Goal: Task Accomplishment & Management: Use online tool/utility

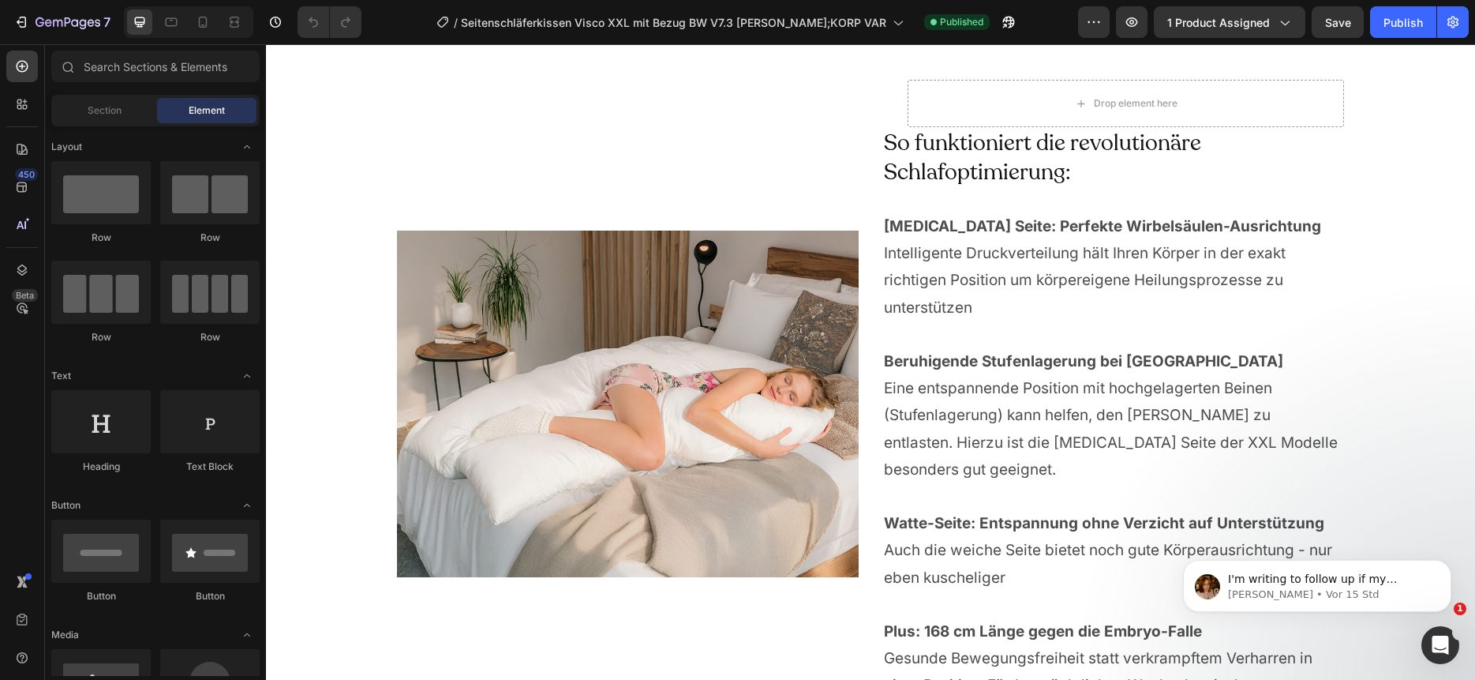
scroll to position [4035, 0]
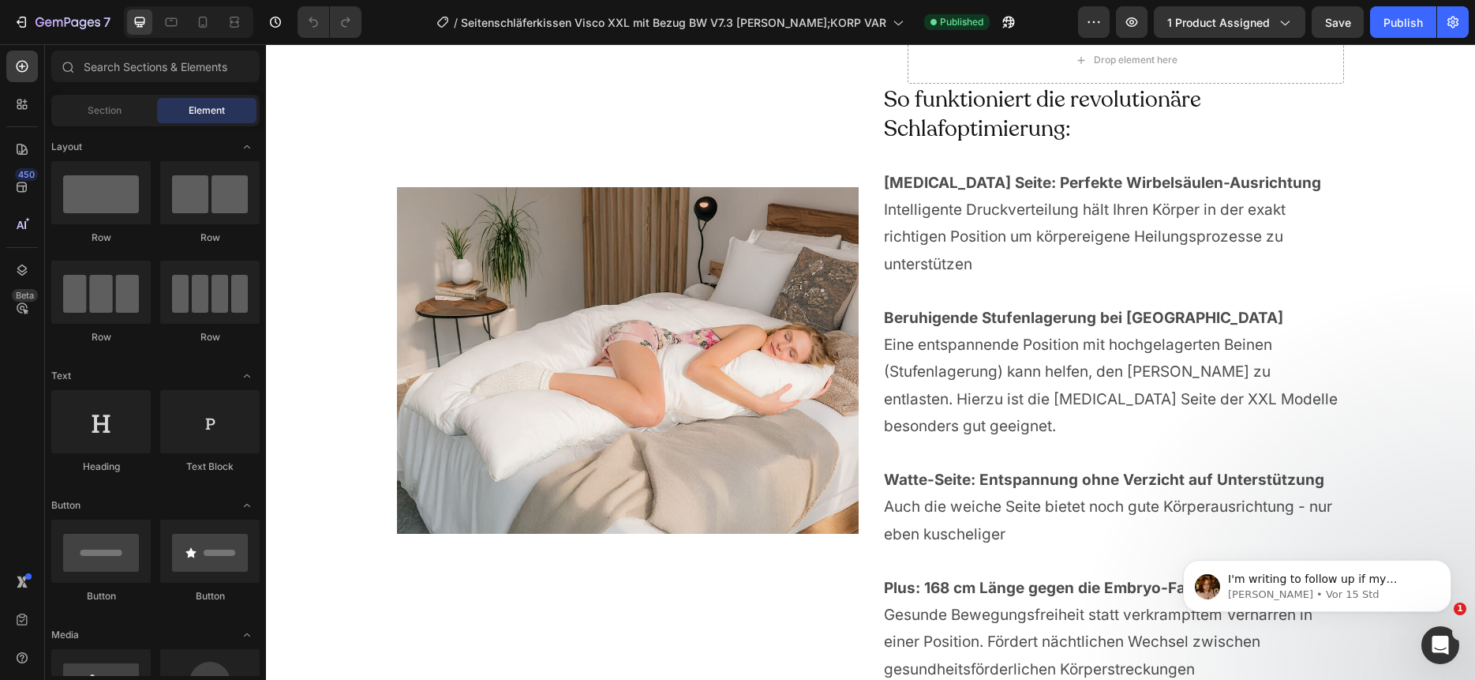
click at [714, 396] on img at bounding box center [628, 360] width 462 height 346
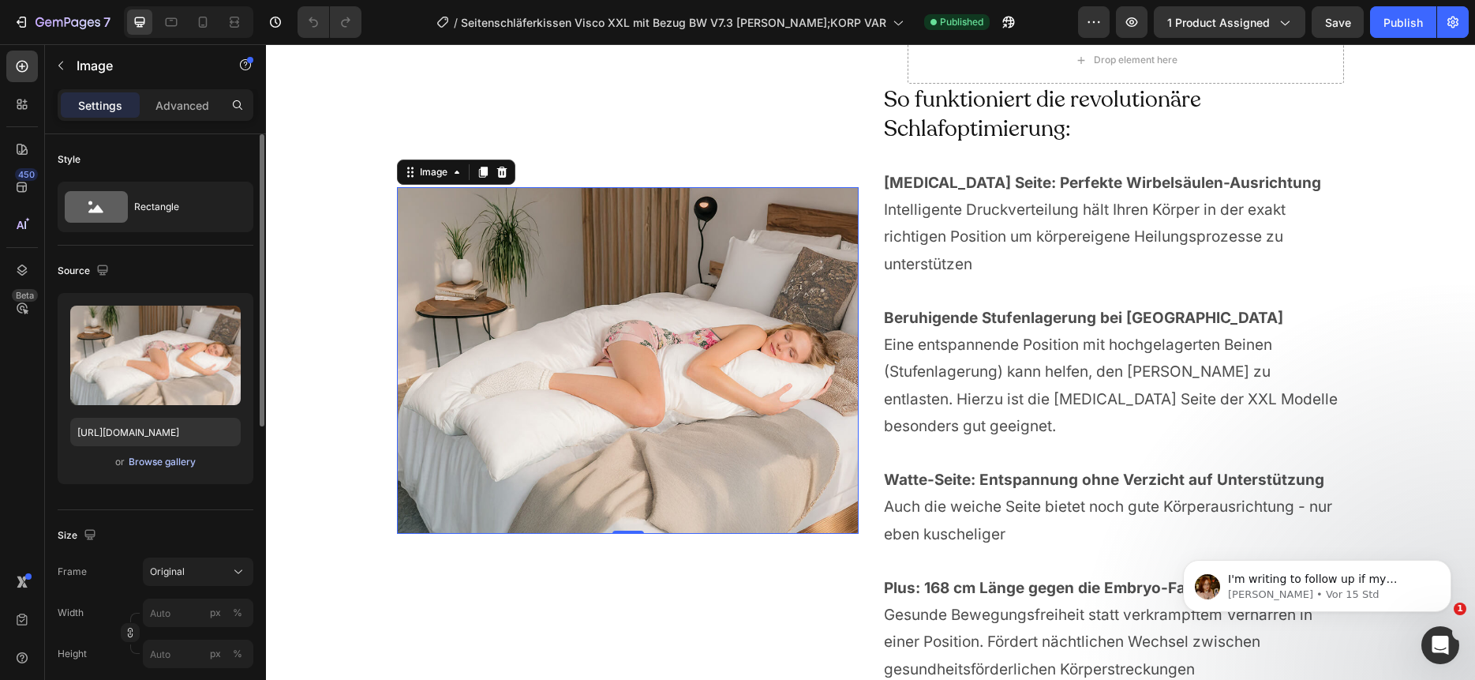
click at [167, 455] on div "Browse gallery" at bounding box center [162, 462] width 67 height 14
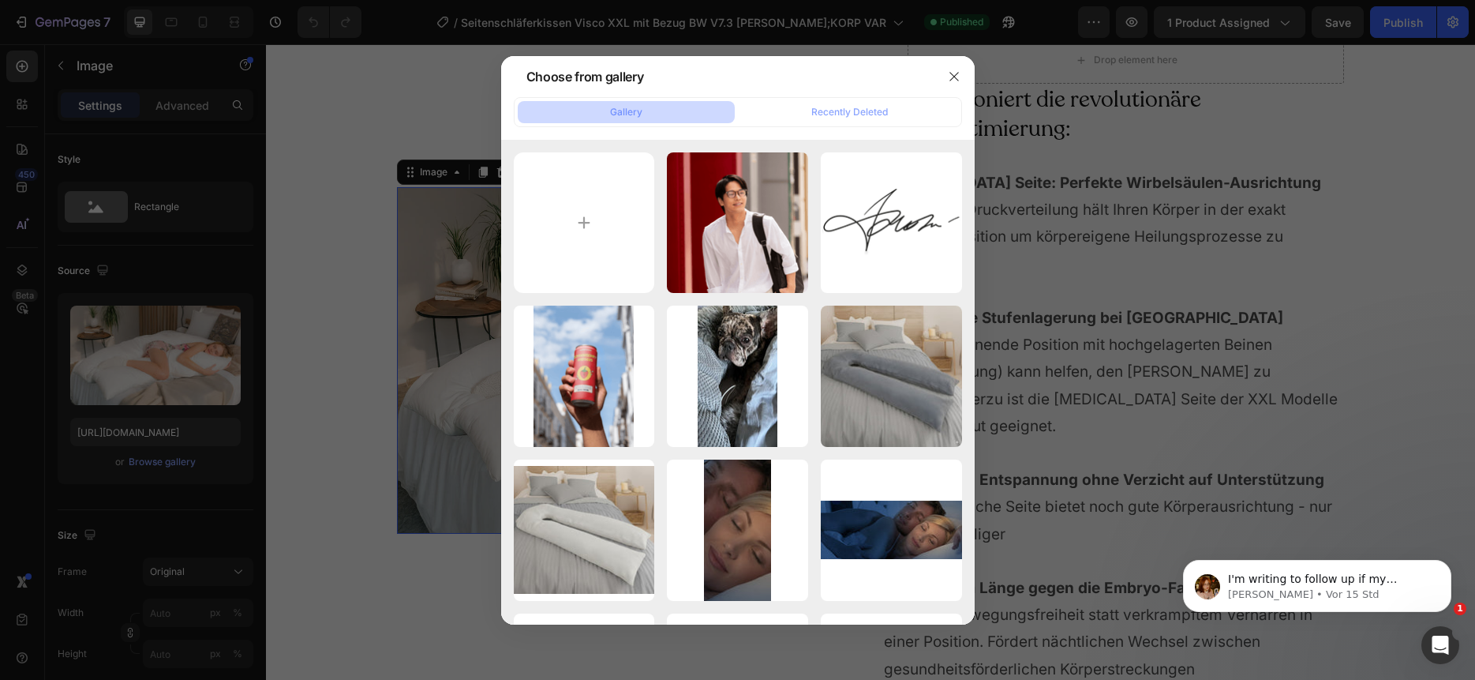
click at [1211, 279] on div at bounding box center [737, 340] width 1475 height 680
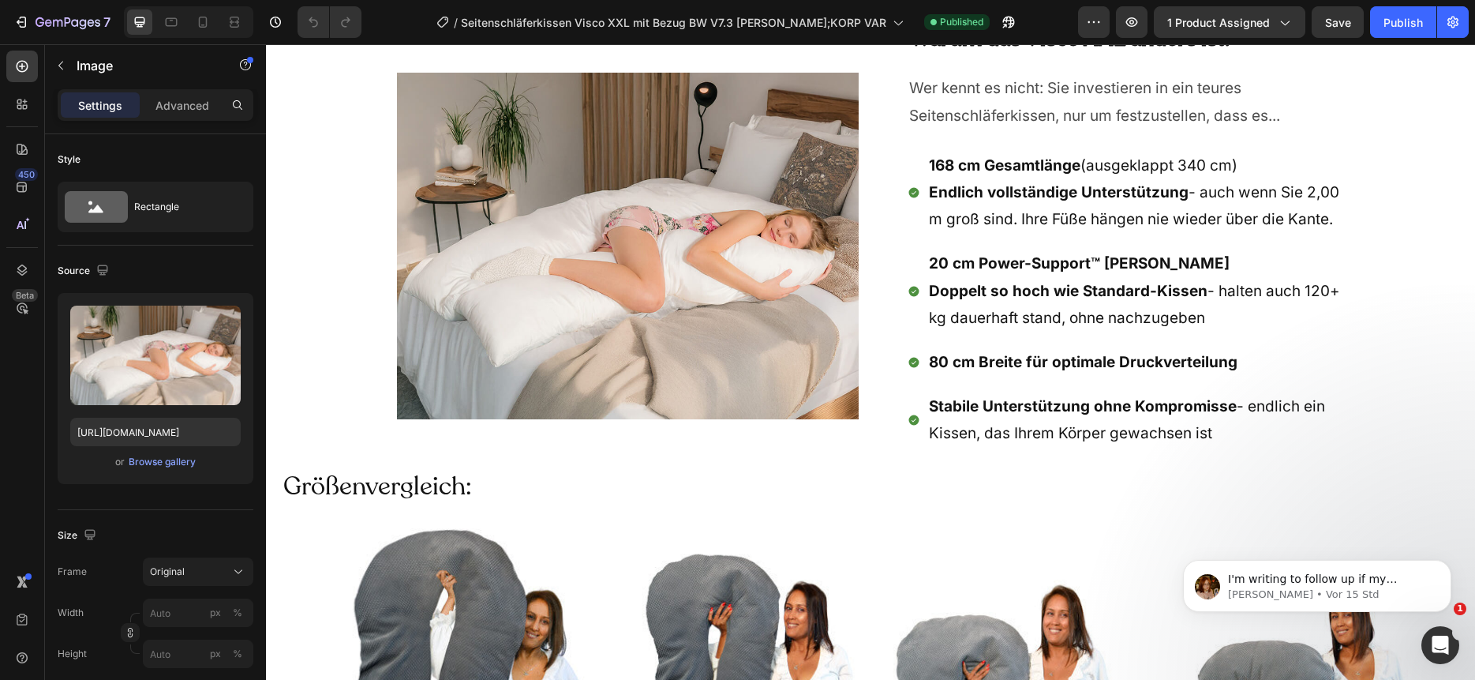
scroll to position [6710, 0]
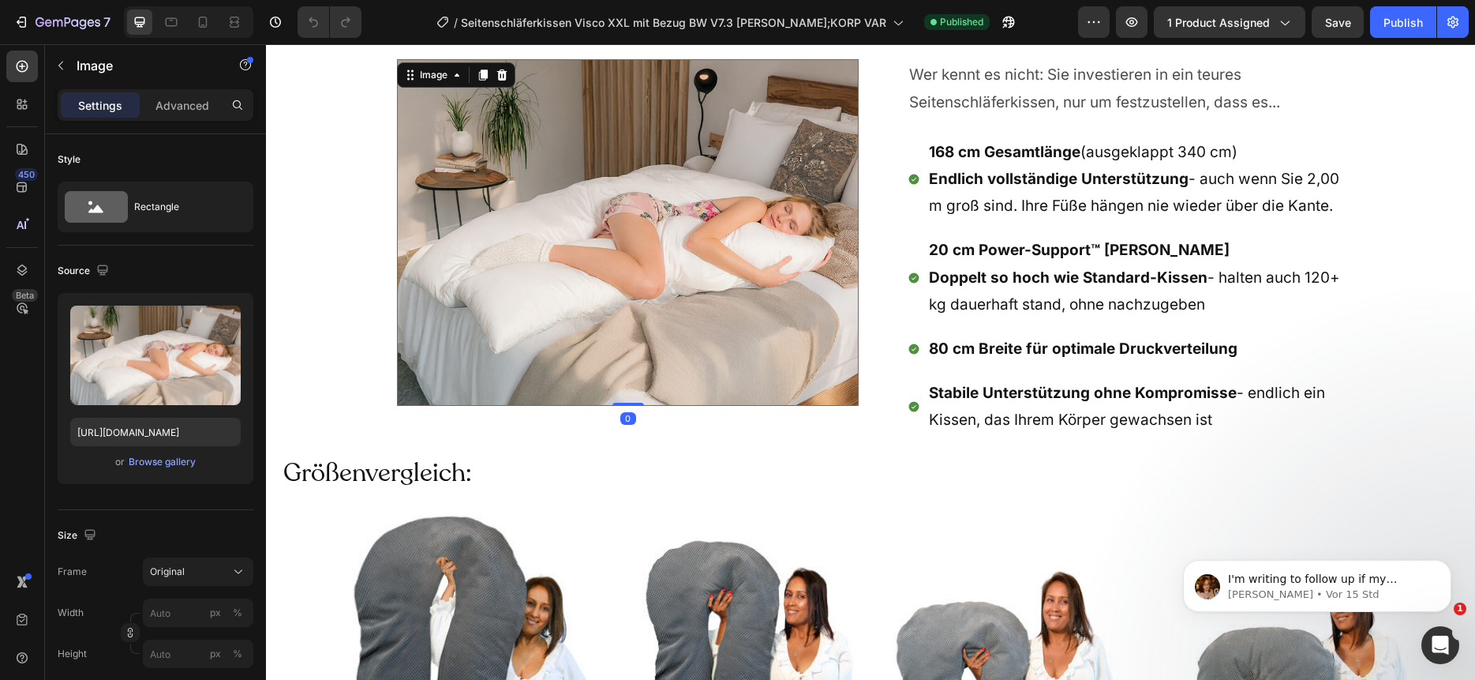
click at [702, 264] on img at bounding box center [628, 232] width 462 height 346
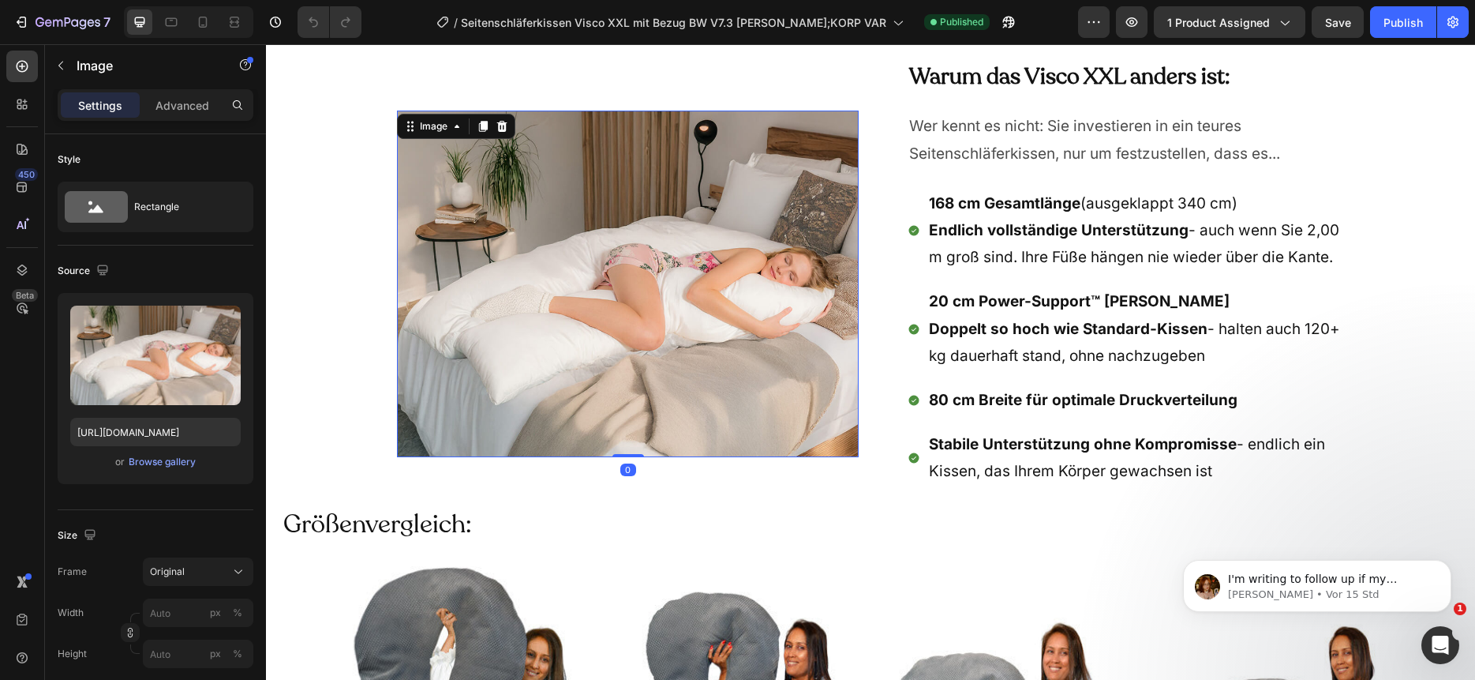
scroll to position [6658, 0]
click at [182, 466] on div "Browse gallery" at bounding box center [162, 462] width 67 height 14
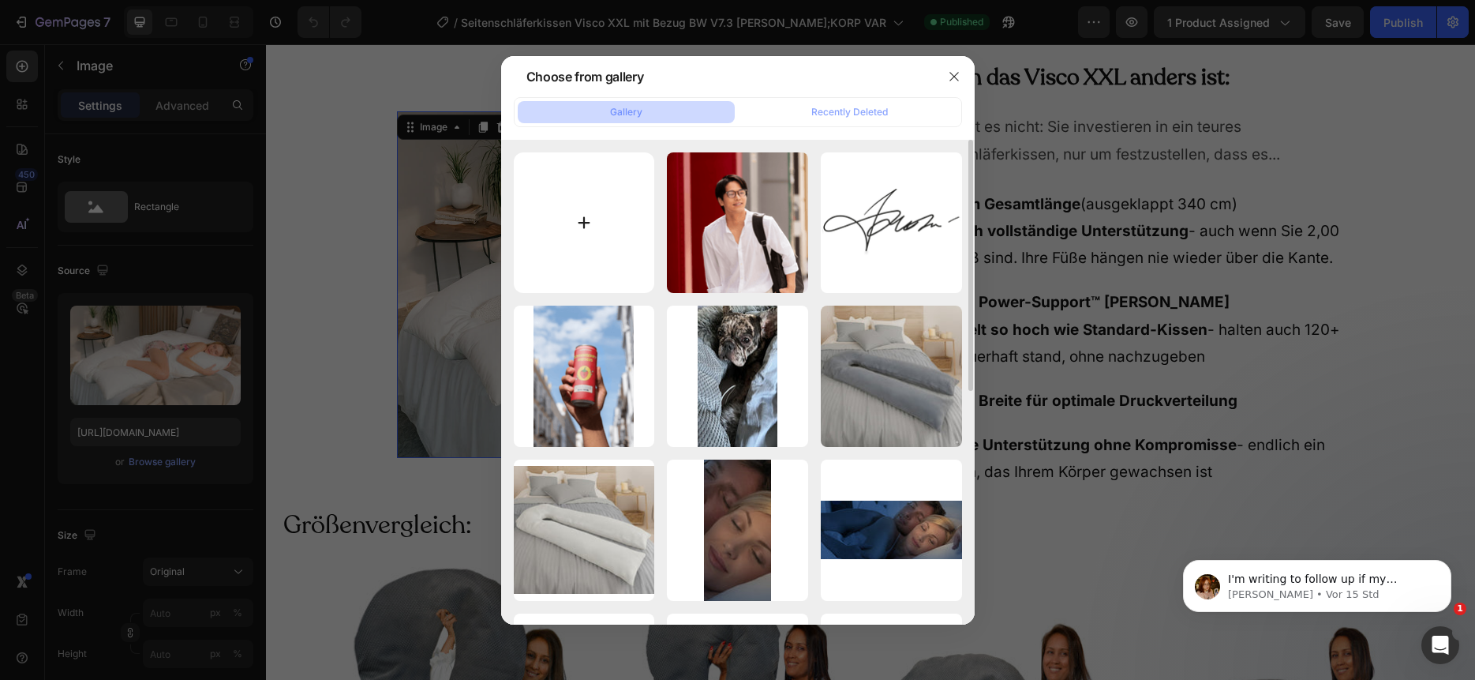
click at [545, 233] on input "file" at bounding box center [584, 222] width 141 height 141
type input "C:\fakepath\seitenschlaeferkissen-red_38-KI-5-1000scharf.jpg"
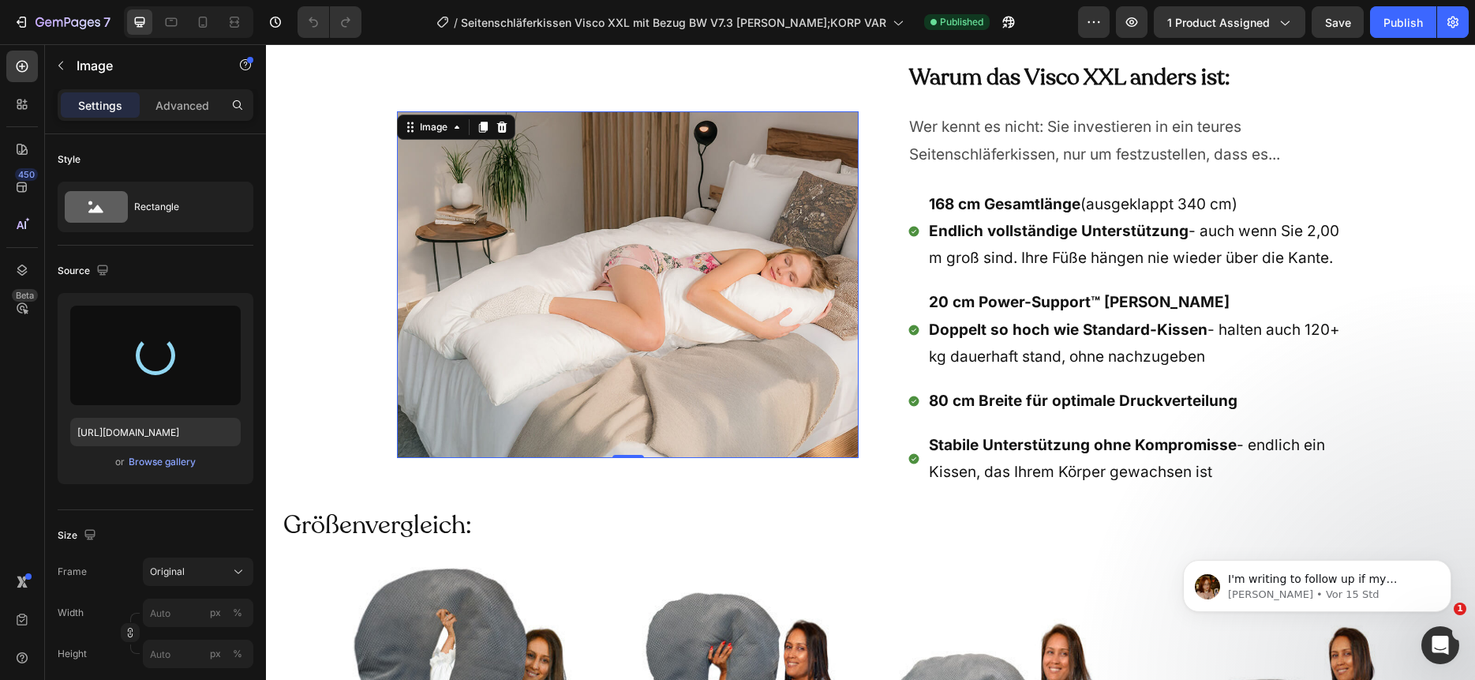
type input "https://cdn.shopify.com/s/files/1/0266/1112/2258/files/gempages_493514106658096…"
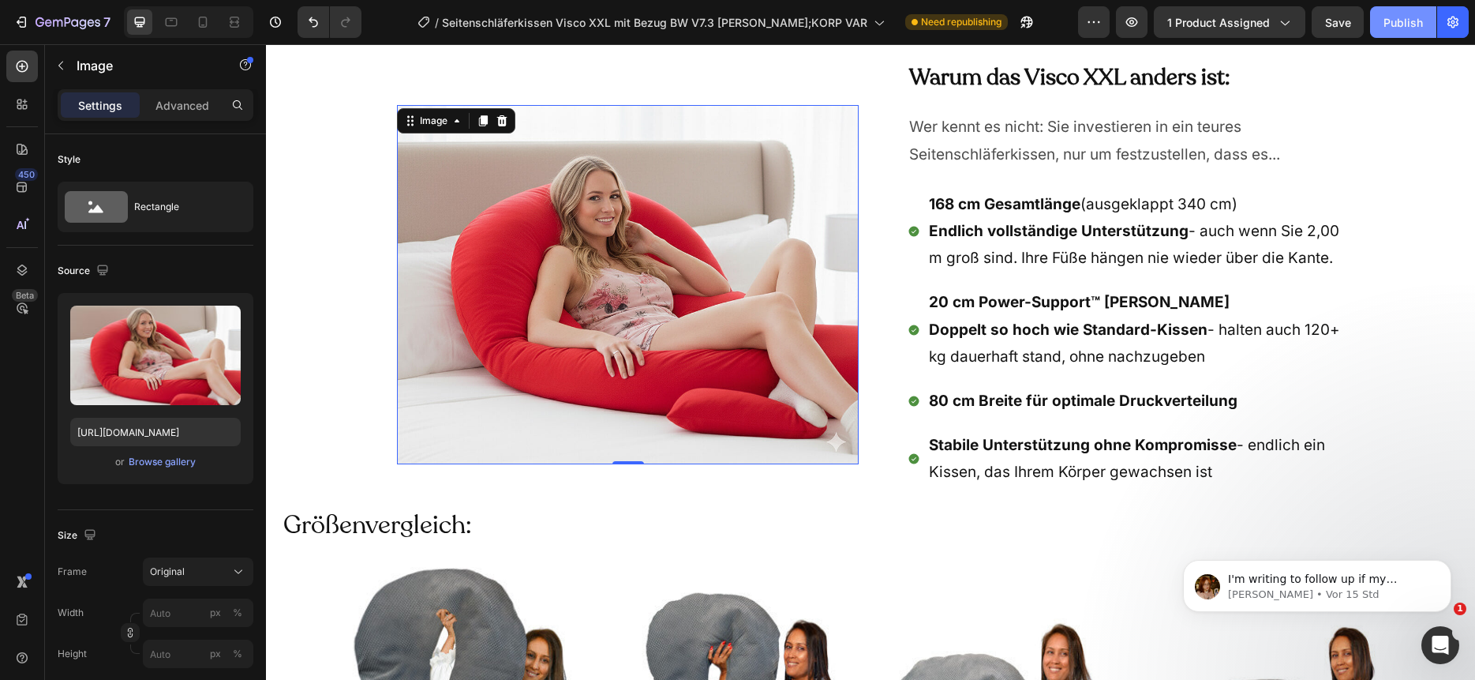
click at [1411, 24] on div "Publish" at bounding box center [1403, 22] width 39 height 17
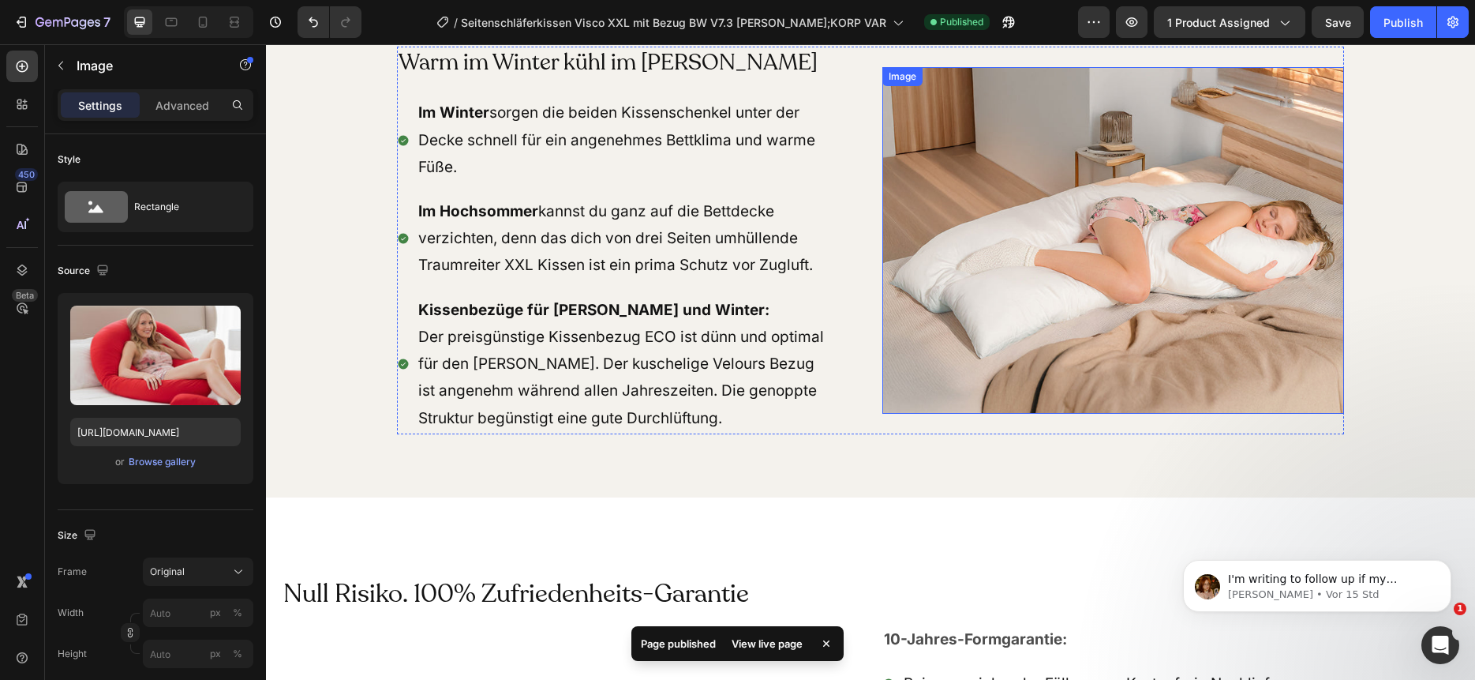
scroll to position [9808, 0]
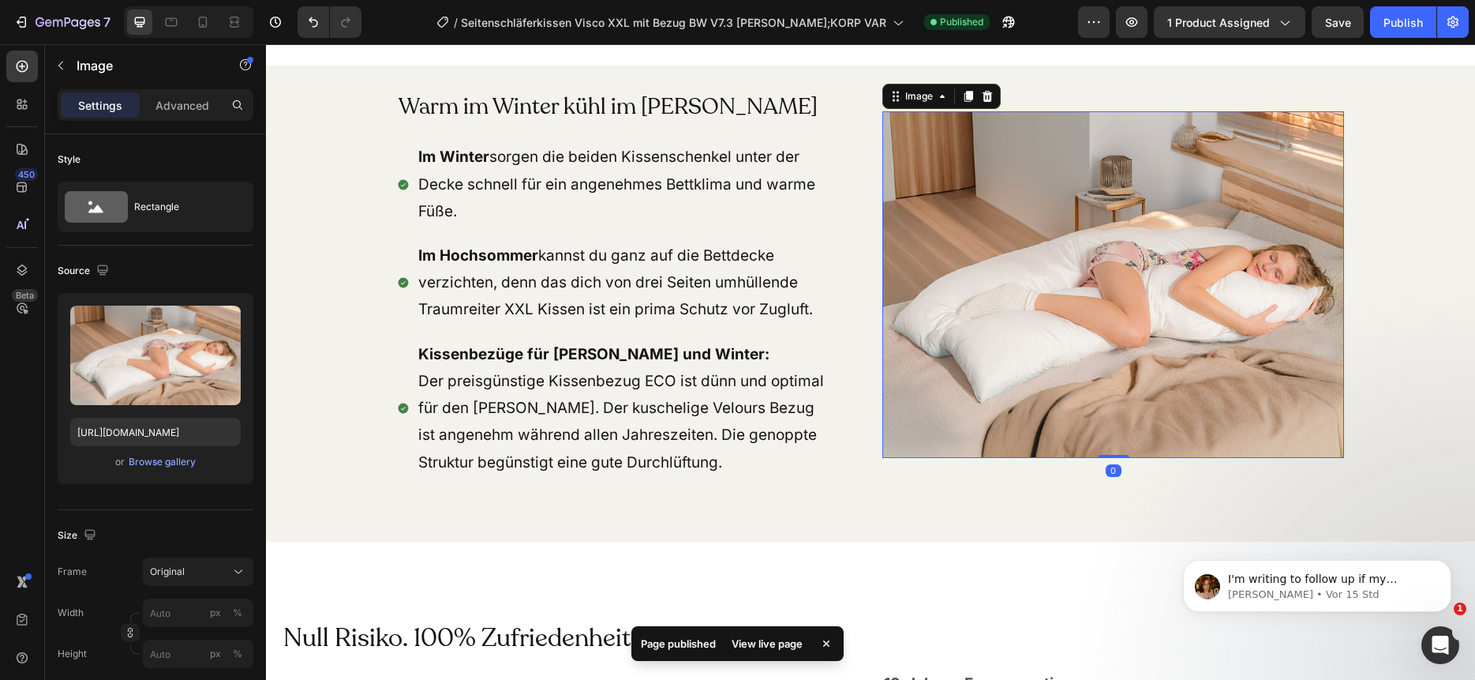
click at [1097, 273] on img at bounding box center [1113, 284] width 462 height 346
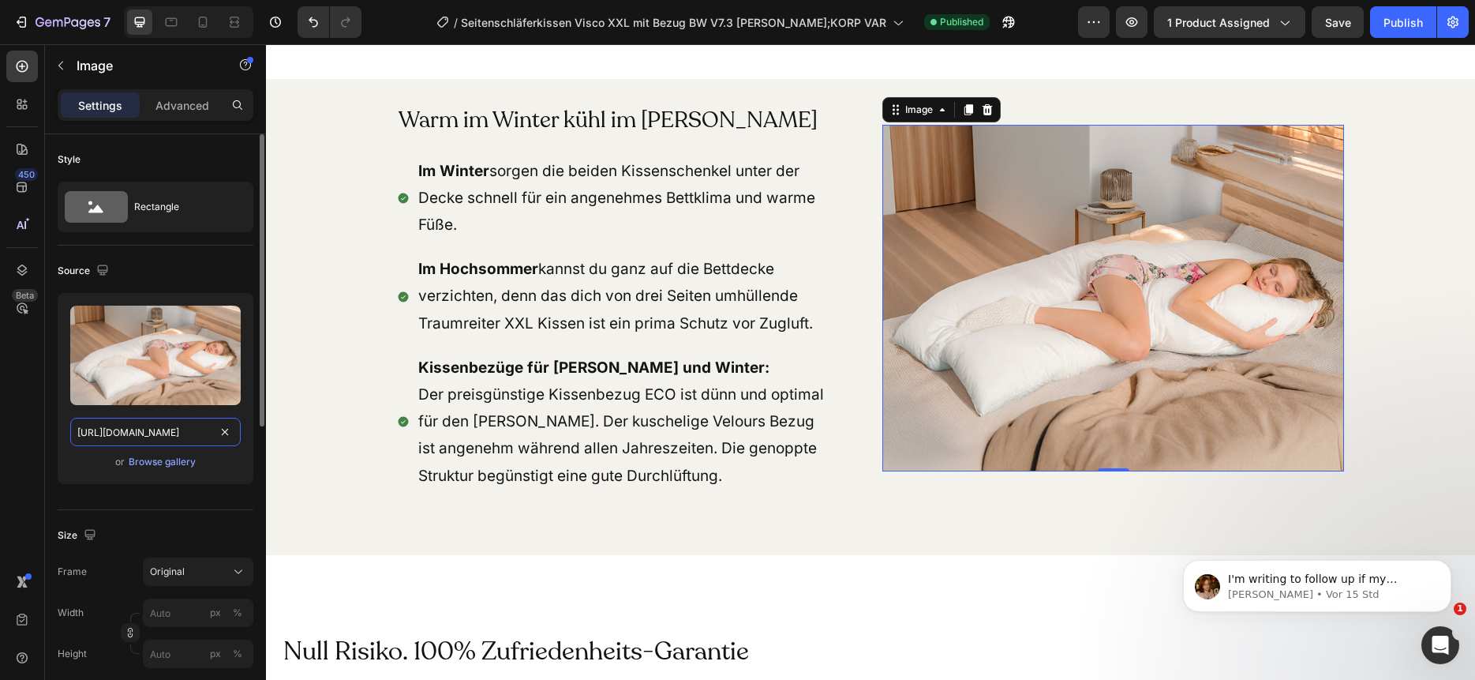
click at [173, 433] on input "https://cdn.shopify.com/s/files/1/0266/1112/2258/files/gempages_493514106658096…" at bounding box center [155, 432] width 170 height 28
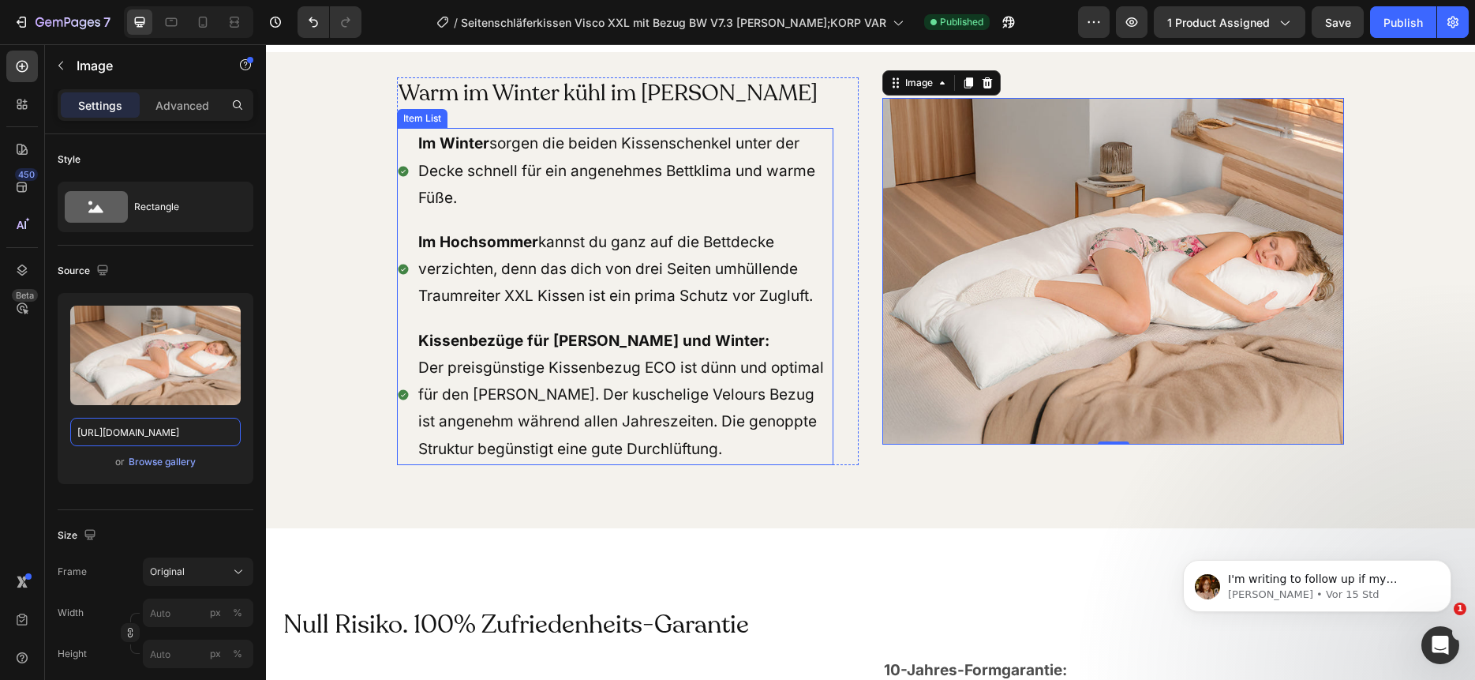
scroll to position [9818, 0]
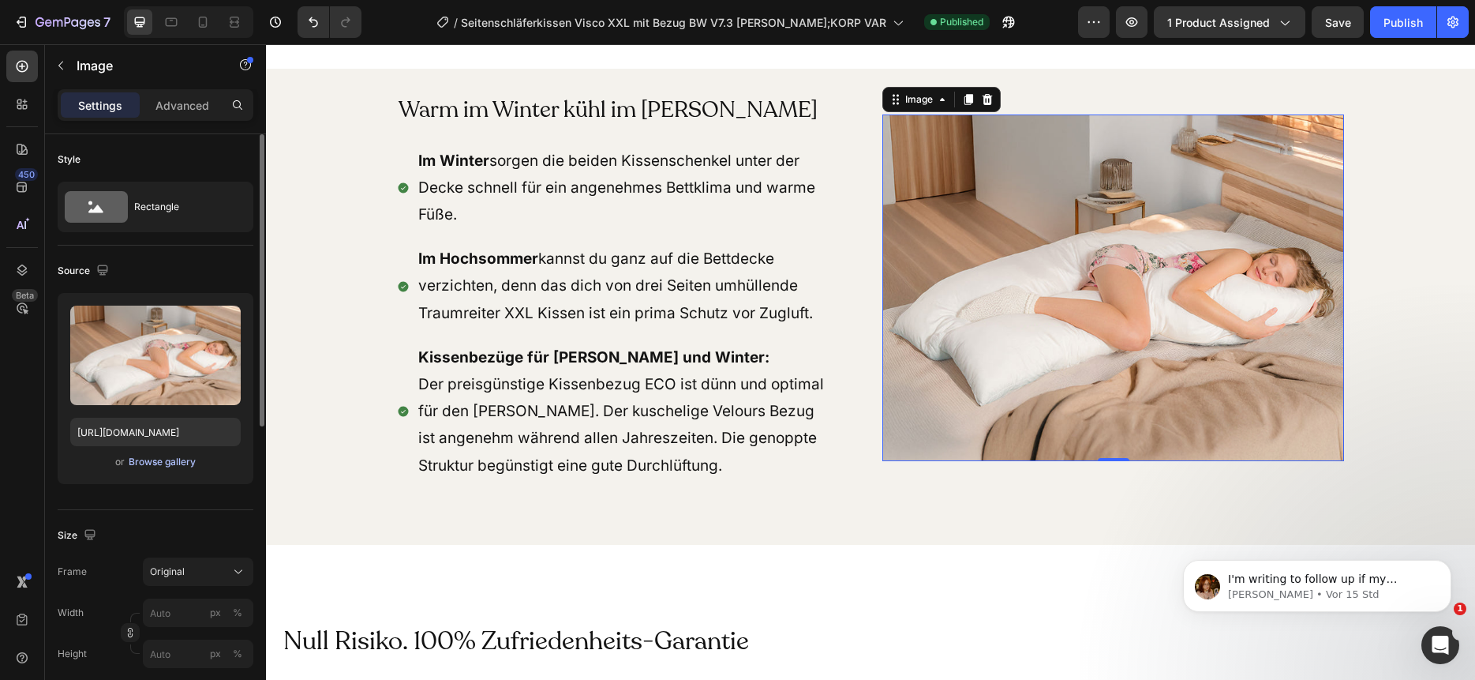
click at [170, 466] on div "Browse gallery" at bounding box center [162, 462] width 67 height 14
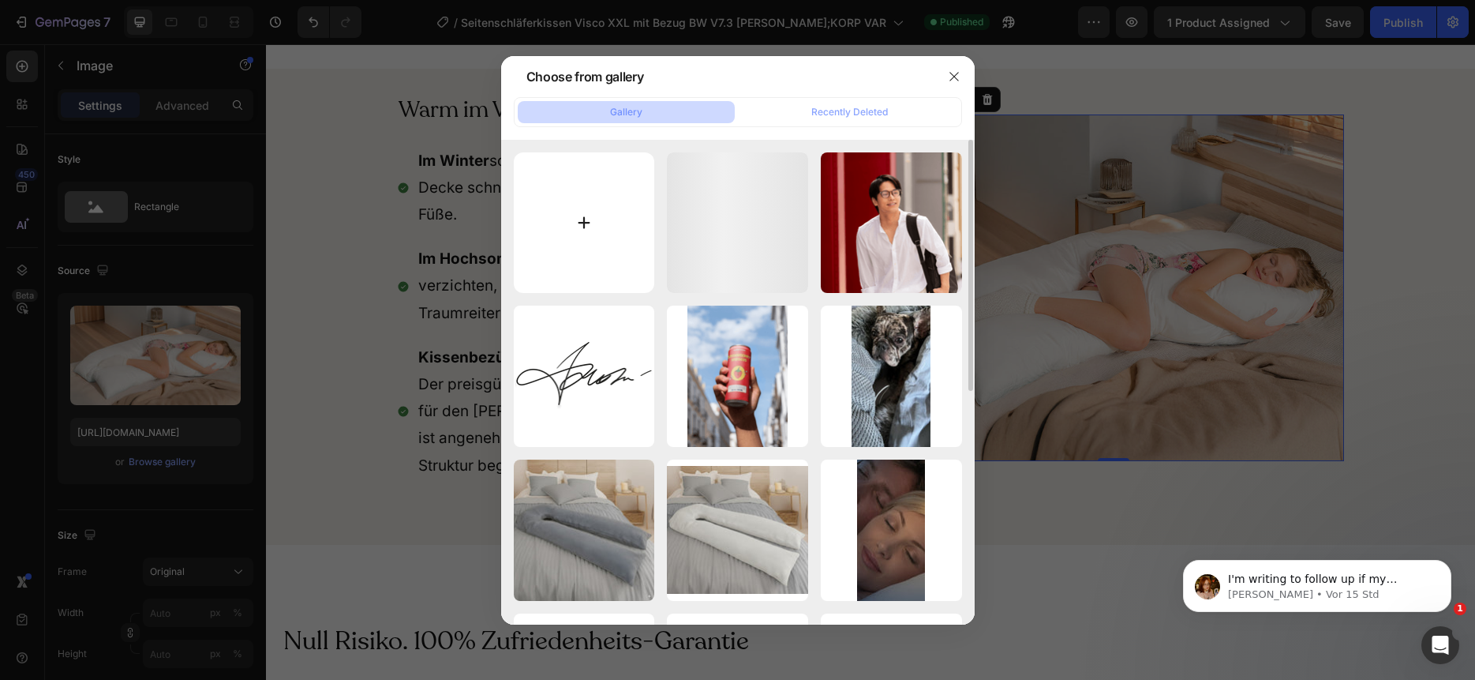
click at [597, 204] on input "file" at bounding box center [584, 222] width 141 height 141
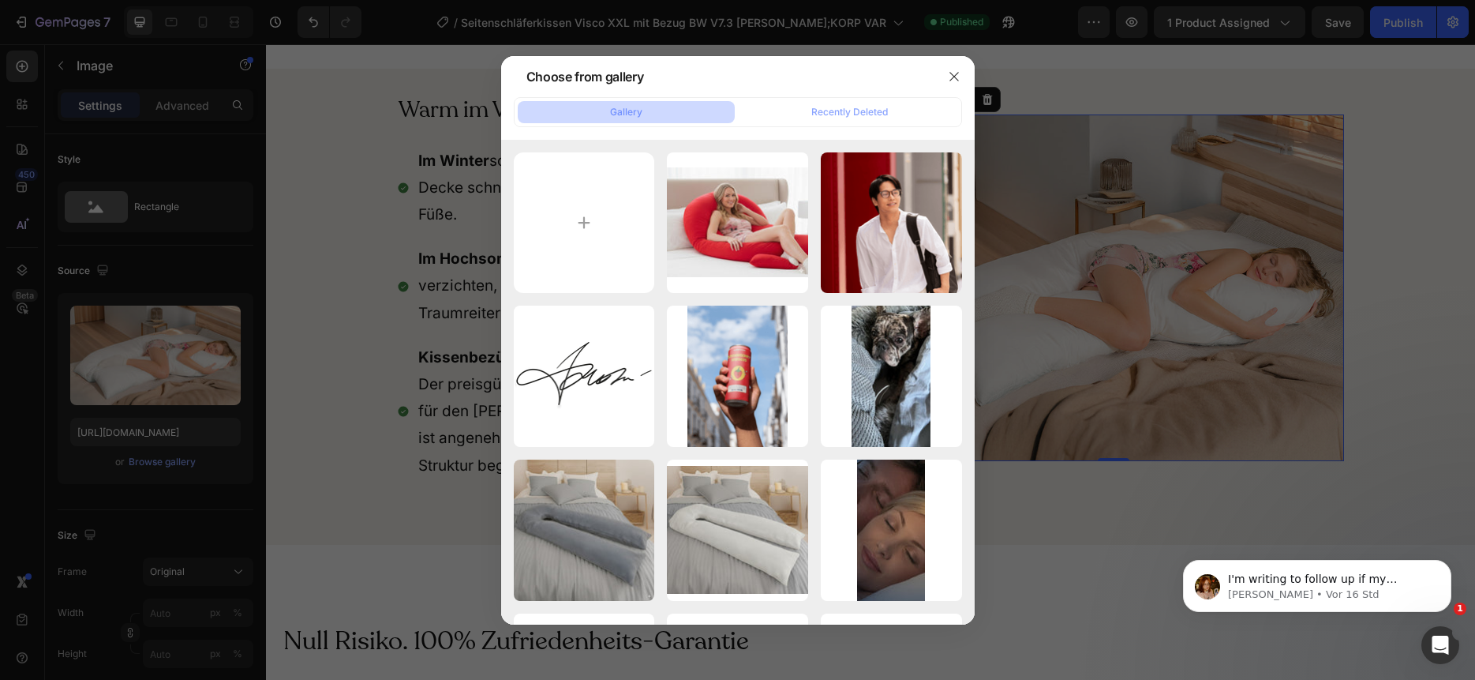
type input "C:\fakepath\seitenschlaeferkissen-xxl-38-KI-13-1000-l1.jpg"
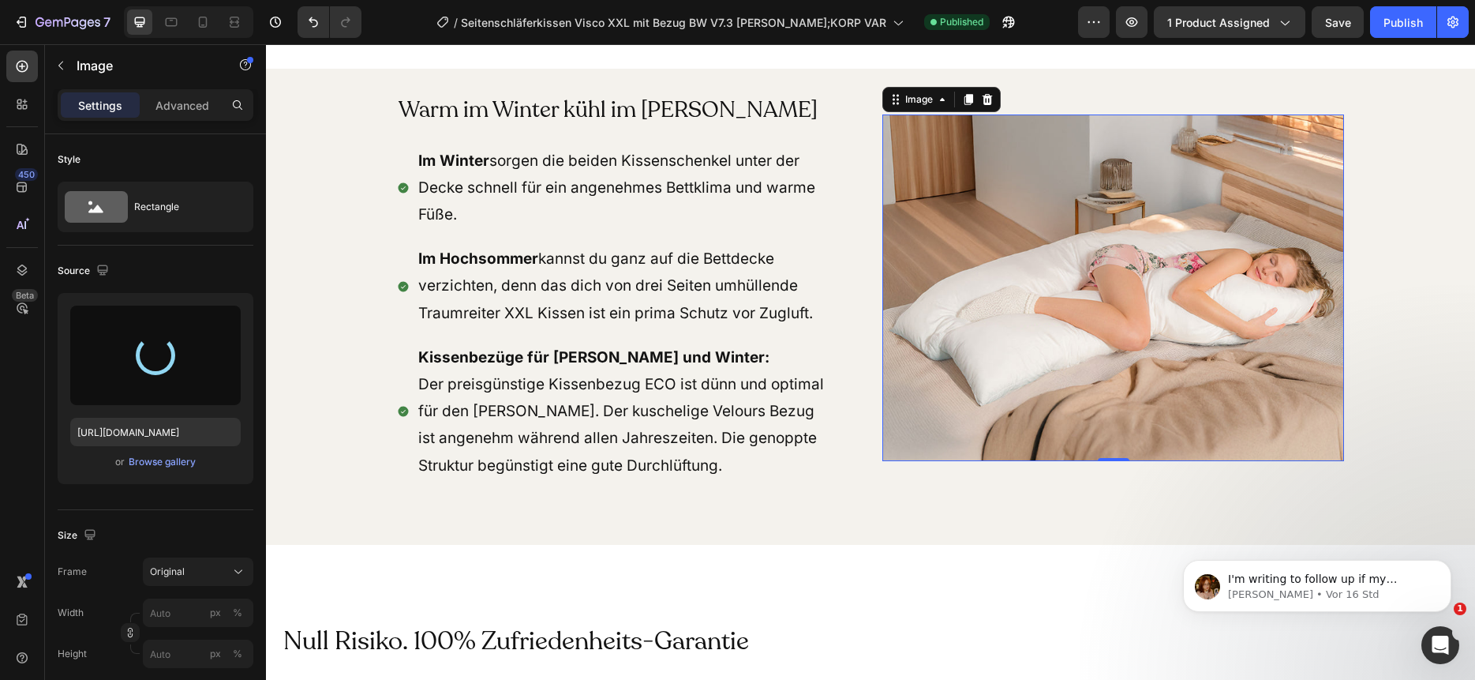
type input "https://cdn.shopify.com/s/files/1/0266/1112/2258/files/gempages_493514106658096…"
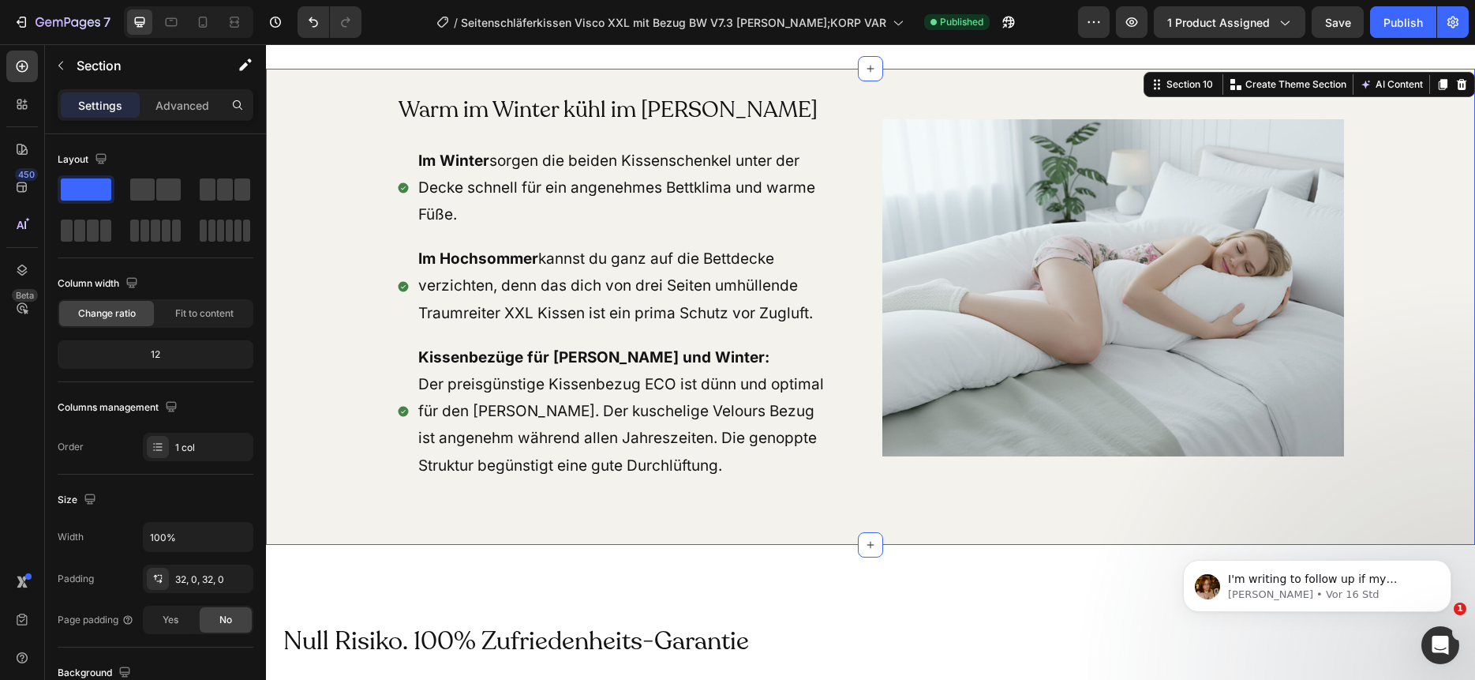
click at [711, 491] on div "Warm im Winter kühl im Sommer Heading Im Winter sorgen die beiden Kissenschenke…" at bounding box center [870, 306] width 1209 height 425
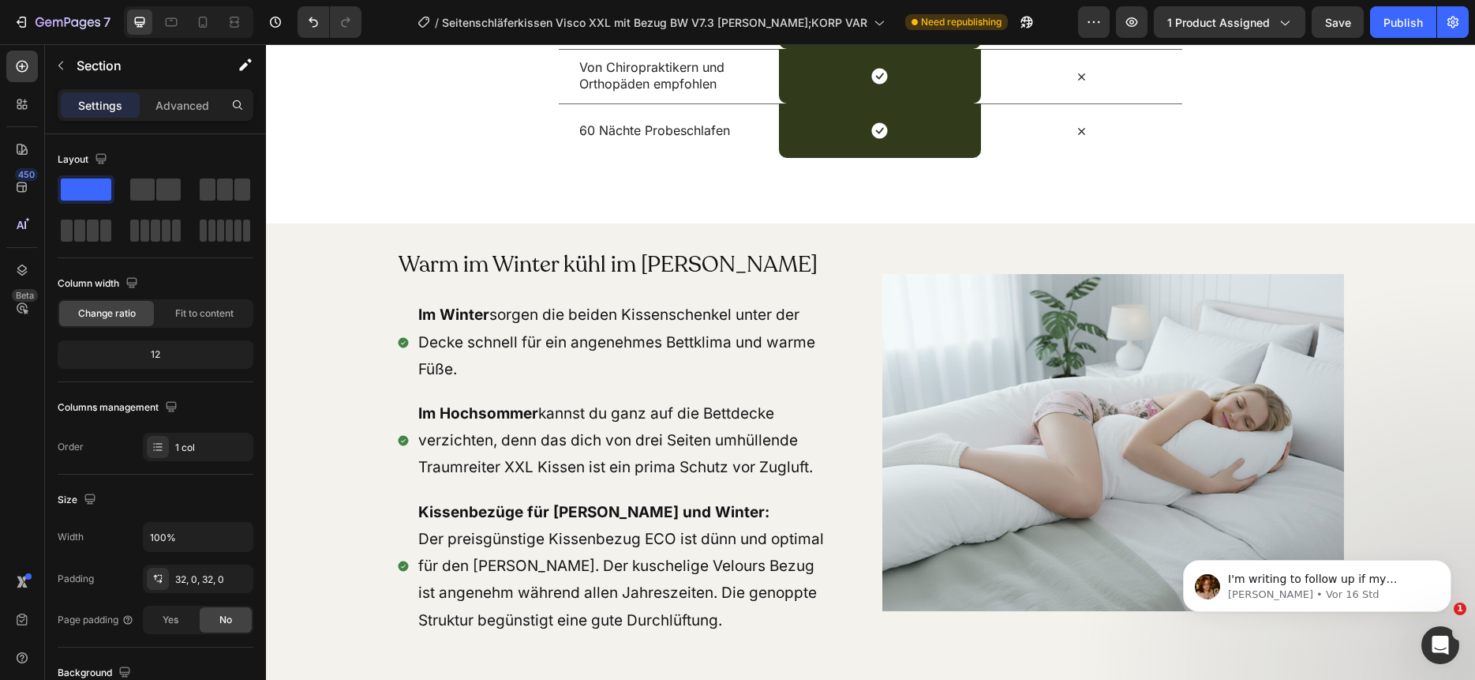
scroll to position [9815, 0]
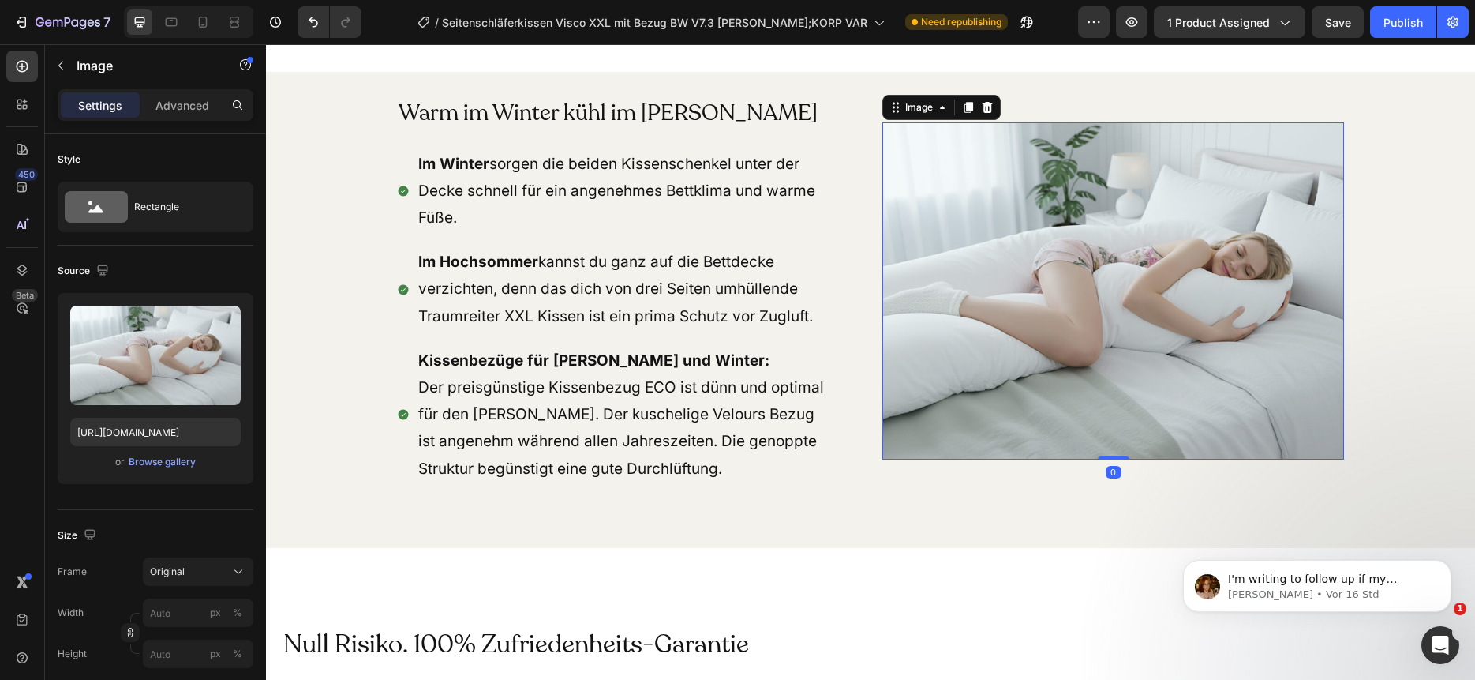
click at [1036, 313] on img at bounding box center [1113, 290] width 462 height 337
click at [158, 466] on div "Browse gallery" at bounding box center [162, 462] width 67 height 14
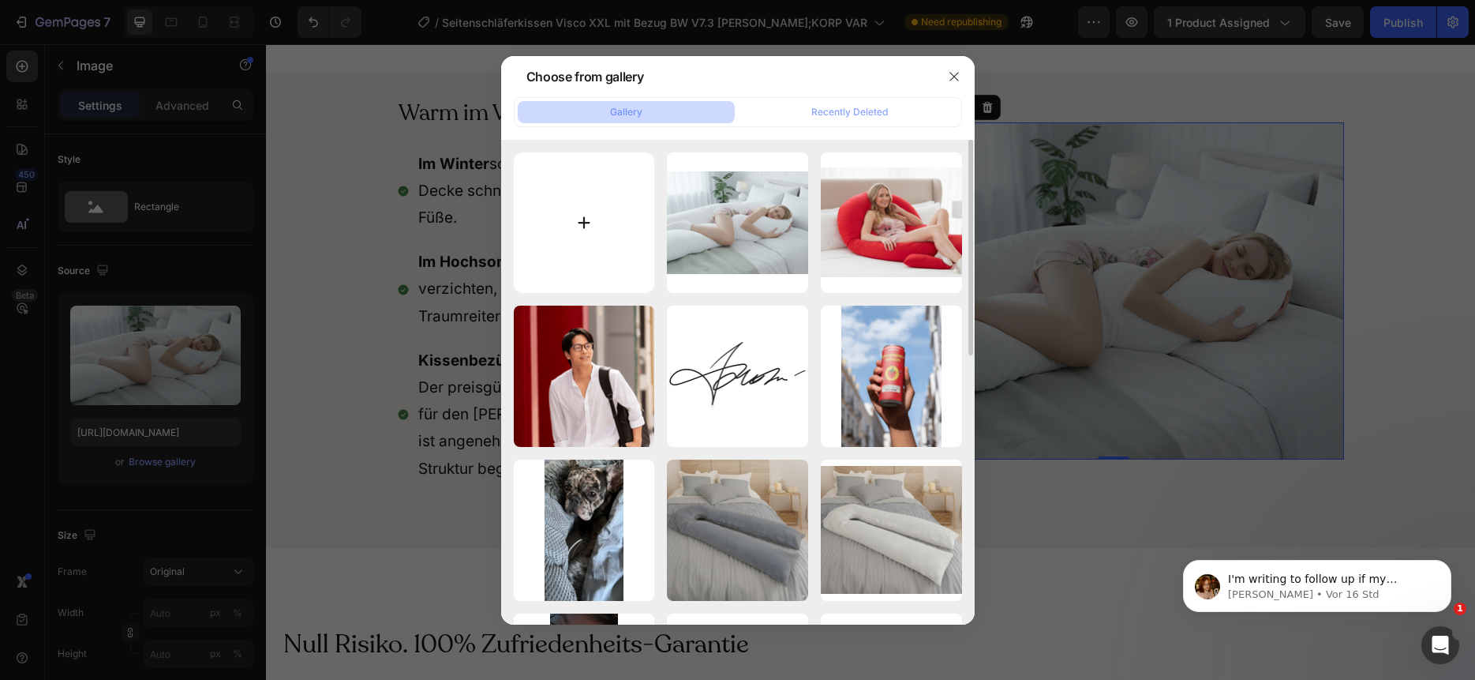
click at [572, 234] on input "file" at bounding box center [584, 222] width 141 height 141
type input "C:\fakepath\seitenschlaeferkissen-xxl-1000-l1.jpg"
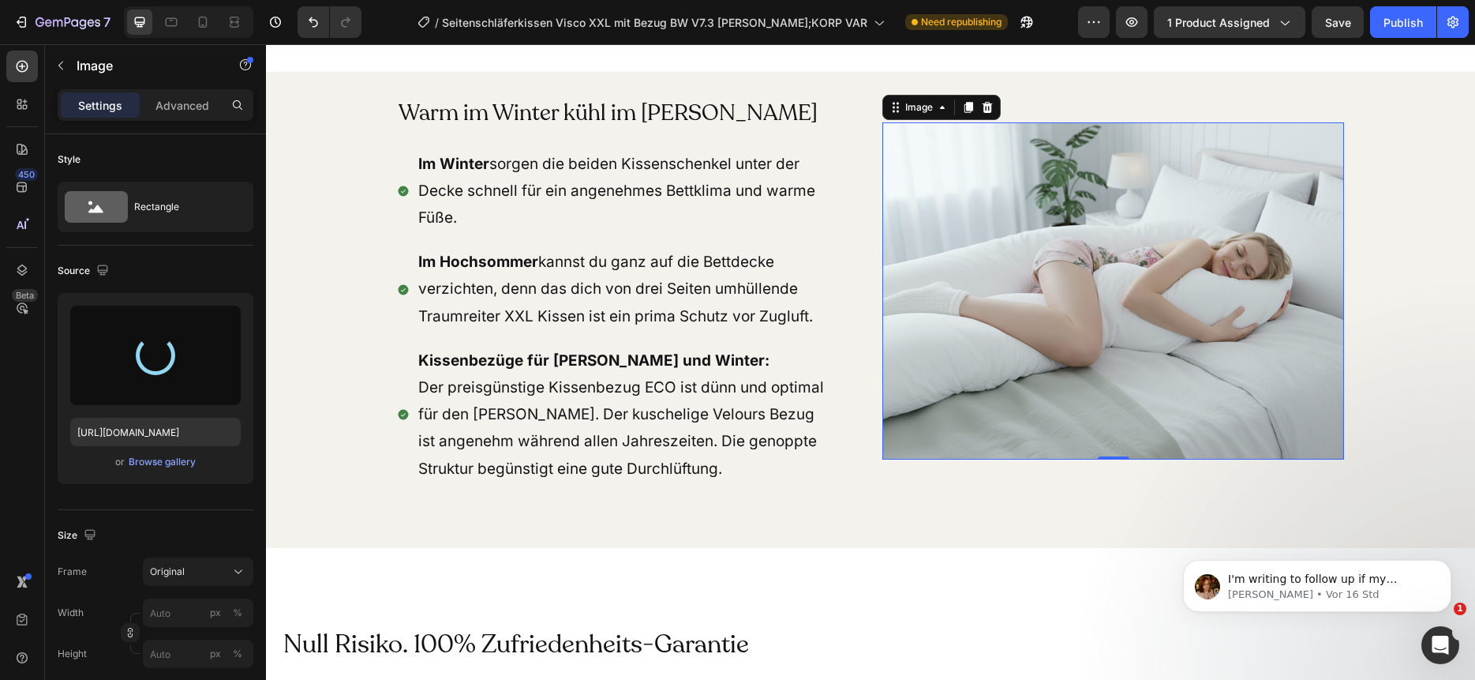
type input "https://cdn.shopify.com/s/files/1/0266/1112/2258/files/gempages_493514106658096…"
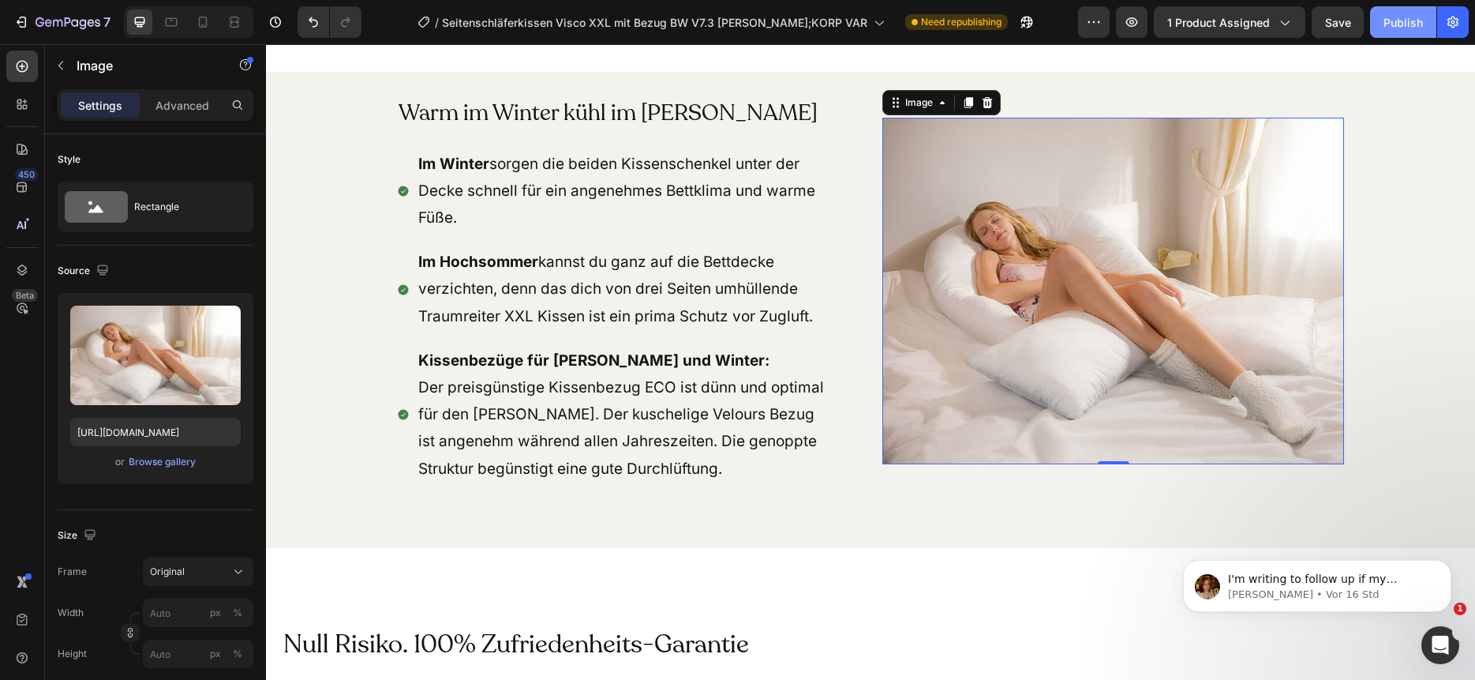
click at [1418, 21] on div "Publish" at bounding box center [1403, 22] width 39 height 17
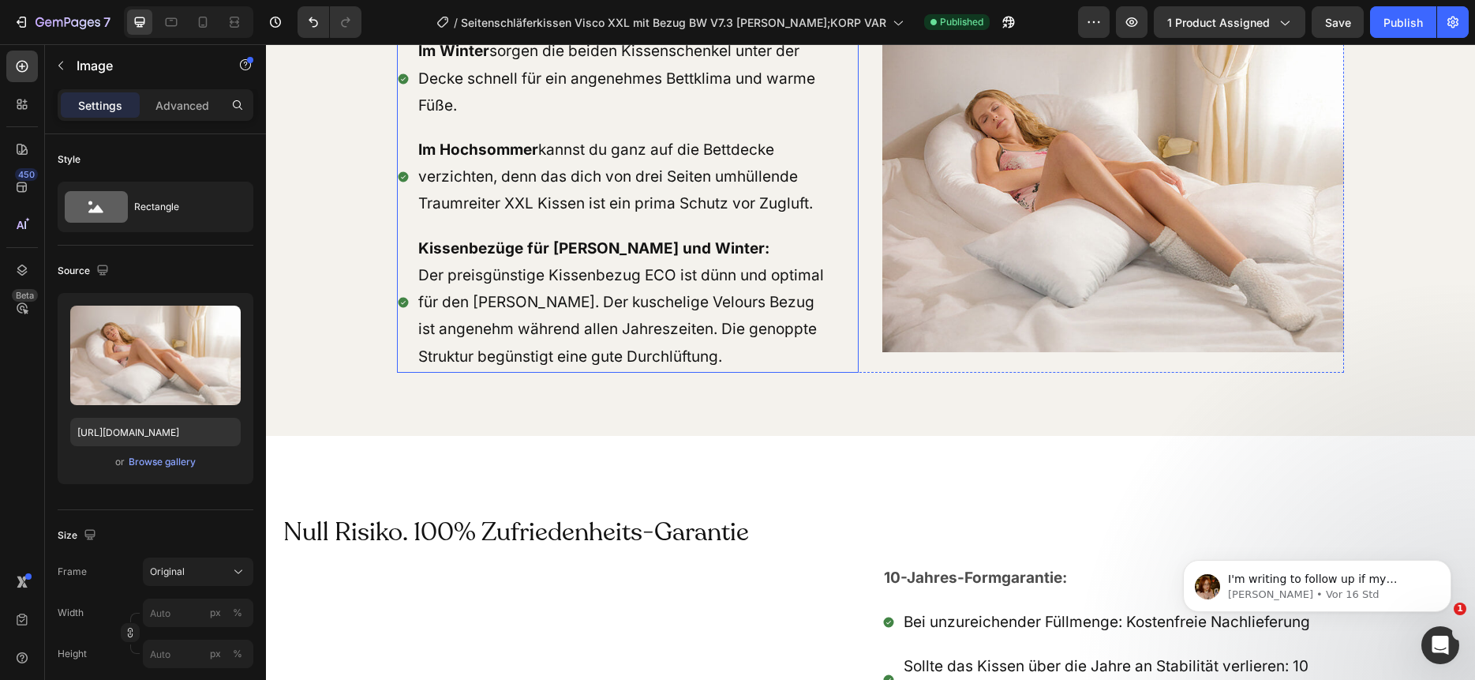
scroll to position [9745, 0]
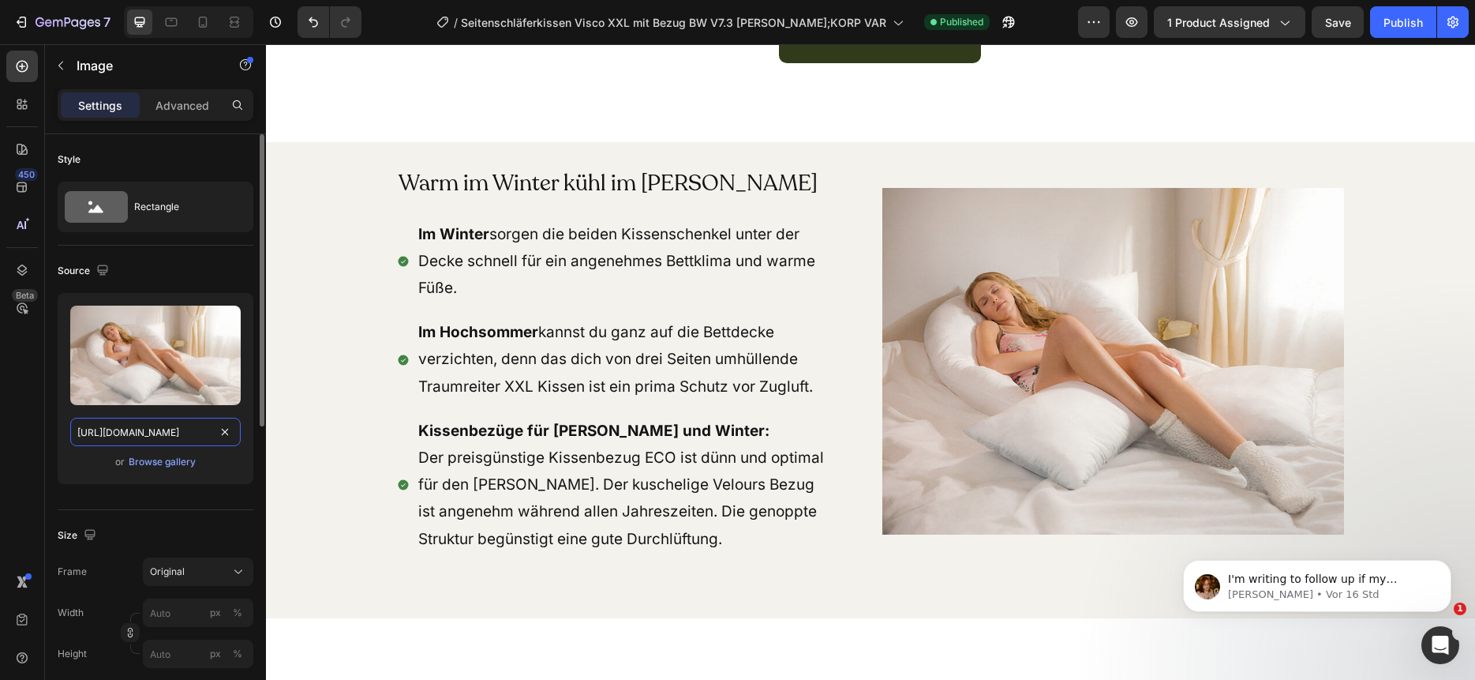
click at [154, 429] on input "[URL][DOMAIN_NAME]" at bounding box center [155, 432] width 170 height 28
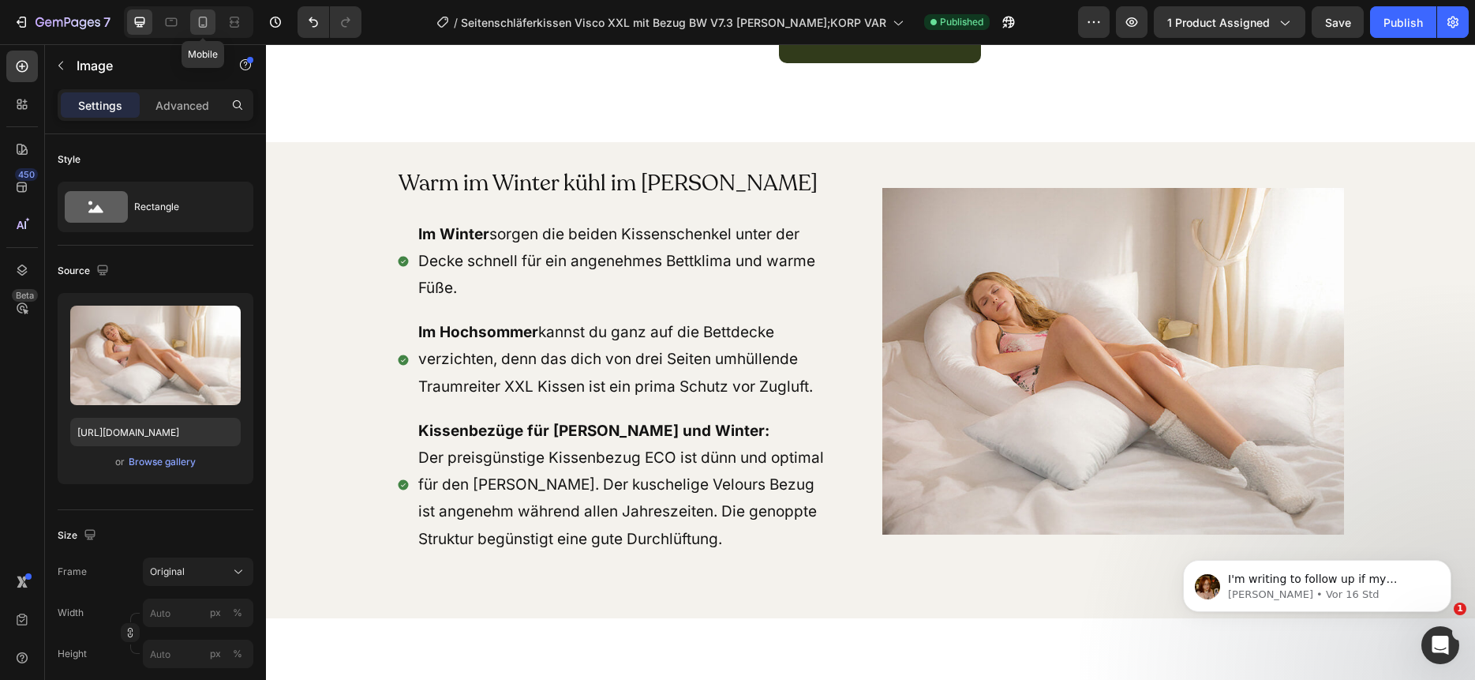
click at [201, 19] on icon at bounding box center [203, 22] width 16 height 16
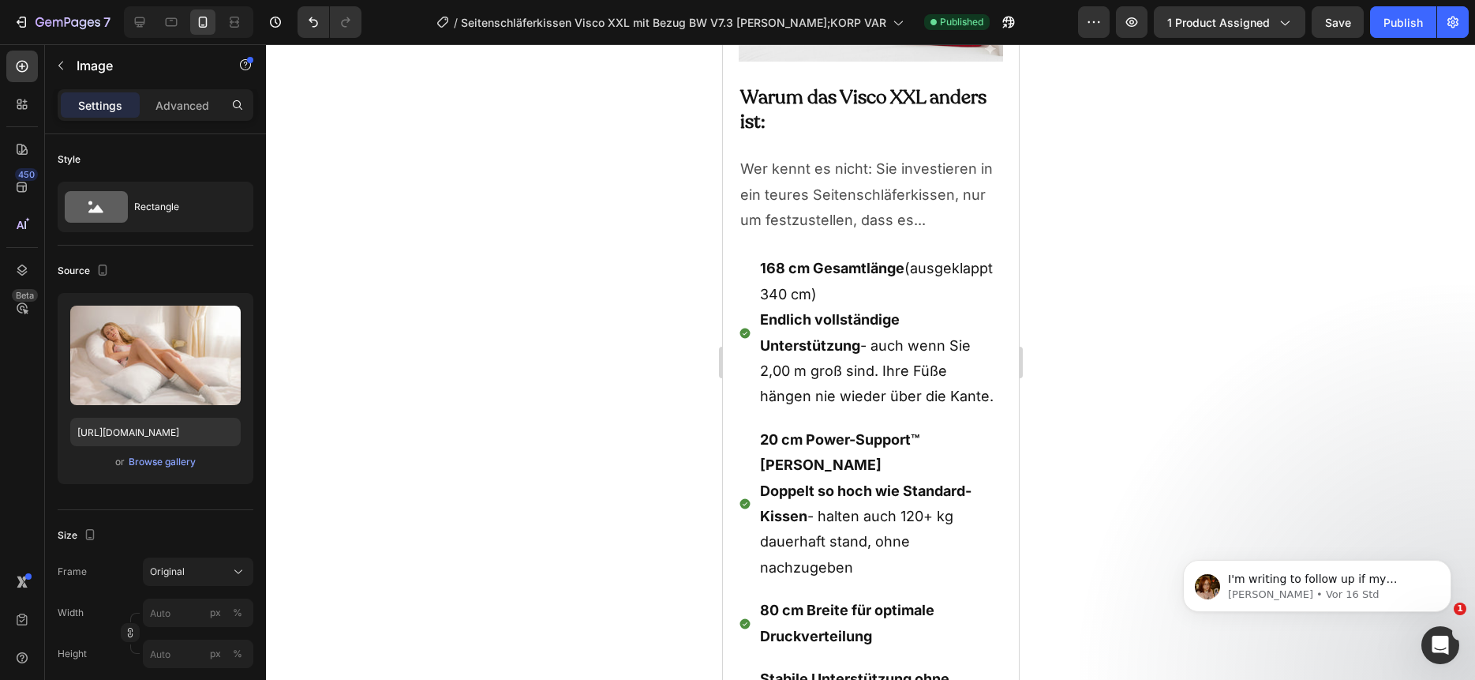
scroll to position [8804, 0]
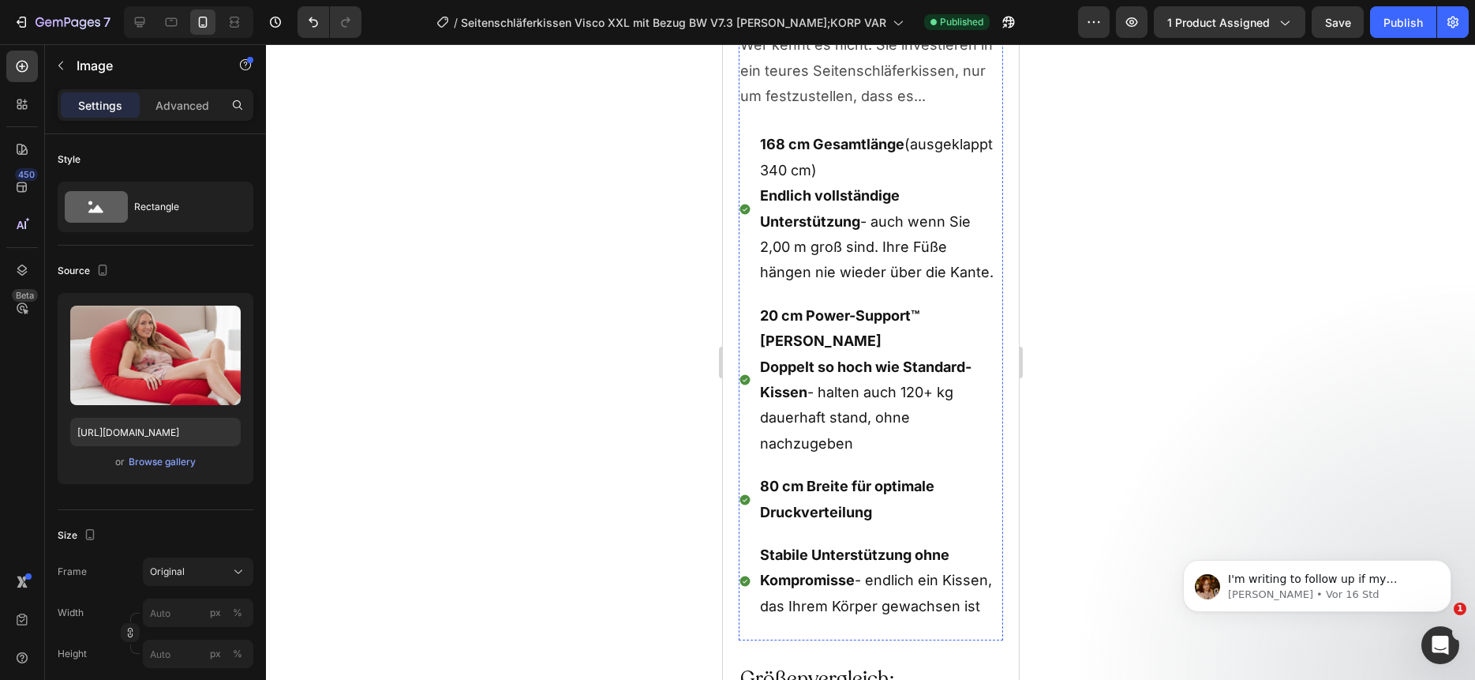
click at [170, 465] on div "Browse gallery" at bounding box center [162, 462] width 67 height 14
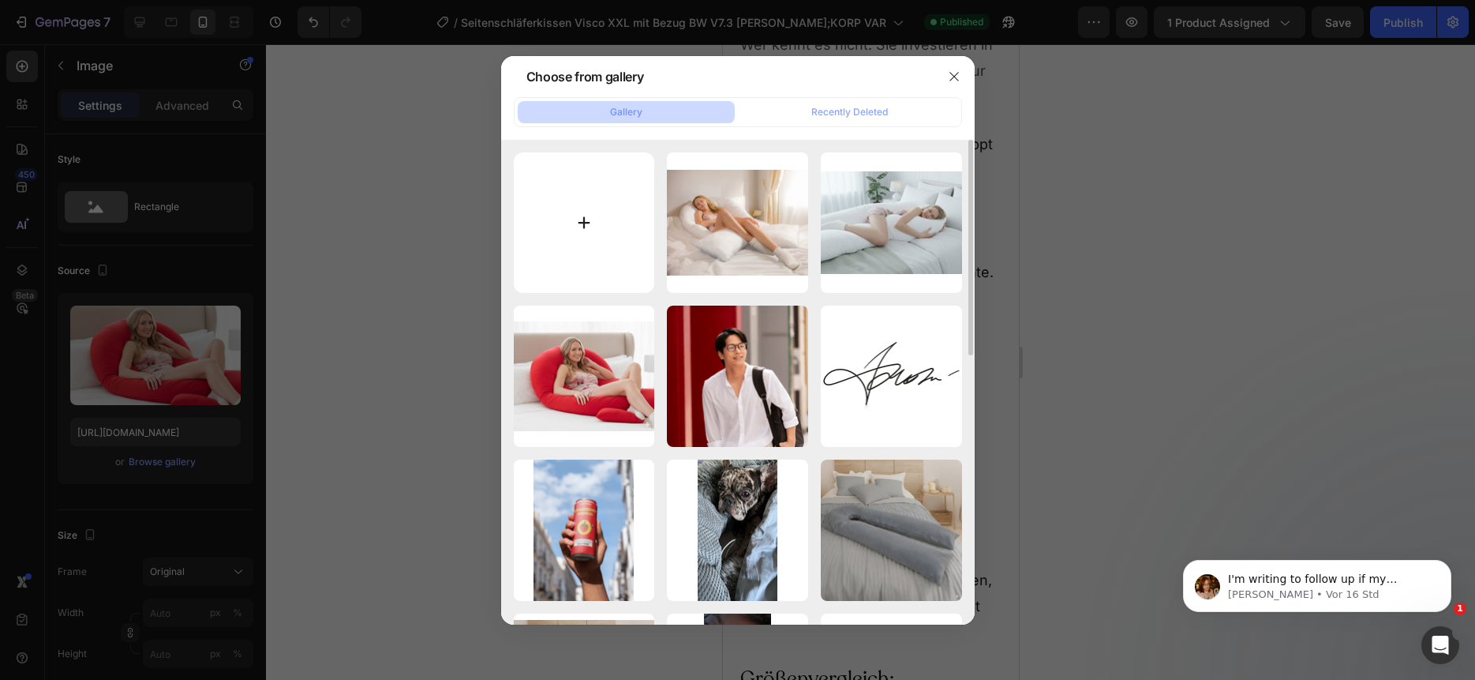
click at [568, 226] on input "file" at bounding box center [584, 222] width 141 height 141
type input "C:\fakepath\seitenschlaeferkissen-red_38-KI-5-400scharf.jpg"
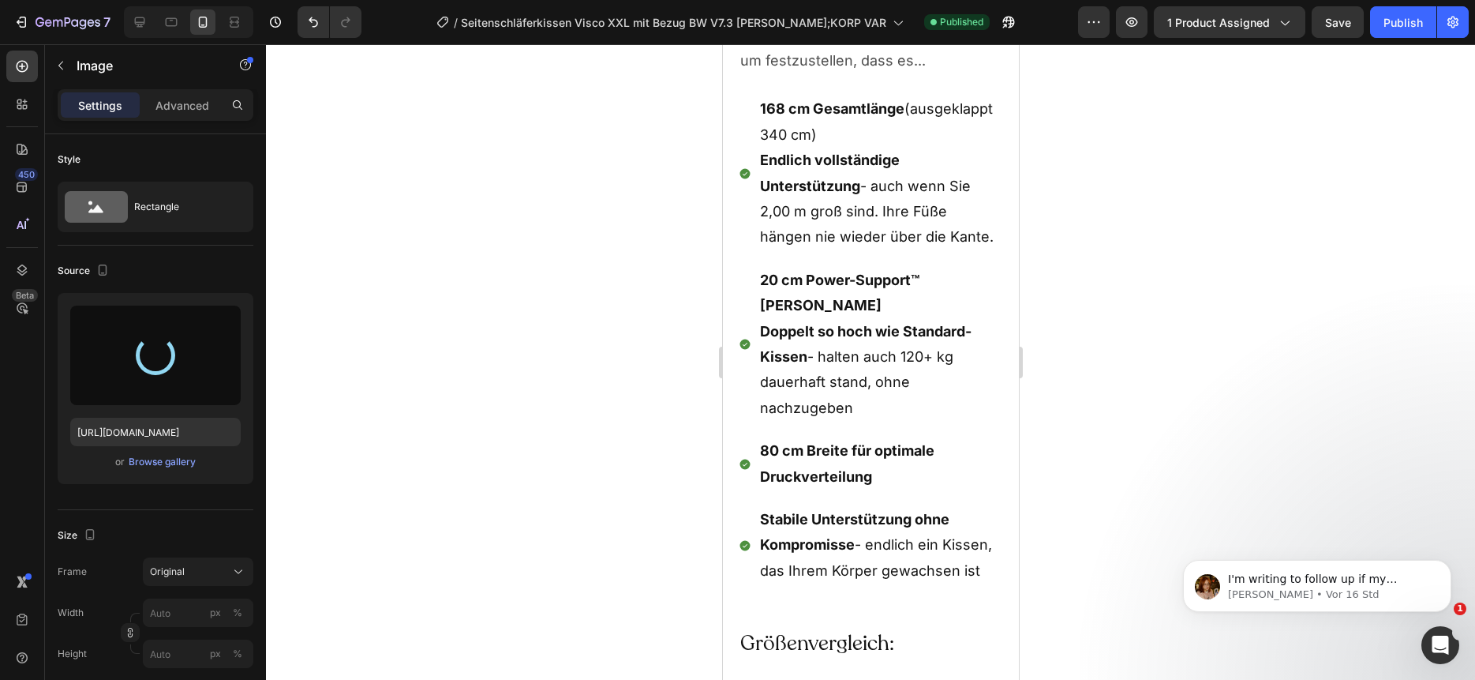
scroll to position [8841, 0]
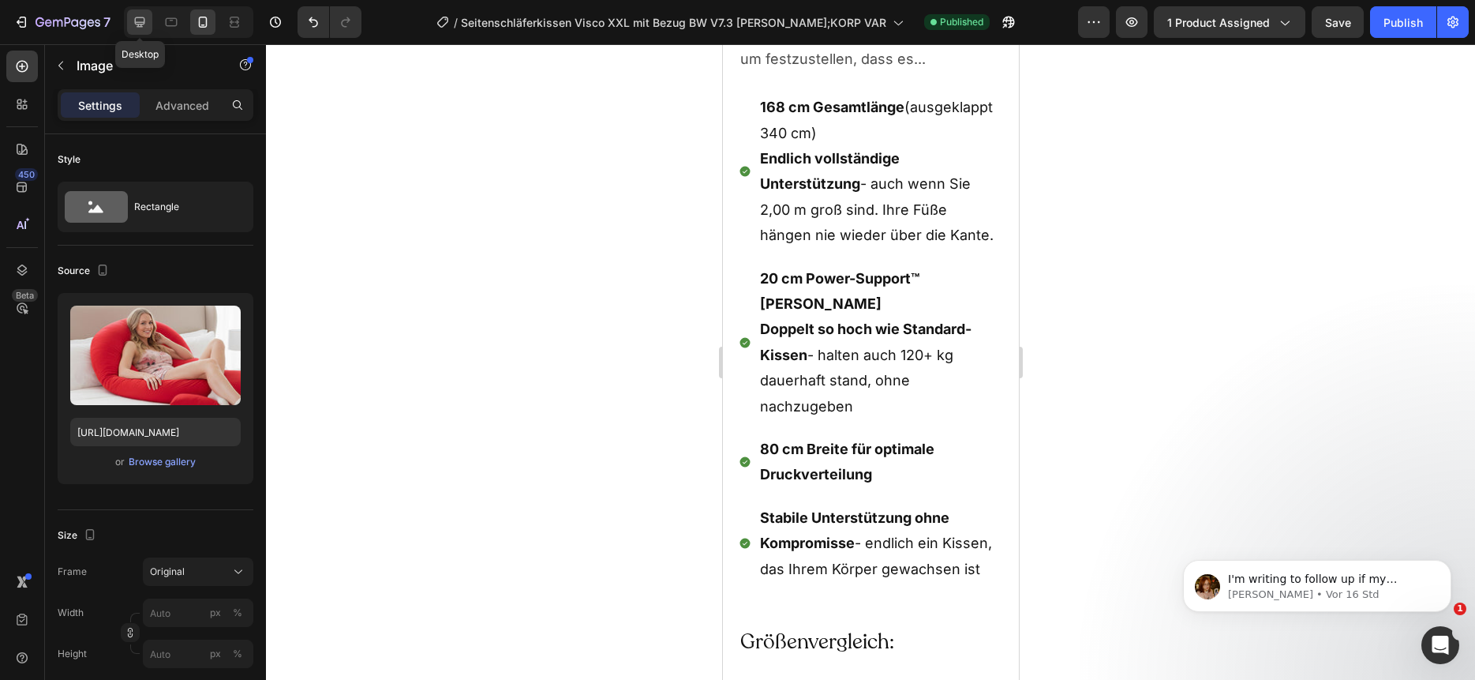
click at [145, 21] on icon at bounding box center [140, 22] width 16 height 16
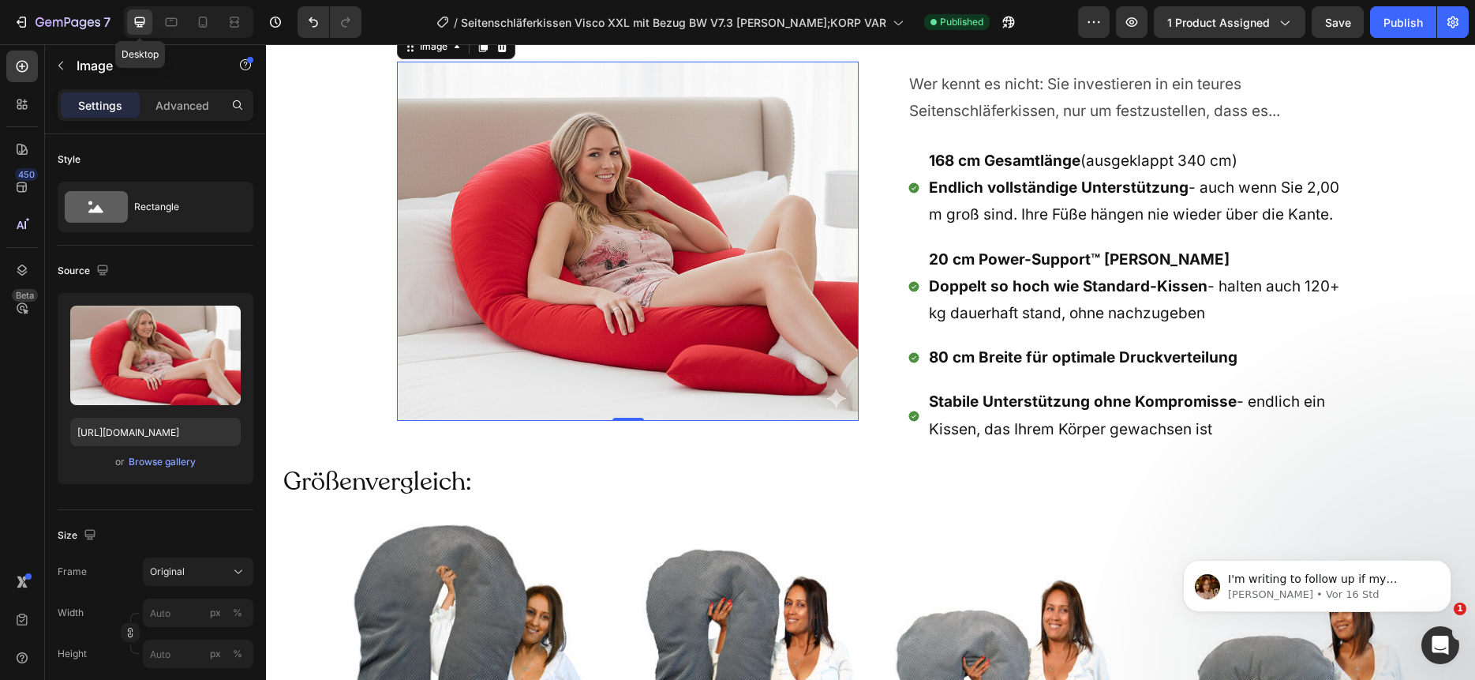
scroll to position [8973, 0]
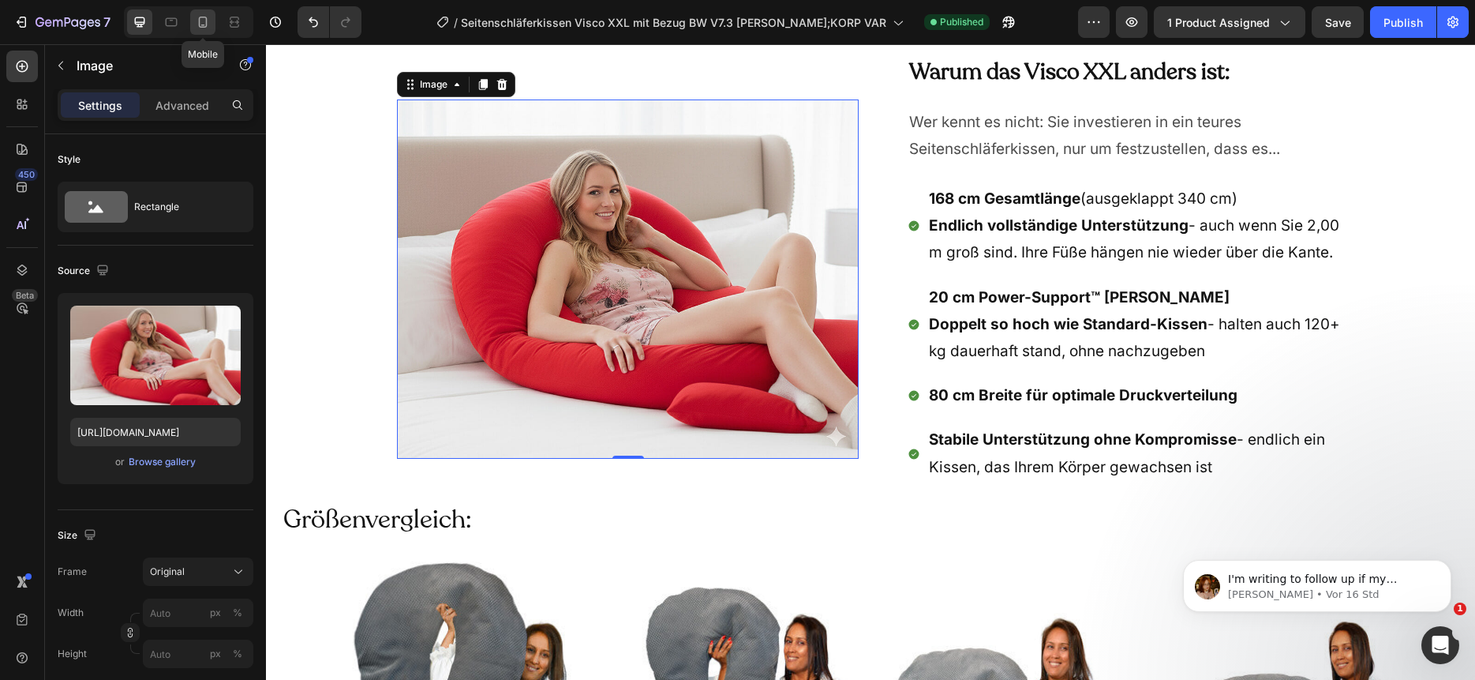
click at [197, 23] on icon at bounding box center [203, 22] width 16 height 16
type input "https://cdn.shopify.com/s/files/1/0266/1112/2258/files/gempages_493514106658096…"
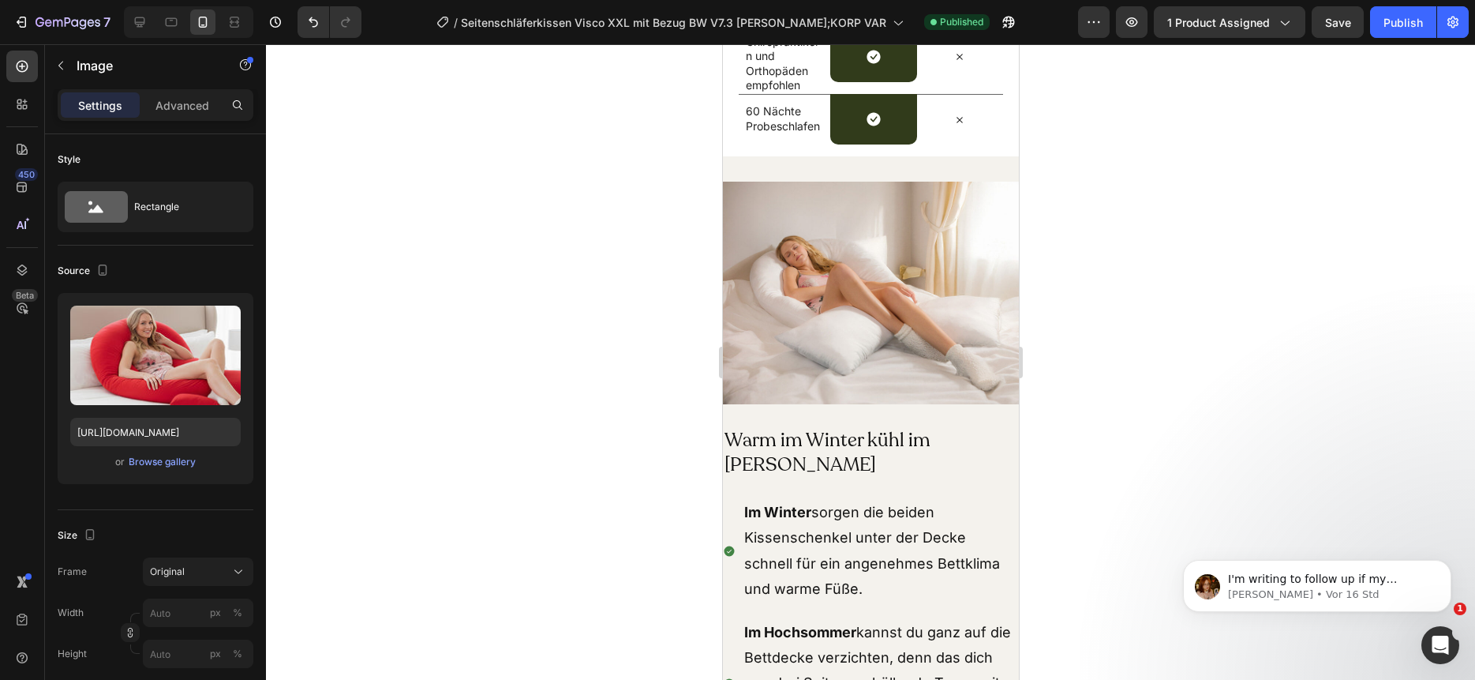
scroll to position [12730, 0]
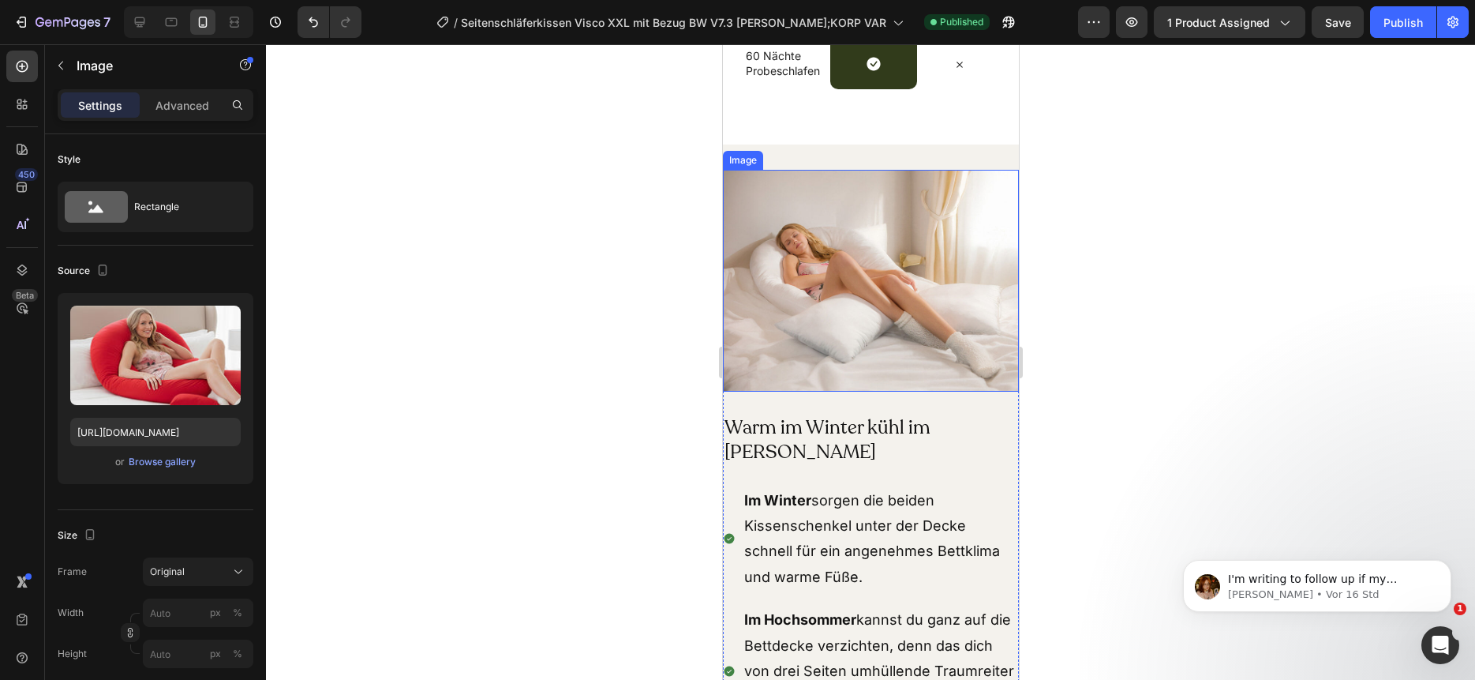
click at [871, 242] on img at bounding box center [870, 281] width 296 height 222
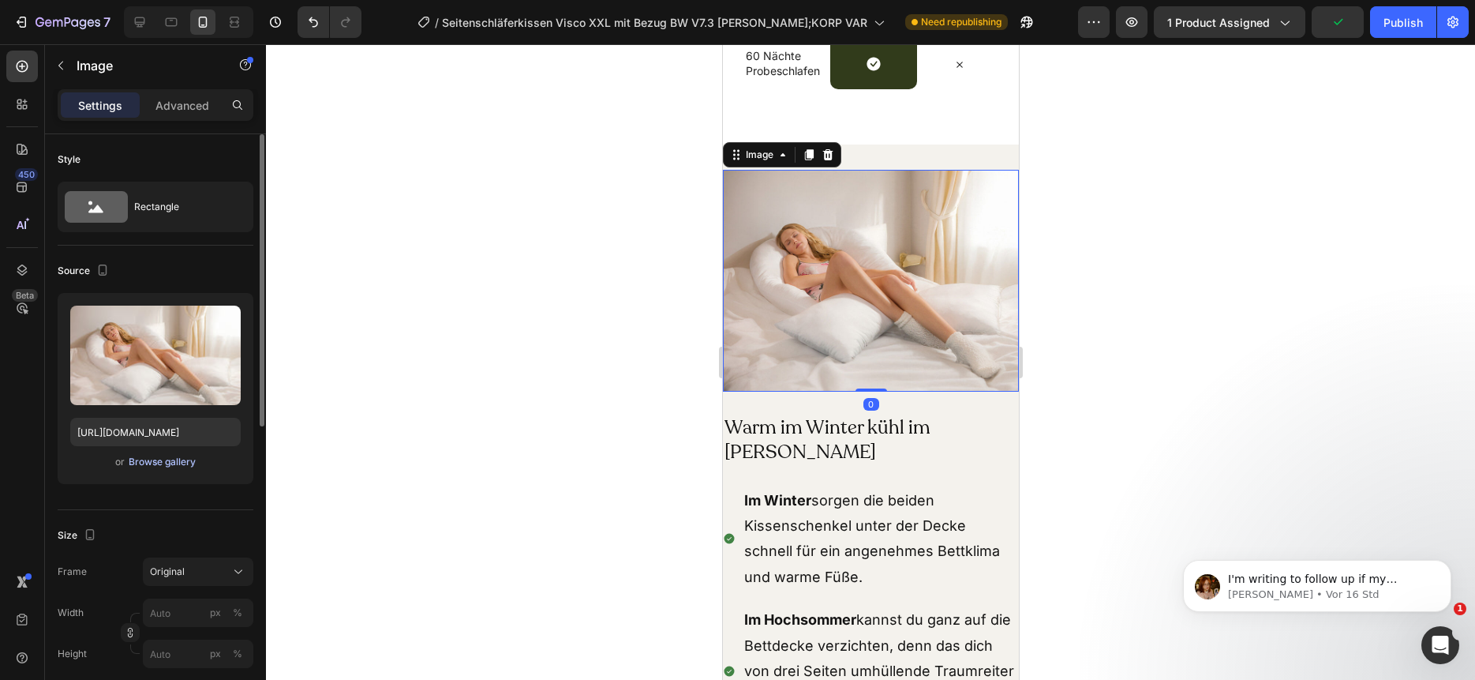
click at [152, 461] on div "Browse gallery" at bounding box center [162, 462] width 67 height 14
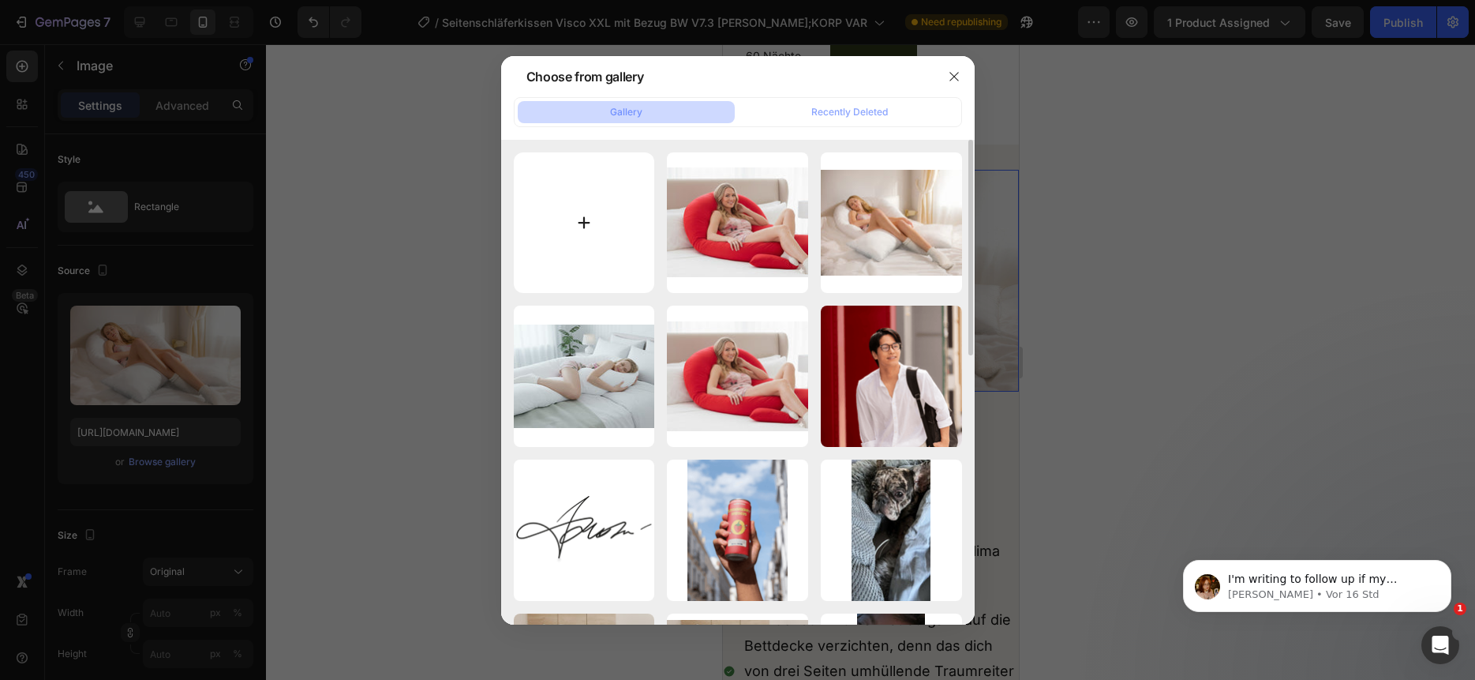
click at [589, 227] on input "file" at bounding box center [584, 222] width 141 height 141
type input "C:\fakepath\seitenschlaeferkissen-xxl-400-l1.jpg"
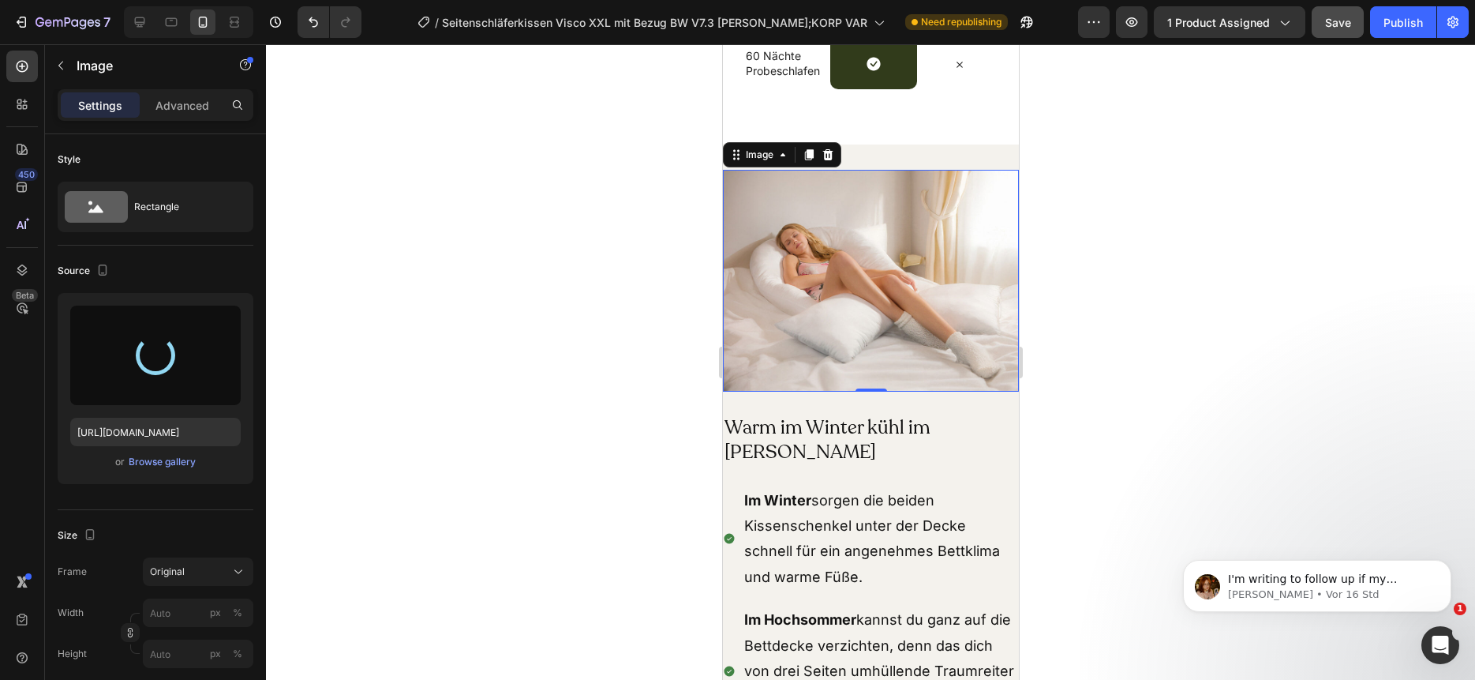
type input "https://cdn.shopify.com/s/files/1/0266/1112/2258/files/gempages_493514106658096…"
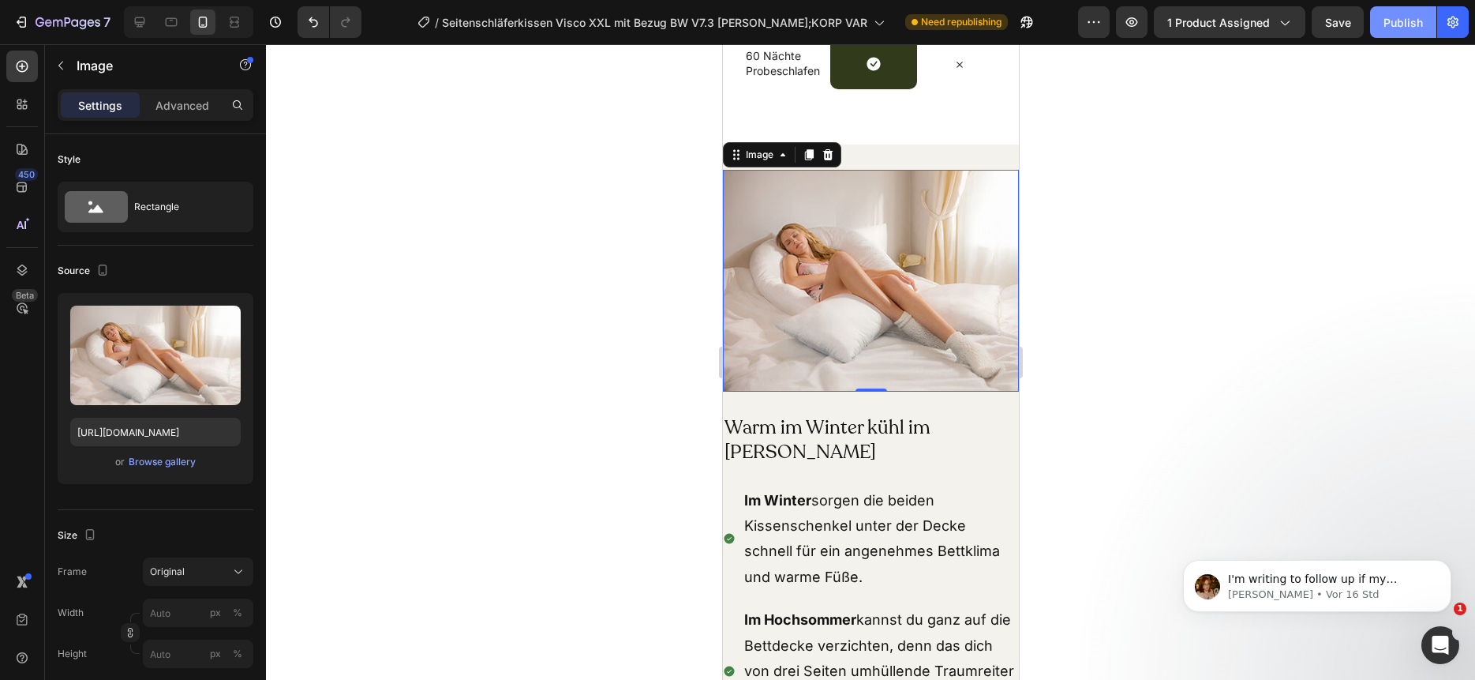
click at [1399, 21] on div "Publish" at bounding box center [1403, 22] width 39 height 17
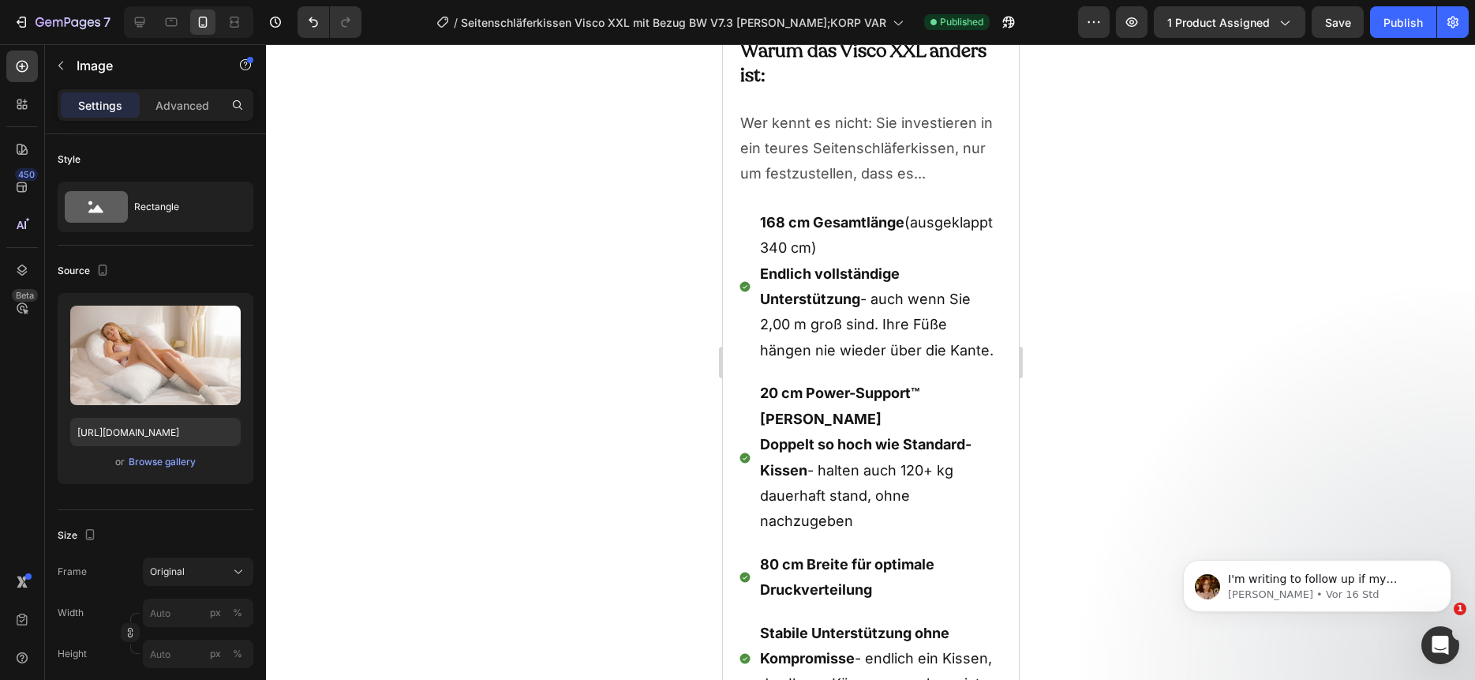
scroll to position [8830, 0]
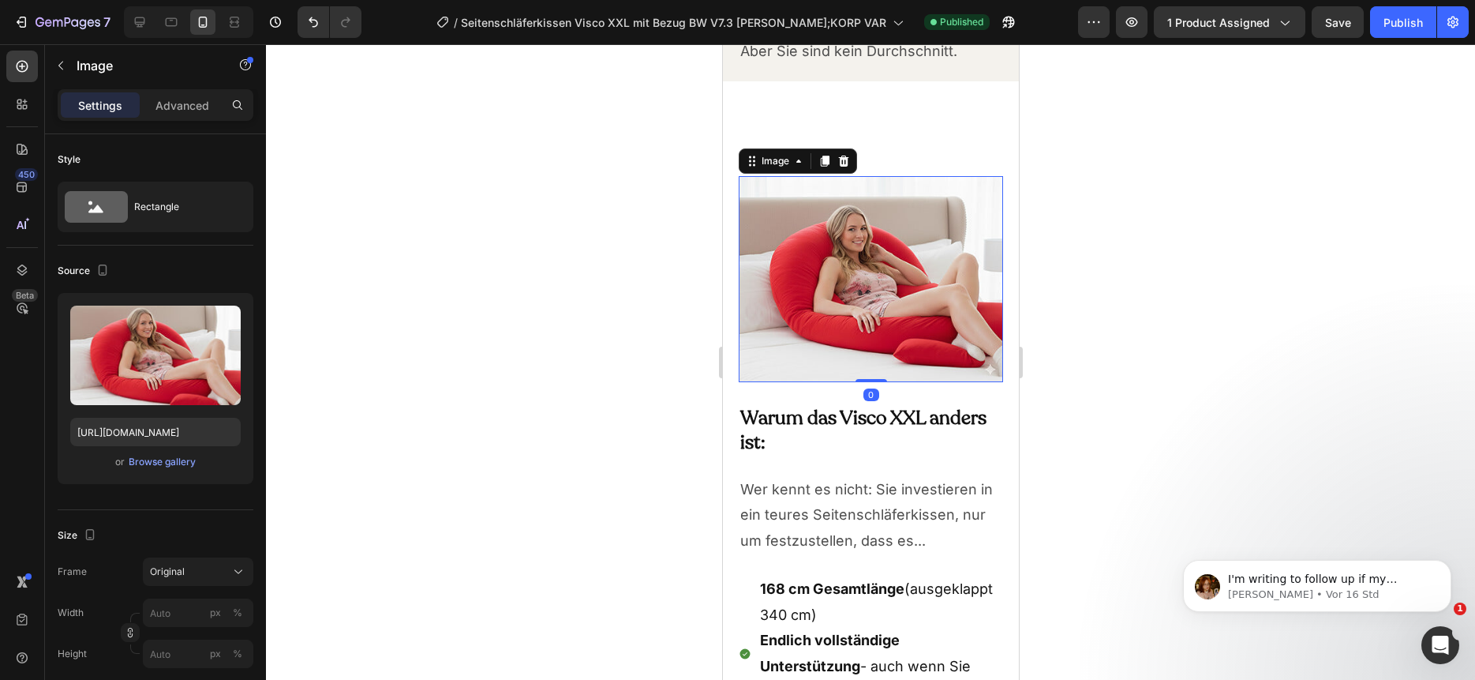
click at [887, 290] on img at bounding box center [870, 278] width 264 height 205
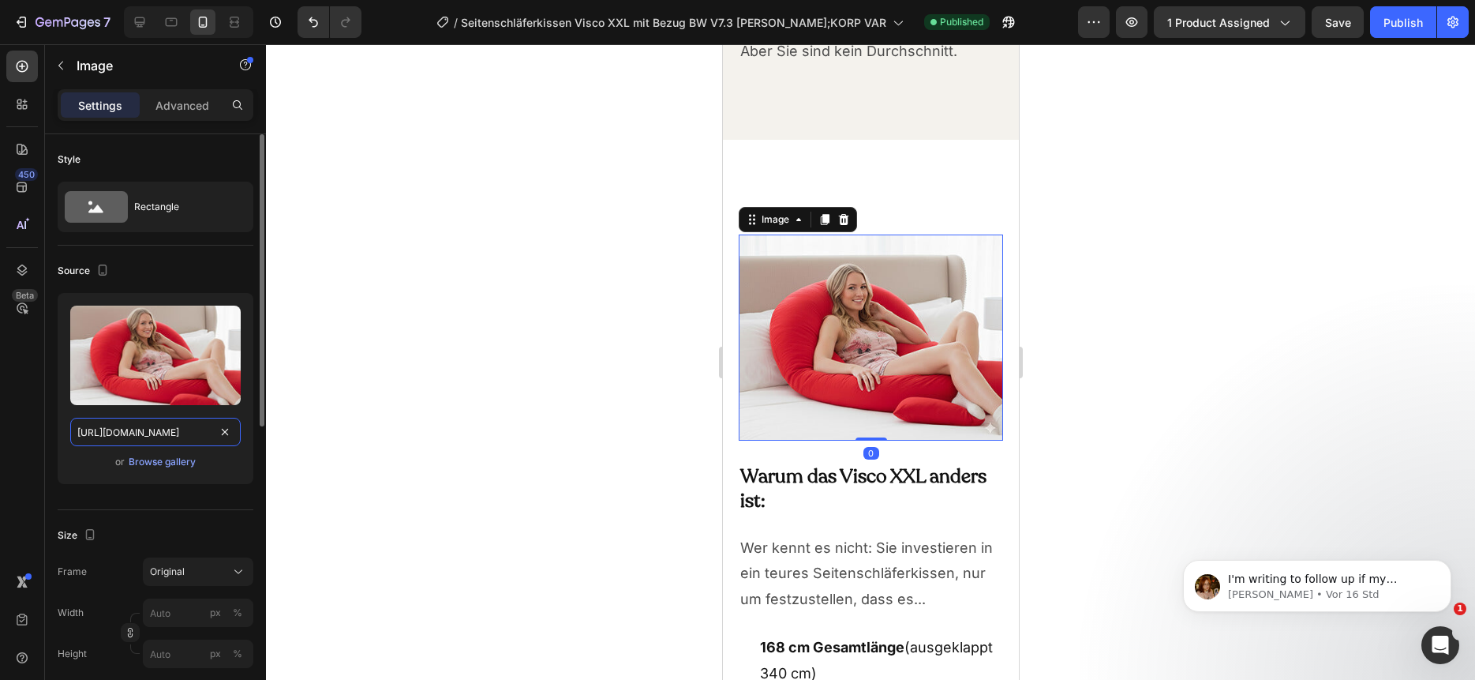
click at [141, 437] on input "https://cdn.shopify.com/s/files/1/0266/1112/2258/files/gempages_493514106658096…" at bounding box center [155, 432] width 170 height 28
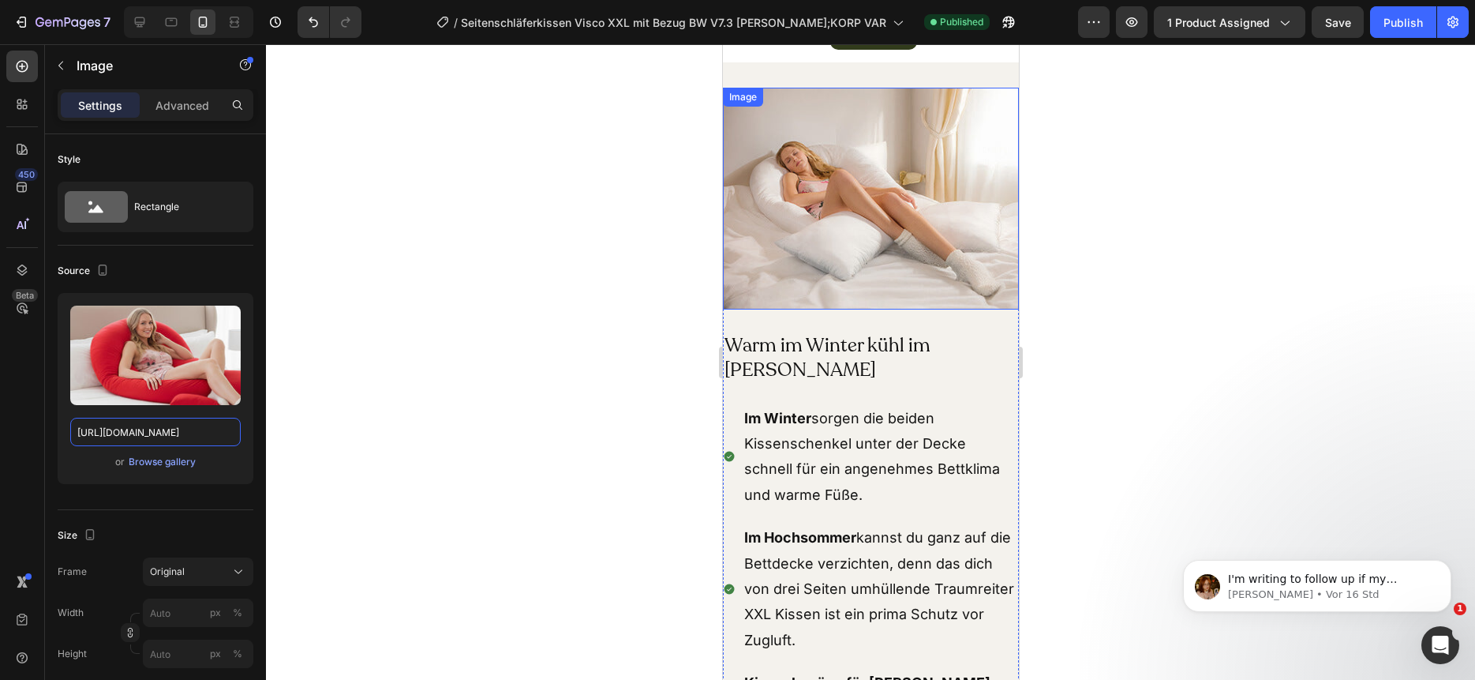
scroll to position [12260, 0]
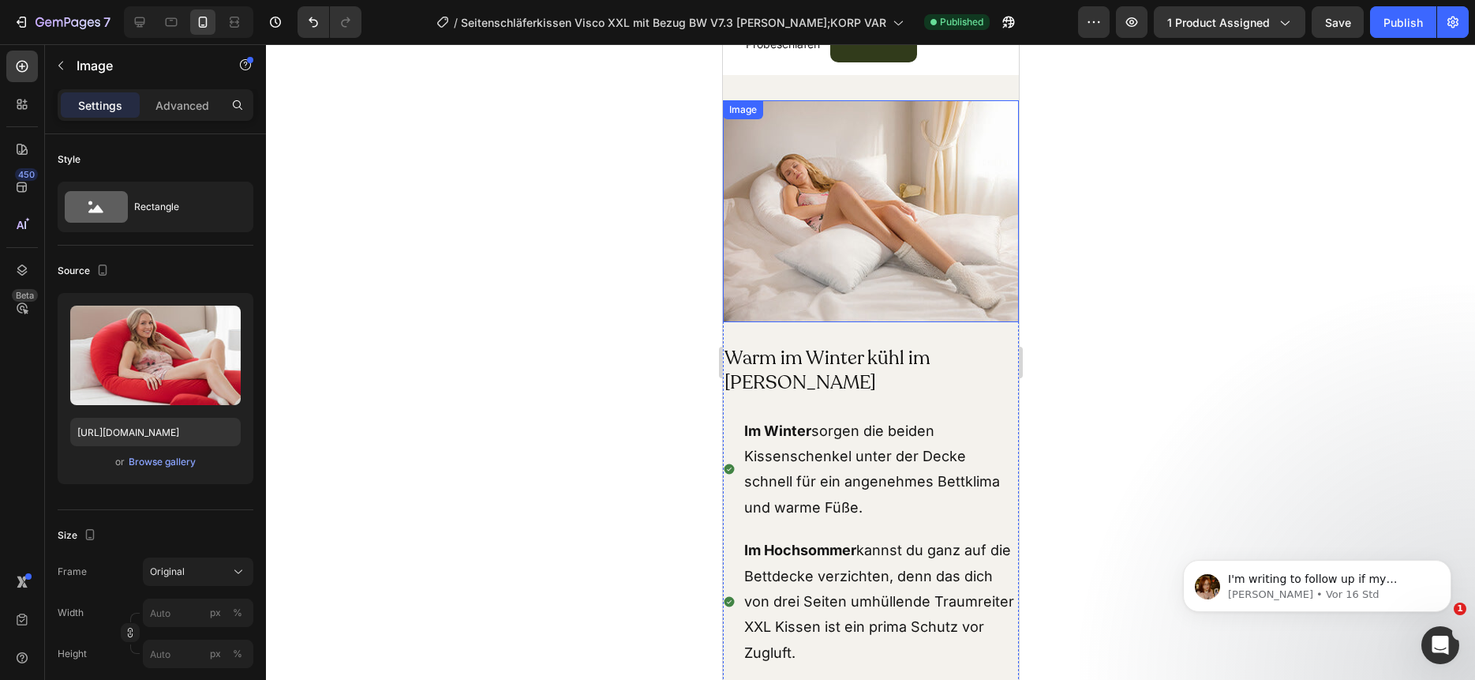
click at [887, 217] on img at bounding box center [870, 211] width 296 height 222
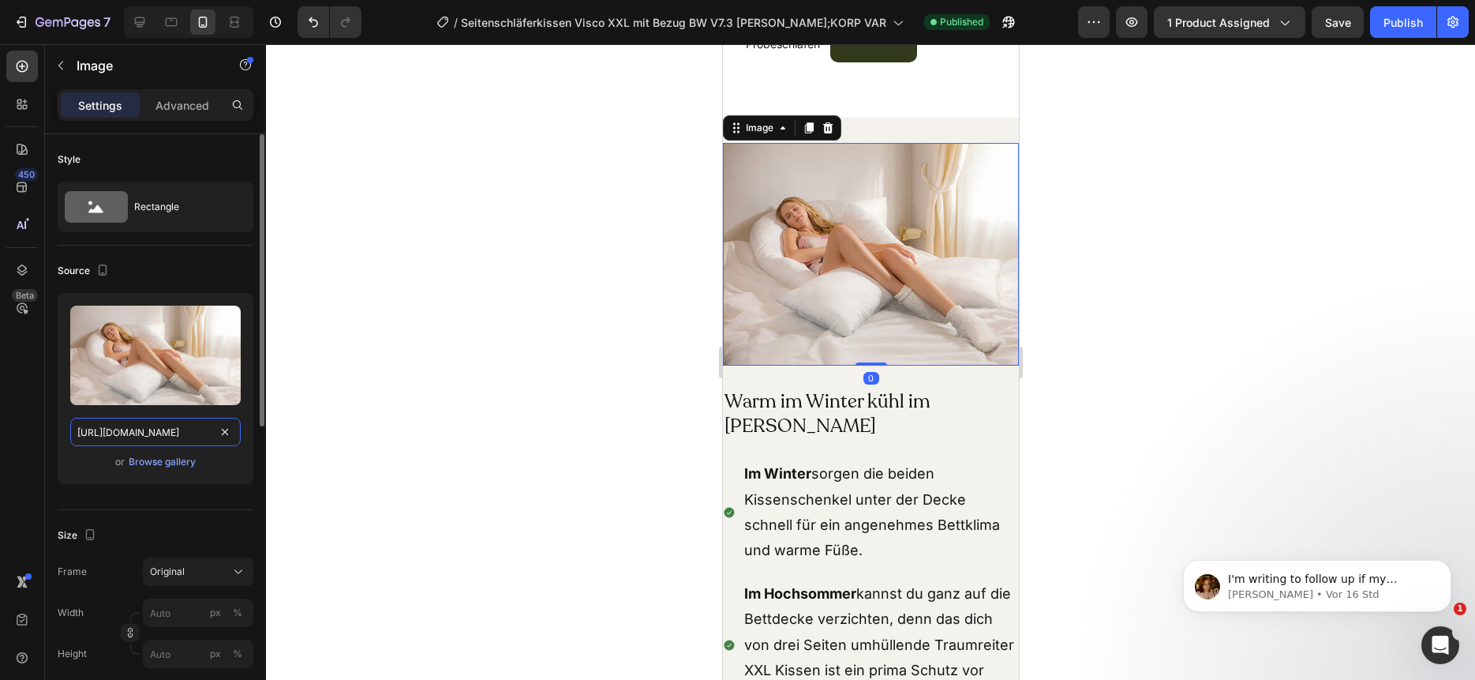
click at [157, 422] on input "https://cdn.shopify.com/s/files/1/0266/1112/2258/files/gempages_493514106658096…" at bounding box center [155, 432] width 170 height 28
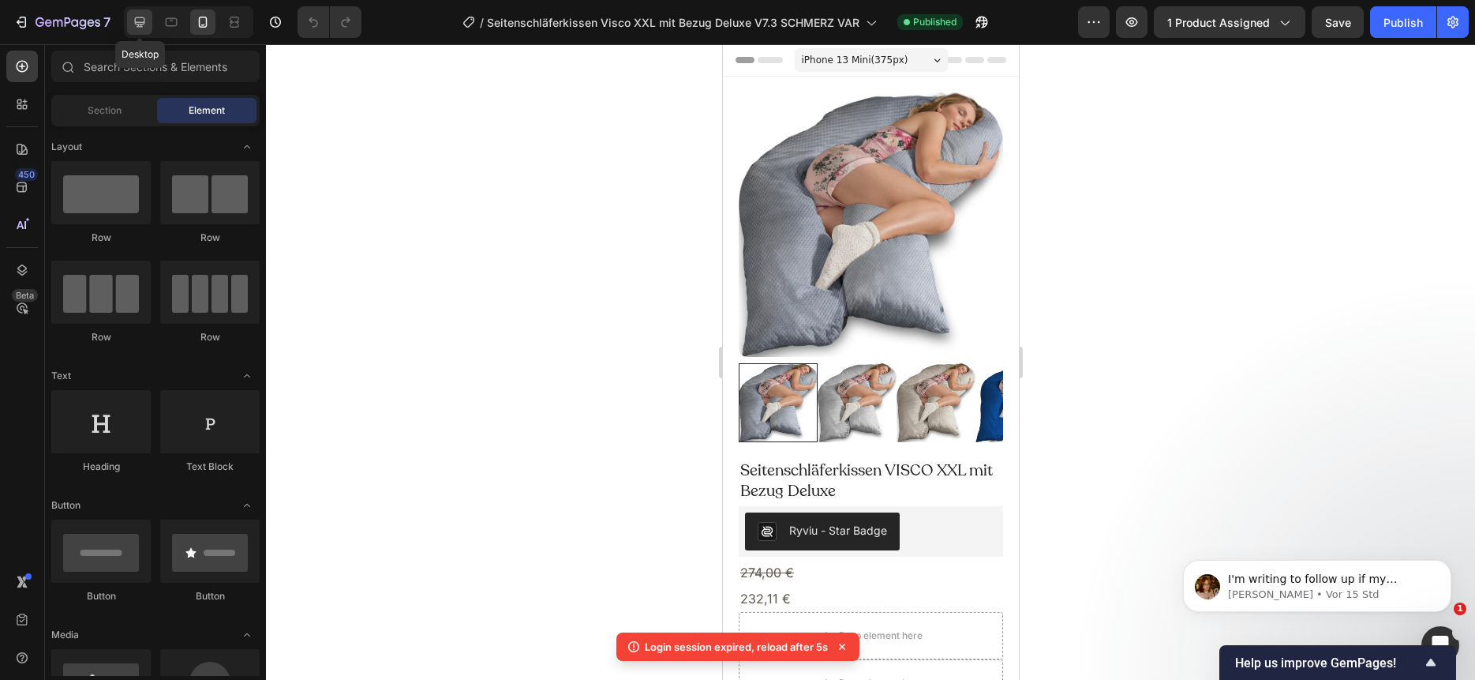
click at [136, 23] on icon at bounding box center [140, 22] width 10 height 10
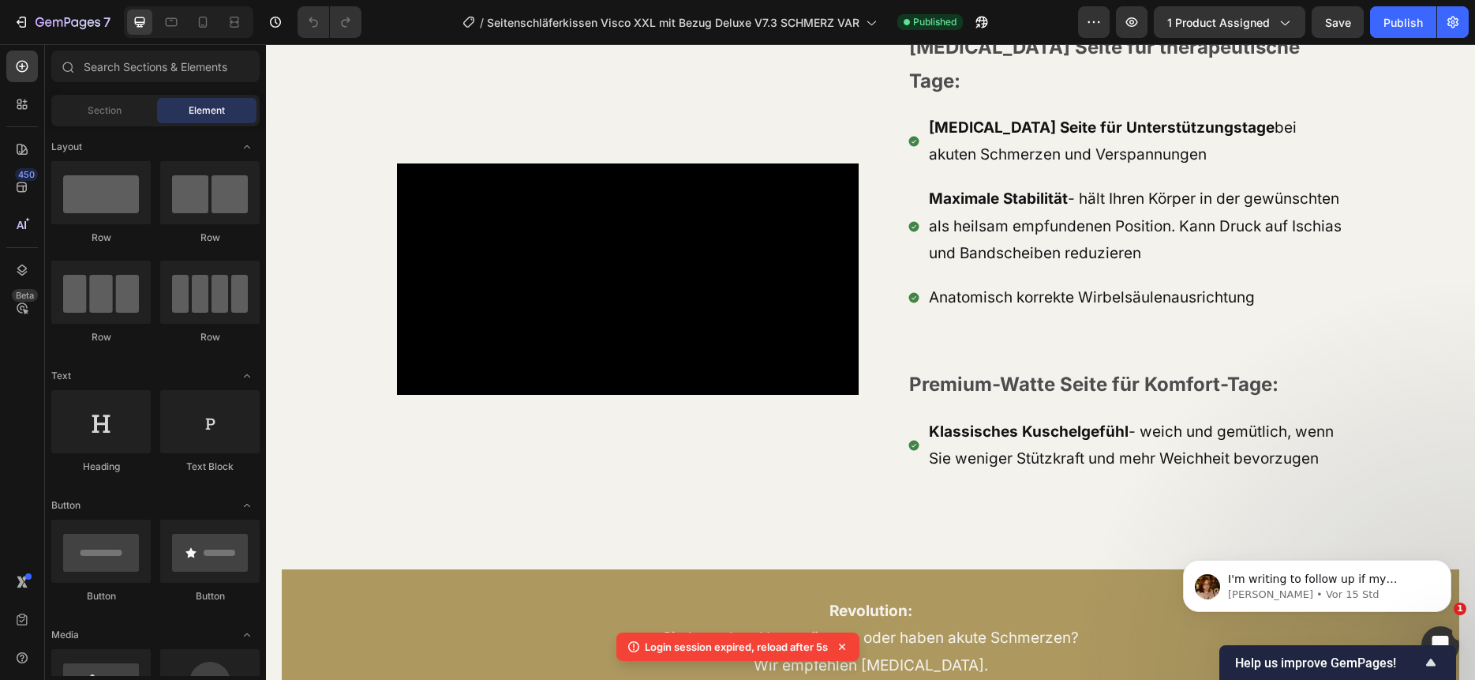
scroll to position [2980, 0]
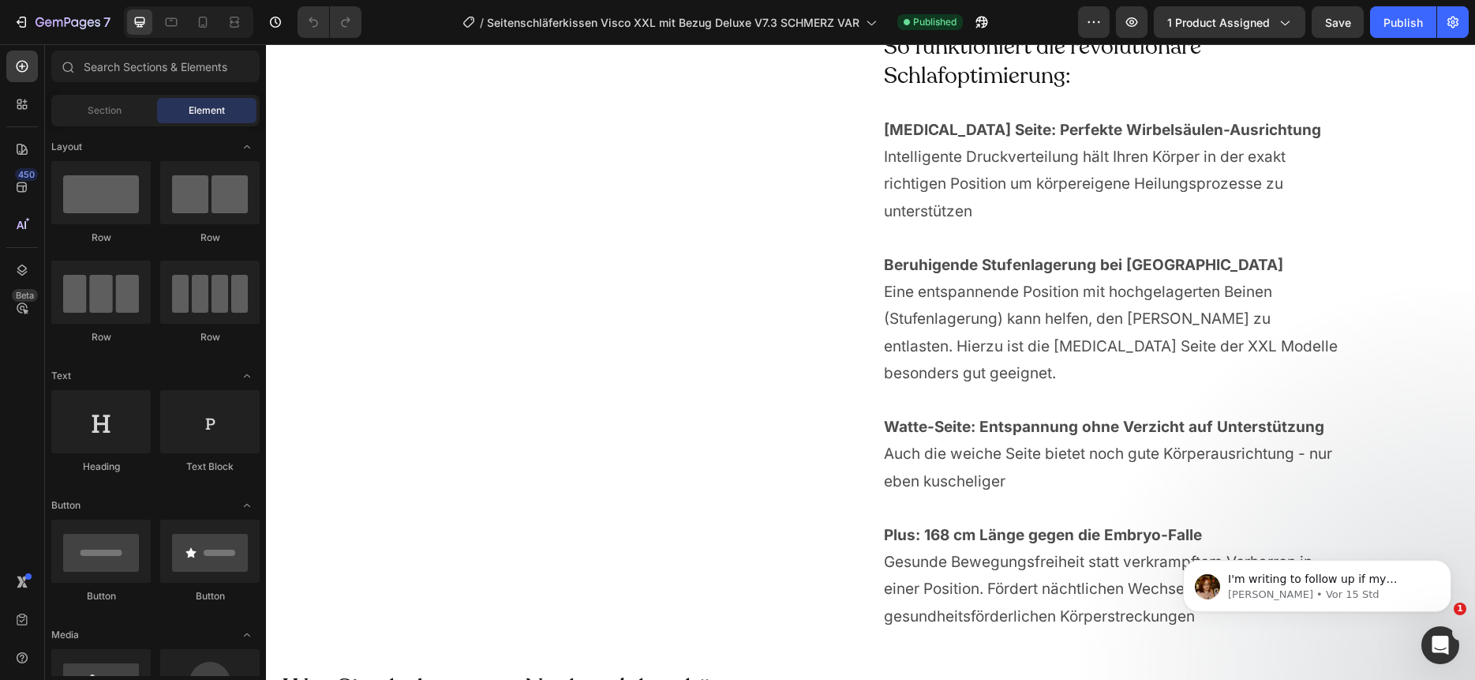
scroll to position [3993, 0]
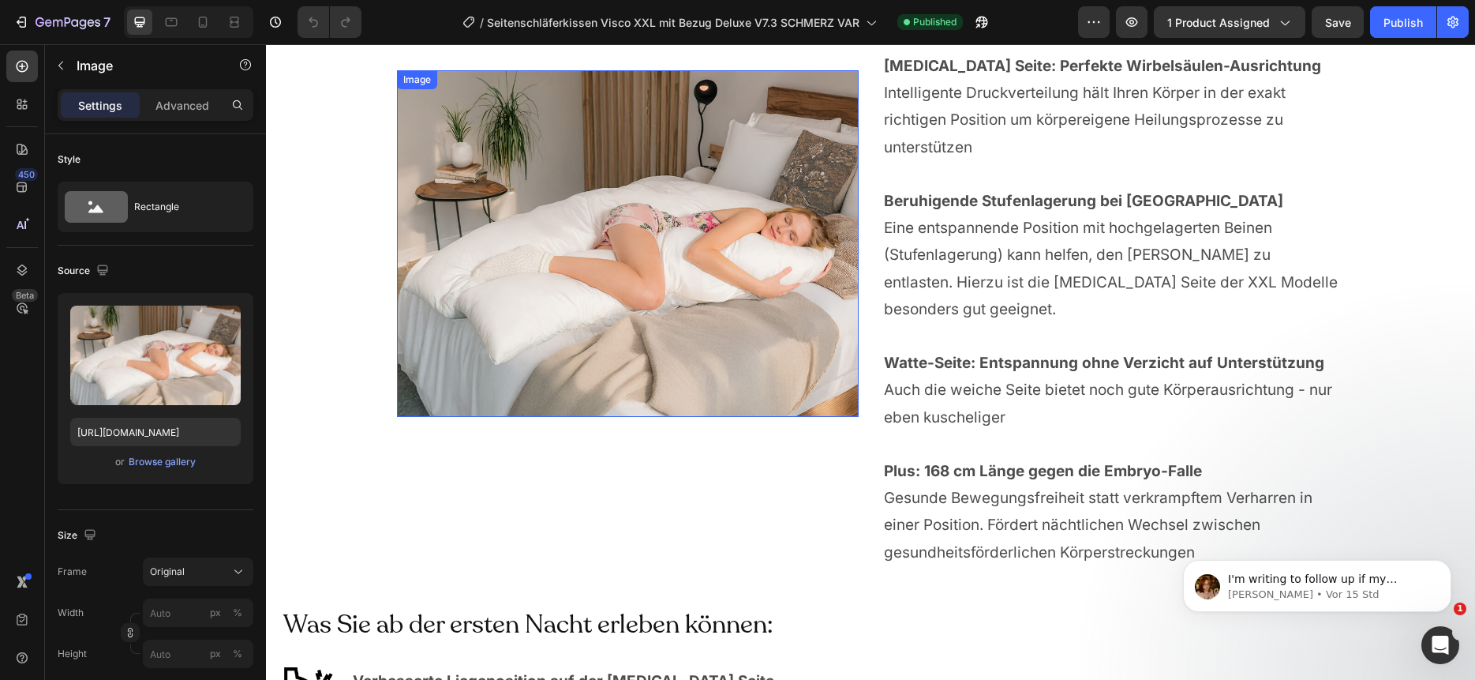
click at [706, 240] on img at bounding box center [628, 243] width 462 height 346
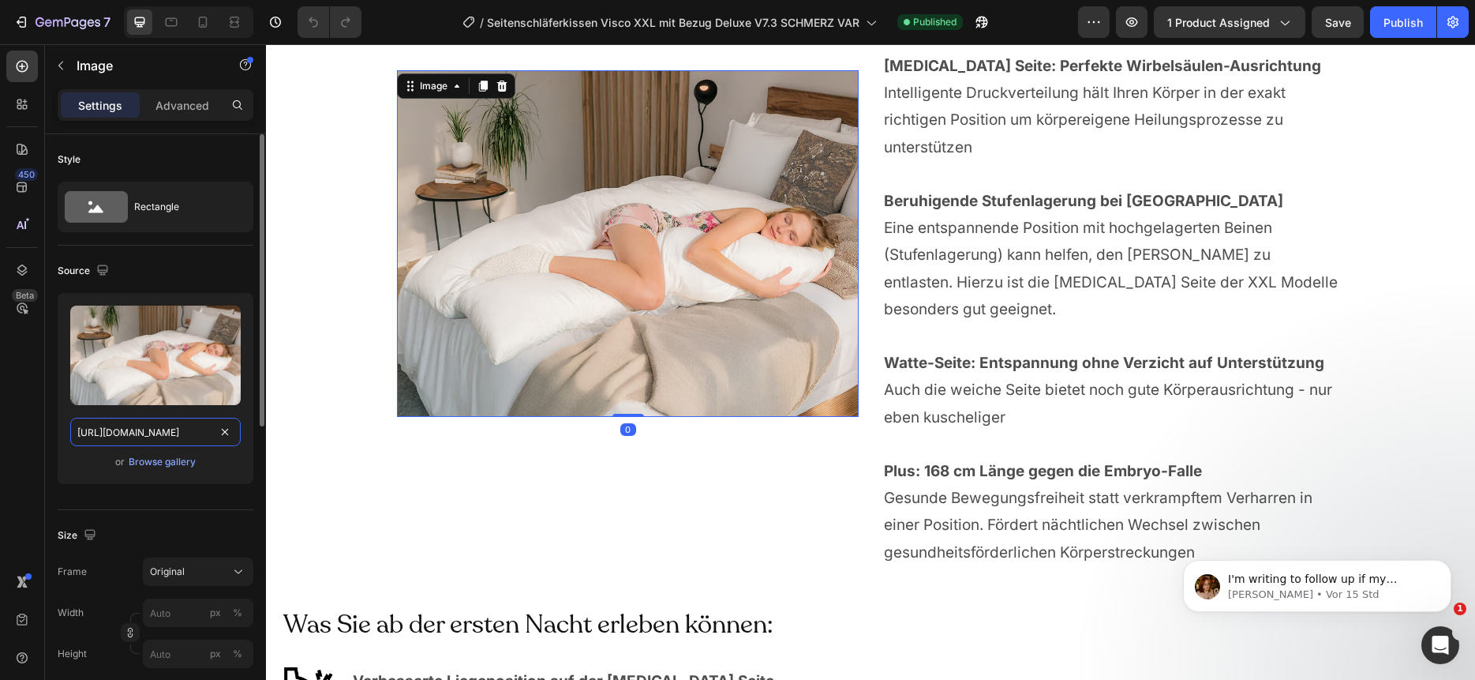
click at [164, 430] on input "https://cdn.shopify.com/s/files/1/0266/1112/2258/files/gempages_493514106658096…" at bounding box center [155, 432] width 170 height 28
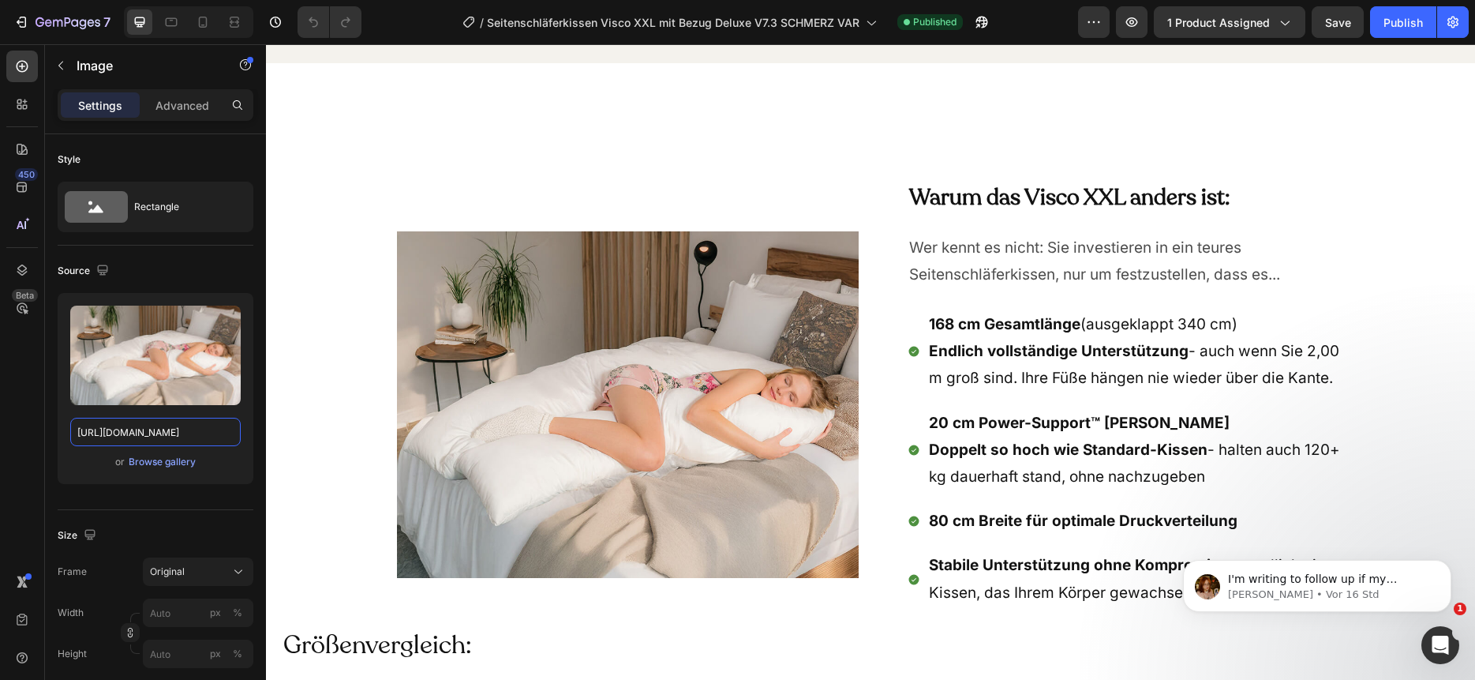
scroll to position [6370, 0]
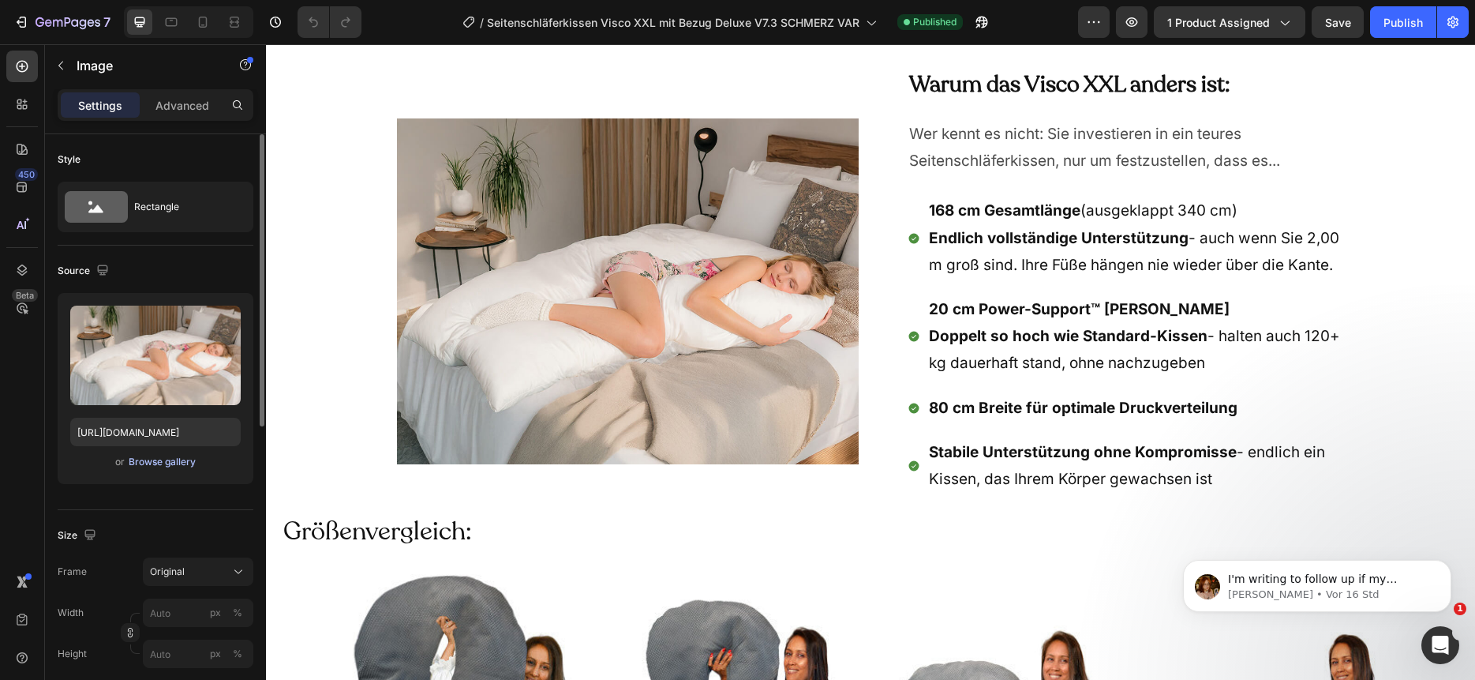
click at [142, 465] on div "Browse gallery" at bounding box center [162, 462] width 67 height 14
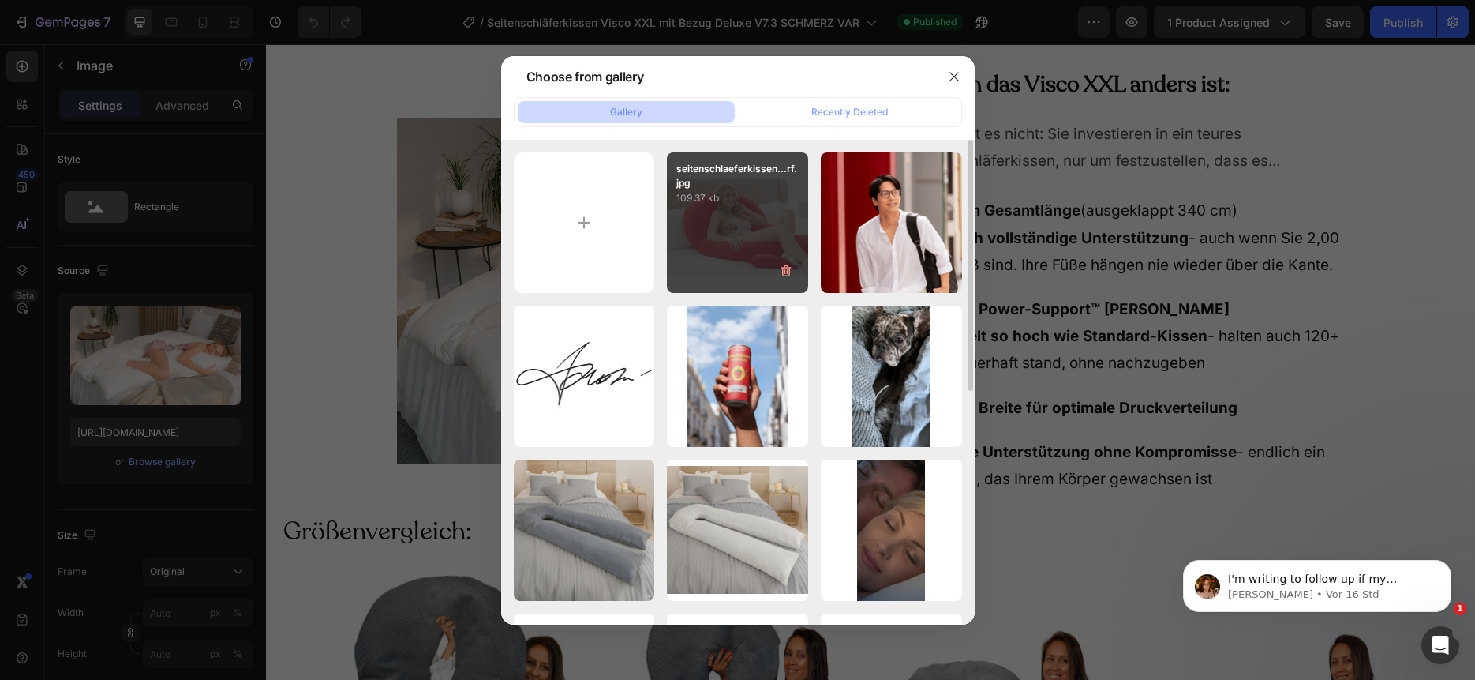
click at [704, 263] on div "seitenschlaeferkissen...rf.jpg 109.37 kb" at bounding box center [737, 222] width 141 height 141
type input "https://cdn.shopify.com/s/files/1/0266/1112/2258/files/gempages_493514106658096…"
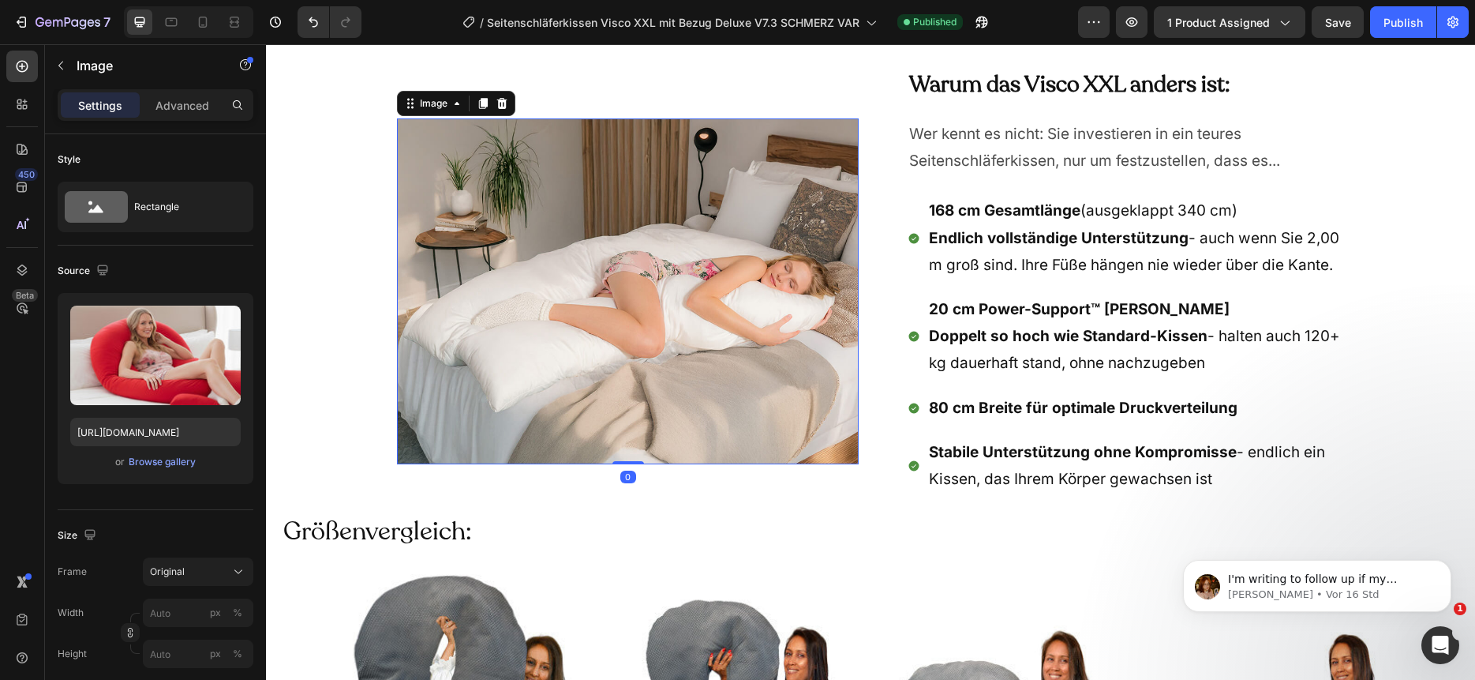
click at [526, 370] on img at bounding box center [628, 291] width 462 height 346
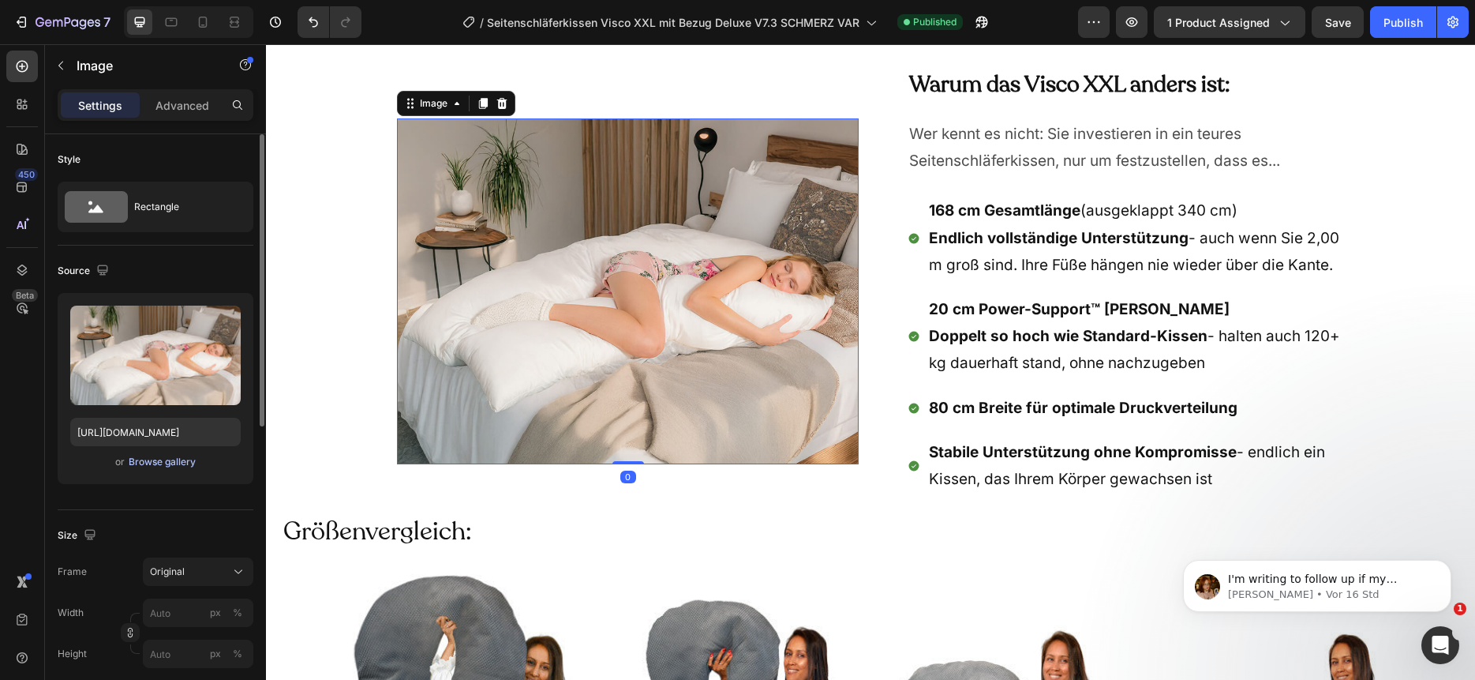
click at [167, 464] on div "Browse gallery" at bounding box center [162, 462] width 67 height 14
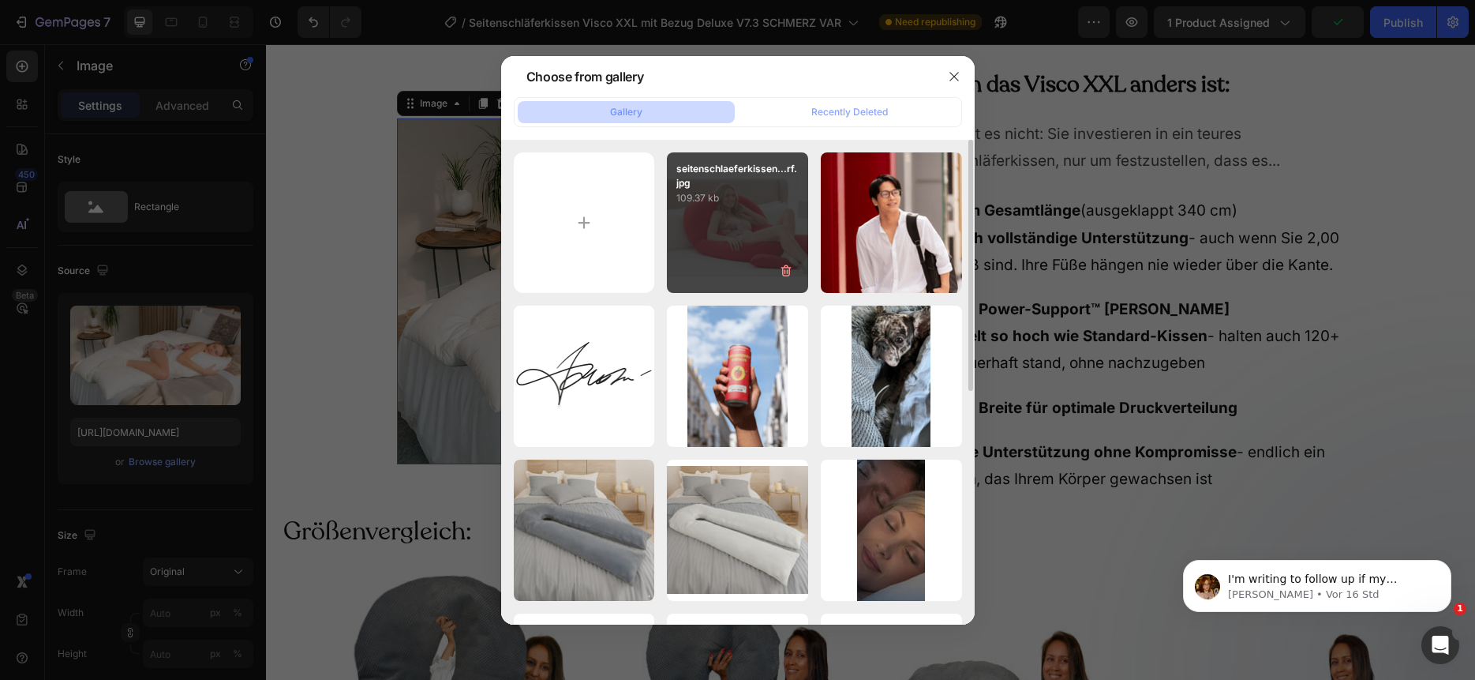
click at [743, 221] on div "seitenschlaeferkissen...rf.jpg 109.37 kb" at bounding box center [737, 222] width 141 height 141
type input "https://cdn.shopify.com/s/files/1/0266/1112/2258/files/gempages_493514106658096…"
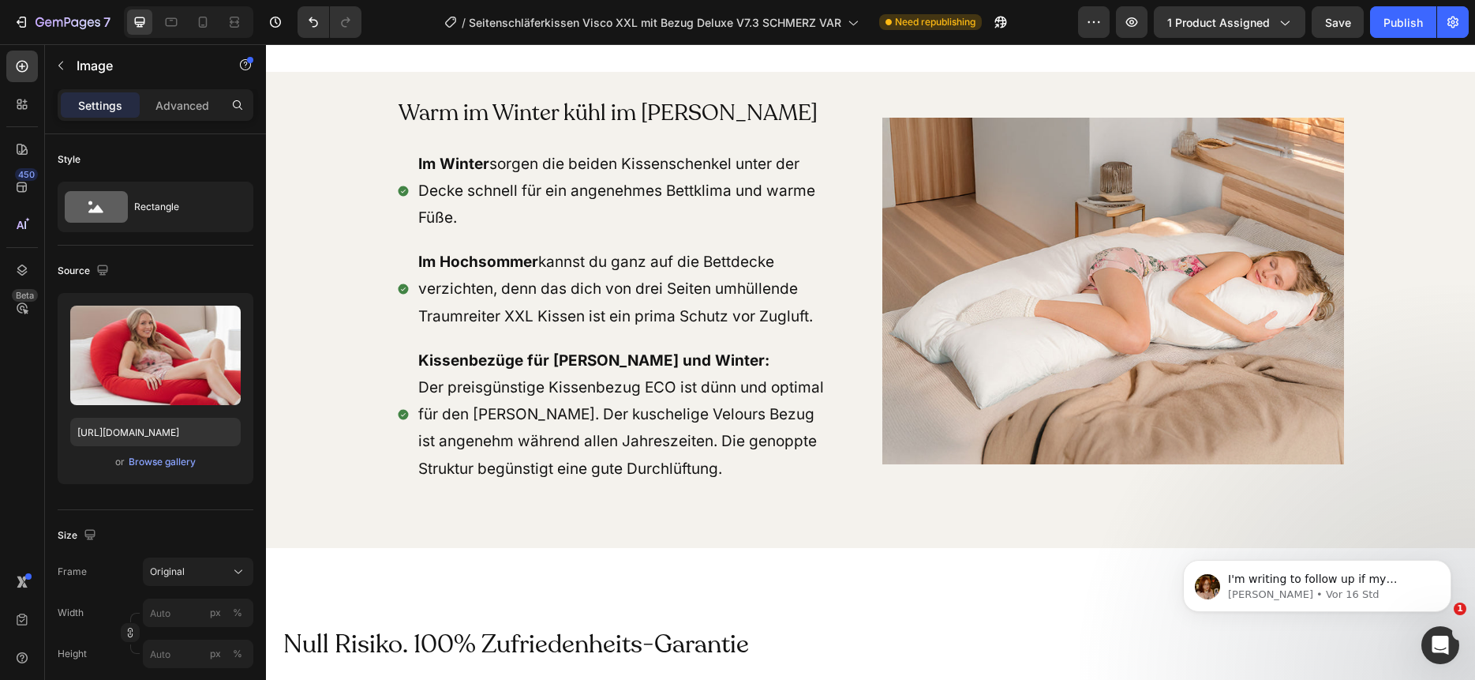
scroll to position [9647, 0]
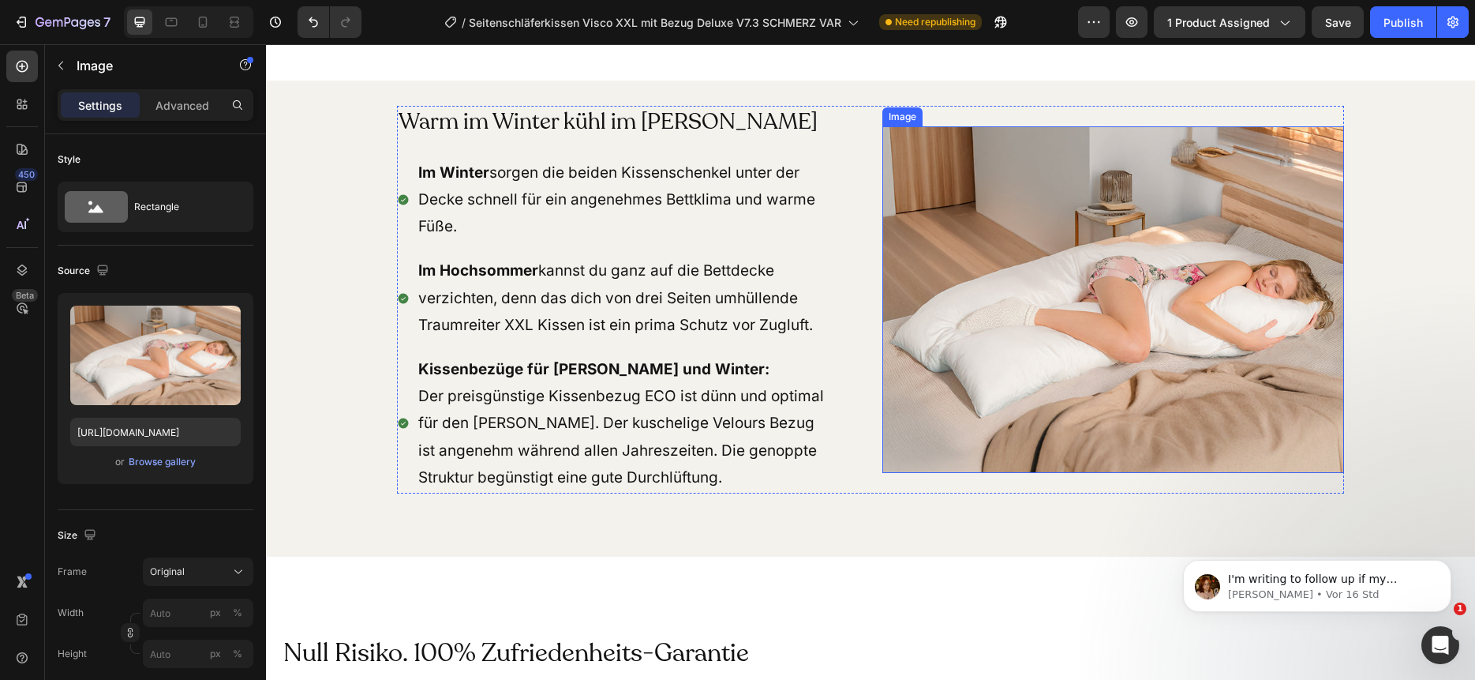
click at [1199, 302] on img at bounding box center [1113, 299] width 462 height 346
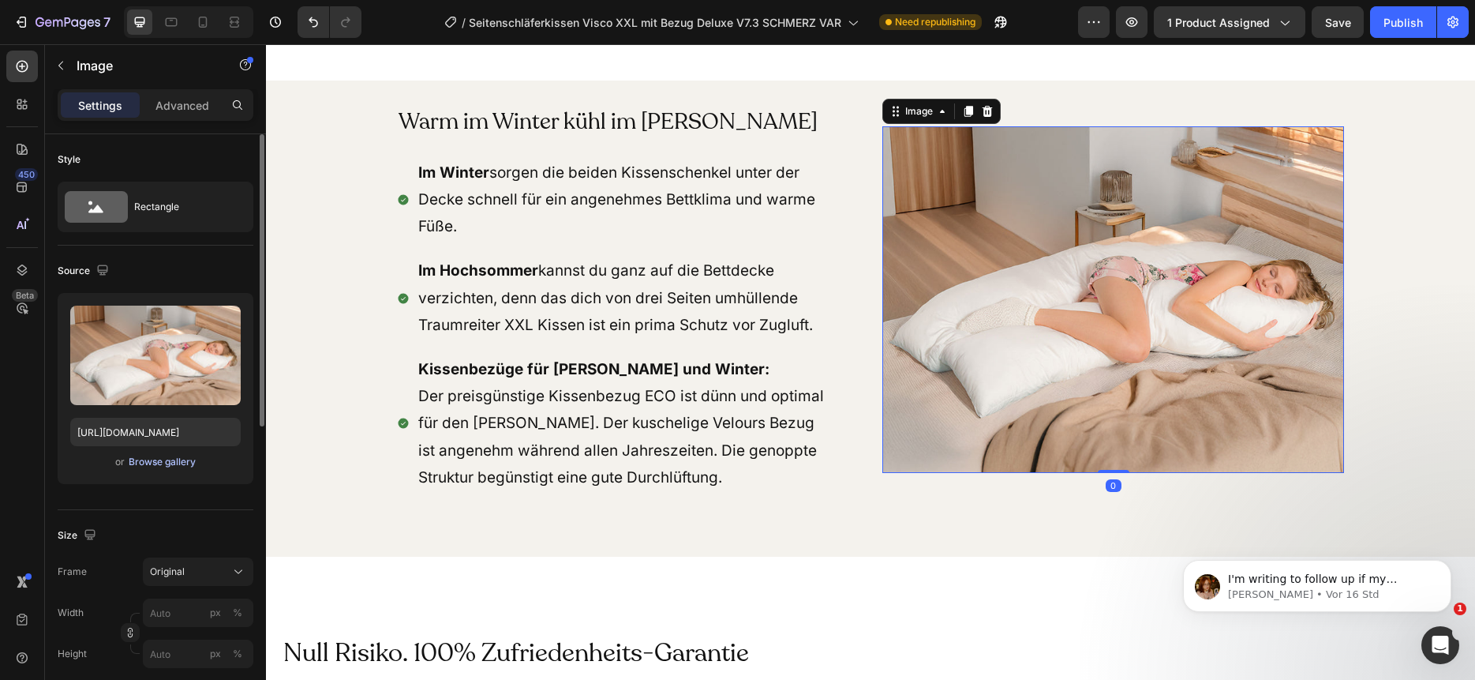
click at [162, 464] on div "Browse gallery" at bounding box center [162, 462] width 67 height 14
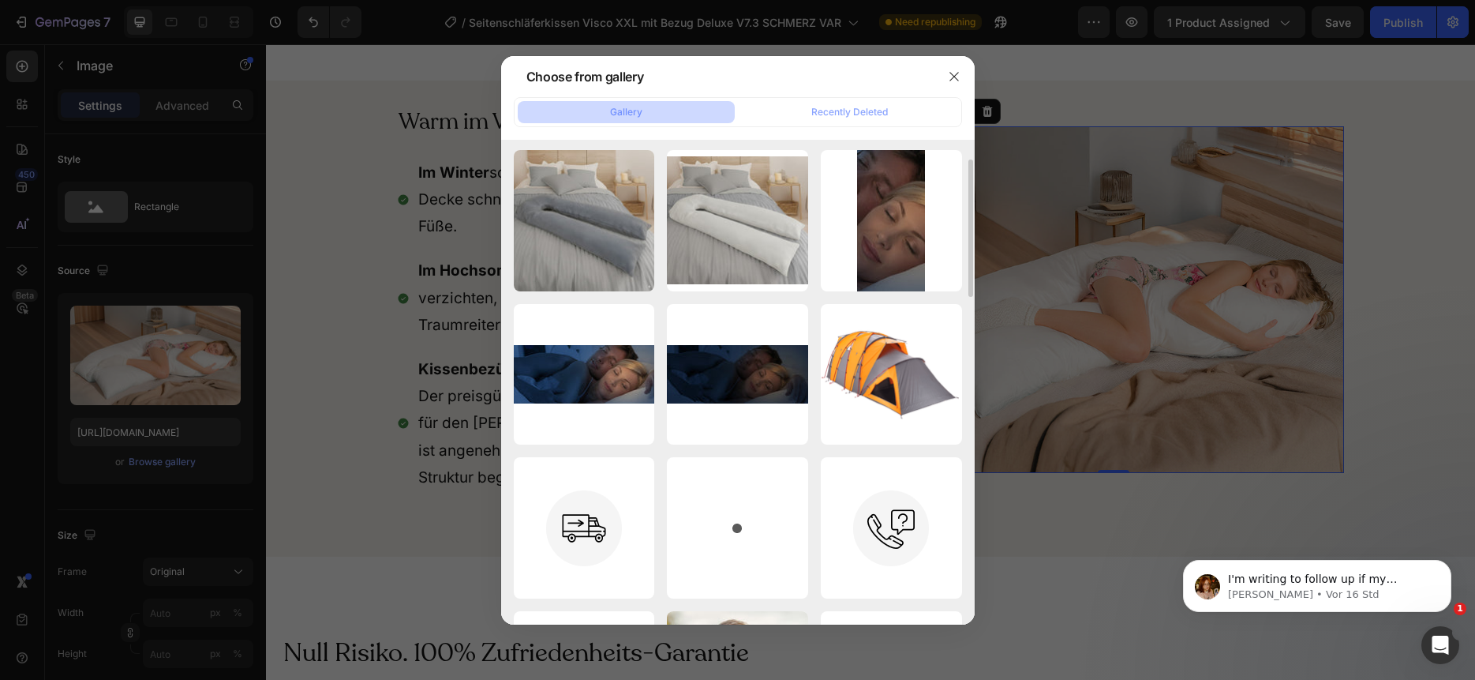
scroll to position [0, 0]
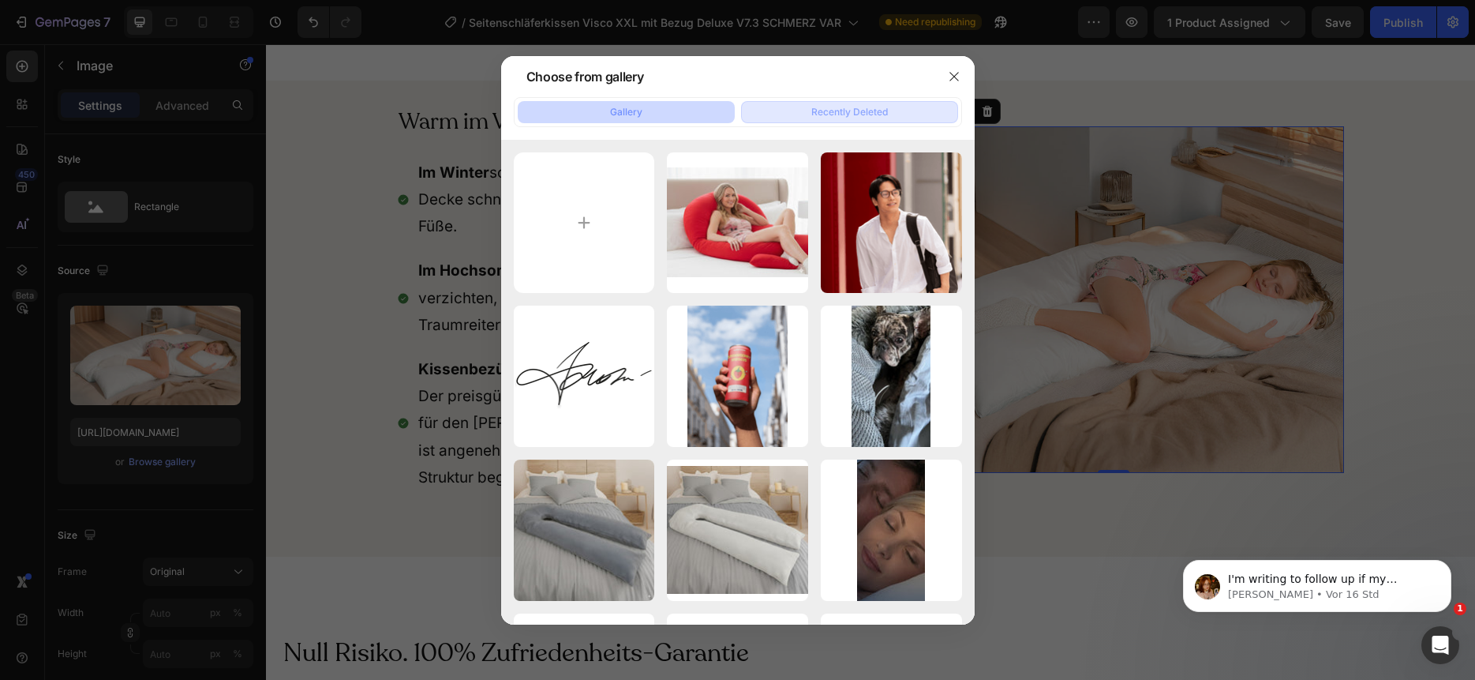
click at [837, 107] on div "Recently Deleted" at bounding box center [849, 112] width 77 height 14
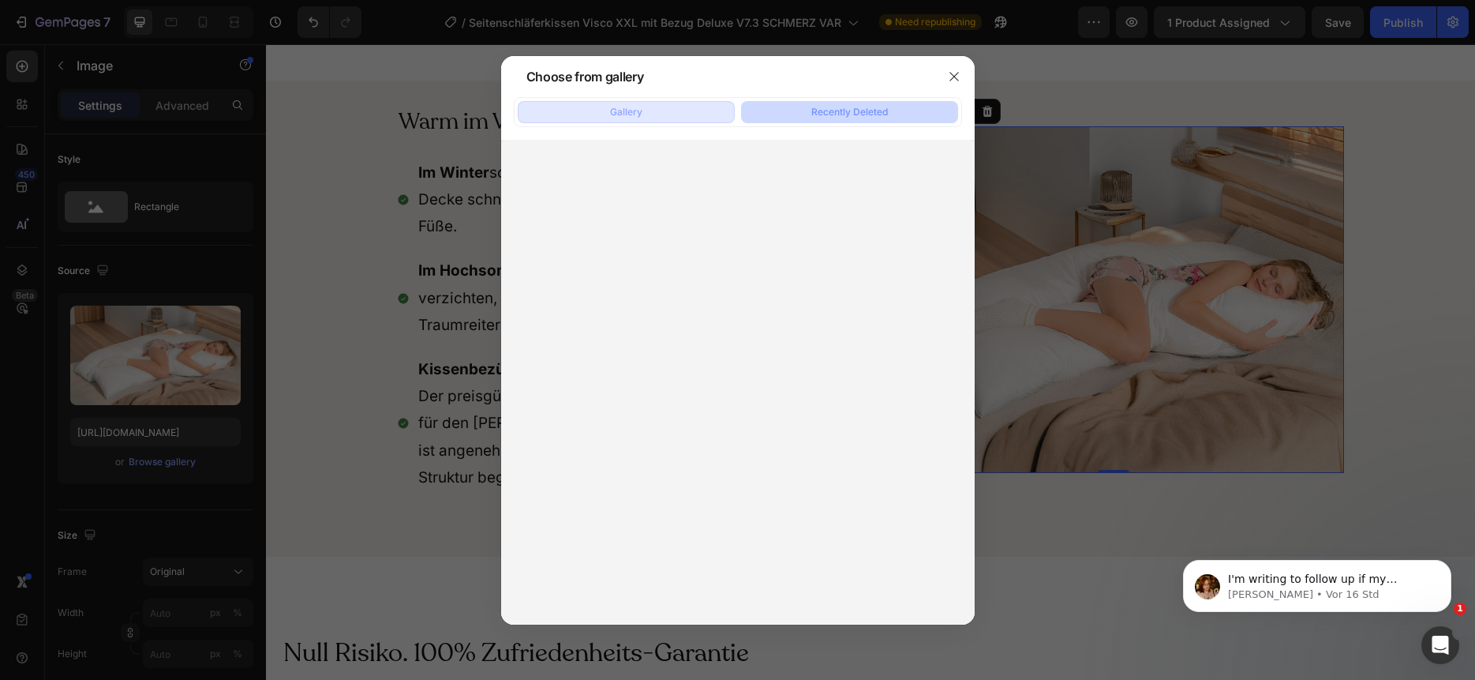
click at [657, 112] on button "Gallery" at bounding box center [626, 112] width 217 height 22
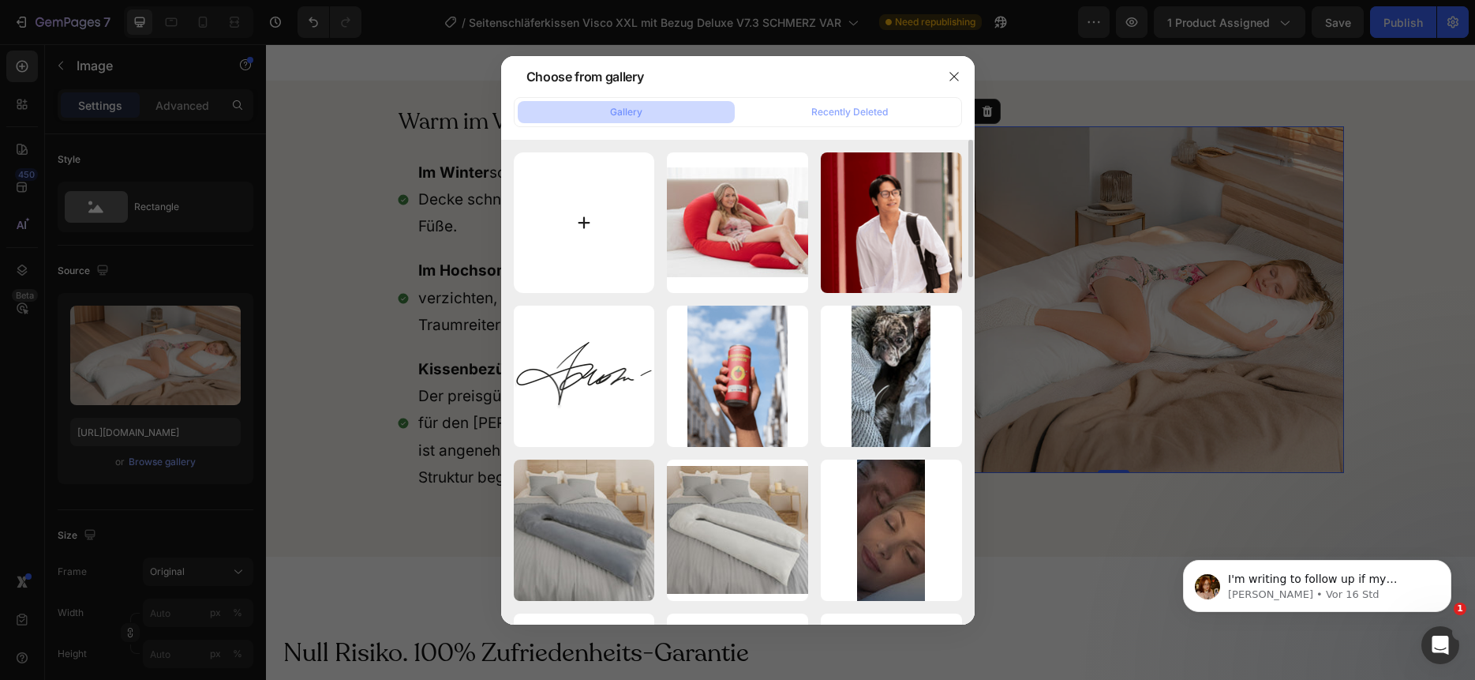
click at [597, 246] on input "file" at bounding box center [584, 222] width 141 height 141
click at [959, 75] on icon "button" at bounding box center [954, 76] width 13 height 13
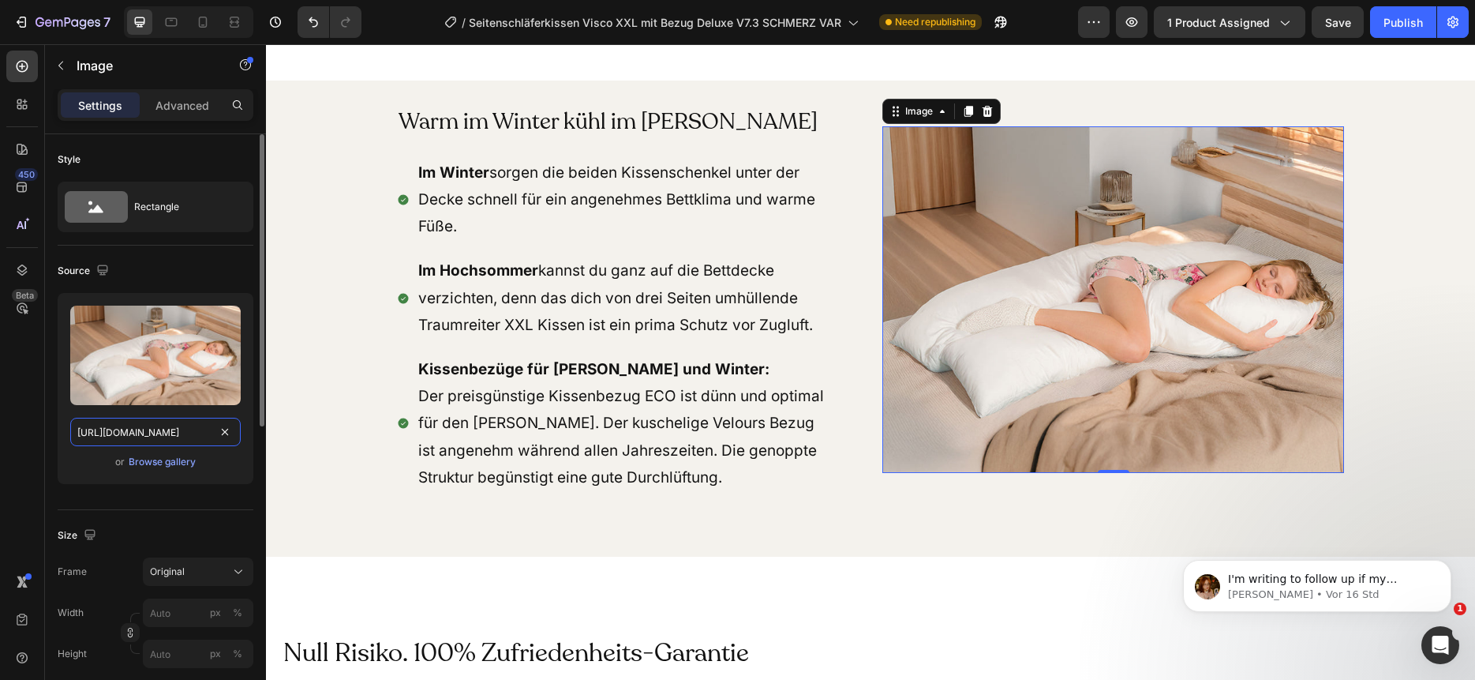
click at [211, 425] on input "[URL][DOMAIN_NAME]" at bounding box center [155, 432] width 170 height 28
paste input "ead2cd0b-20e0-4781-9b96-2f7ef37a5266"
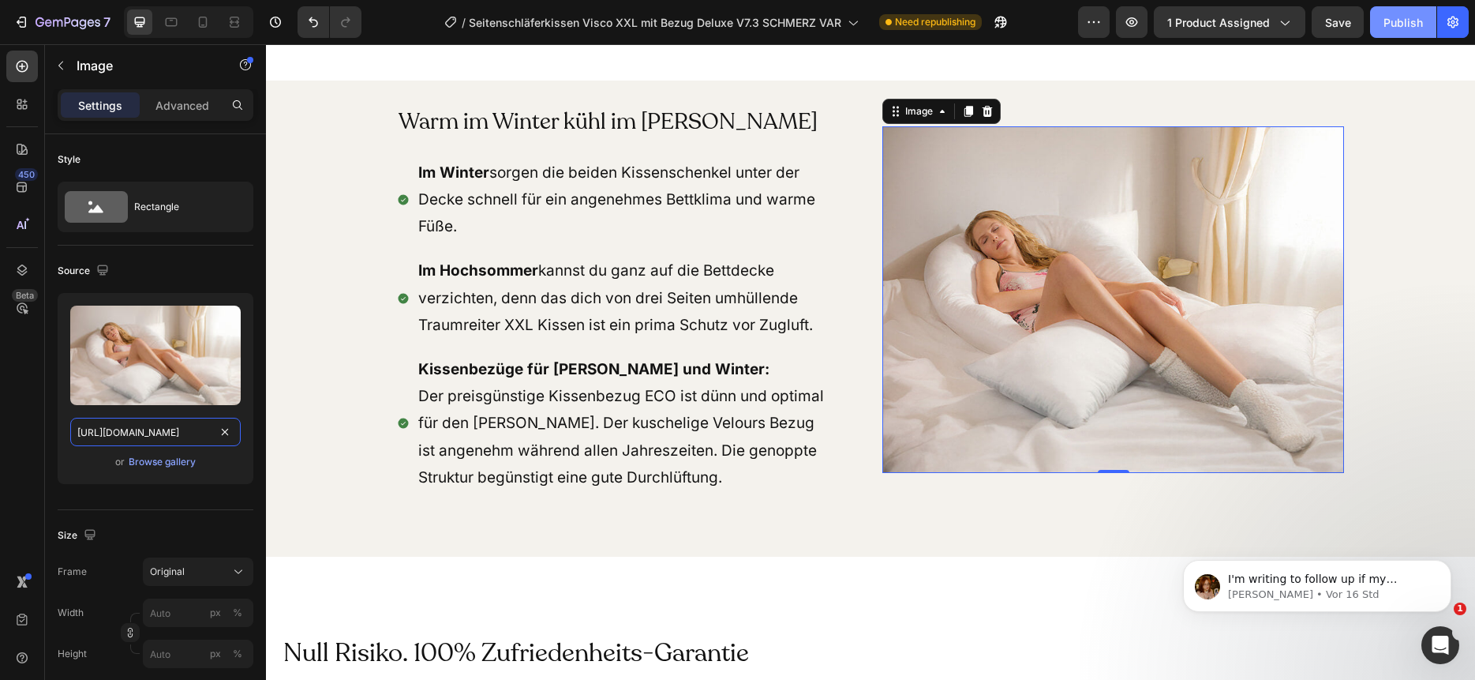
type input "[URL][DOMAIN_NAME]"
click at [1396, 20] on div "Publish" at bounding box center [1403, 22] width 39 height 17
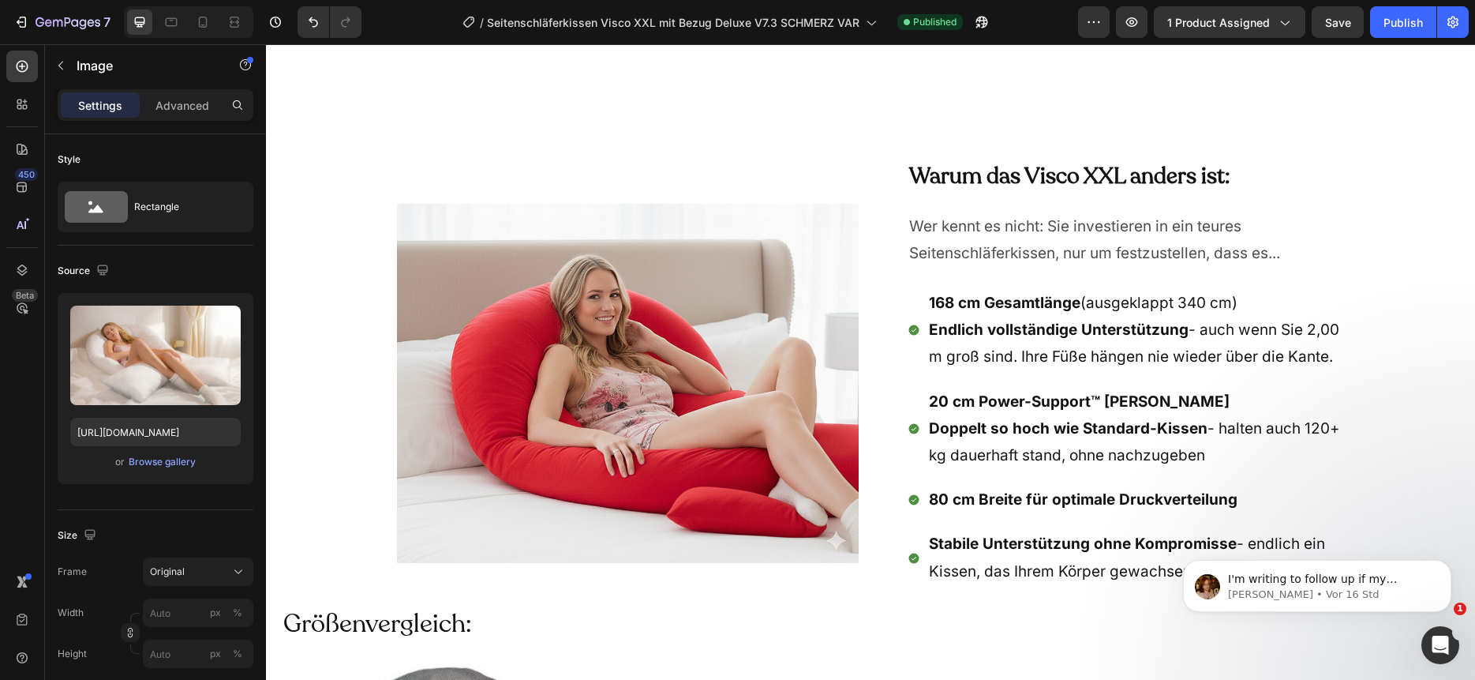
scroll to position [6414, 0]
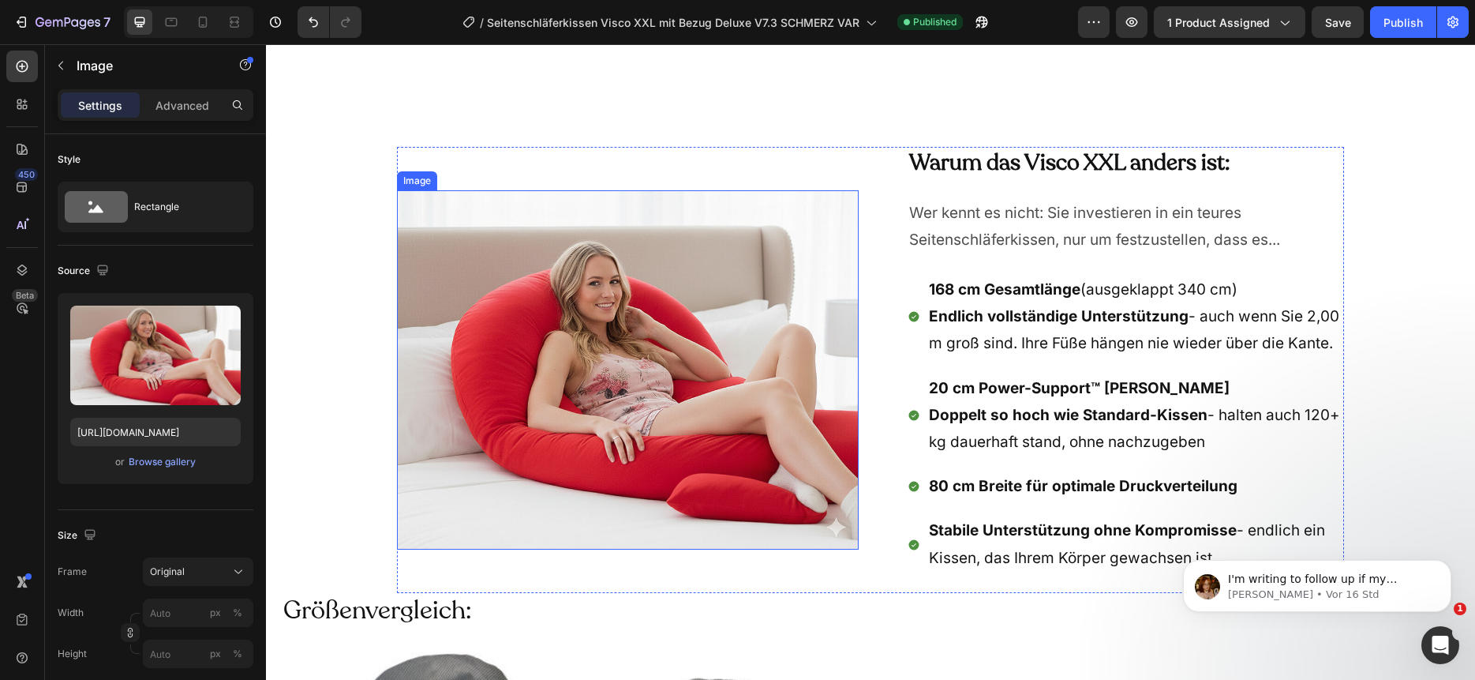
click at [603, 375] on img at bounding box center [628, 369] width 462 height 359
click at [200, 23] on icon at bounding box center [203, 22] width 16 height 16
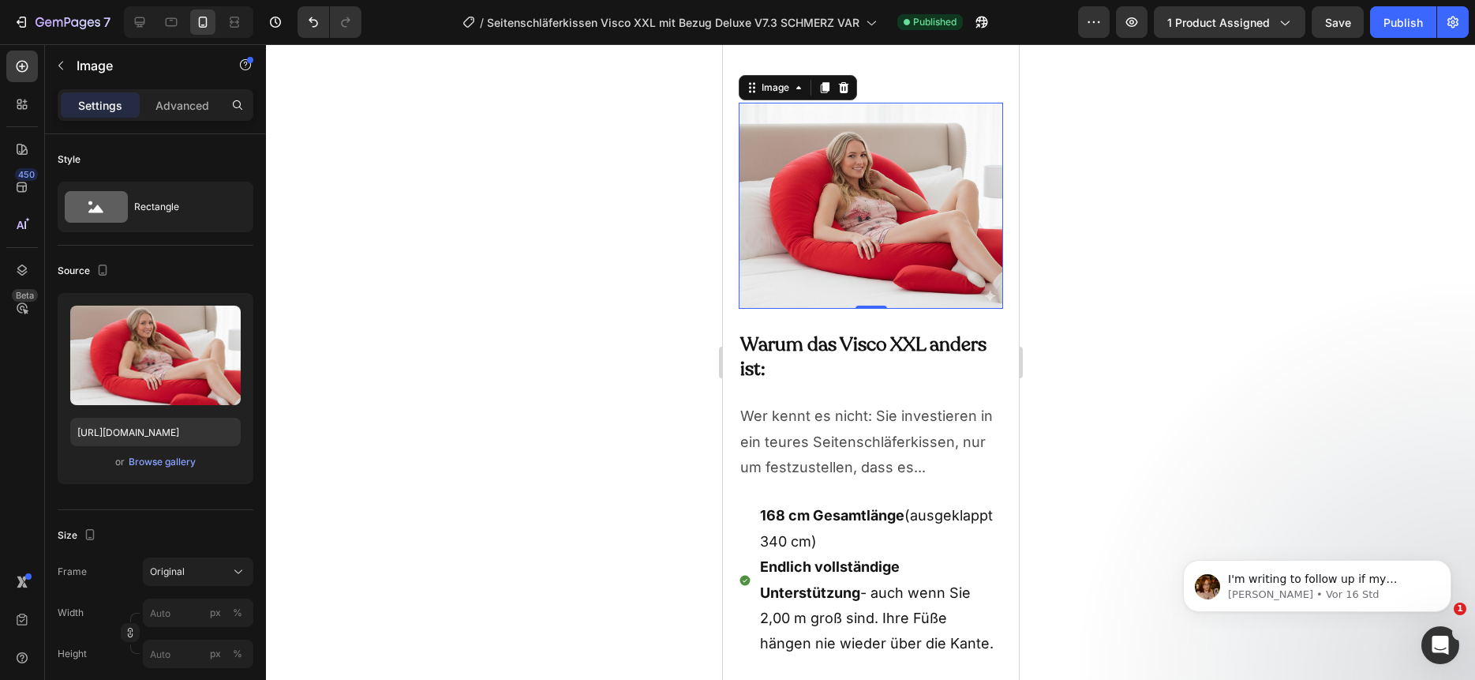
scroll to position [6437, 0]
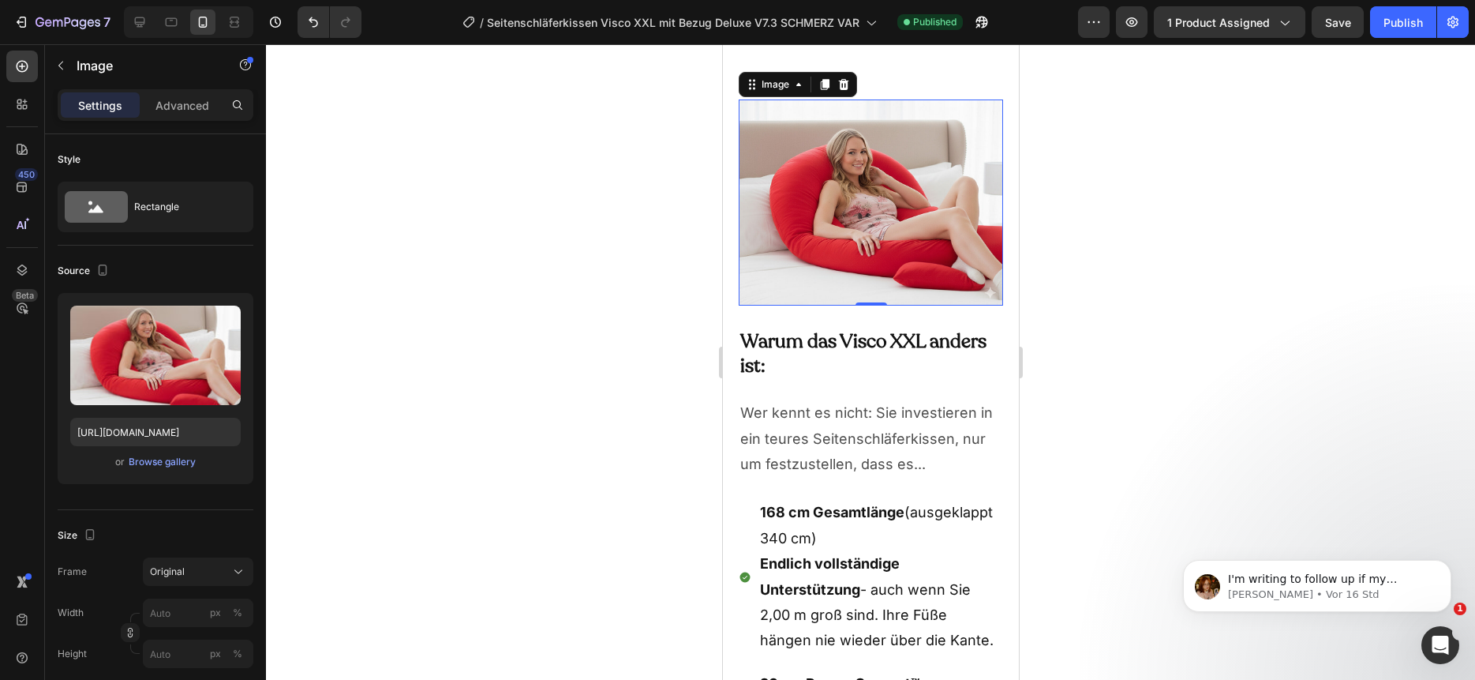
click at [547, 193] on div at bounding box center [870, 361] width 1209 height 635
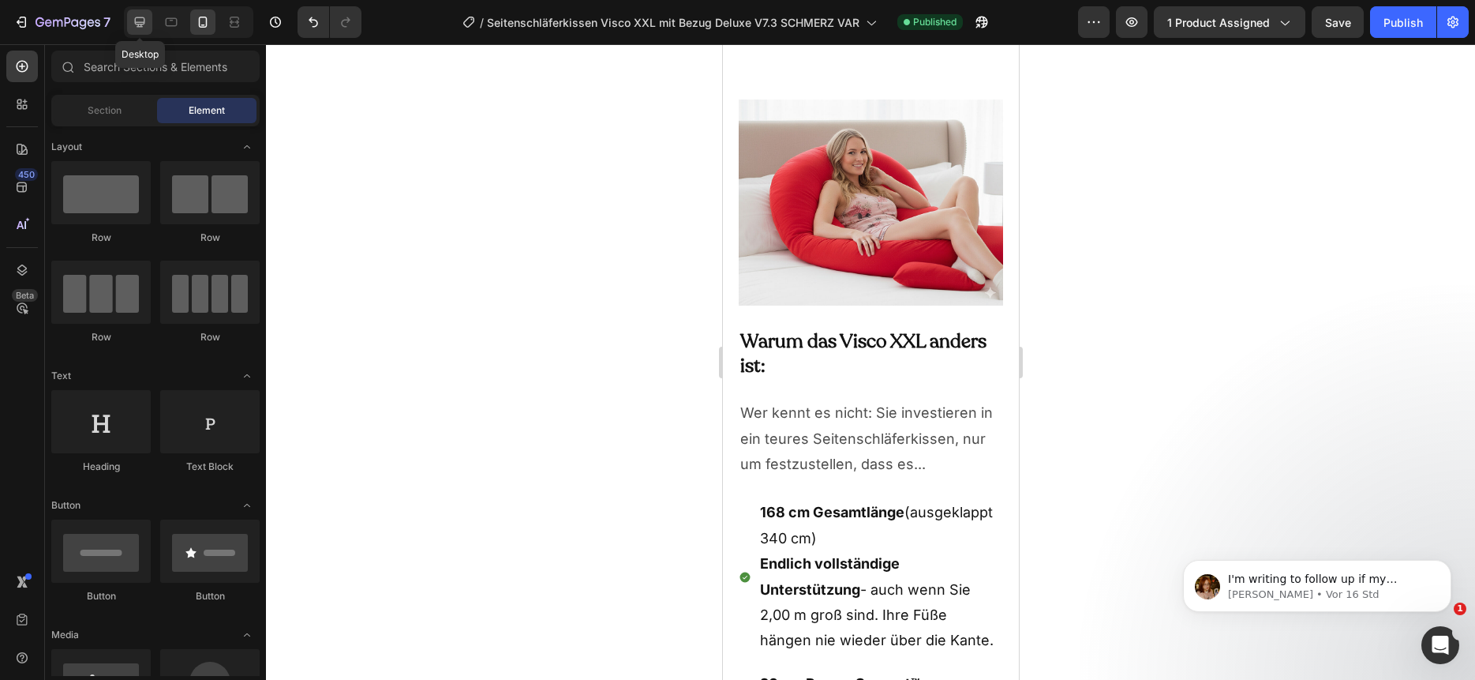
click at [144, 24] on icon at bounding box center [140, 22] width 16 height 16
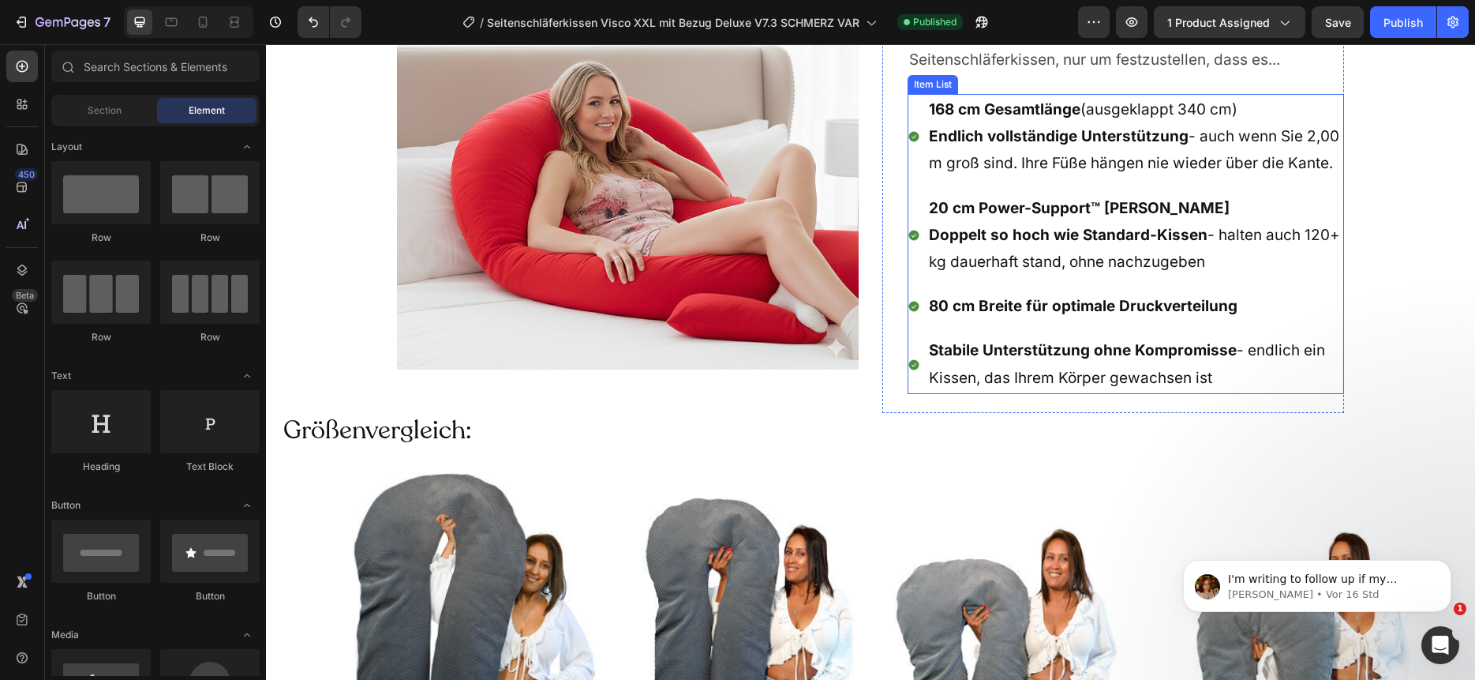
click at [1048, 205] on strong "20 cm Power-Support™ Schenkel" at bounding box center [1079, 208] width 301 height 18
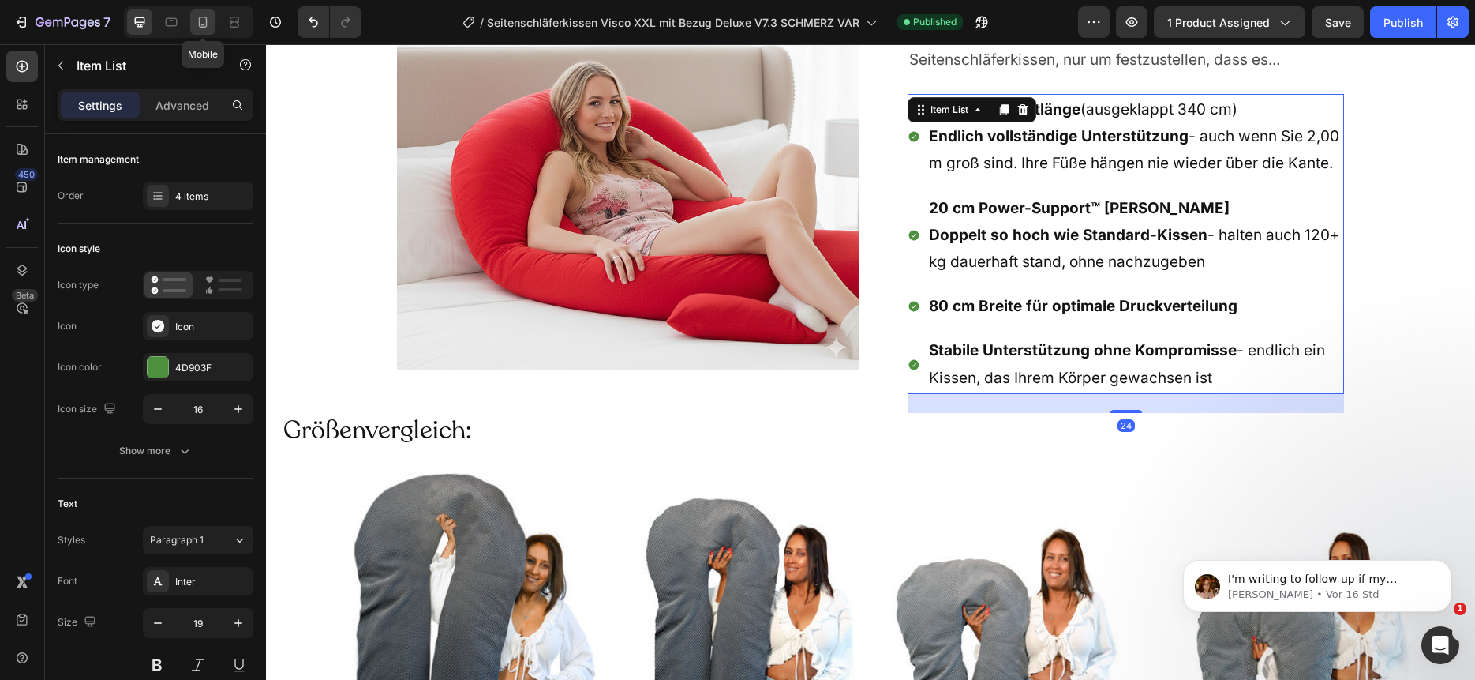
click at [202, 20] on icon at bounding box center [203, 22] width 16 height 16
type input "18"
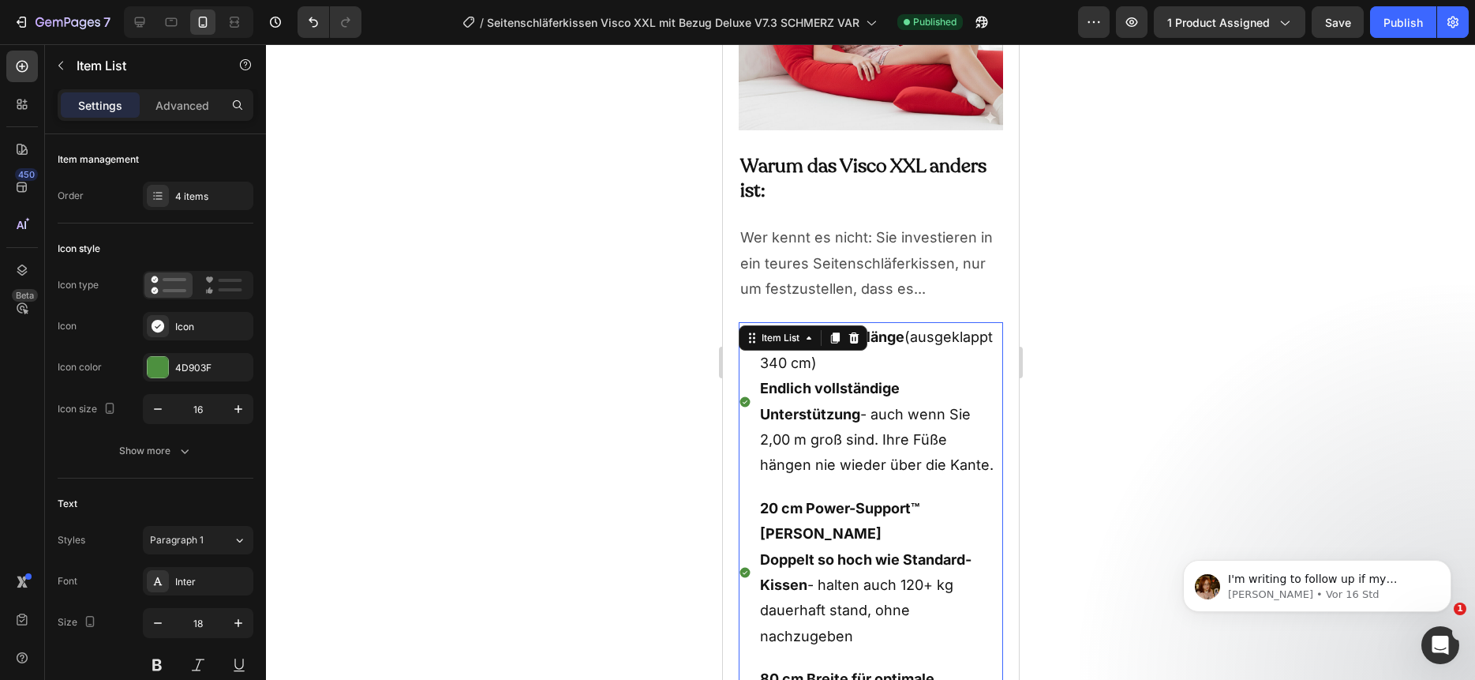
scroll to position [6547, 0]
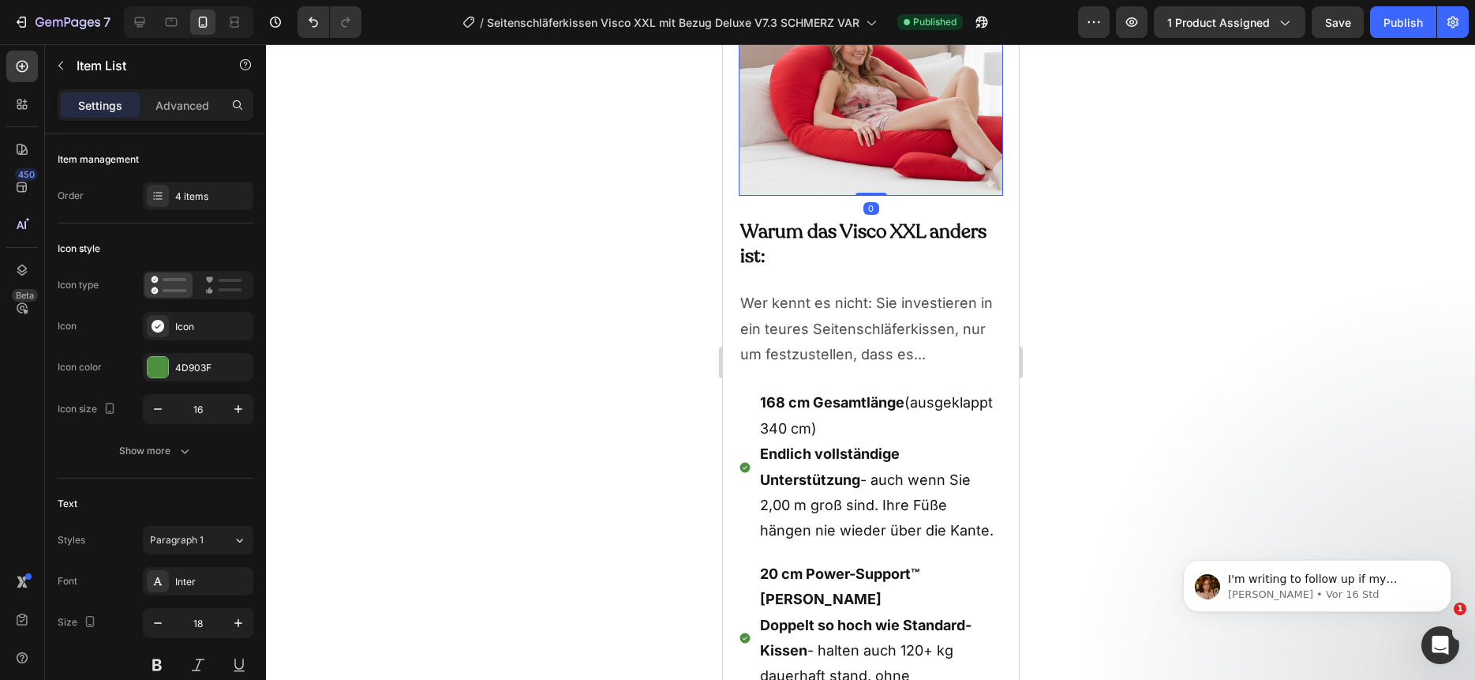
click at [850, 143] on img at bounding box center [870, 93] width 264 height 206
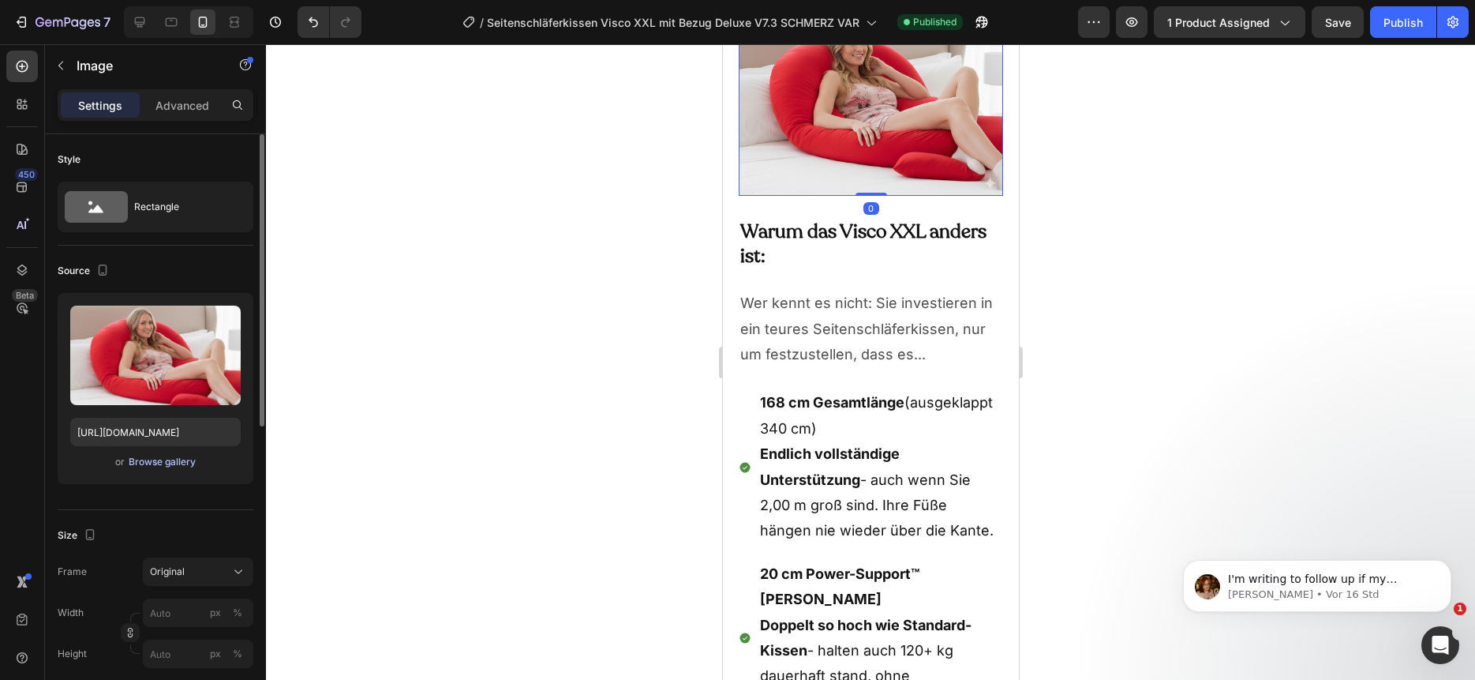
click at [151, 462] on div "Browse gallery" at bounding box center [162, 462] width 67 height 14
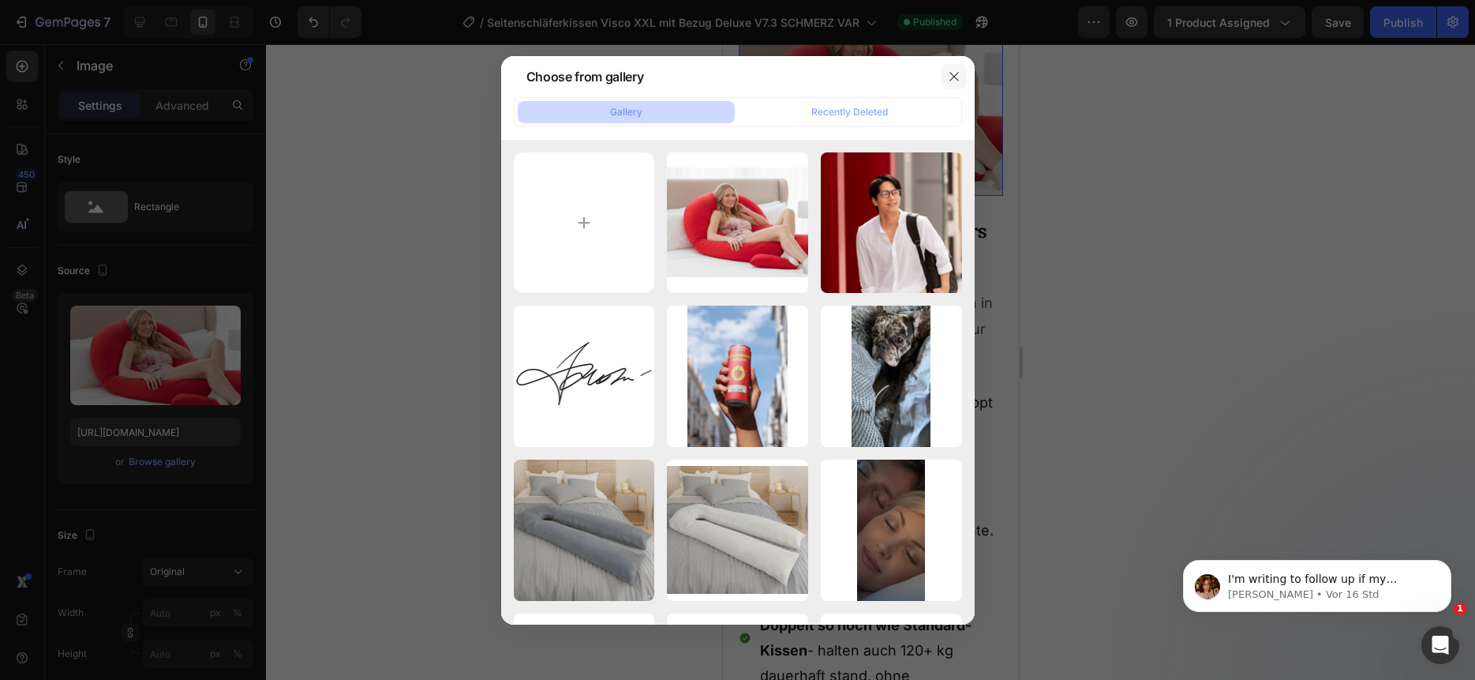
click at [950, 77] on icon "button" at bounding box center [954, 76] width 13 height 13
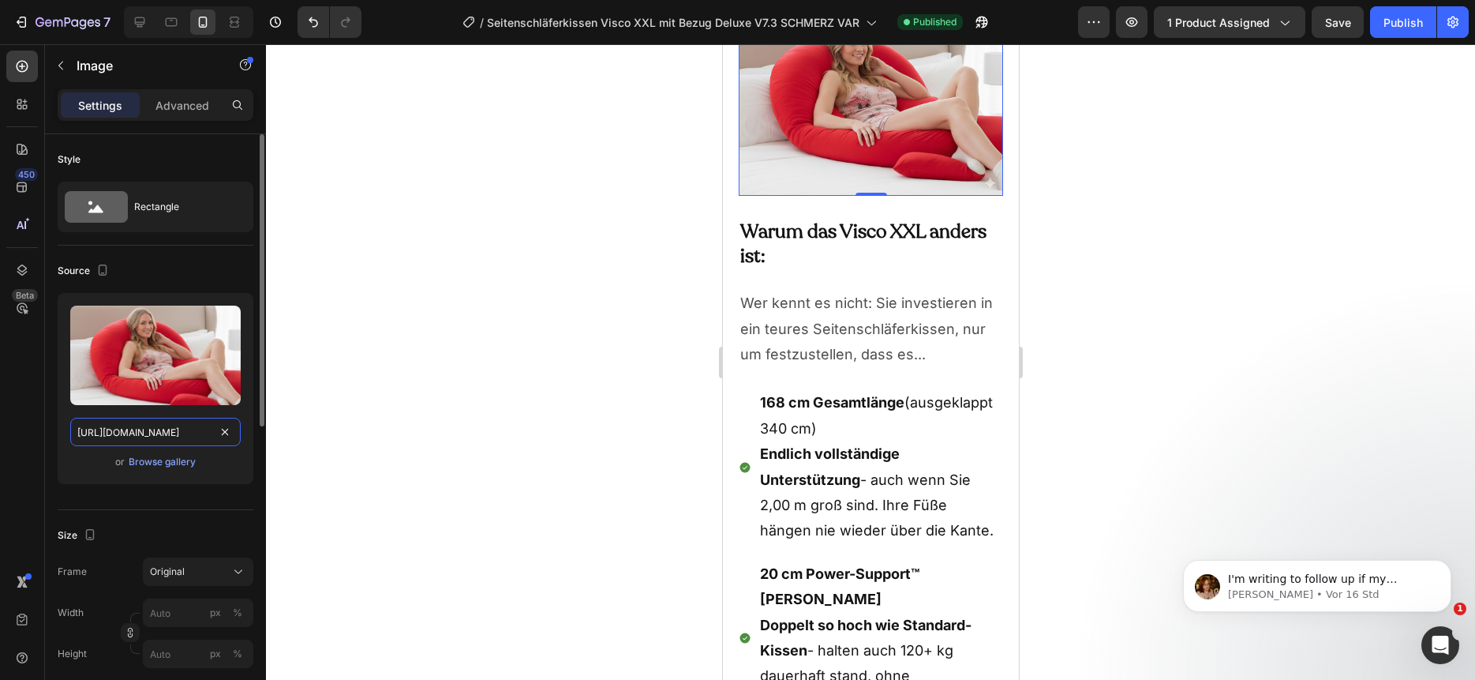
click at [162, 436] on input "https://cdn.shopify.com/s/files/1/0266/1112/2258/files/gempages_493514106658096…" at bounding box center [155, 432] width 170 height 28
paste input "79c048ec-af3c-453b-9d16-c98871c0e17c"
type input "https://cdn.shopify.com/s/files/1/0266/1112/2258/files/gempages_493514106658096…"
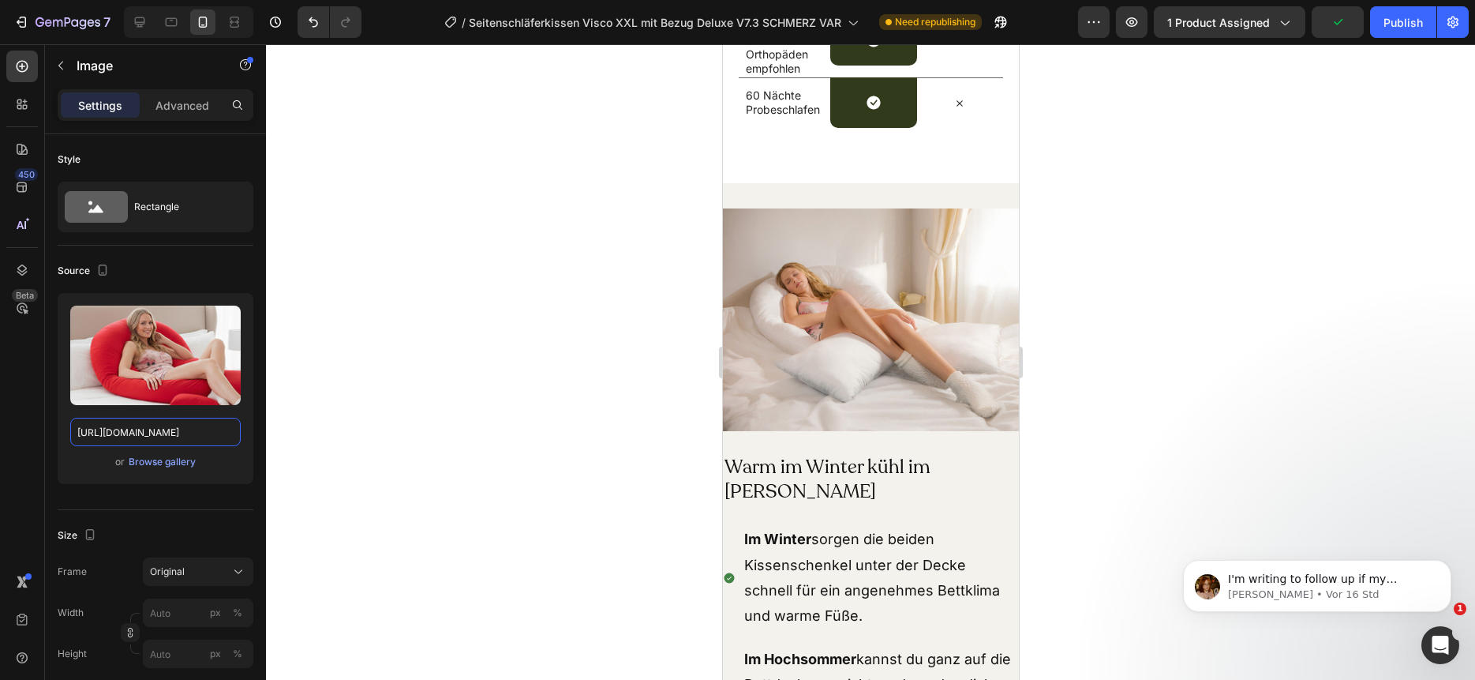
scroll to position [0, 0]
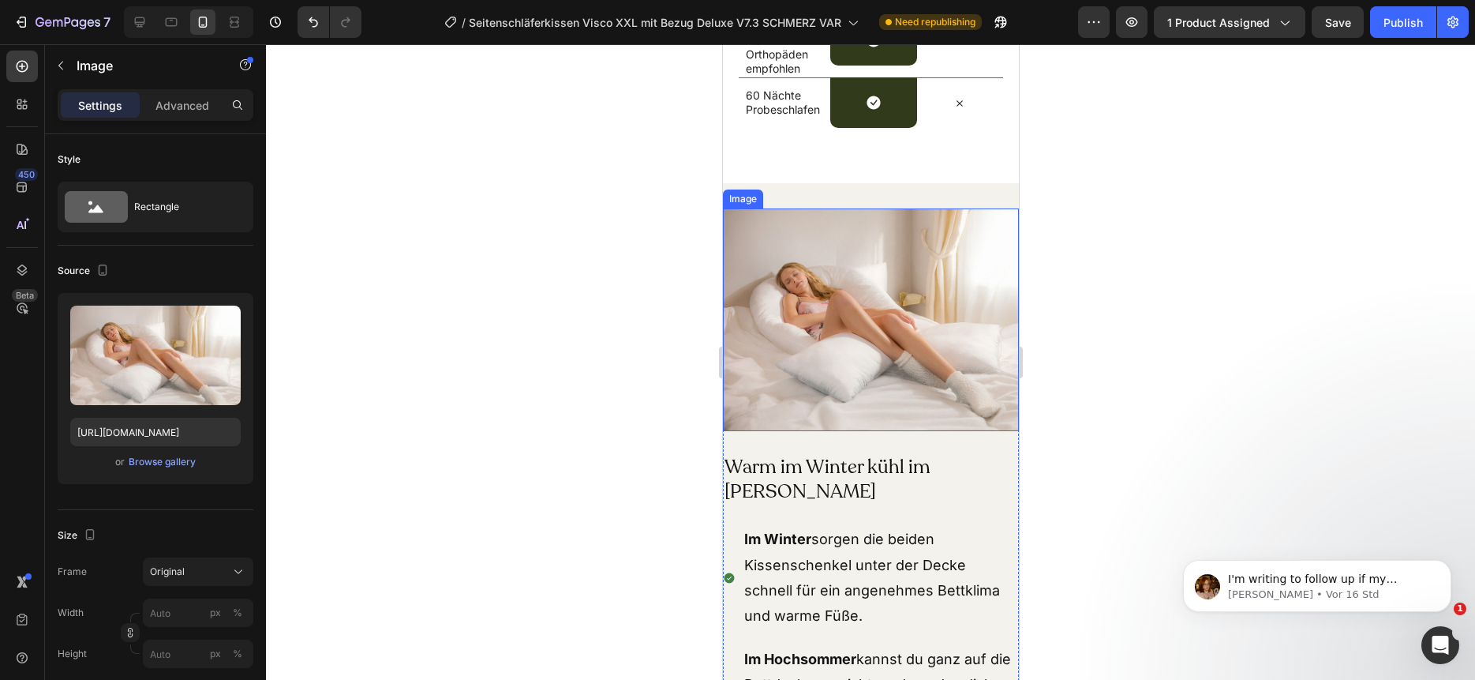
click at [856, 262] on img at bounding box center [870, 319] width 296 height 222
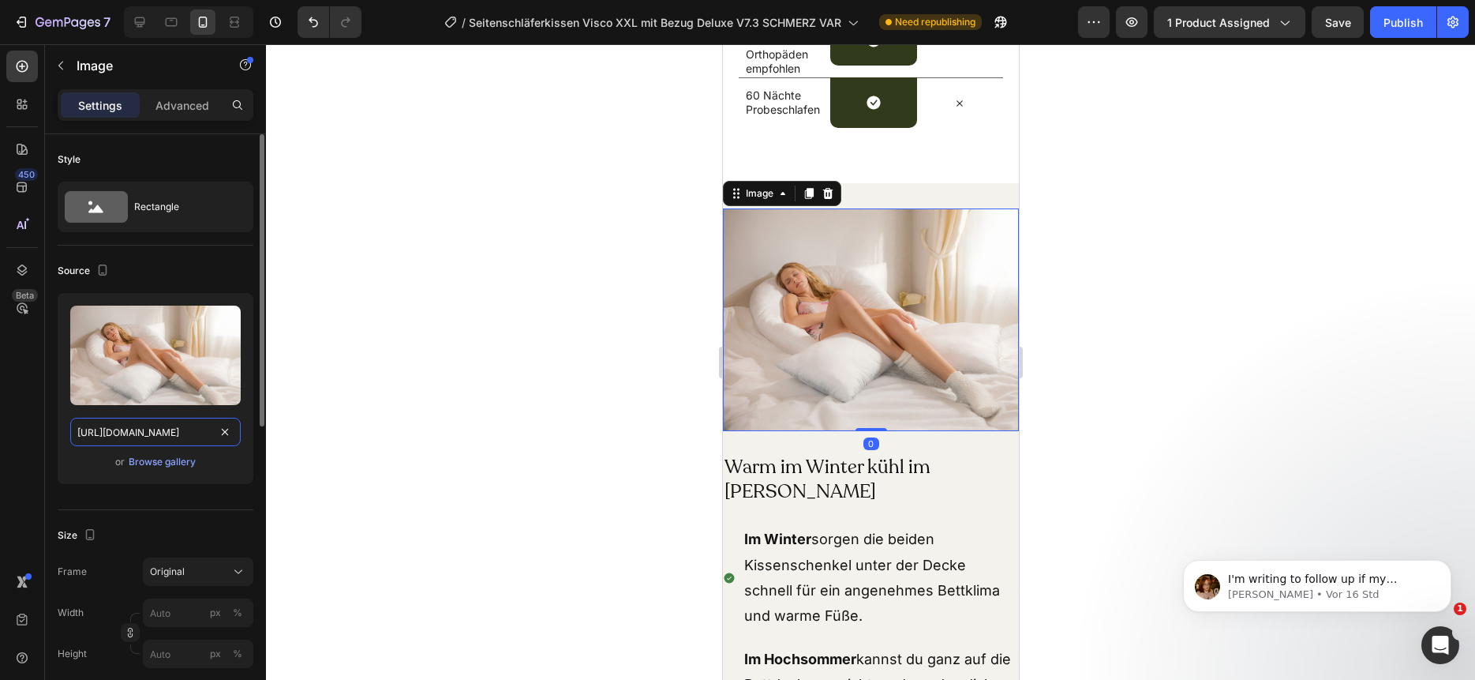
click at [154, 429] on input "https://cdn.shopify.com/s/files/1/0266/1112/2258/files/gempages_493514106658096…" at bounding box center [155, 432] width 170 height 28
paste input "4505c1e0-6737-41a8-ba9a-9473ef3f8a65"
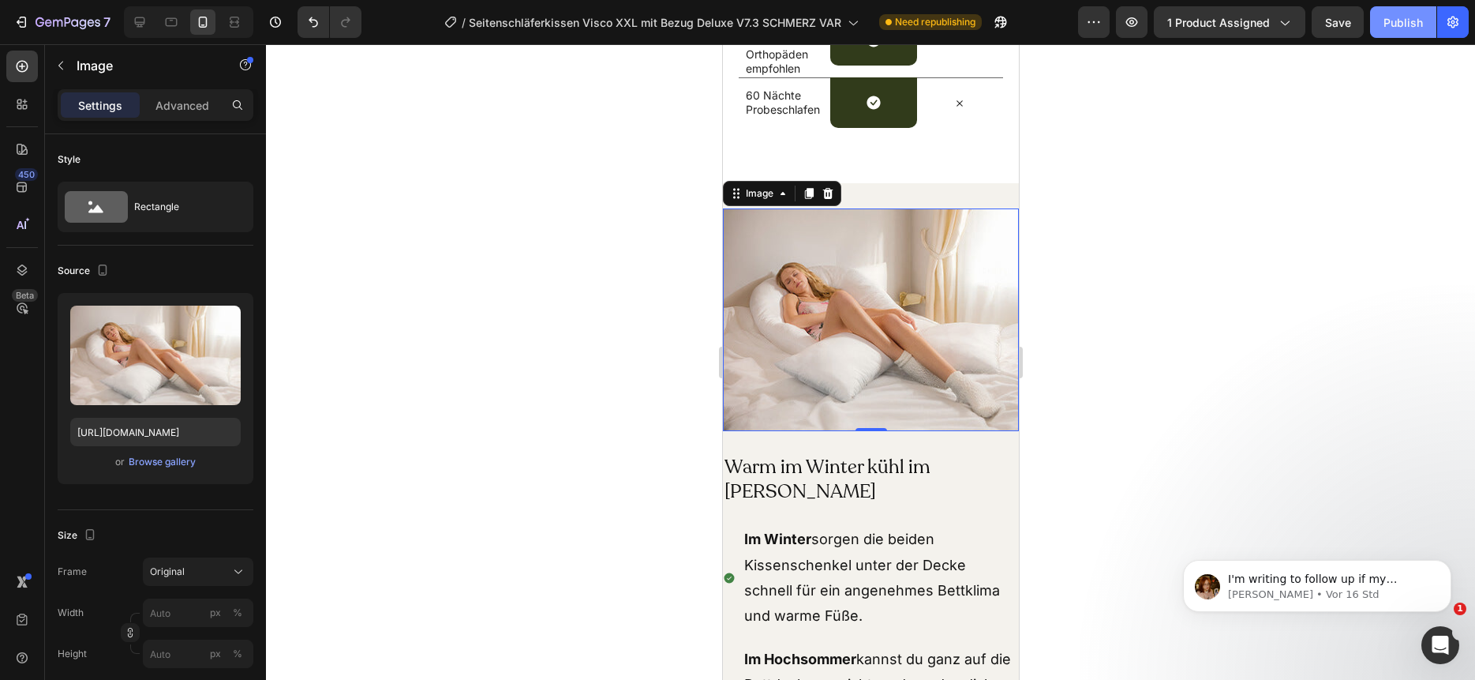
click at [1404, 21] on div "Publish" at bounding box center [1403, 22] width 39 height 17
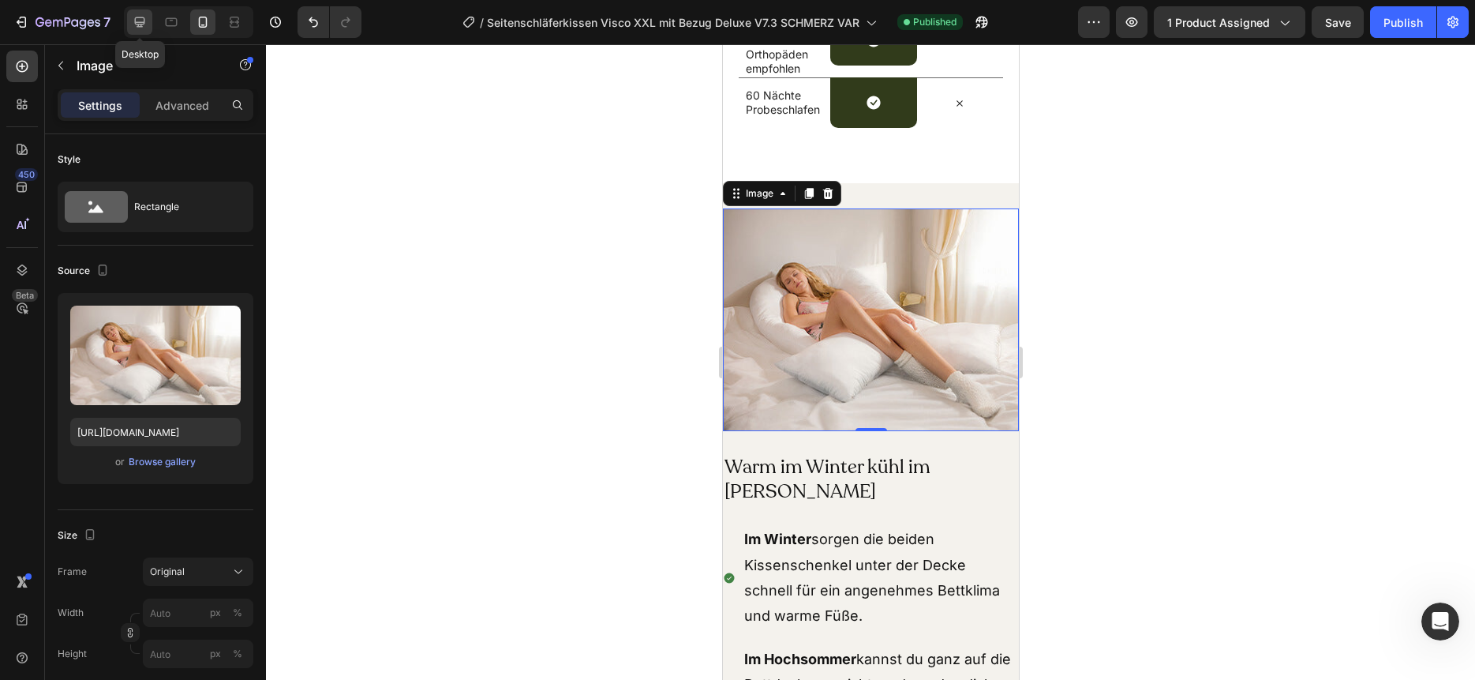
click at [135, 19] on icon at bounding box center [140, 22] width 10 height 10
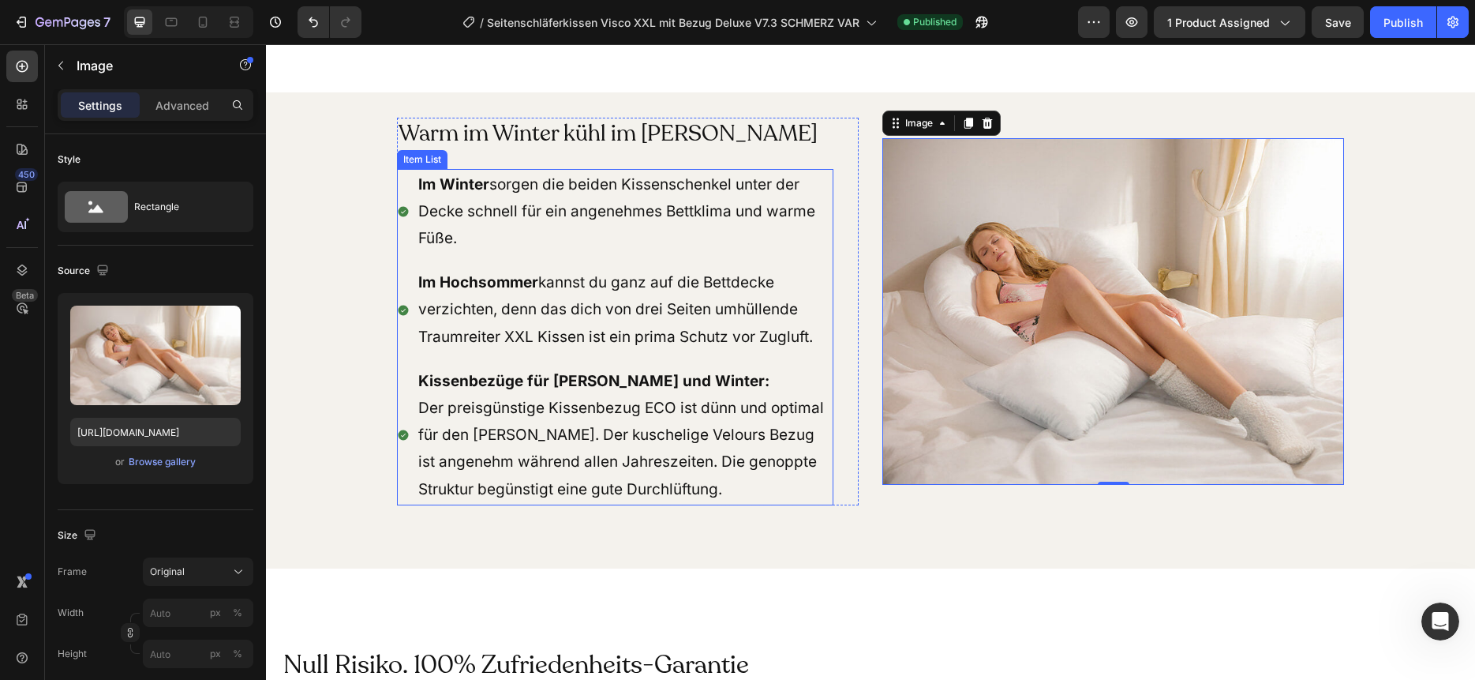
scroll to position [9760, 0]
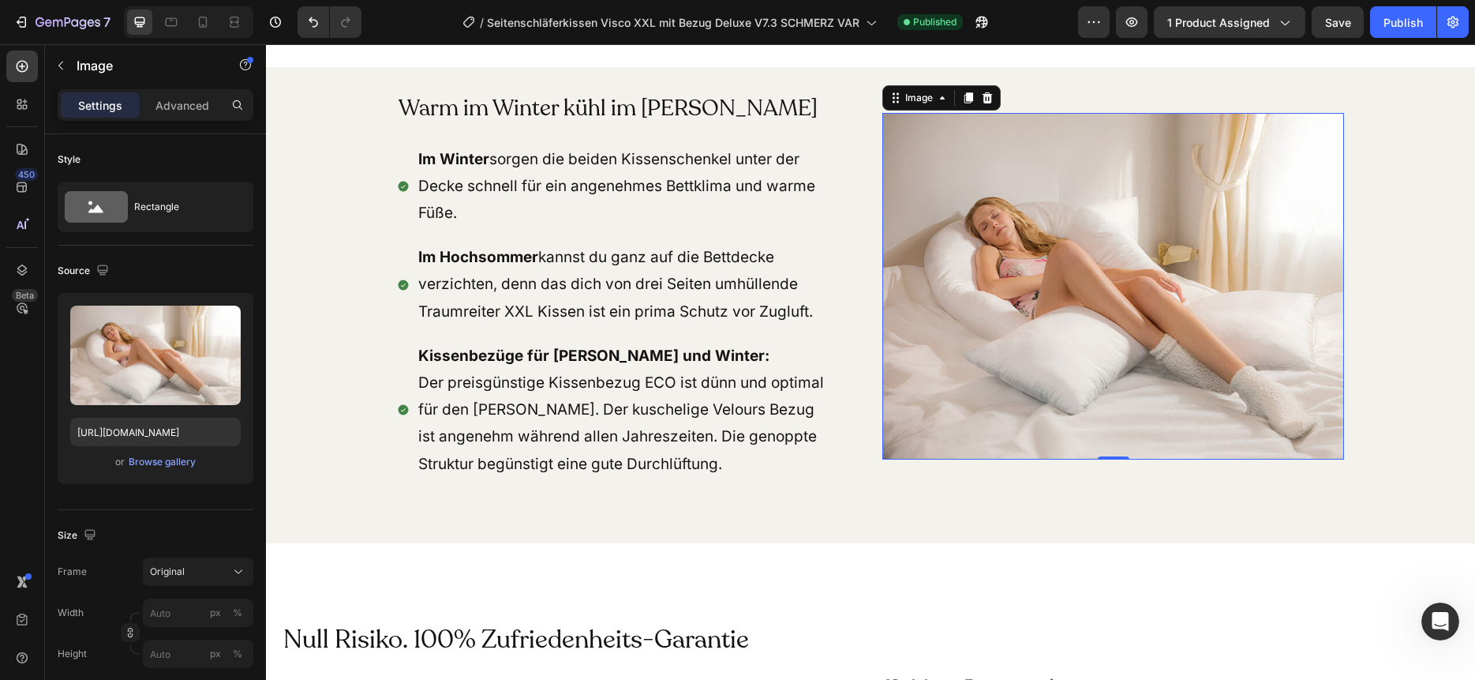
click at [1047, 278] on img at bounding box center [1113, 286] width 462 height 346
click at [163, 423] on input "https://cdn.shopify.com/s/files/1/0266/1112/2258/files/gempages_493514106658096…" at bounding box center [155, 432] width 170 height 28
click at [200, 21] on icon at bounding box center [203, 22] width 16 height 16
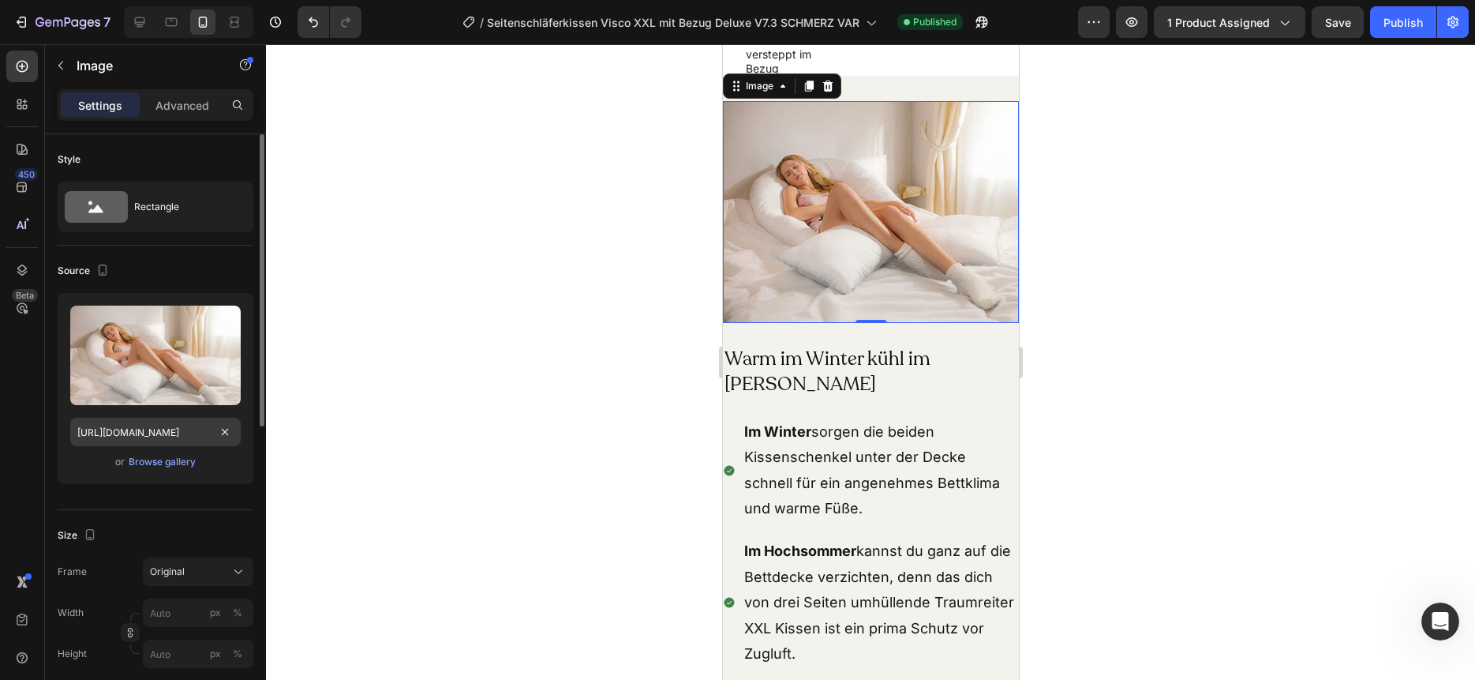
scroll to position [9628, 0]
click at [150, 429] on input "https://cdn.shopify.com/s/files/1/0266/1112/2258/files/gempages_493514106658096…" at bounding box center [155, 432] width 170 height 28
click at [150, 429] on input "[URL][DOMAIN_NAME]" at bounding box center [155, 432] width 170 height 28
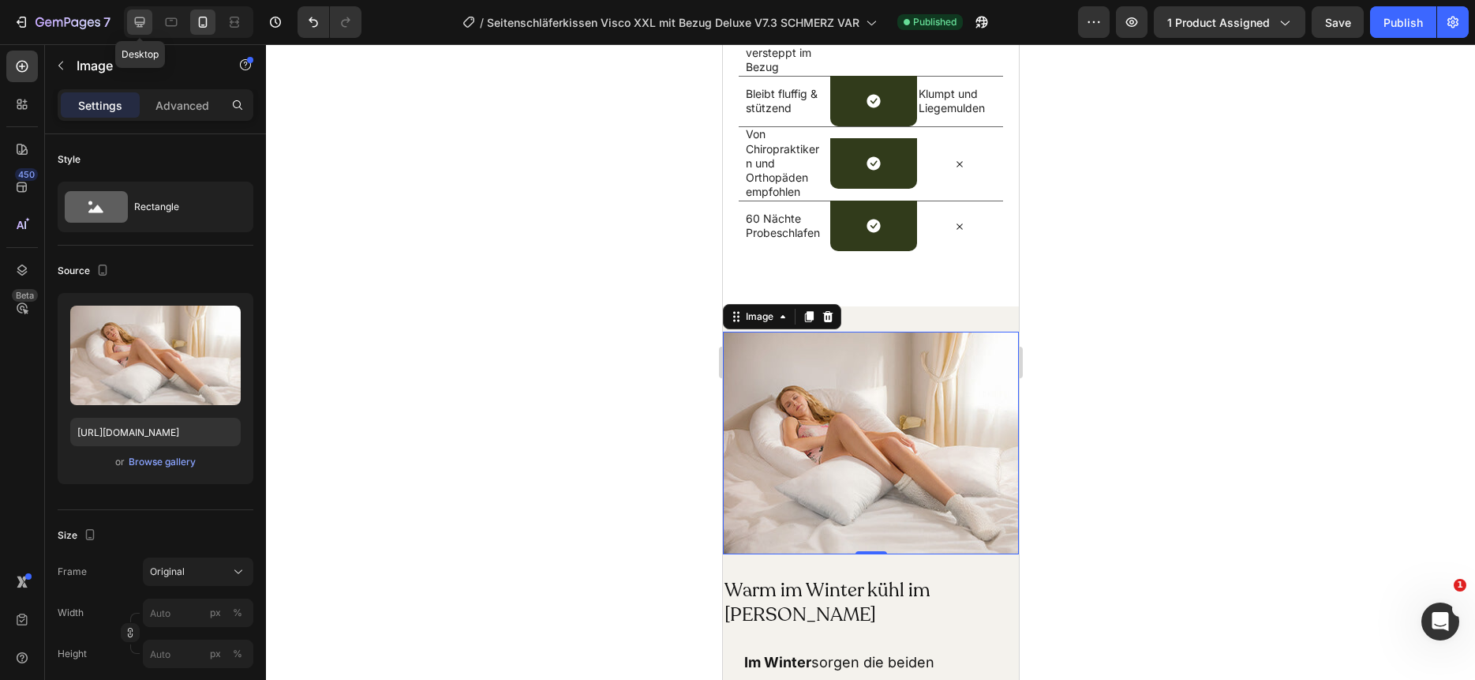
click at [132, 15] on icon at bounding box center [140, 22] width 16 height 16
type input "[URL][DOMAIN_NAME]"
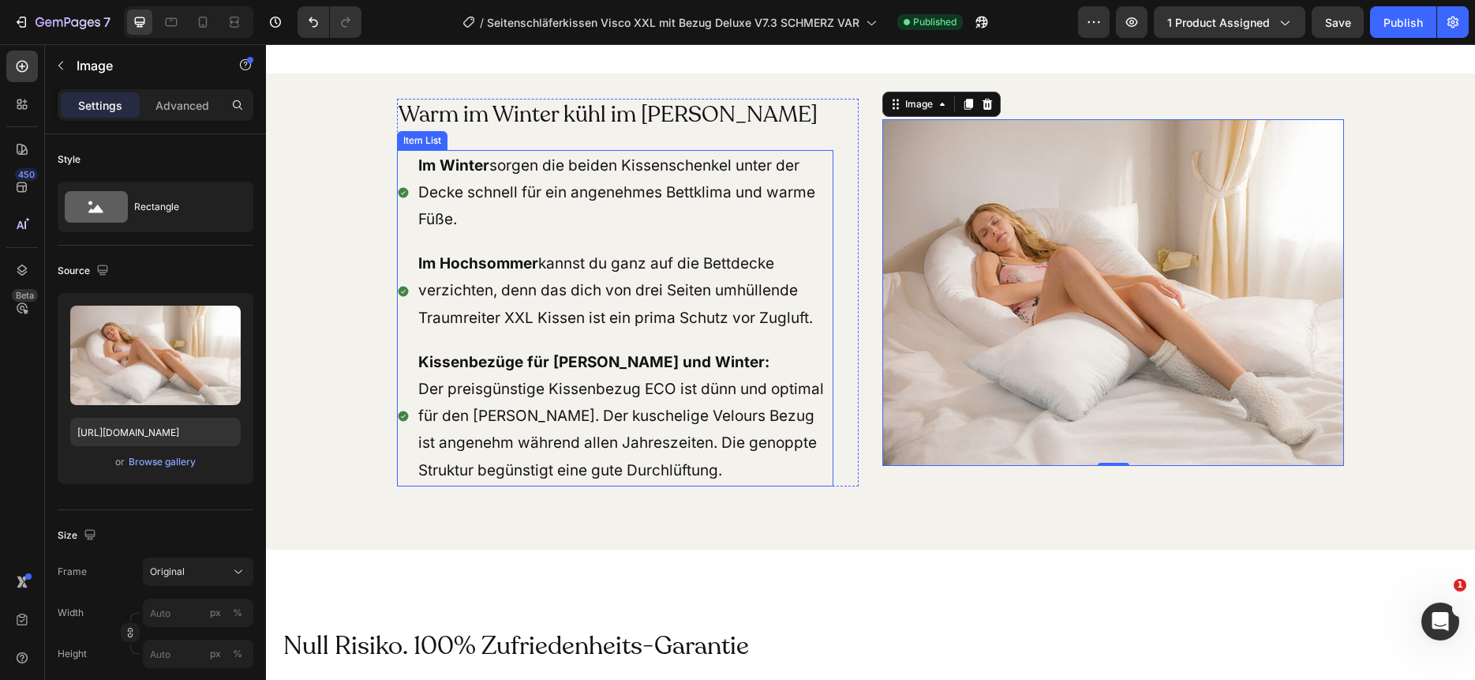
scroll to position [9760, 0]
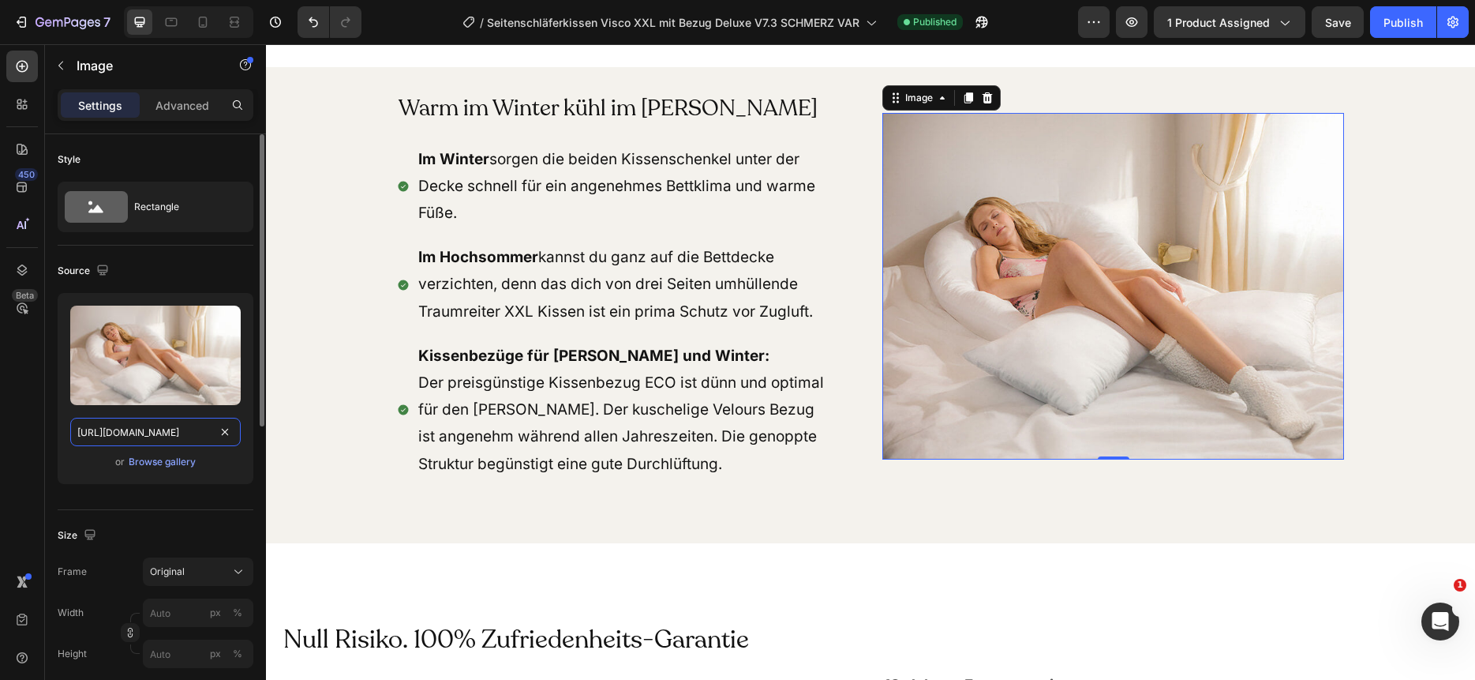
click at [167, 430] on input "[URL][DOMAIN_NAME]" at bounding box center [155, 432] width 170 height 28
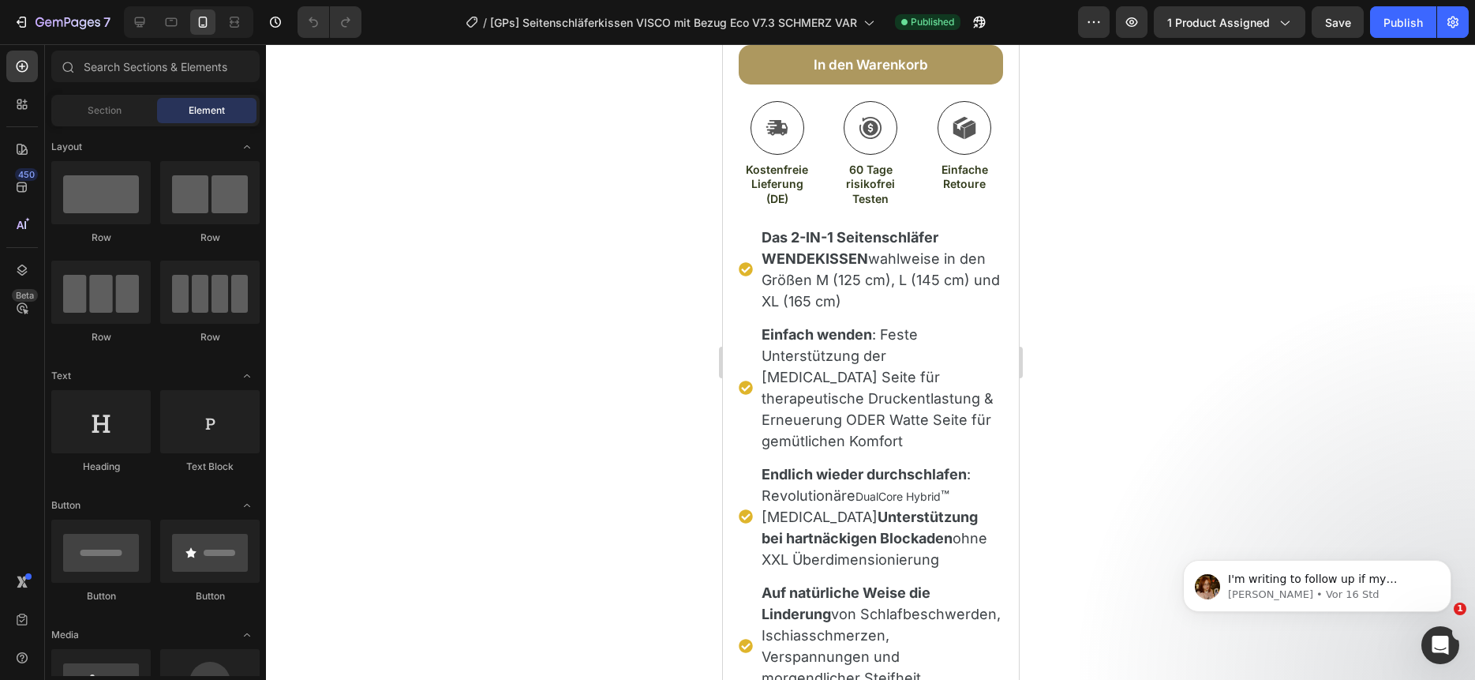
scroll to position [1037, 0]
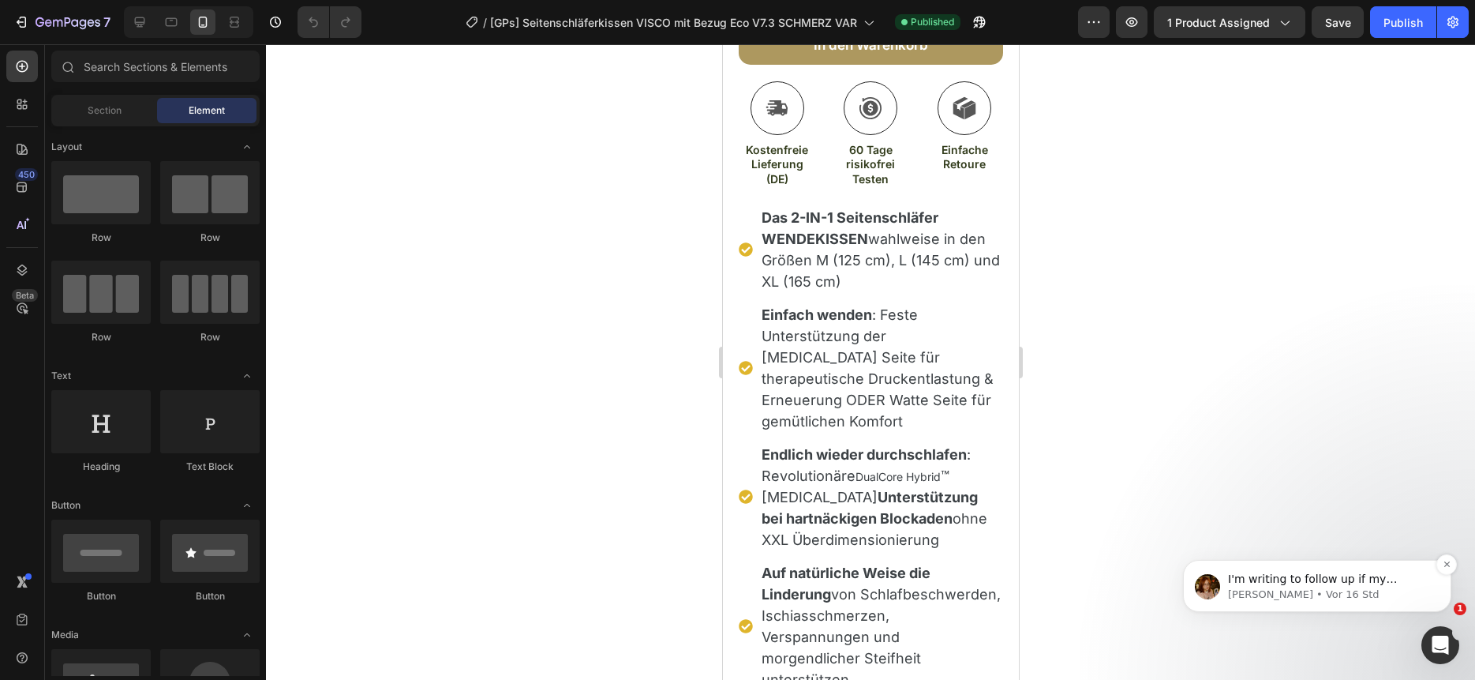
click at [1355, 572] on span "I'm writing to follow up if my previous messages reached you well and whether t…" at bounding box center [1328, 657] width 200 height 170
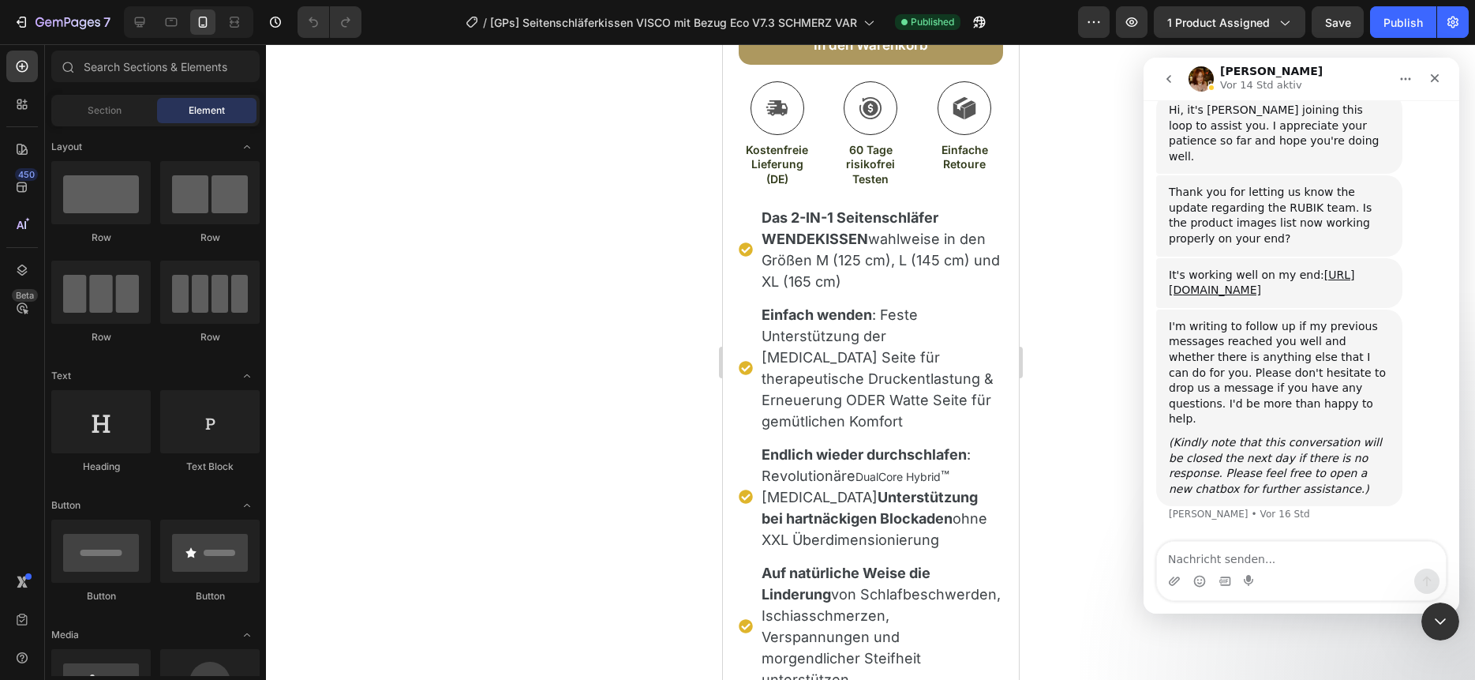
scroll to position [3617, 0]
click at [1254, 553] on textarea "Nachricht senden..." at bounding box center [1301, 554] width 289 height 27
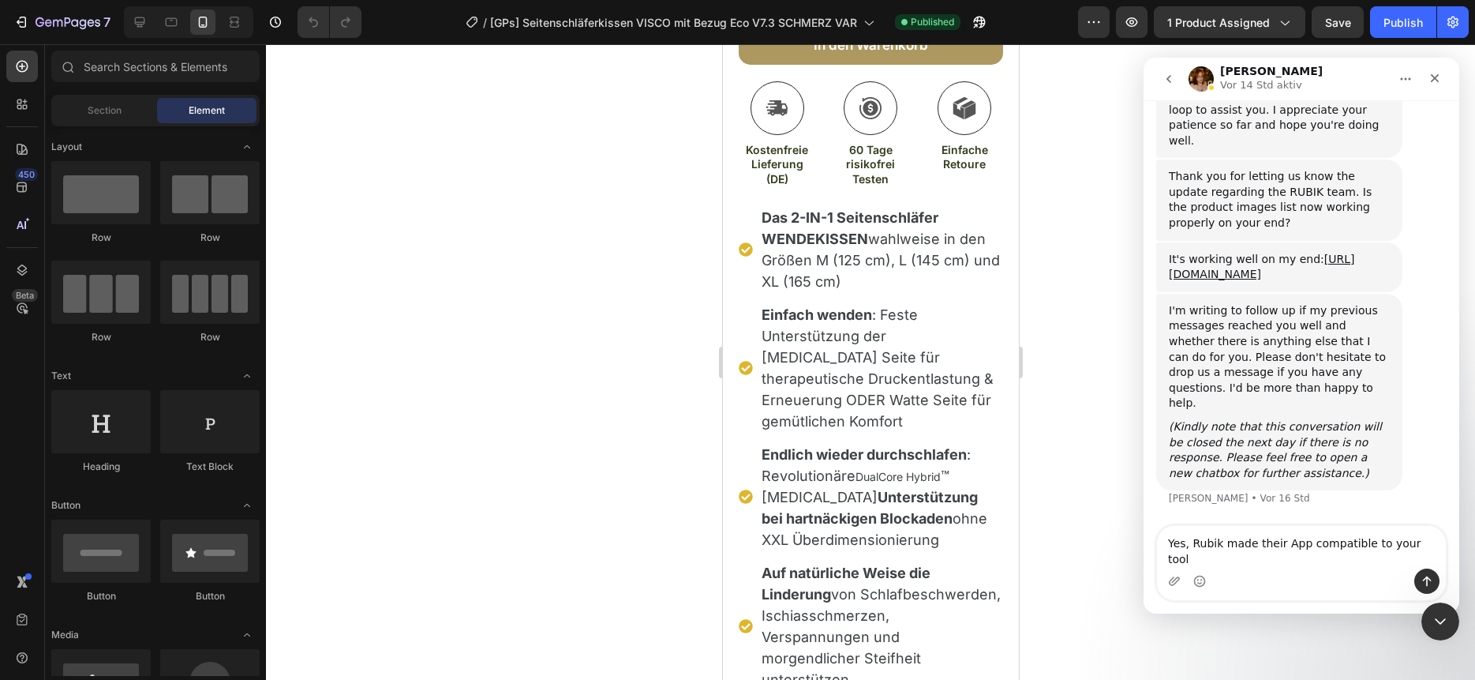
type textarea "Yes, Rubik made their App compatible to your tool"
drag, startPoint x: 1436, startPoint y: 582, endPoint x: 1362, endPoint y: 562, distance: 76.8
click at [1373, 566] on div "Yes, Rubik made their App compatible to your tool Yes, Rubik made their App com…" at bounding box center [1301, 563] width 289 height 74
click at [1414, 568] on button "Sende eine Nachricht…" at bounding box center [1426, 580] width 25 height 25
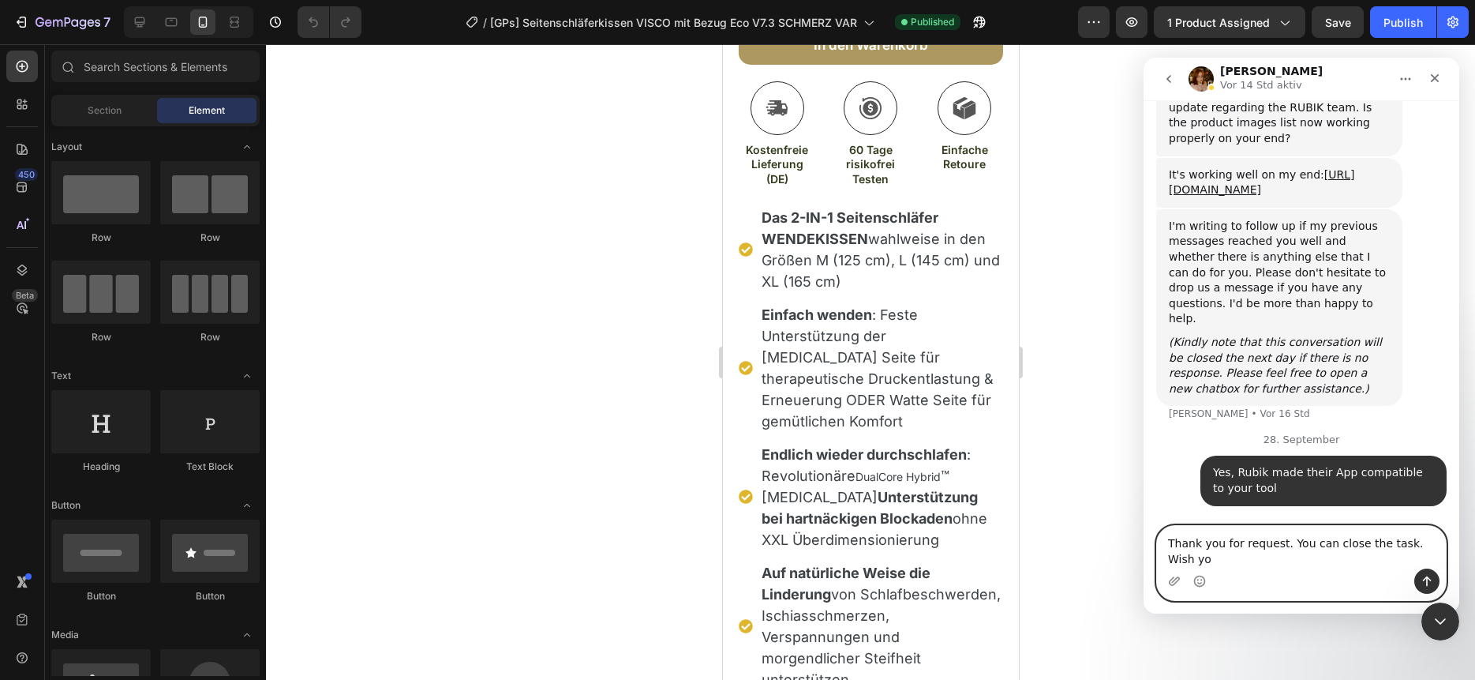
scroll to position [3716, 0]
type textarea "Thank you for request. You can close the task. Wish you a nice sunday"
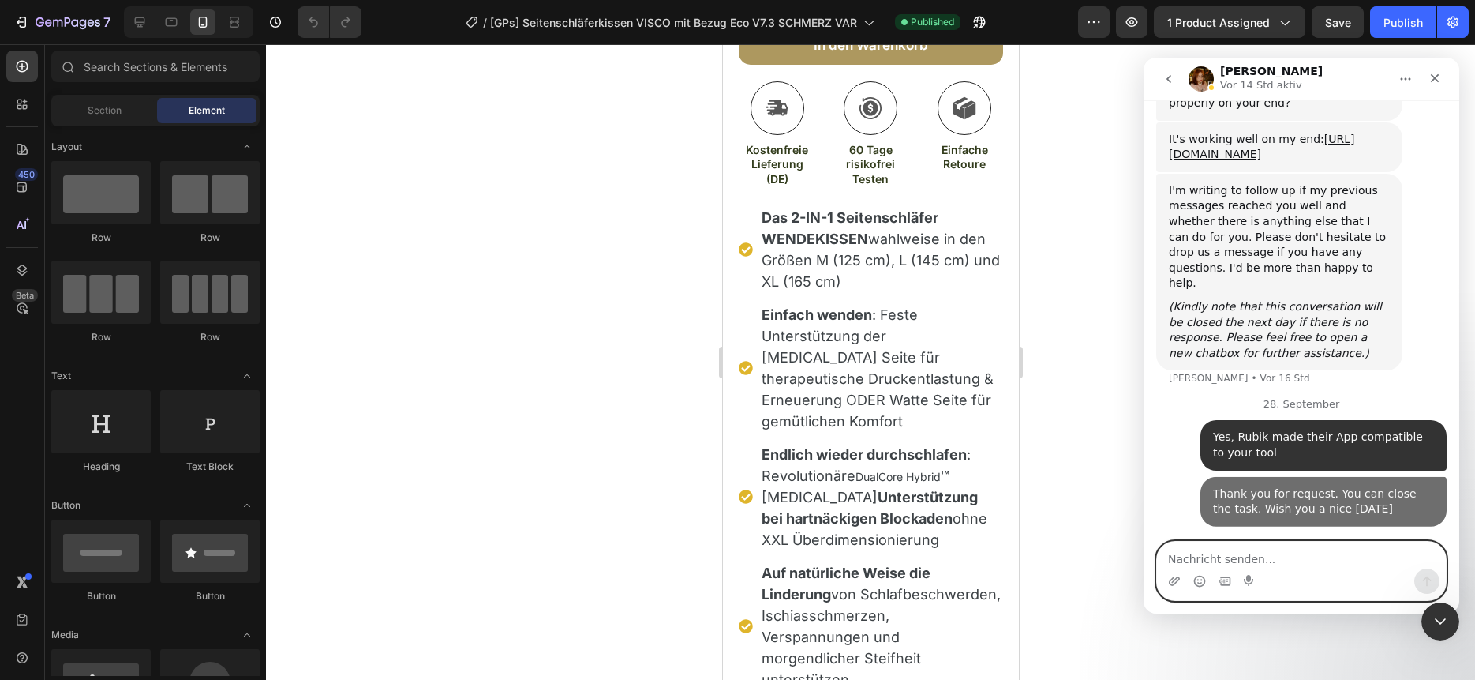
scroll to position [3751, 0]
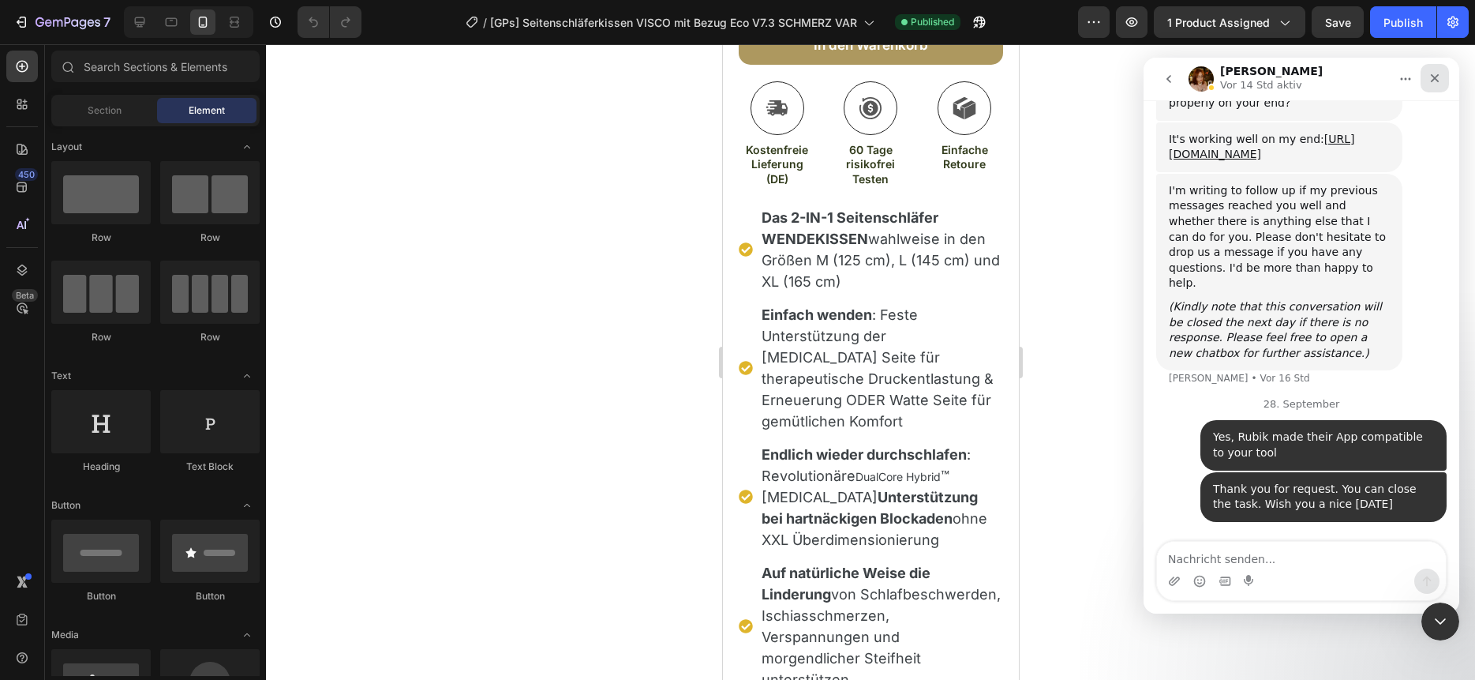
click at [1433, 77] on icon "Schließen" at bounding box center [1435, 78] width 9 height 9
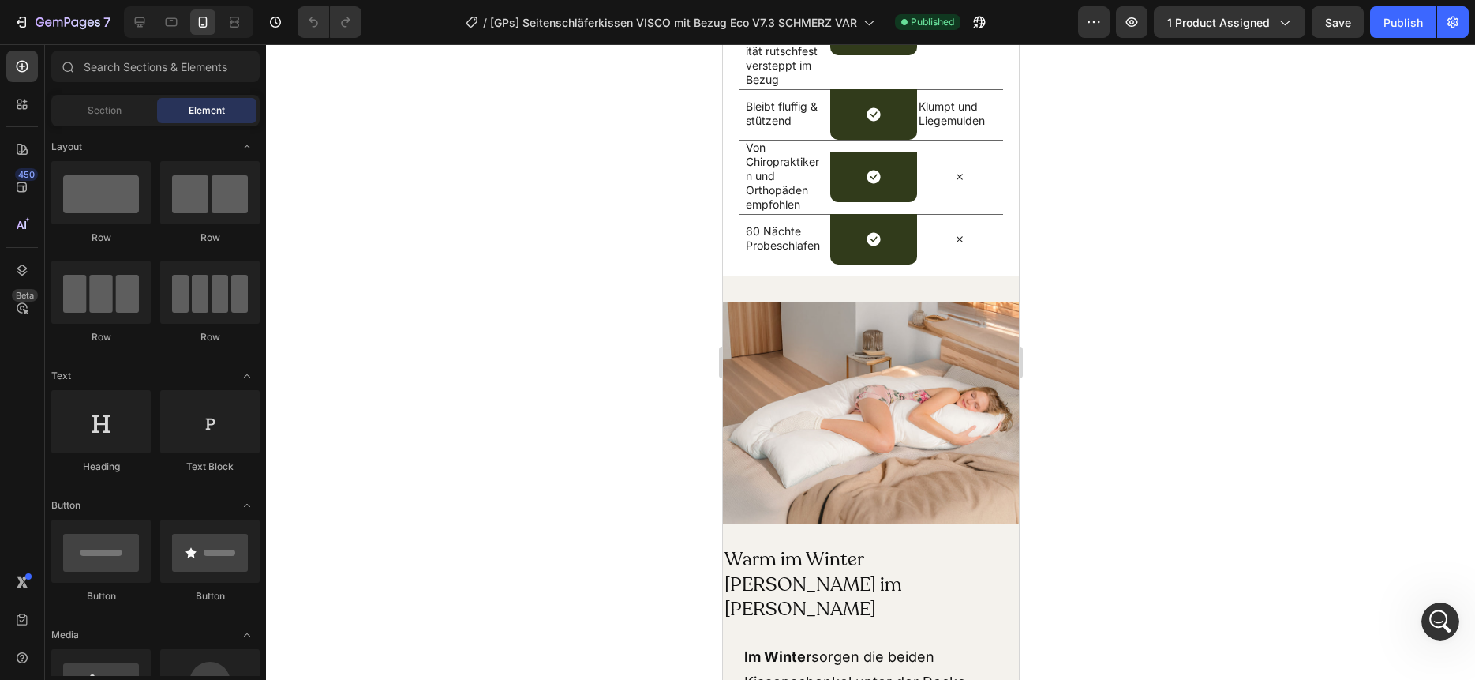
scroll to position [14583, 0]
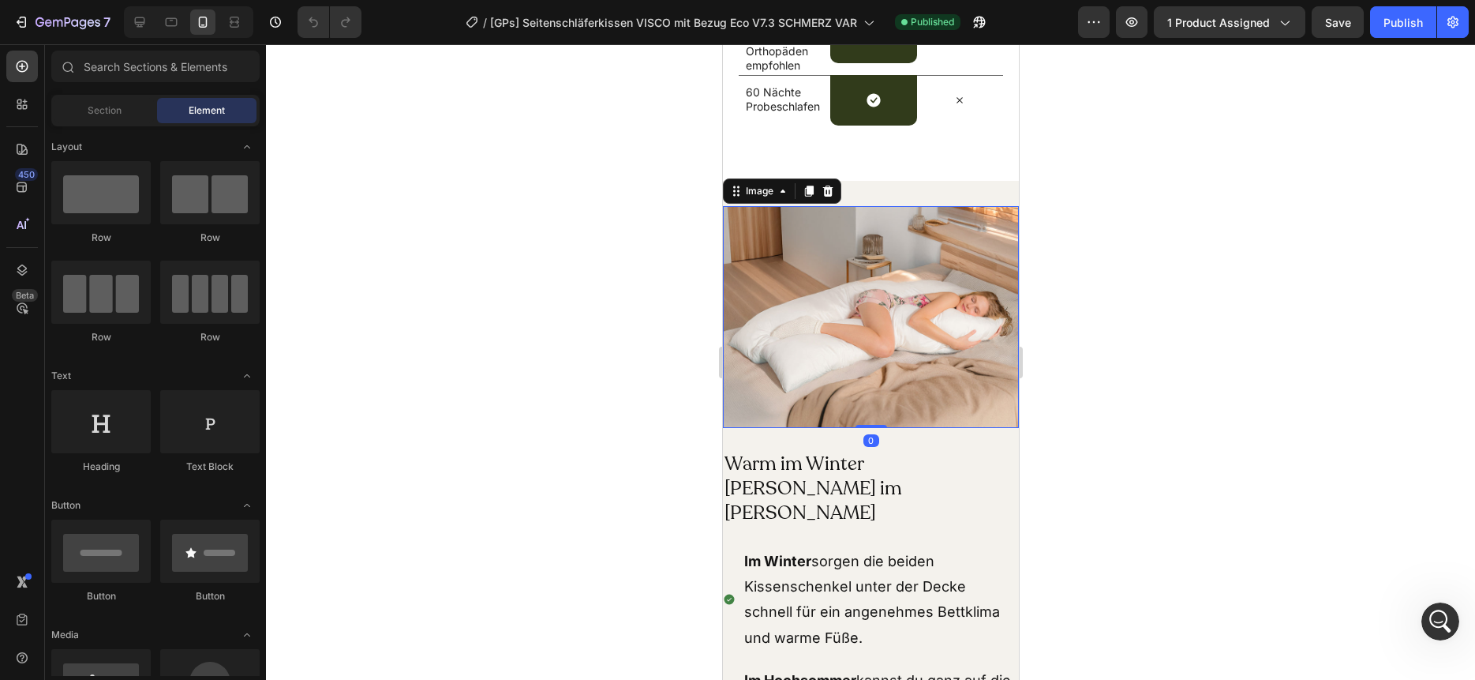
click at [908, 311] on img at bounding box center [870, 317] width 296 height 222
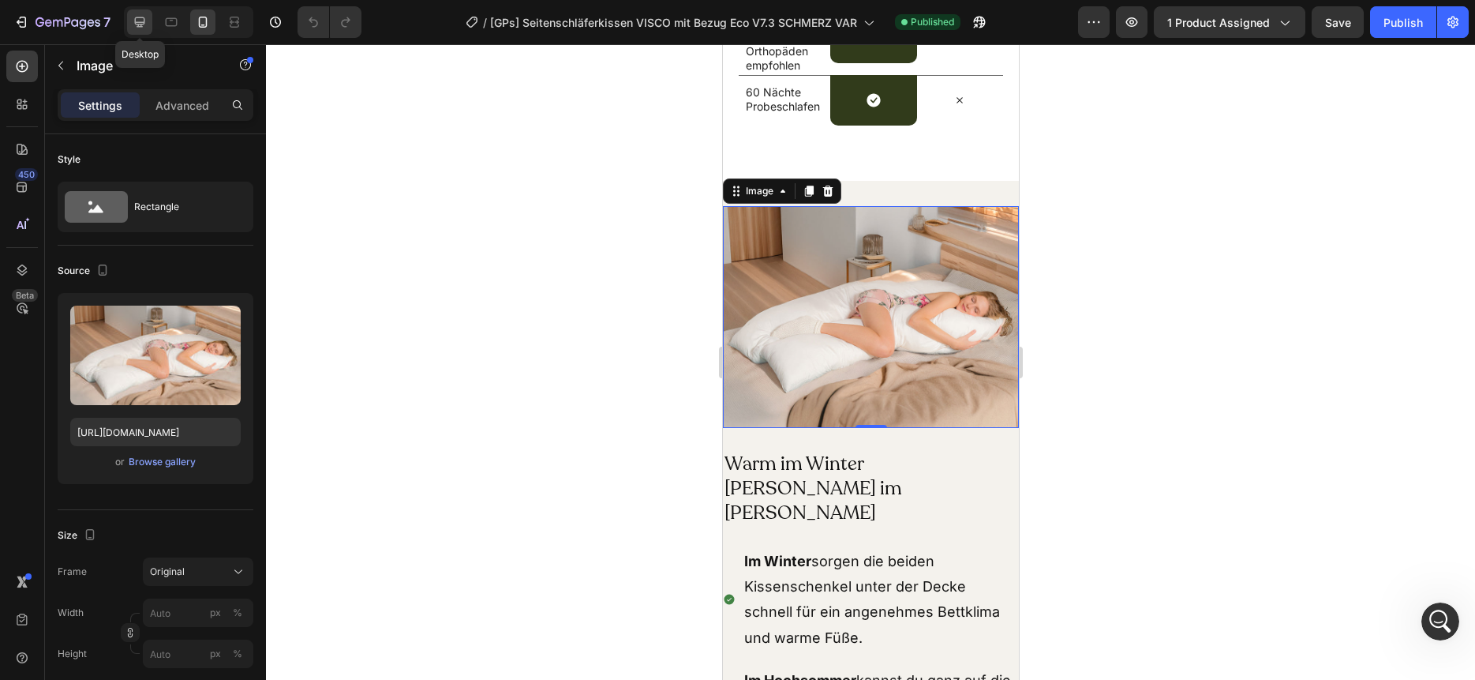
click at [140, 27] on icon at bounding box center [140, 22] width 16 height 16
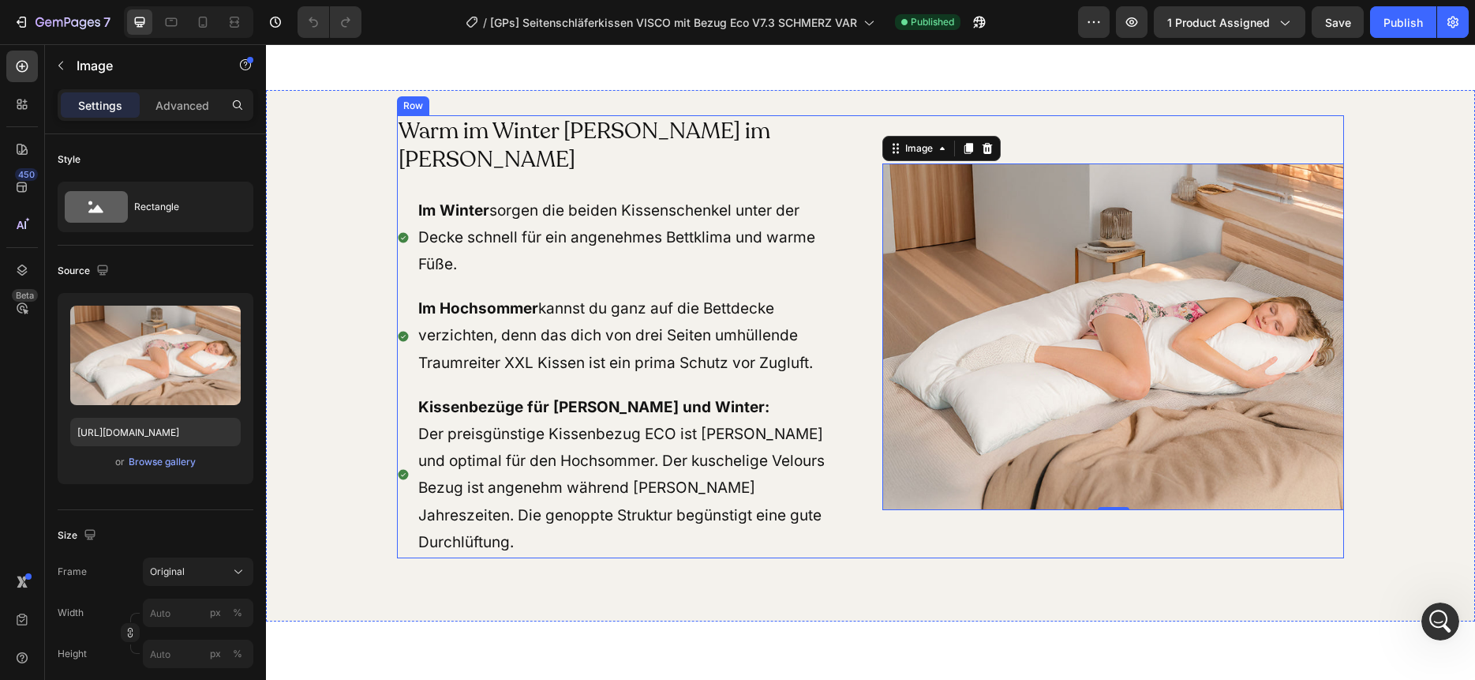
scroll to position [14582, 0]
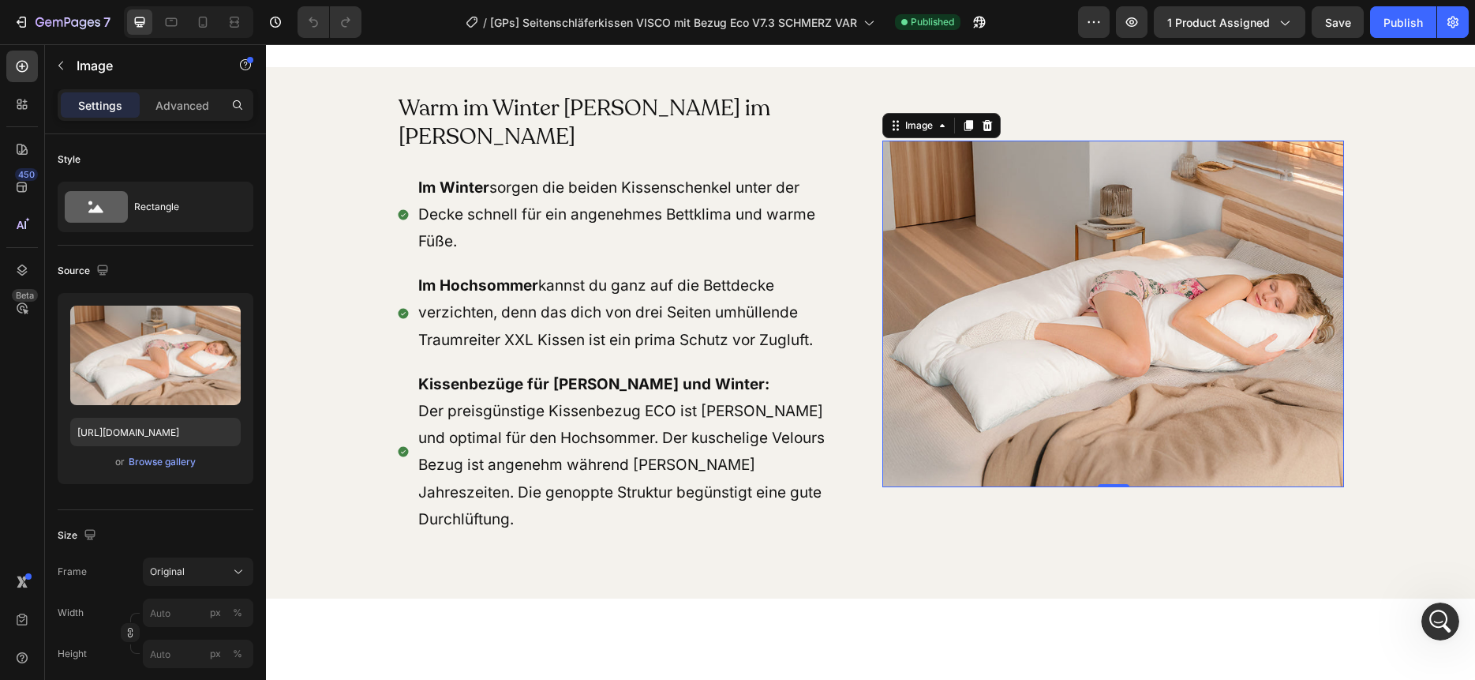
click at [1091, 275] on img at bounding box center [1113, 313] width 462 height 346
click at [136, 429] on input "https://cdn.shopify.com/s/files/1/0266/1112/2258/files/gempages_493514106658096…" at bounding box center [155, 432] width 170 height 28
paste input "ead2cd0b-20e0-4781-9b96-2f7ef37a5266"
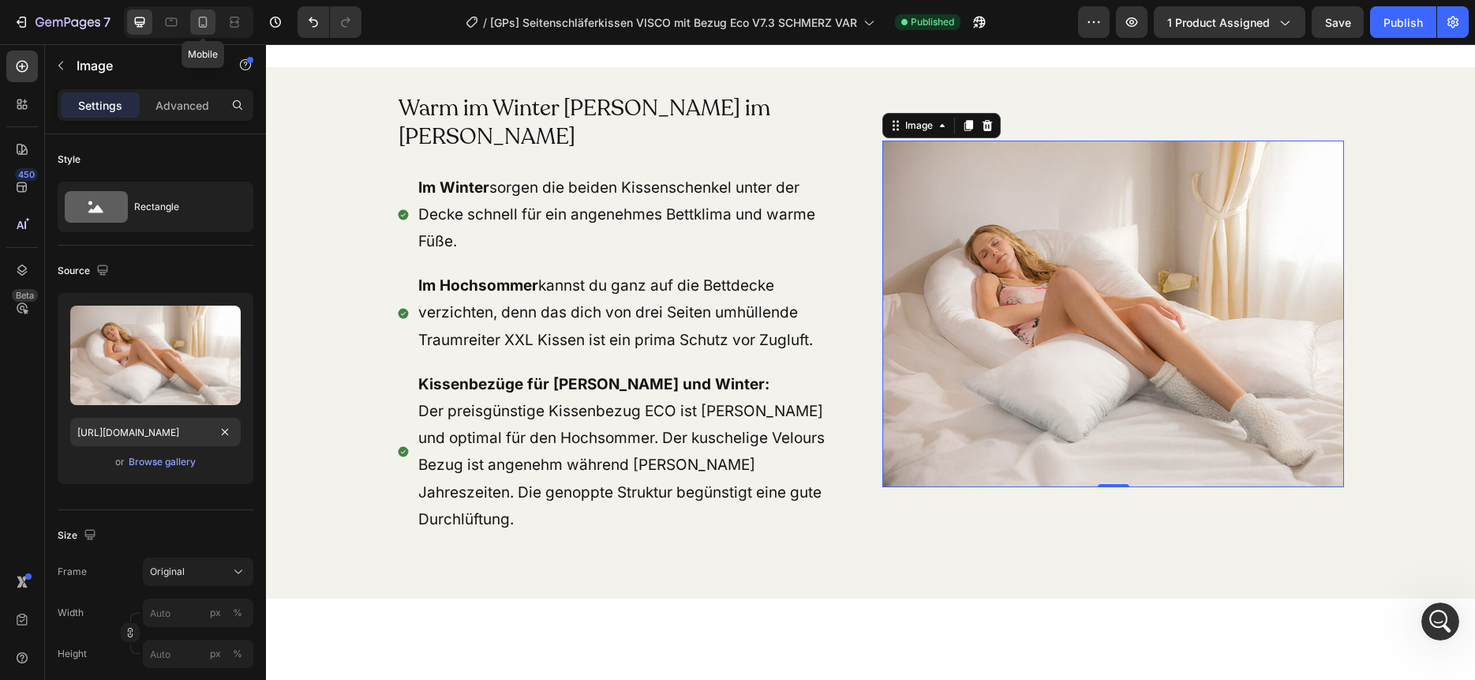
scroll to position [0, 0]
click at [208, 26] on icon at bounding box center [203, 22] width 16 height 16
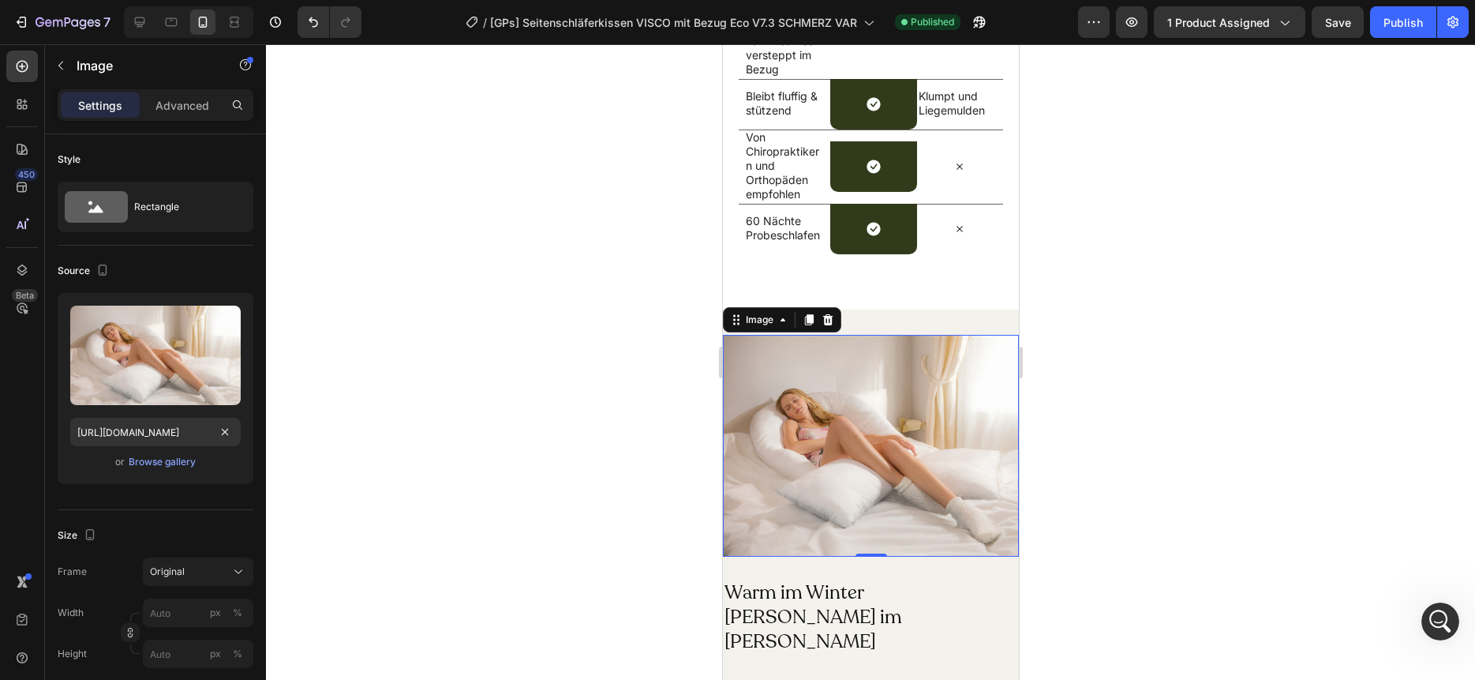
scroll to position [3812, 0]
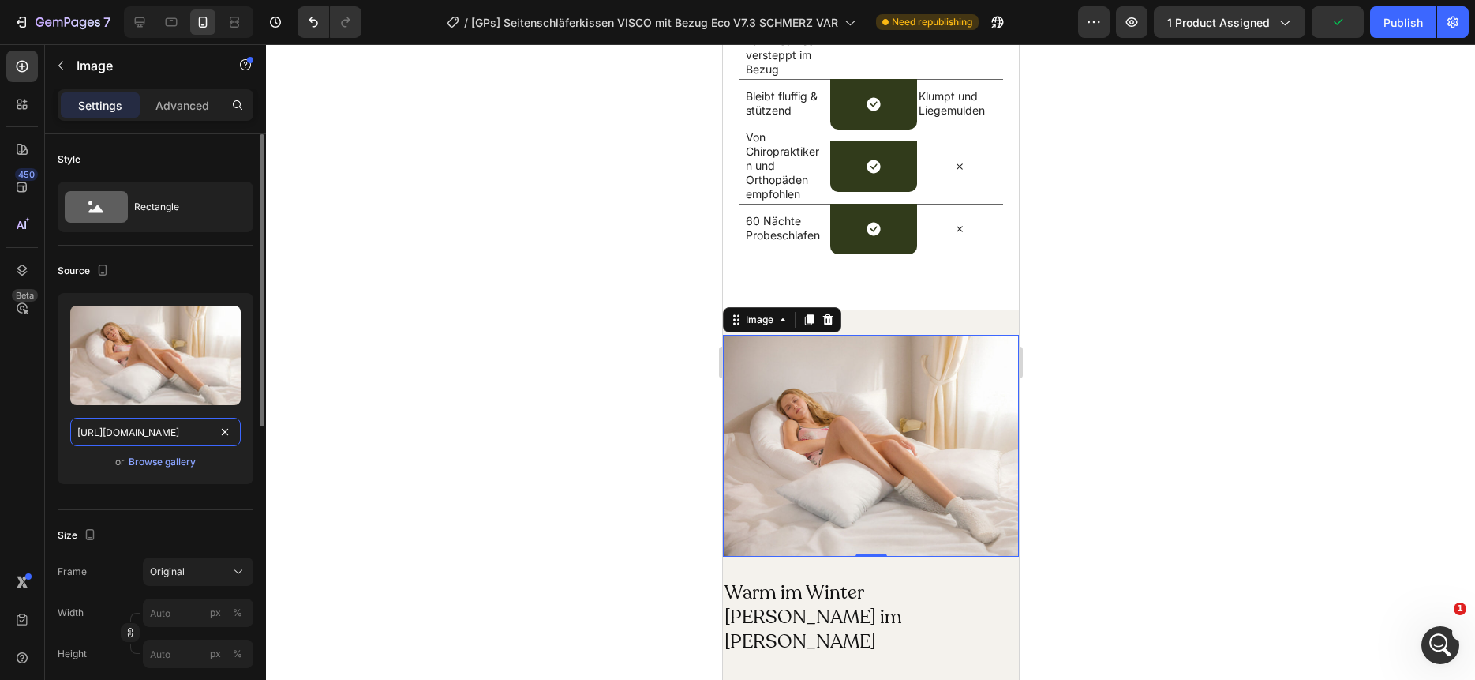
click at [180, 436] on input "https://cdn.shopify.com/s/files/1/0266/1112/2258/files/gempages_493514106658096…" at bounding box center [155, 432] width 170 height 28
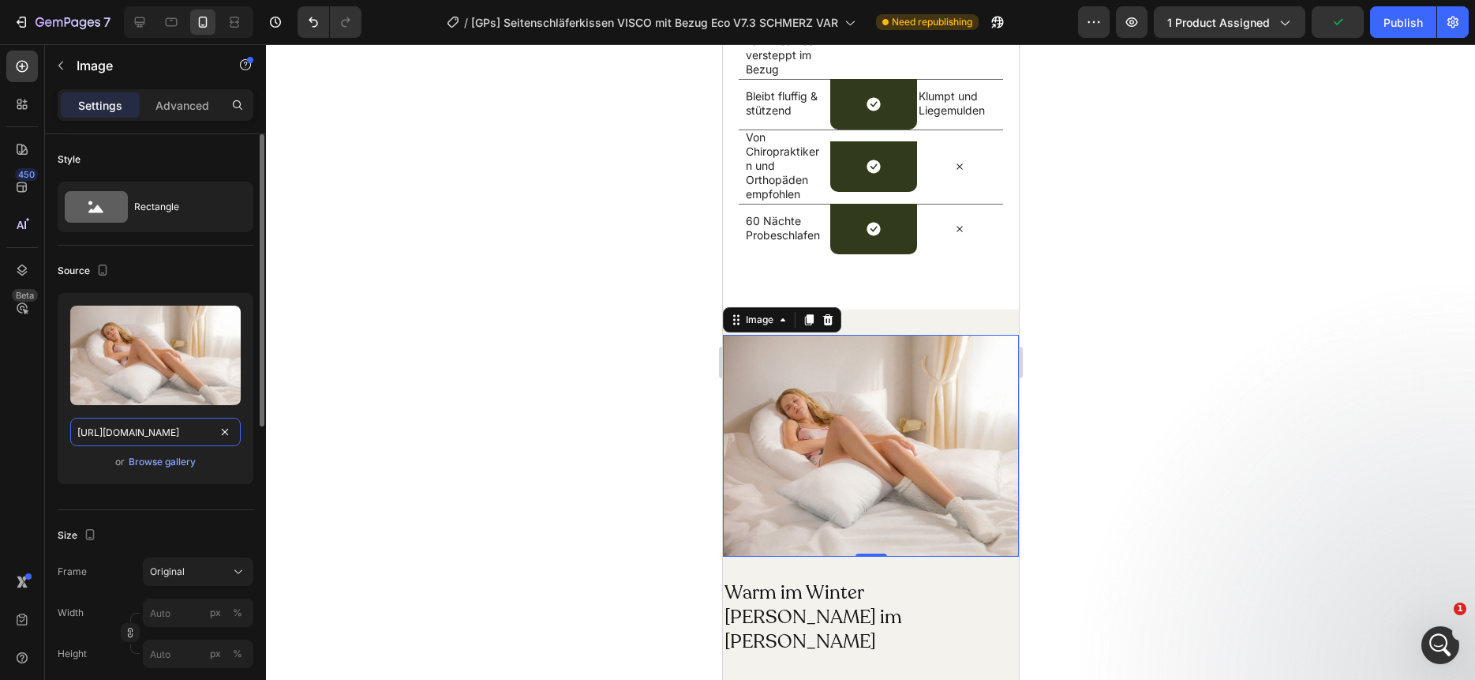
click at [180, 436] on input "https://cdn.shopify.com/s/files/1/0266/1112/2258/files/gempages_493514106658096…" at bounding box center [155, 432] width 170 height 28
paste input "4505c1e0-6737-41a8-ba9a-9473ef3f8a65"
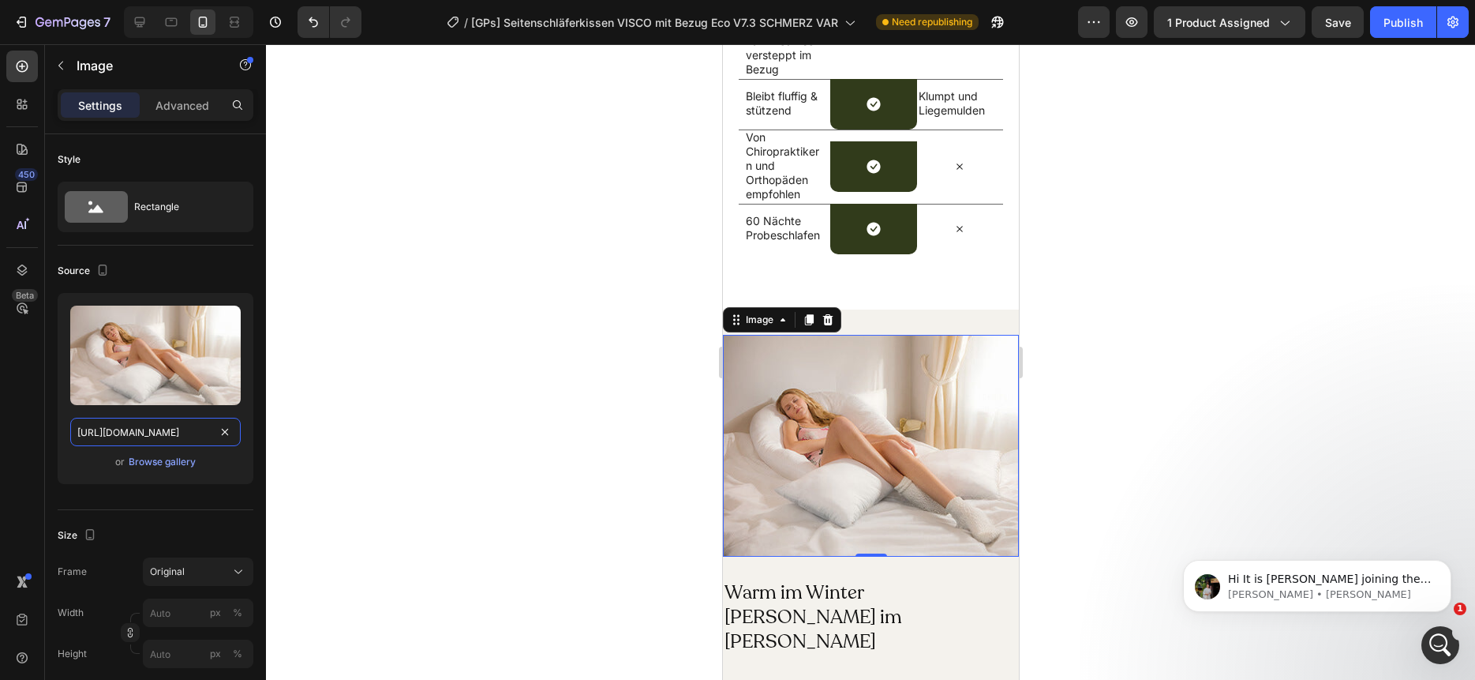
type input "https://cdn.shopify.com/s/files/1/0266/1112/2258/files/gempages_493514106658096…"
click at [1389, 26] on div "Publish" at bounding box center [1403, 22] width 39 height 17
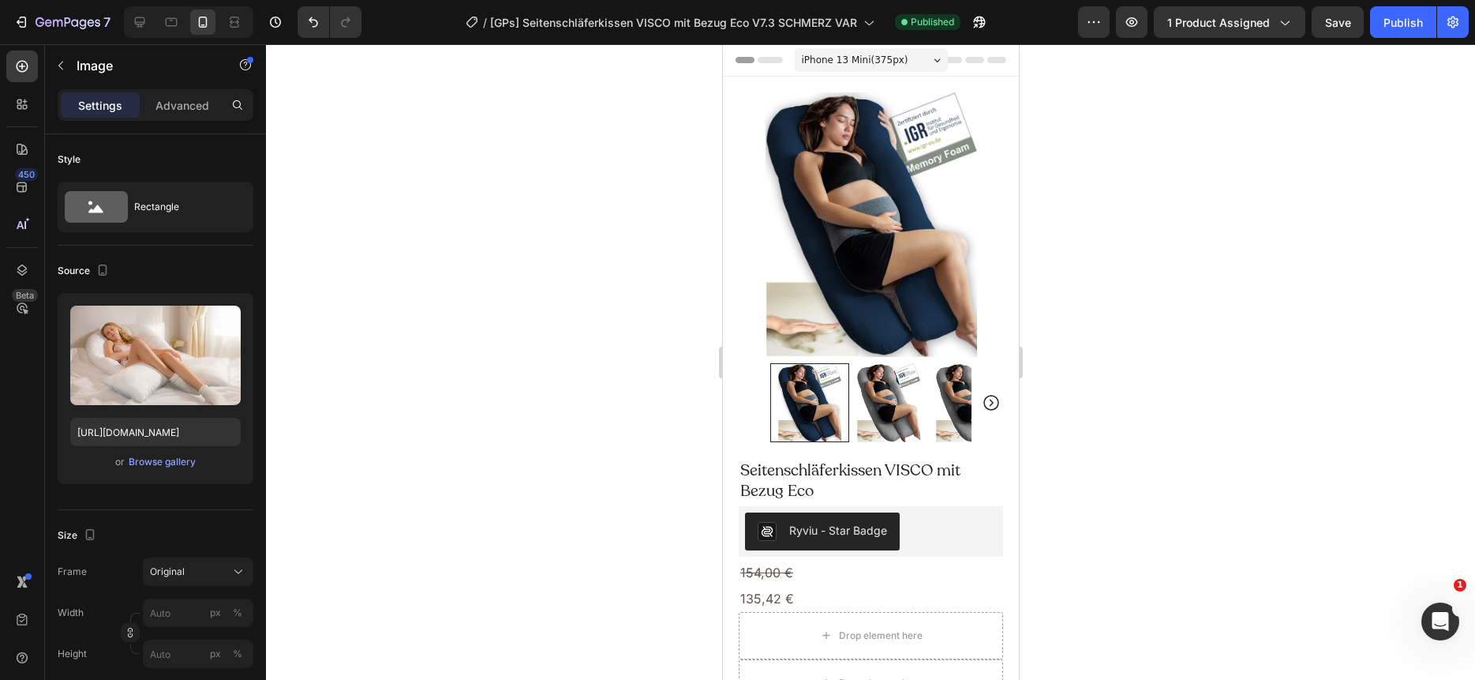
scroll to position [4431, 0]
click at [148, 433] on input "https://cdn.shopify.com/s/files/1/0266/1112/2258/files/gempages_493514106658096…" at bounding box center [155, 432] width 170 height 28
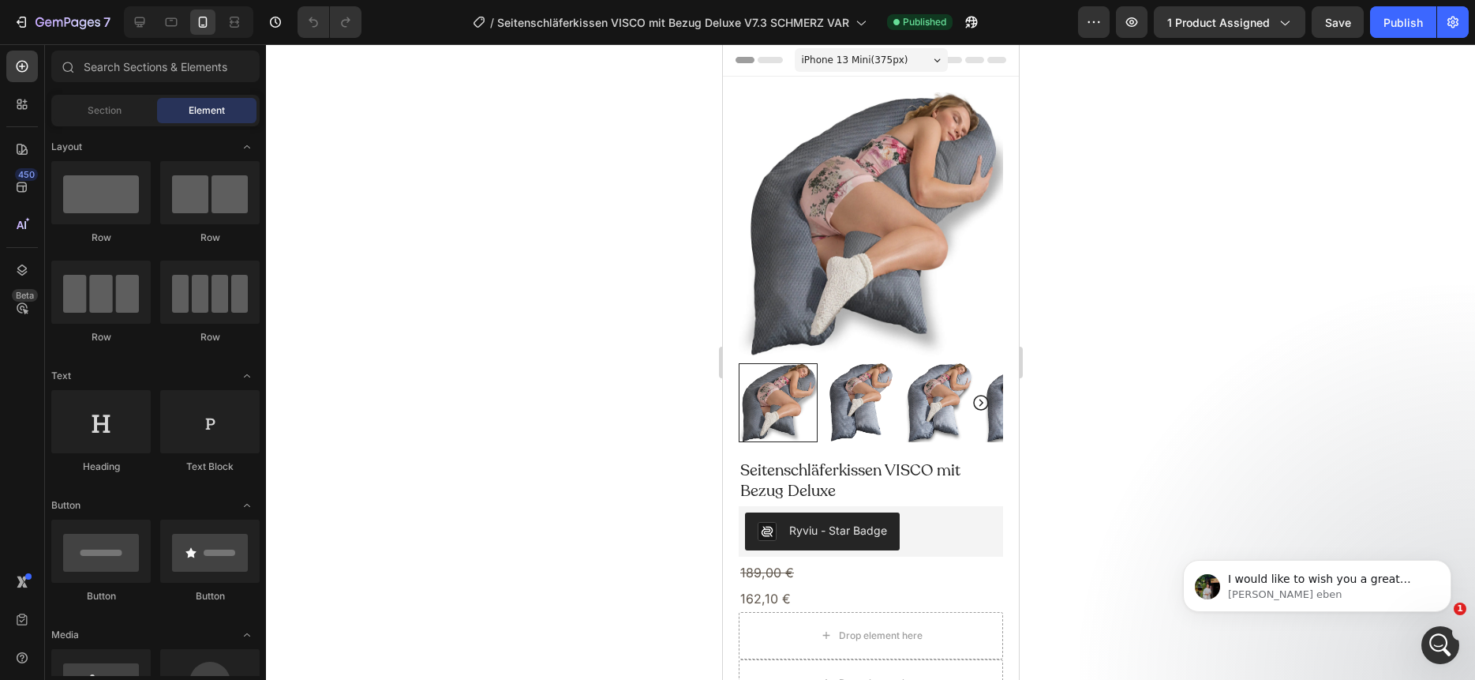
click at [1206, 193] on div at bounding box center [870, 361] width 1209 height 635
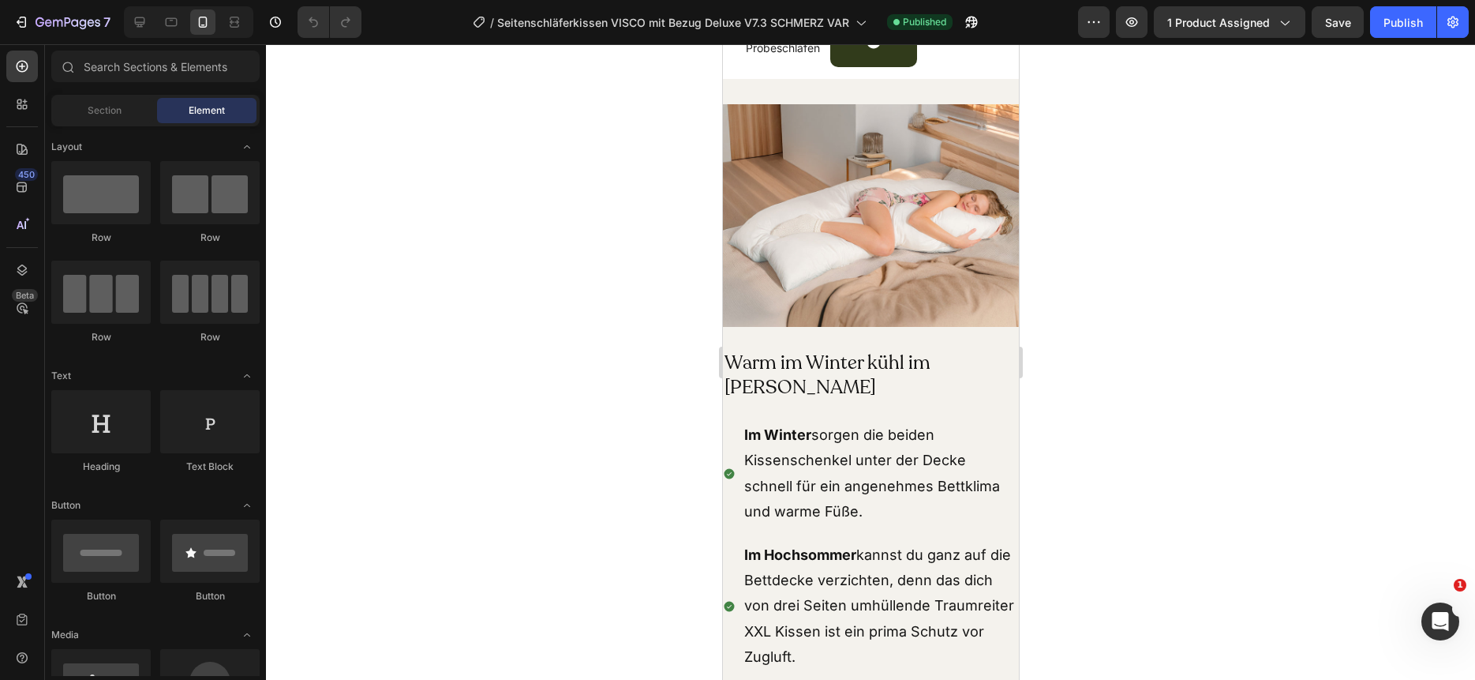
scroll to position [14125, 0]
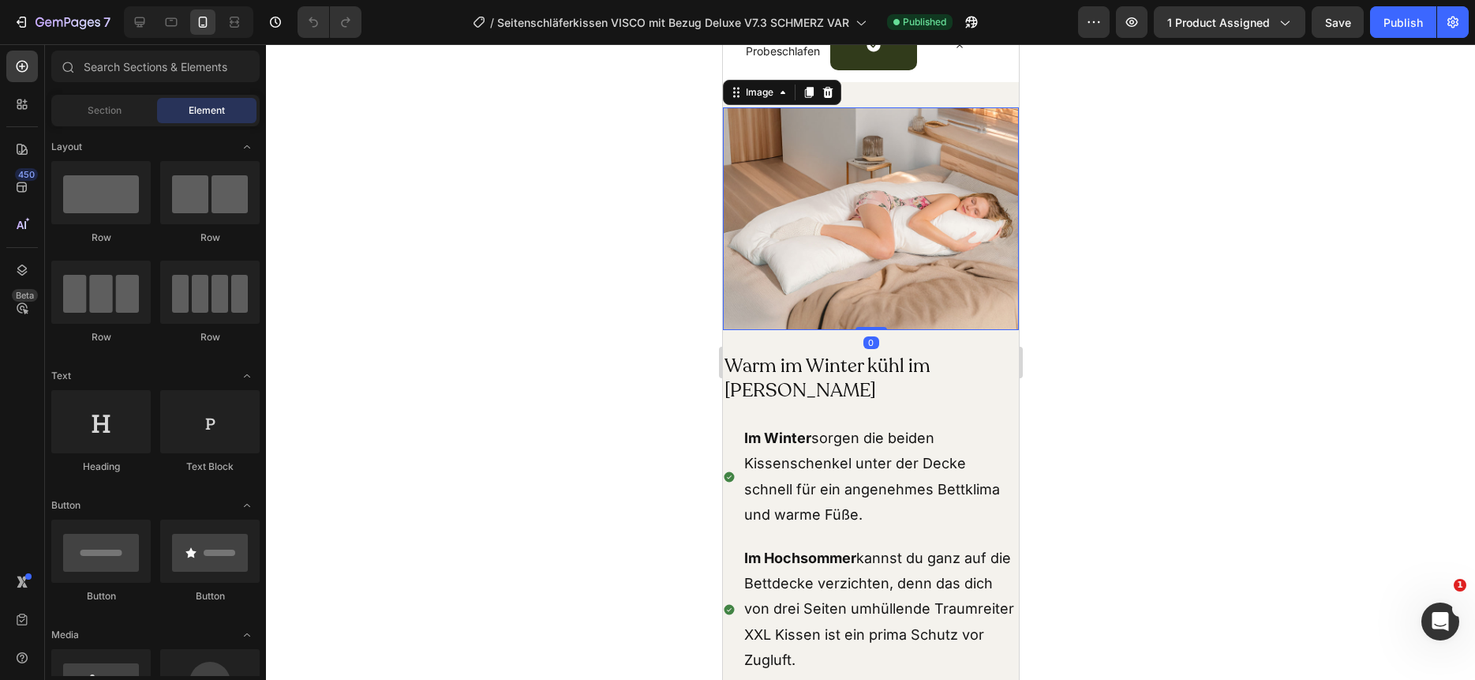
click at [863, 255] on img at bounding box center [870, 218] width 296 height 222
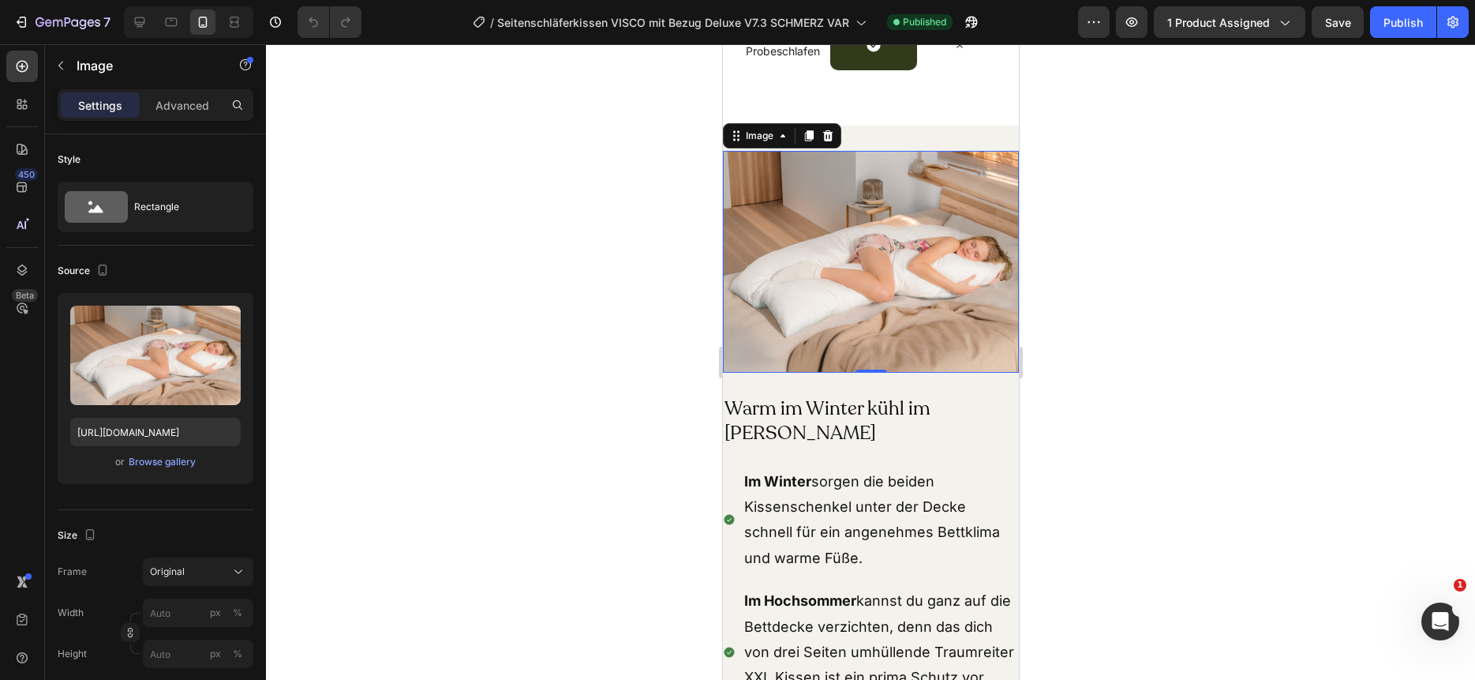
click at [888, 272] on img at bounding box center [870, 262] width 296 height 222
click at [170, 431] on input "https://cdn.shopify.com/s/files/1/0266/1112/2258/files/gempages_493514106658096…" at bounding box center [155, 432] width 170 height 28
paste input "4505c1e0-6737-41a8-ba9a-9473ef3f8a65"
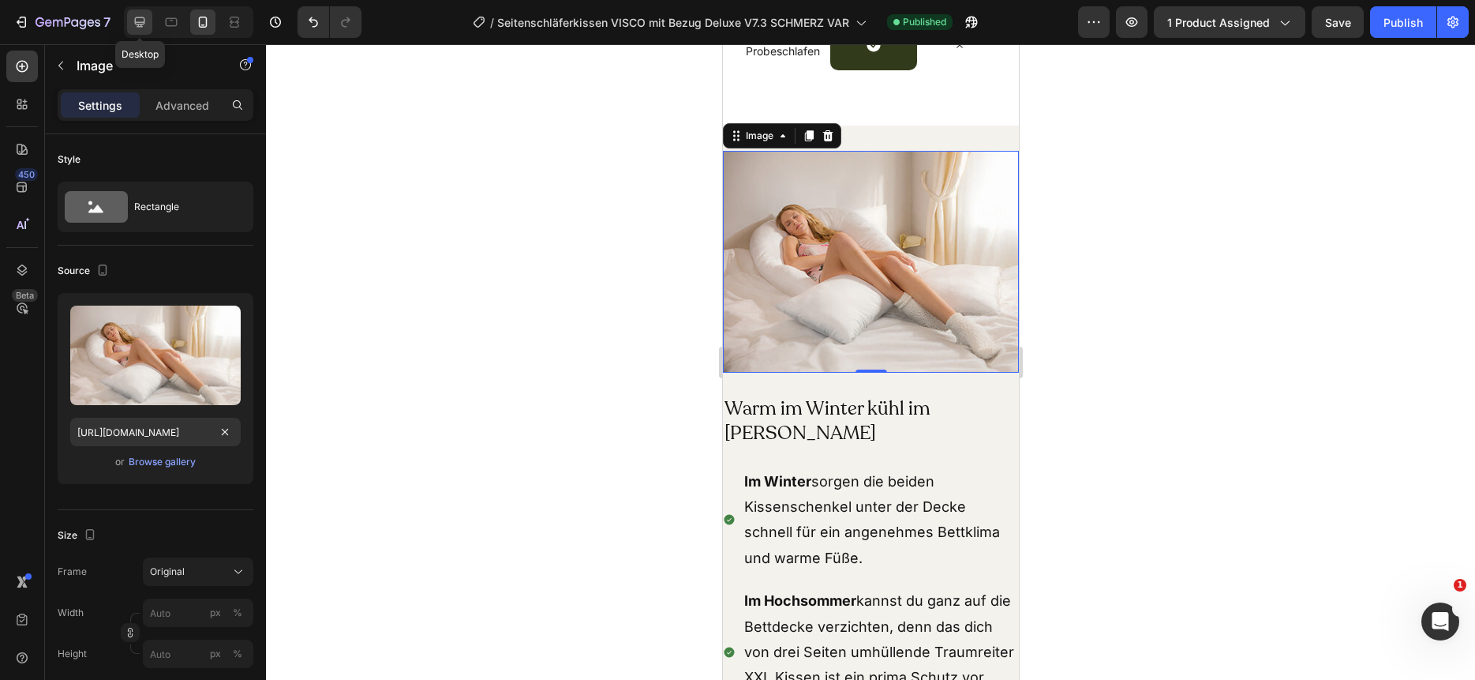
click at [136, 22] on icon at bounding box center [140, 22] width 16 height 16
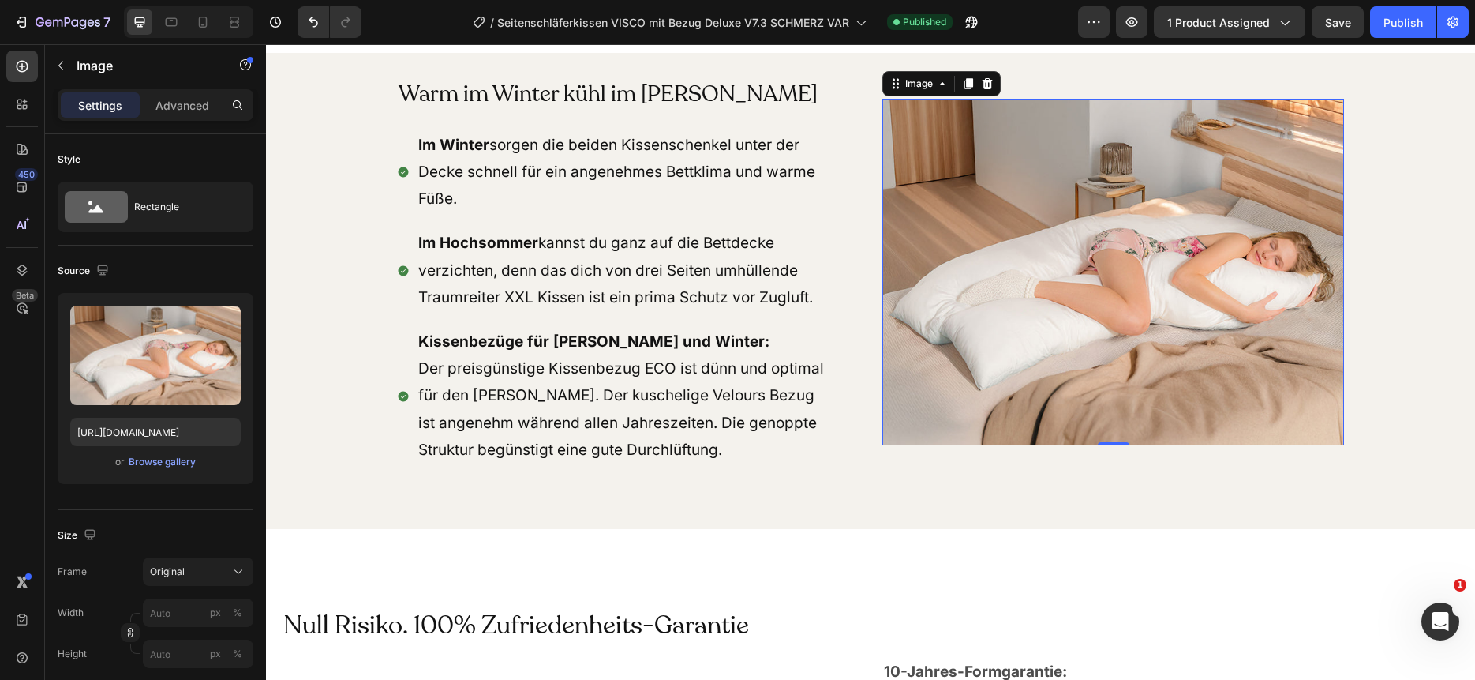
scroll to position [14068, 0]
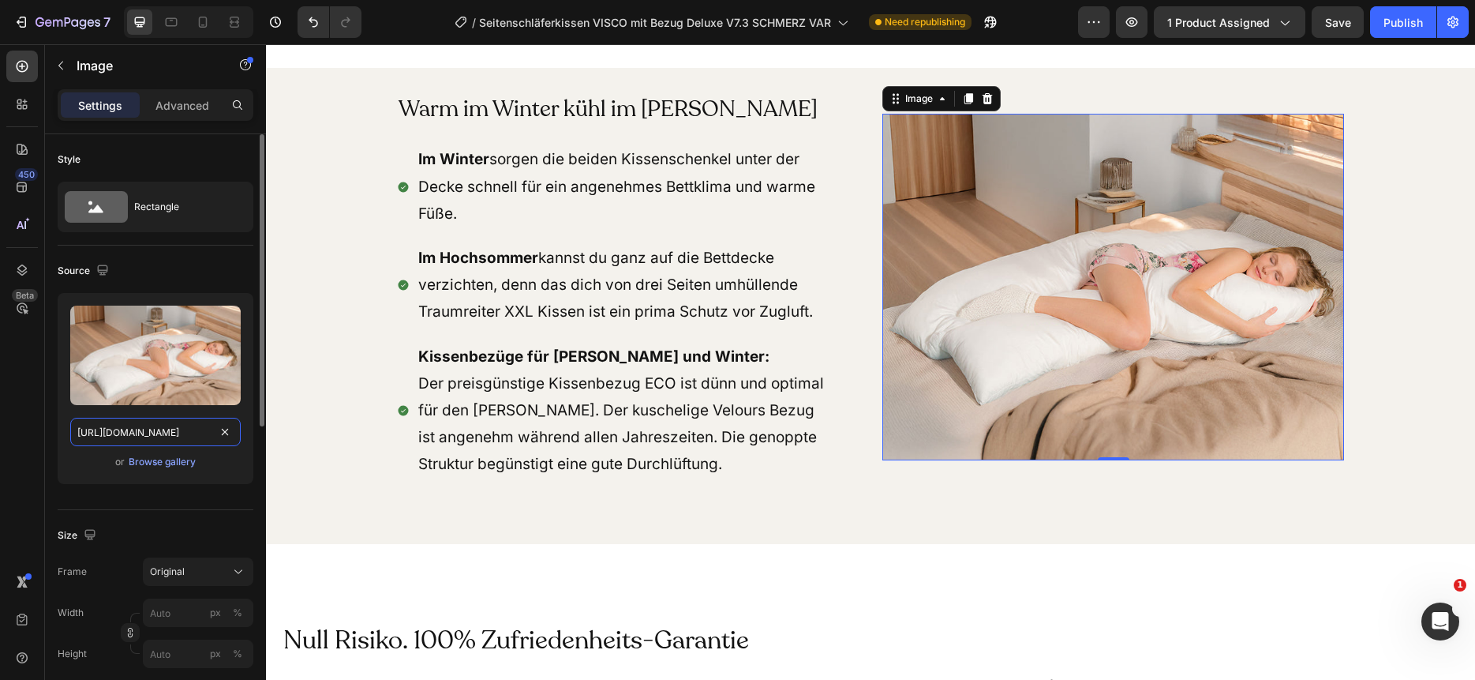
click at [151, 430] on input "https://cdn.shopify.com/s/files/1/0266/1112/2258/files/gempages_493514106658096…" at bounding box center [155, 432] width 170 height 28
paste input "ead2cd0b-20e0-4781-9b96-2f7ef37a5266"
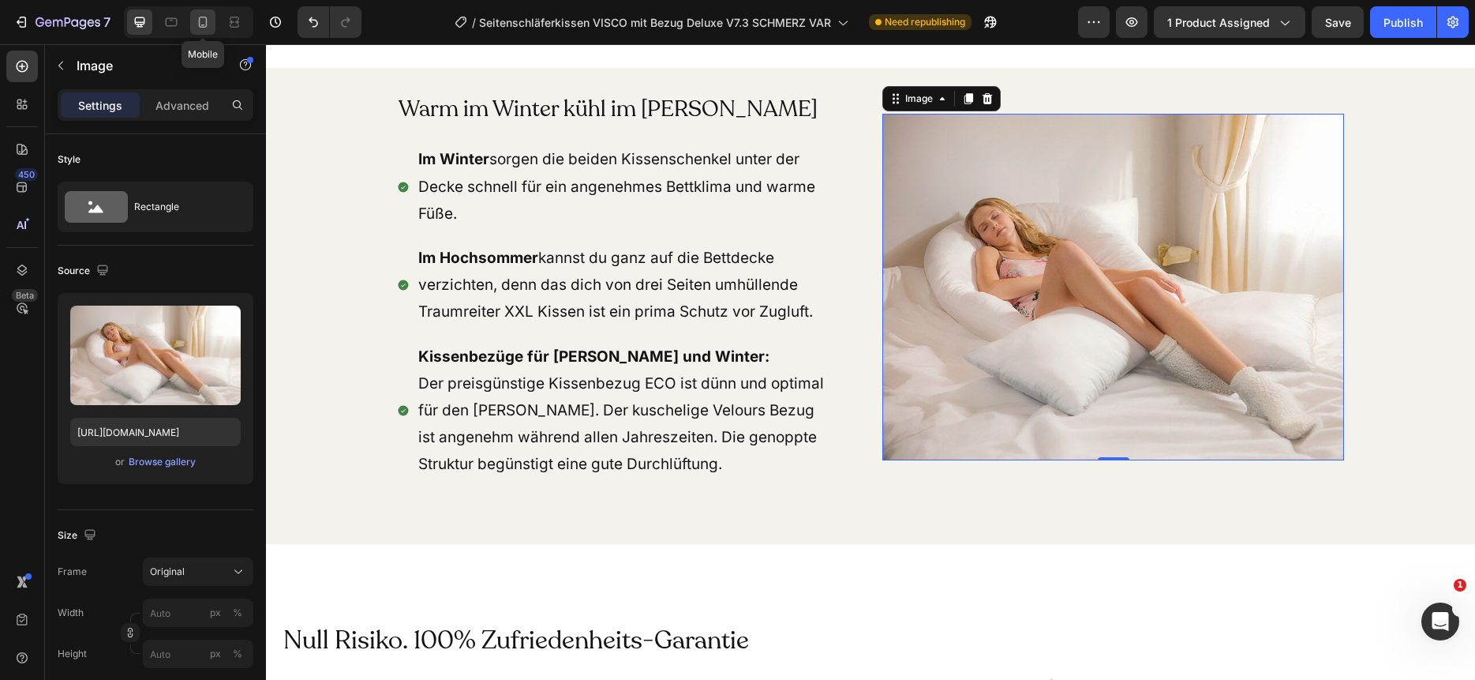
scroll to position [0, 0]
click at [208, 17] on icon at bounding box center [203, 22] width 16 height 16
type input "https://cdn.shopify.com/s/files/1/0266/1112/2258/files/gempages_493514106658096…"
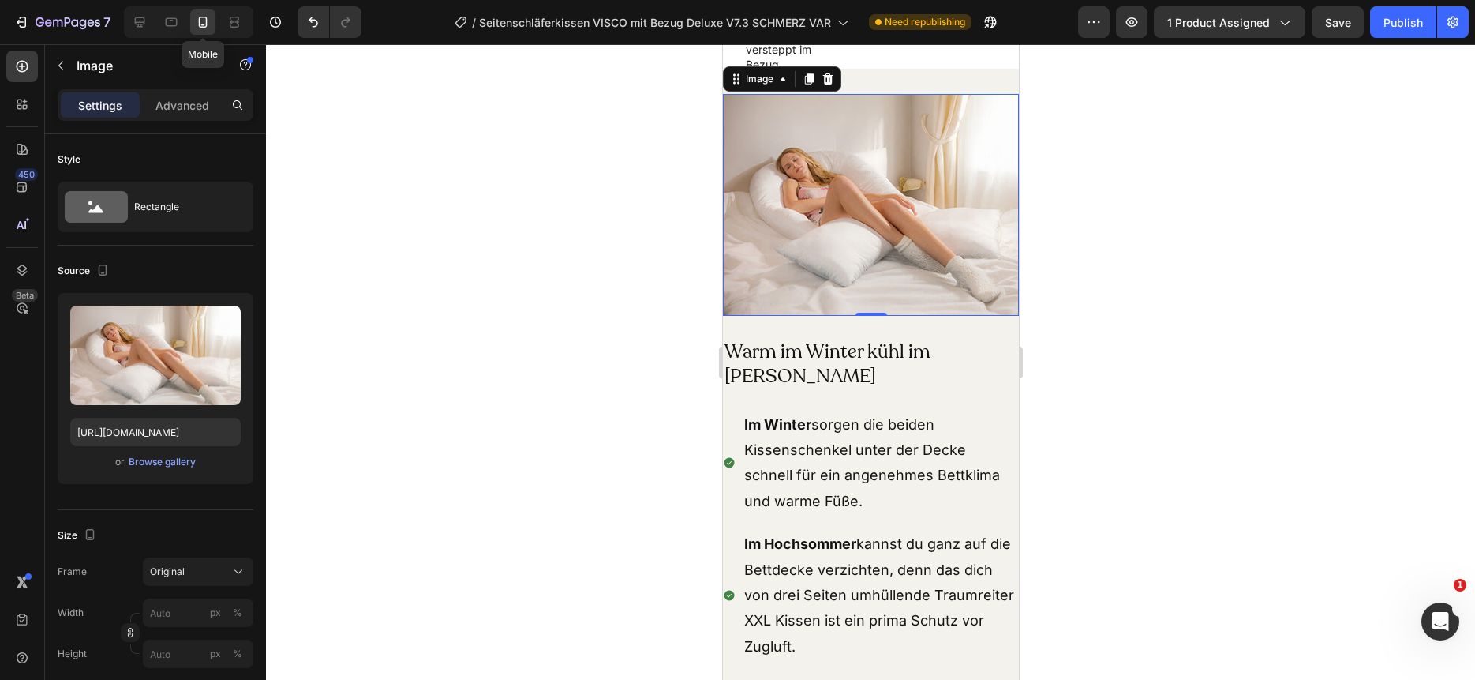
scroll to position [13941, 0]
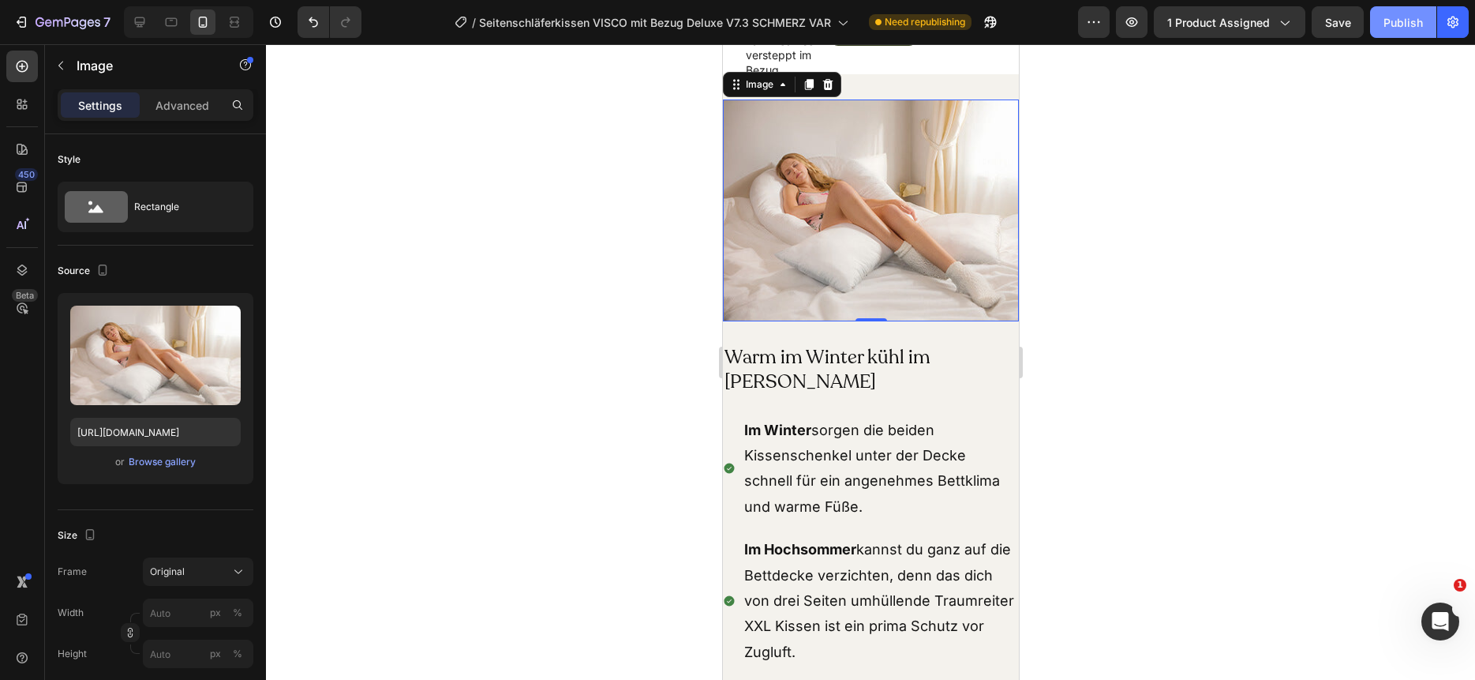
click at [1389, 21] on div "Publish" at bounding box center [1403, 22] width 39 height 17
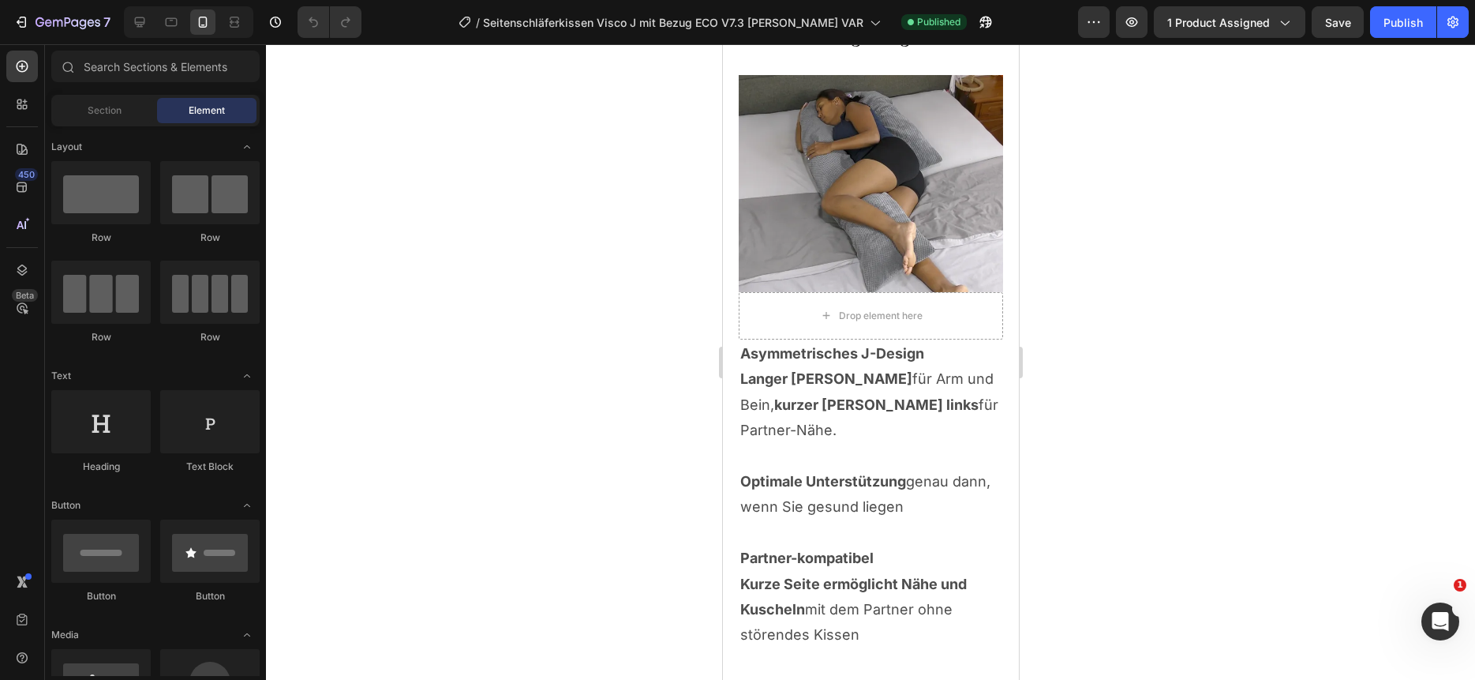
scroll to position [4654, 0]
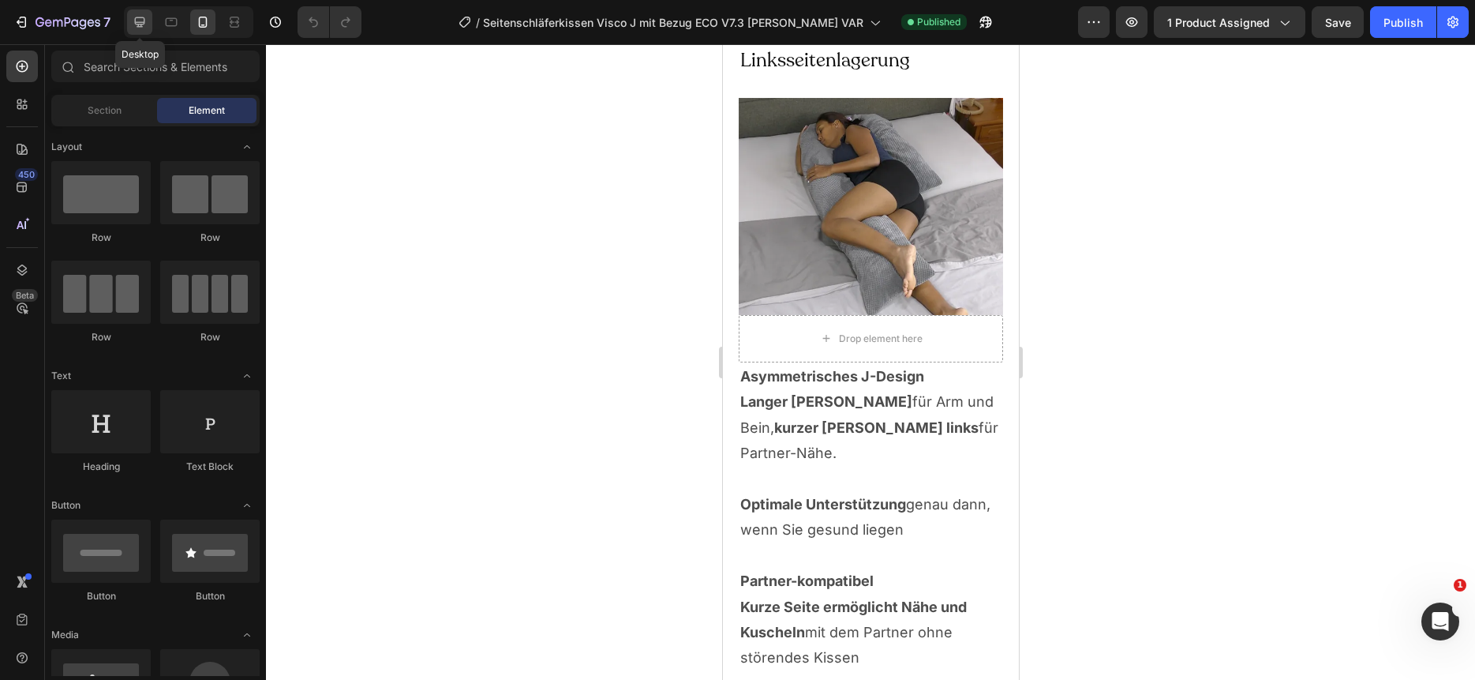
click at [146, 22] on icon at bounding box center [140, 22] width 16 height 16
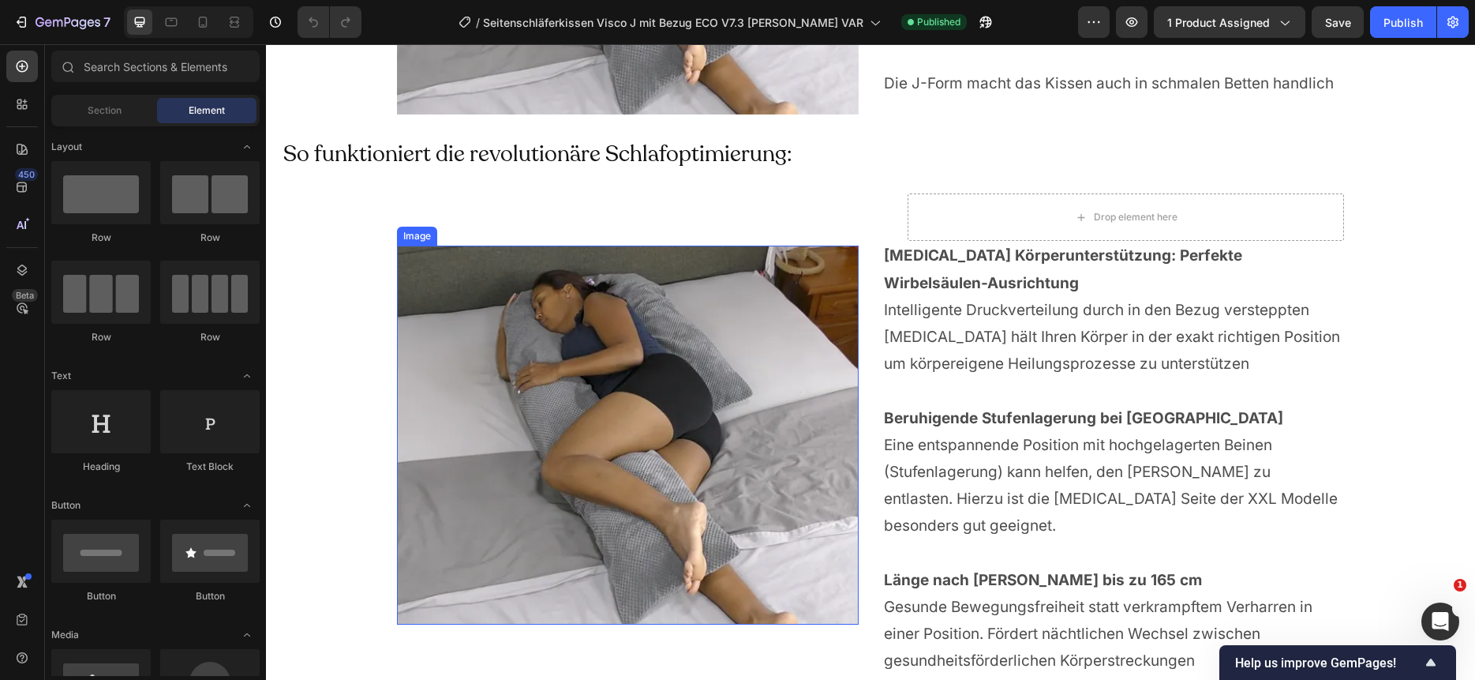
scroll to position [4265, 0]
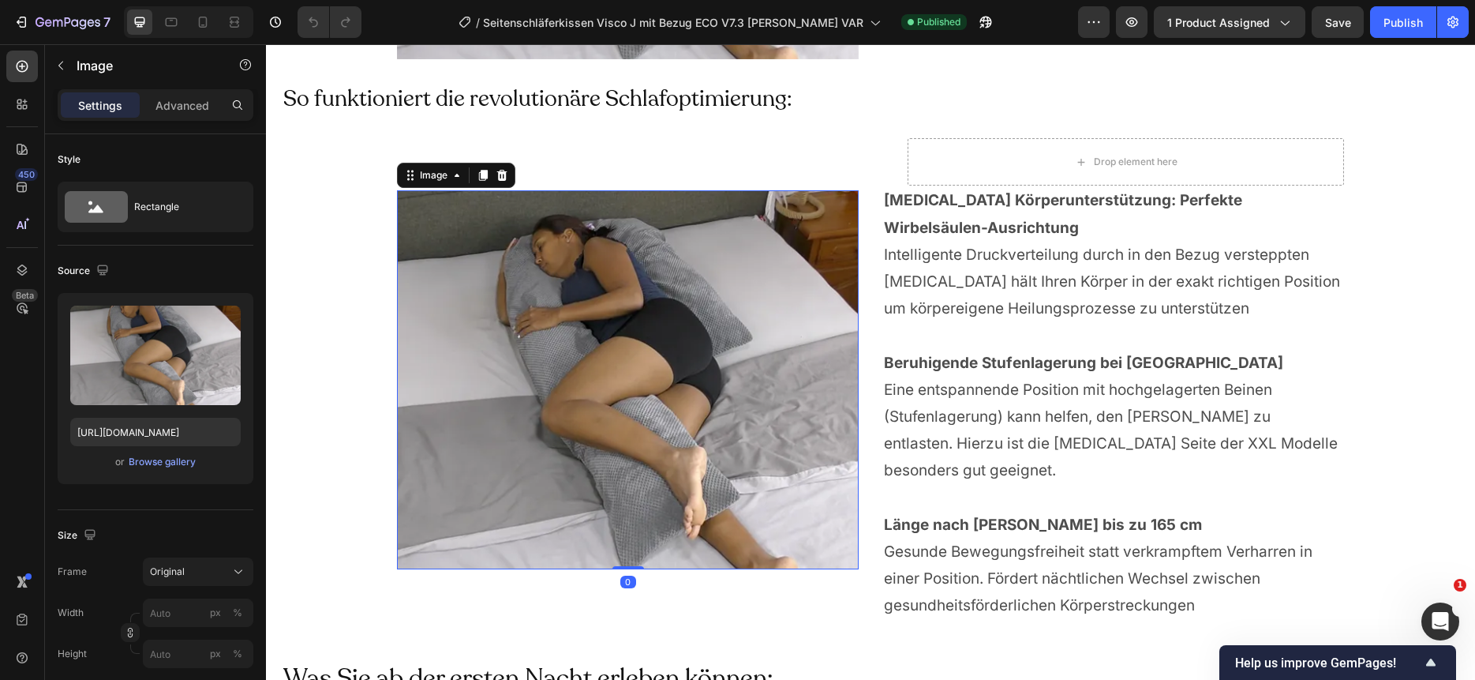
click at [645, 376] on img at bounding box center [628, 379] width 462 height 379
click at [156, 462] on div "Browse gallery" at bounding box center [162, 462] width 67 height 14
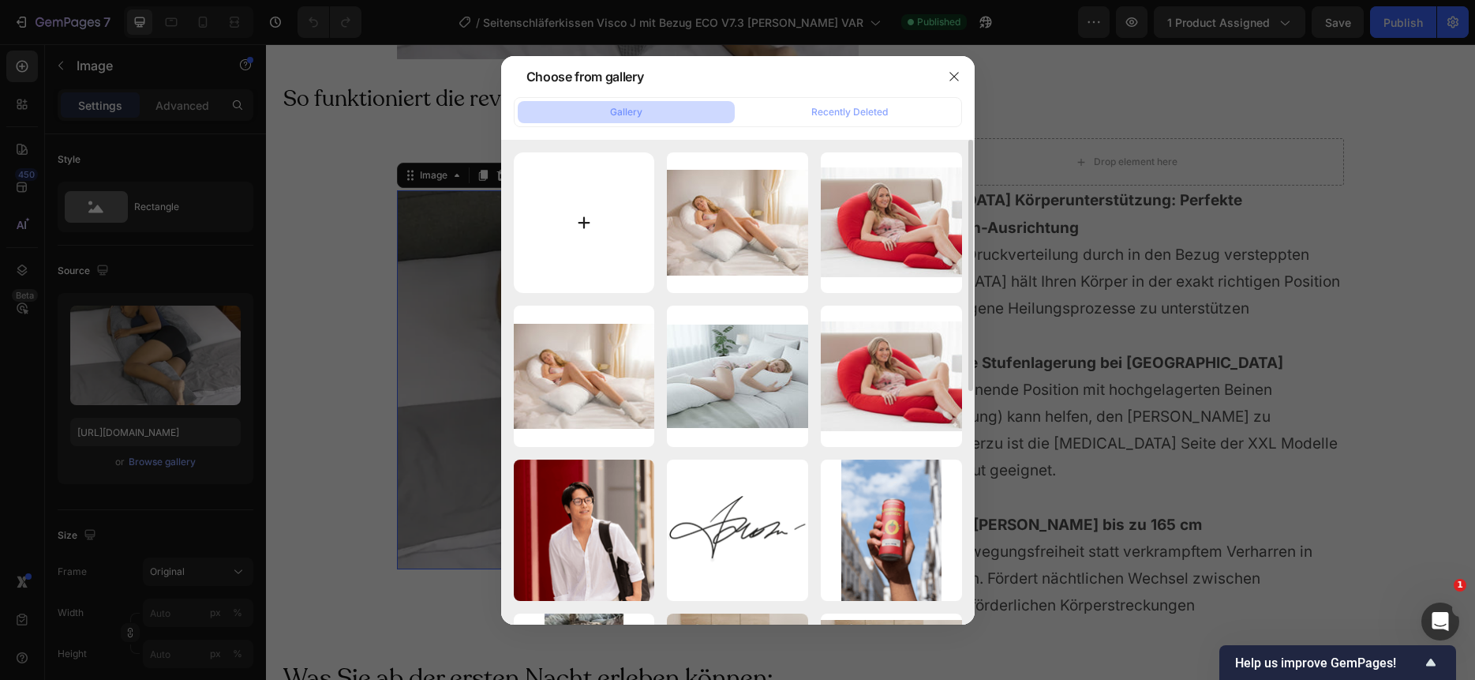
click at [590, 223] on input "file" at bounding box center [584, 222] width 141 height 141
click at [957, 75] on icon "button" at bounding box center [954, 76] width 13 height 13
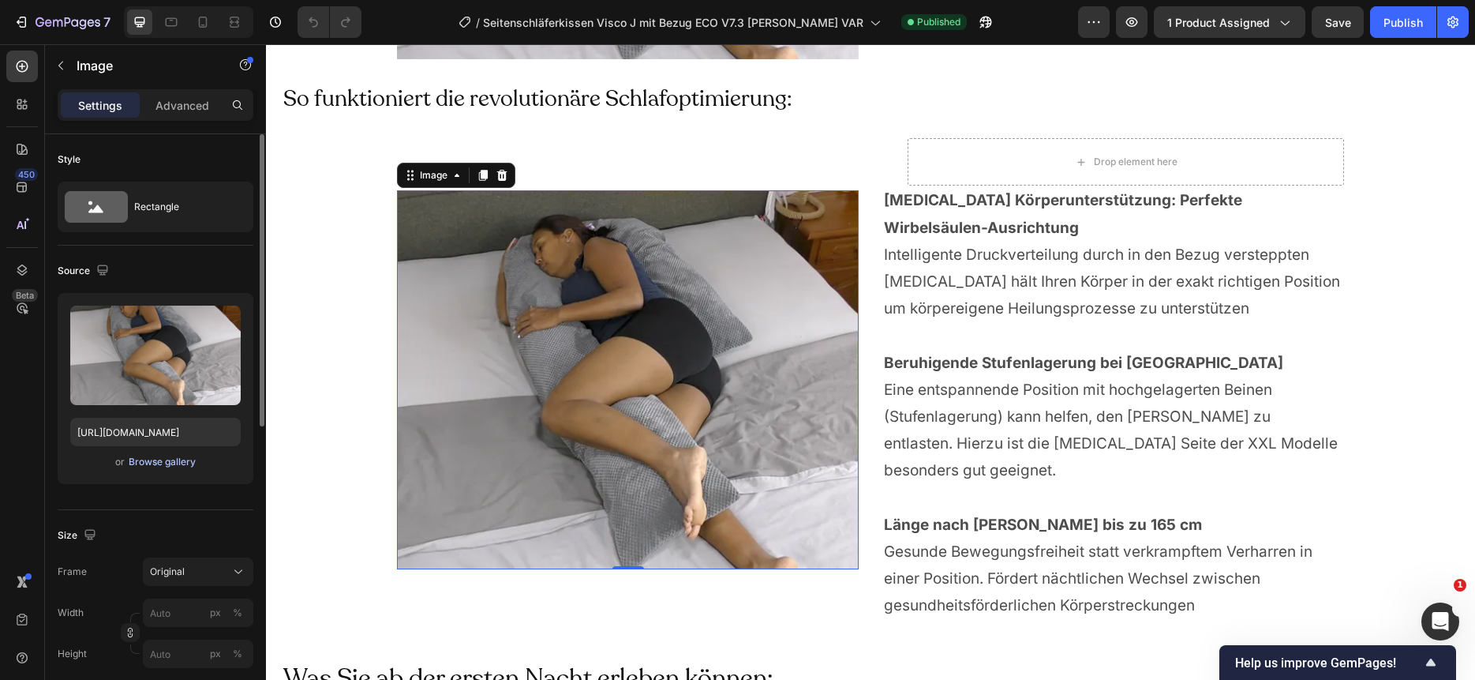
click at [159, 461] on div "Browse gallery" at bounding box center [162, 462] width 67 height 14
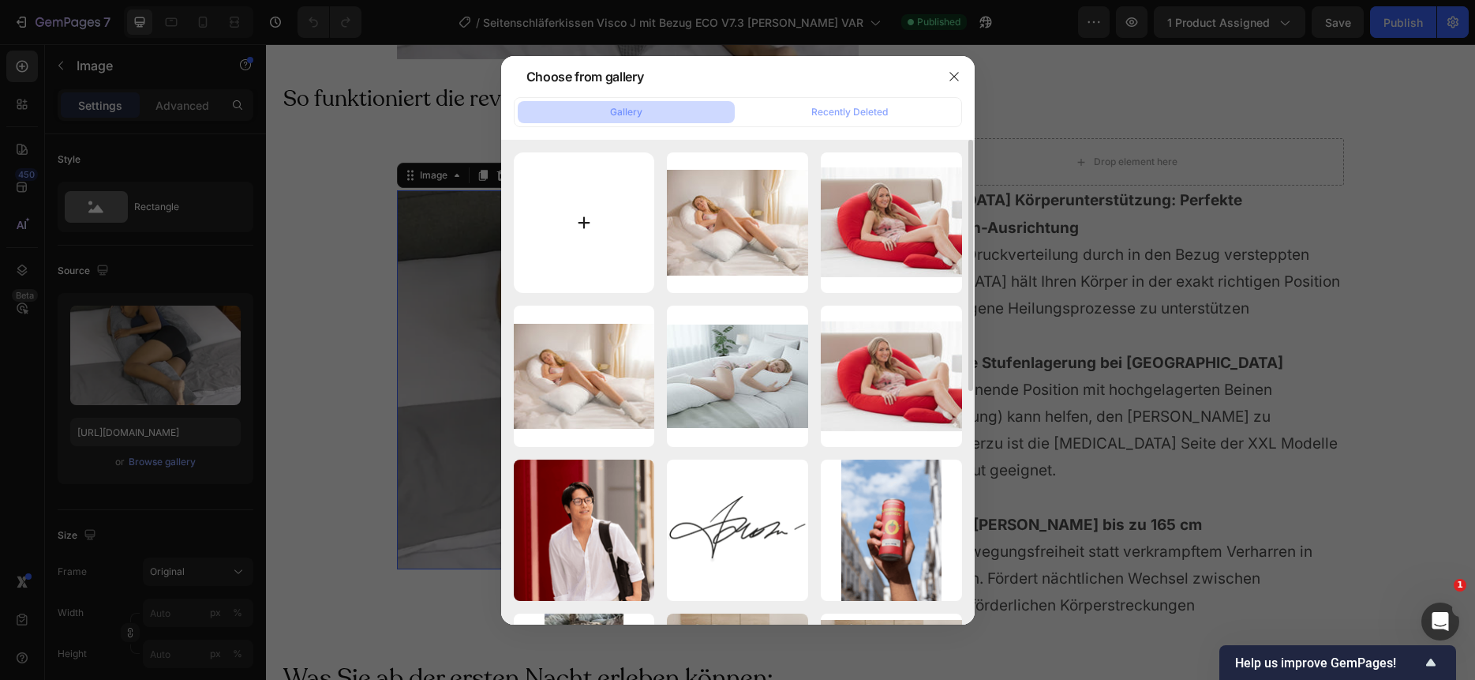
click at [590, 233] on input "file" at bounding box center [584, 222] width 141 height 141
type input "C:\fakepath\seitenschlaeferkissen-j-form-1000C.jpg"
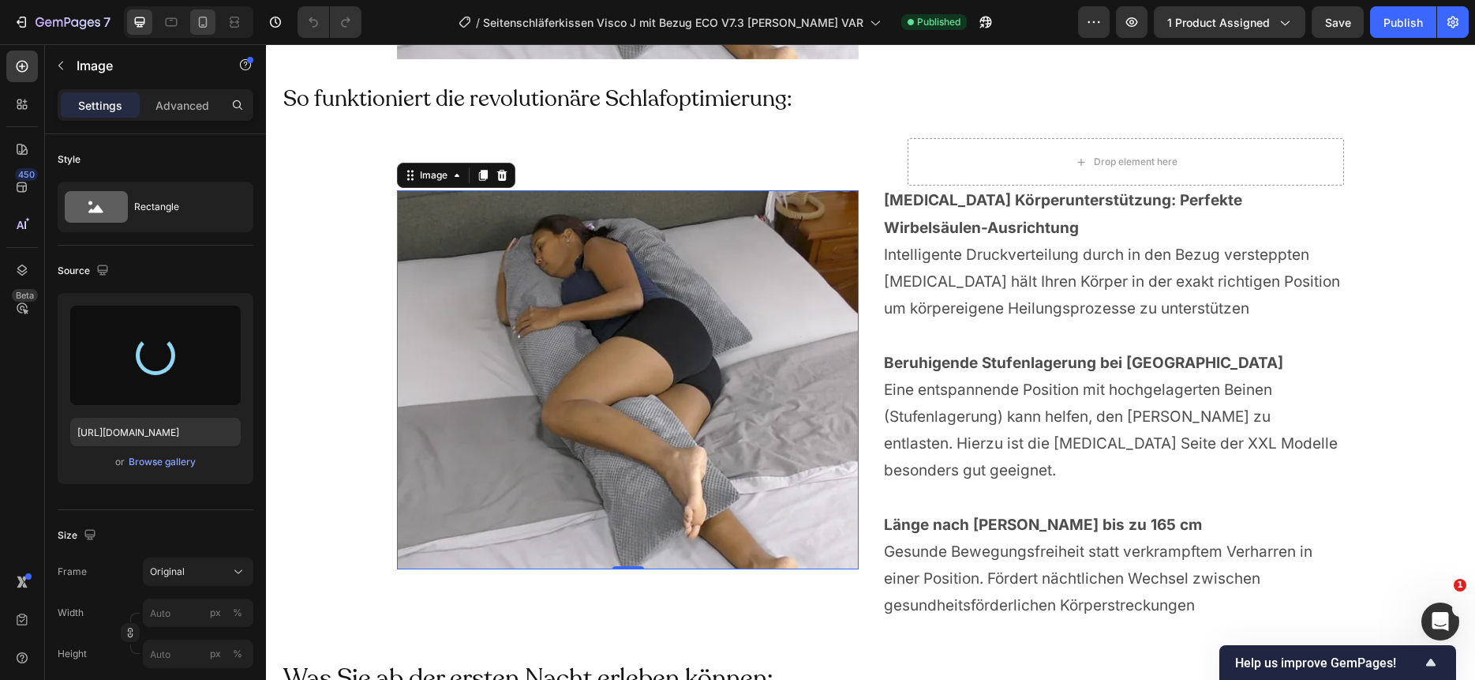
type input "[URL][DOMAIN_NAME]"
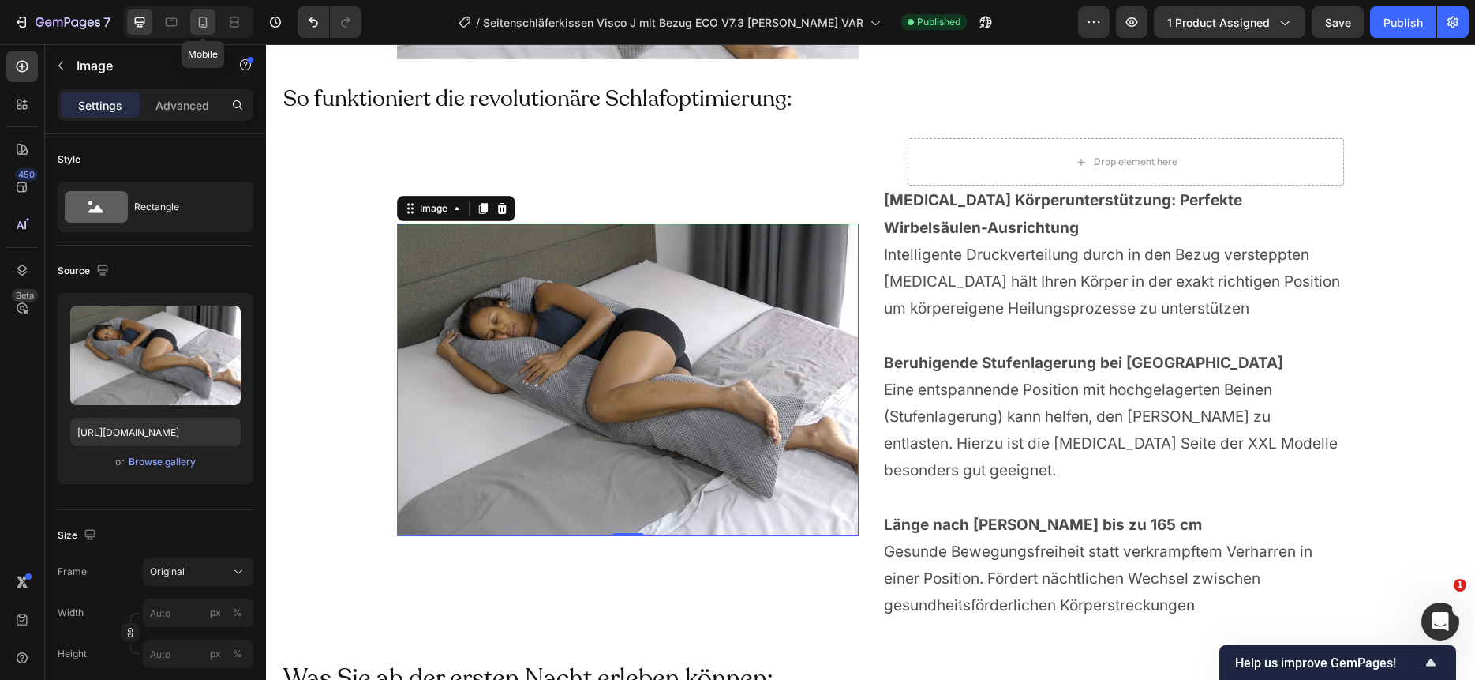
click at [203, 20] on icon at bounding box center [203, 22] width 16 height 16
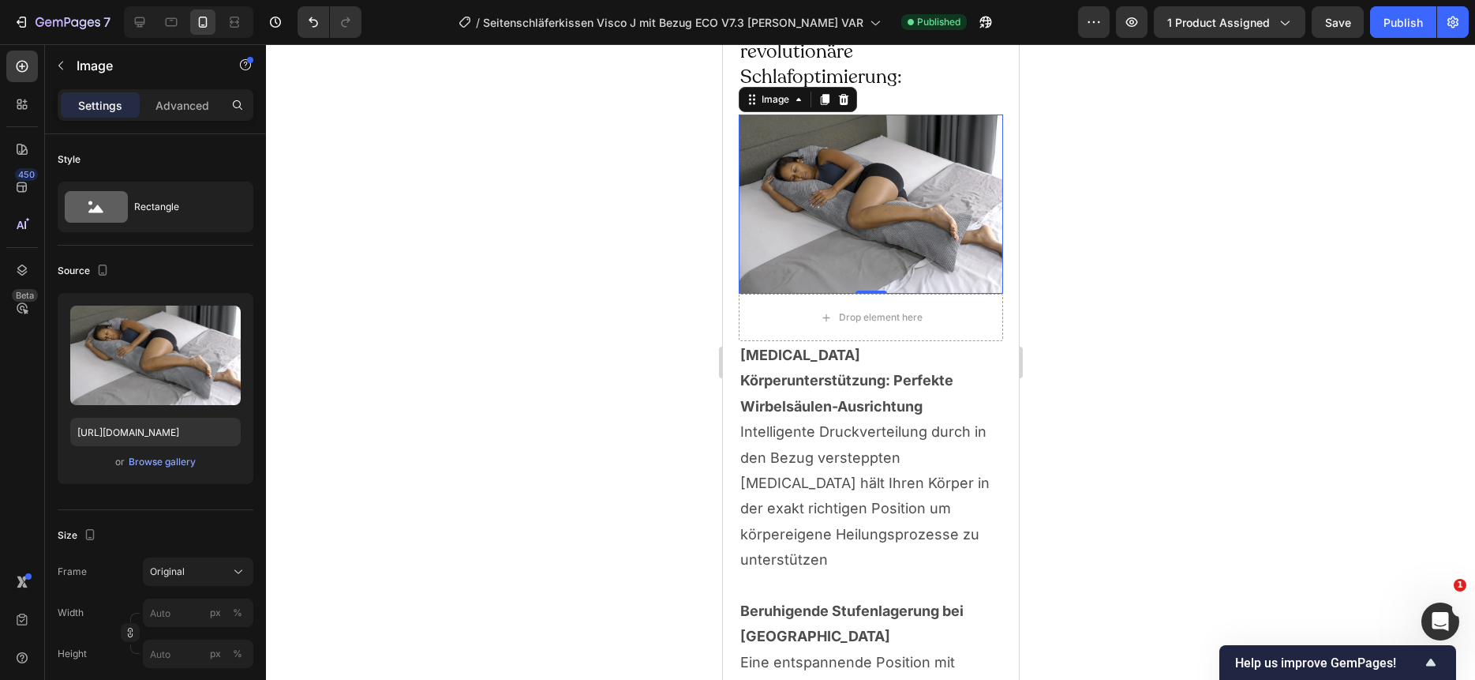
scroll to position [4666, 0]
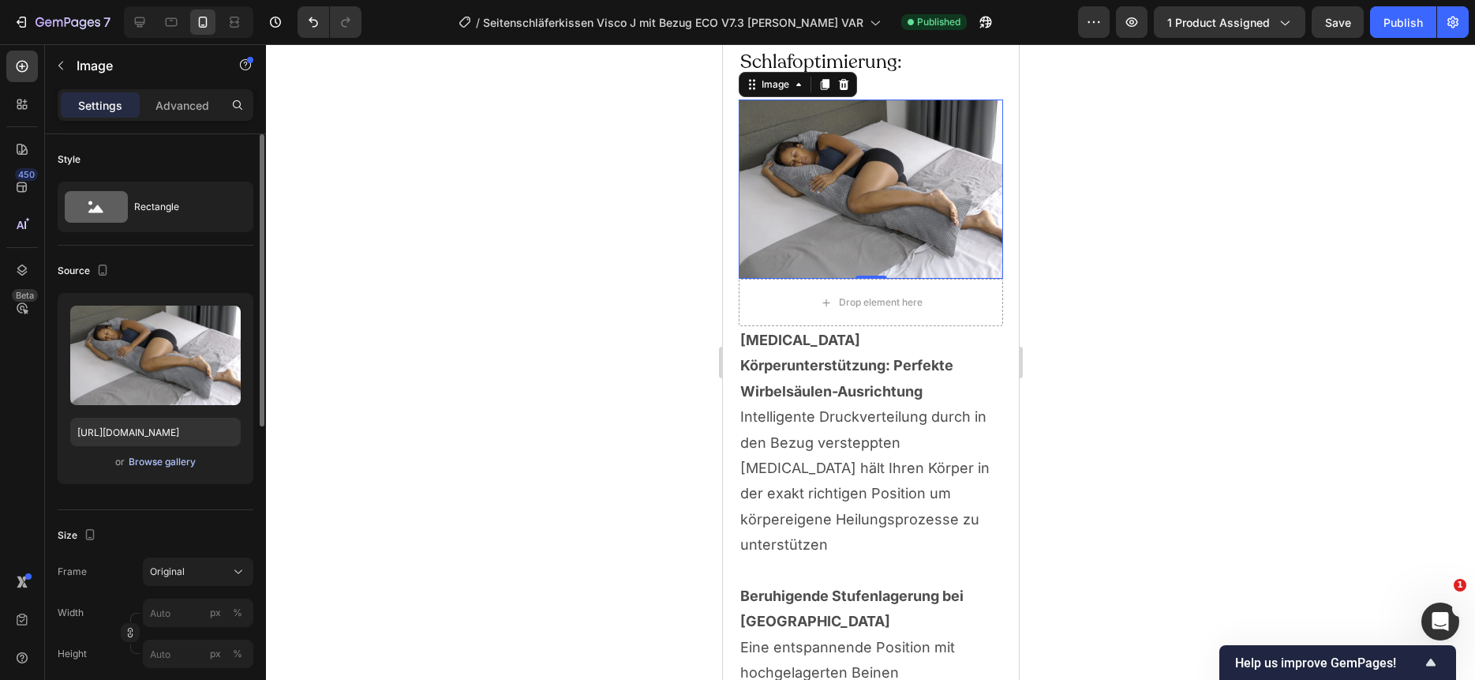
click at [176, 463] on div "Browse gallery" at bounding box center [162, 462] width 67 height 14
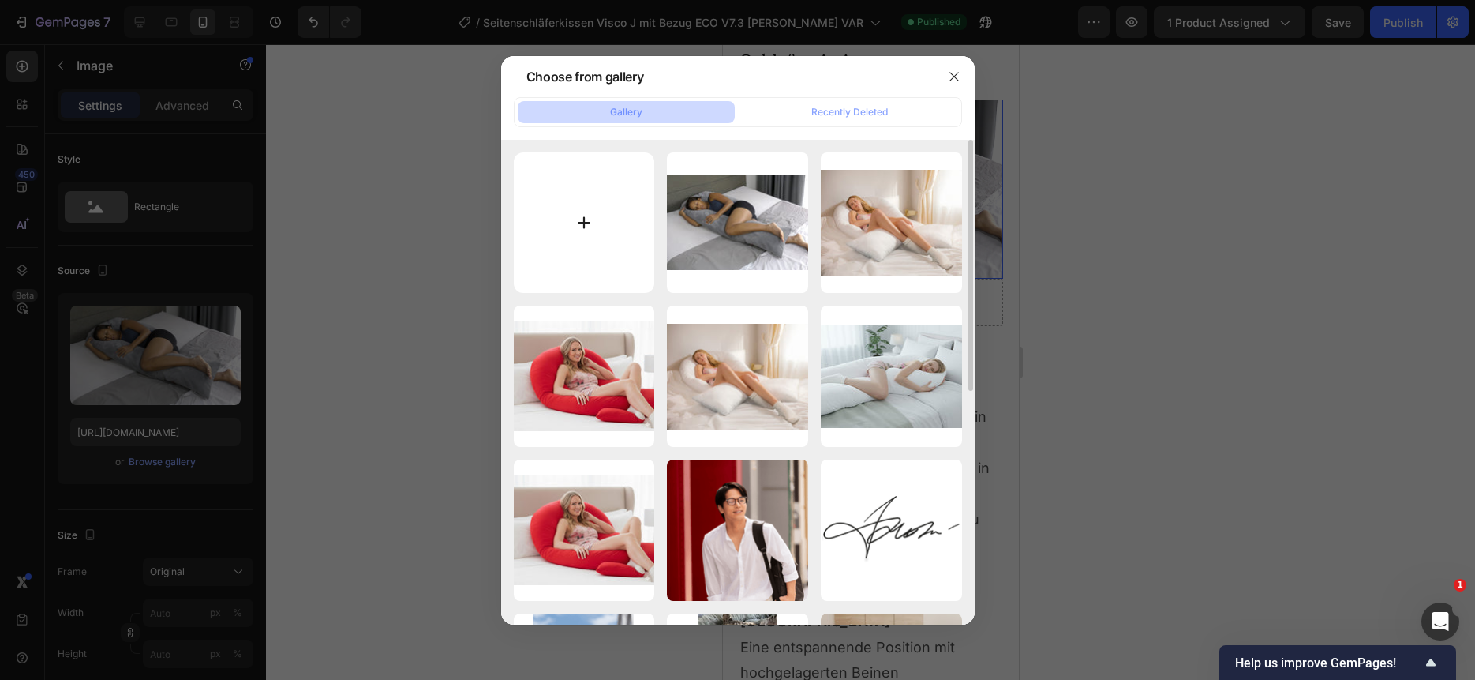
click at [571, 218] on input "file" at bounding box center [584, 222] width 141 height 141
type input "C:\fakepath\seitenschlaeferkissen-j-form-400C.jpg"
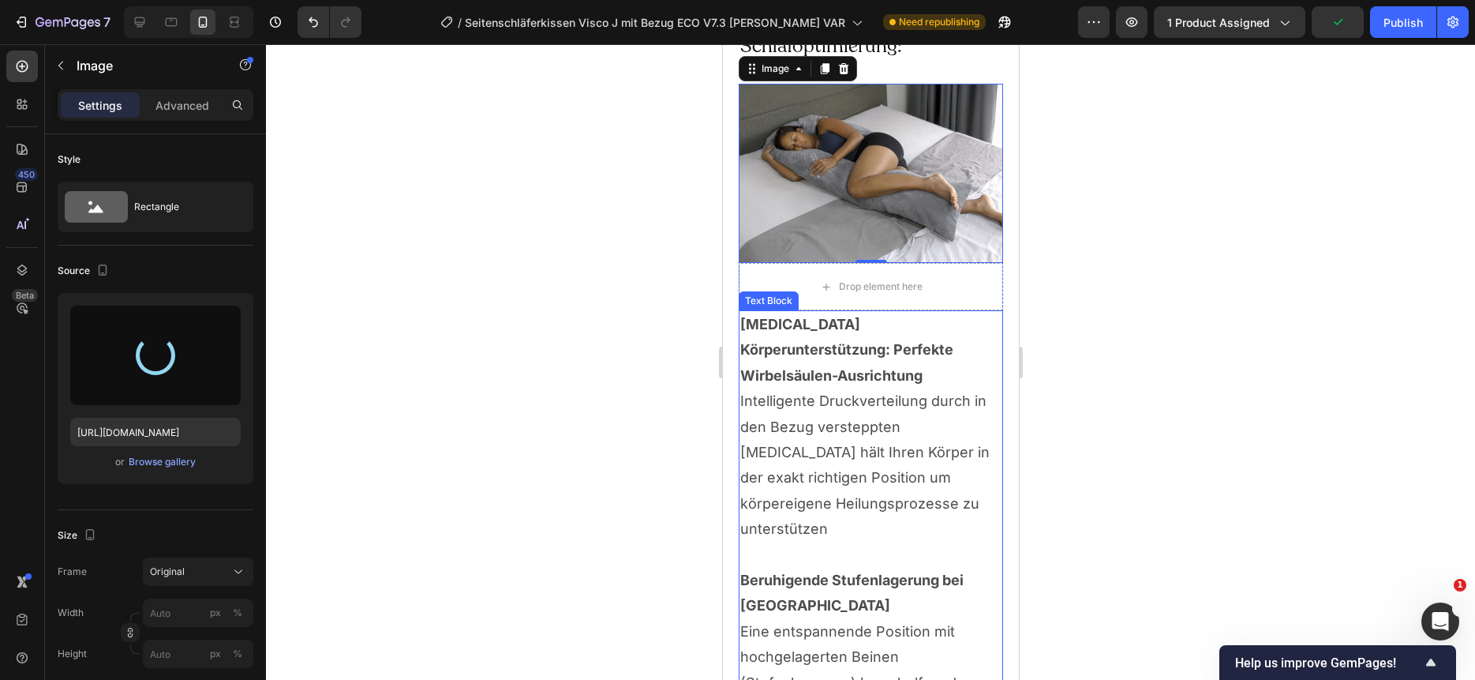
scroll to position [4686, 0]
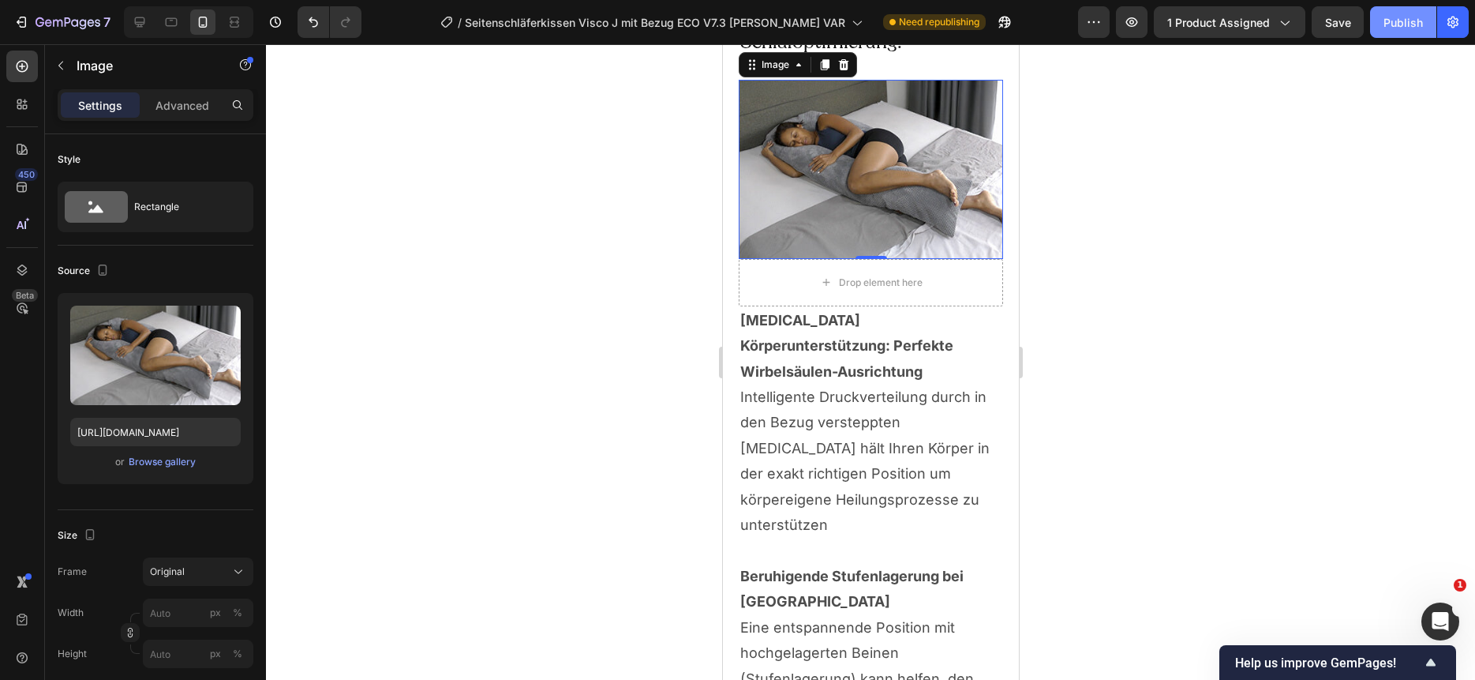
click at [1401, 20] on div "Publish" at bounding box center [1403, 22] width 39 height 17
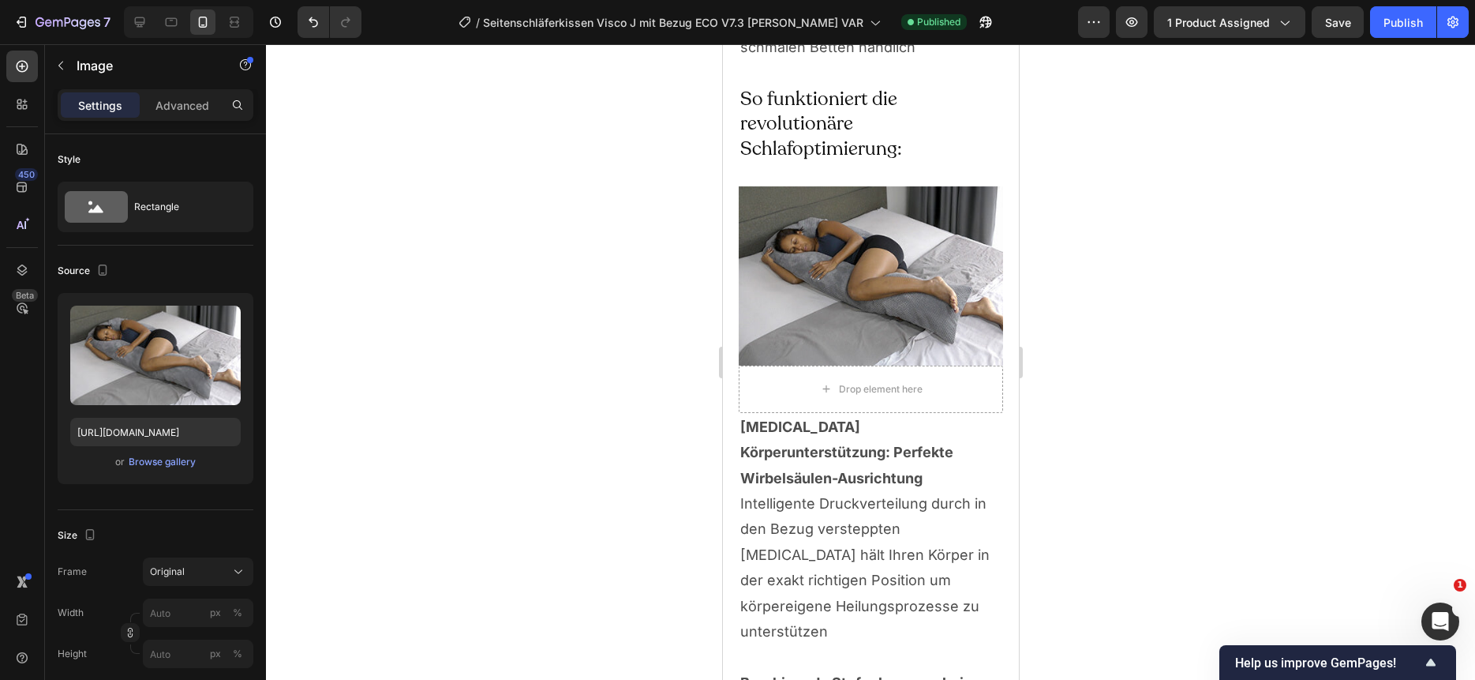
scroll to position [4582, 0]
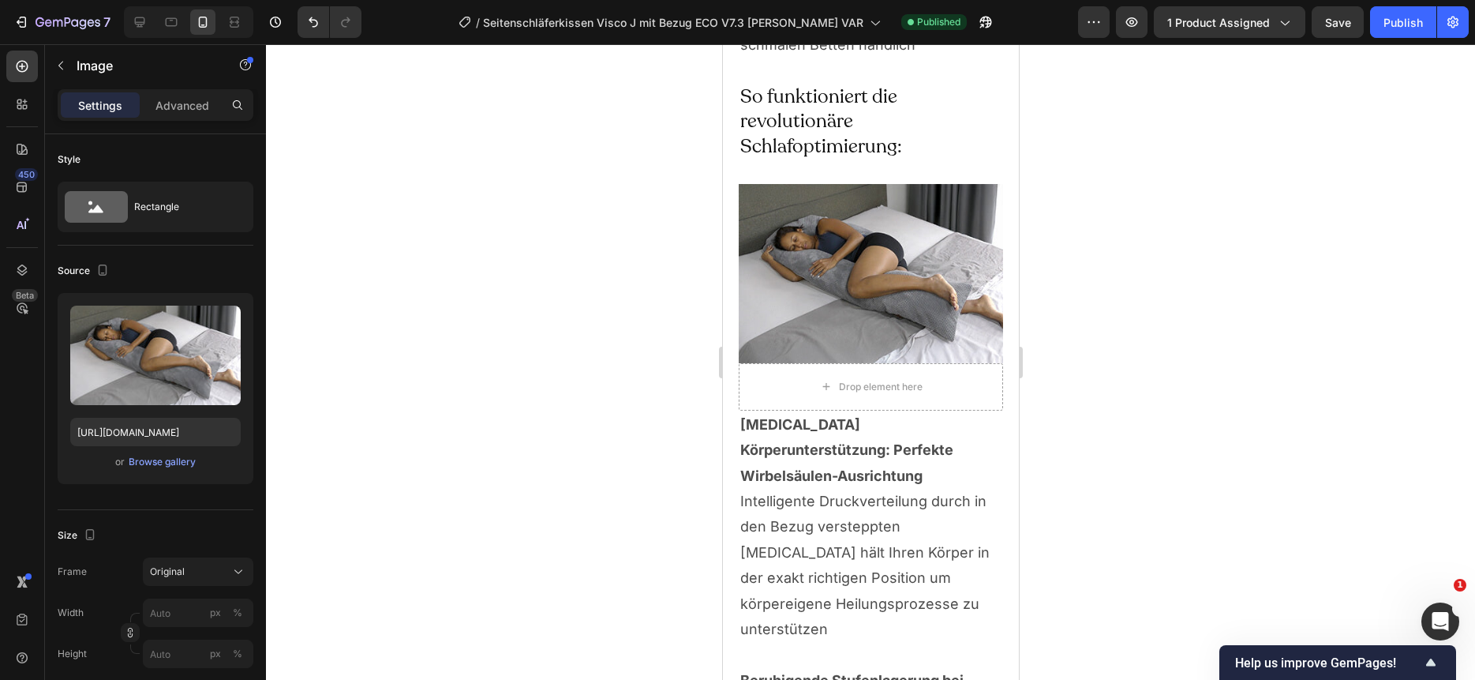
click at [830, 264] on img at bounding box center [870, 273] width 264 height 179
click at [178, 433] on input "[URL][DOMAIN_NAME]" at bounding box center [155, 432] width 170 height 28
click at [132, 28] on icon at bounding box center [140, 22] width 16 height 16
type input "[URL][DOMAIN_NAME]"
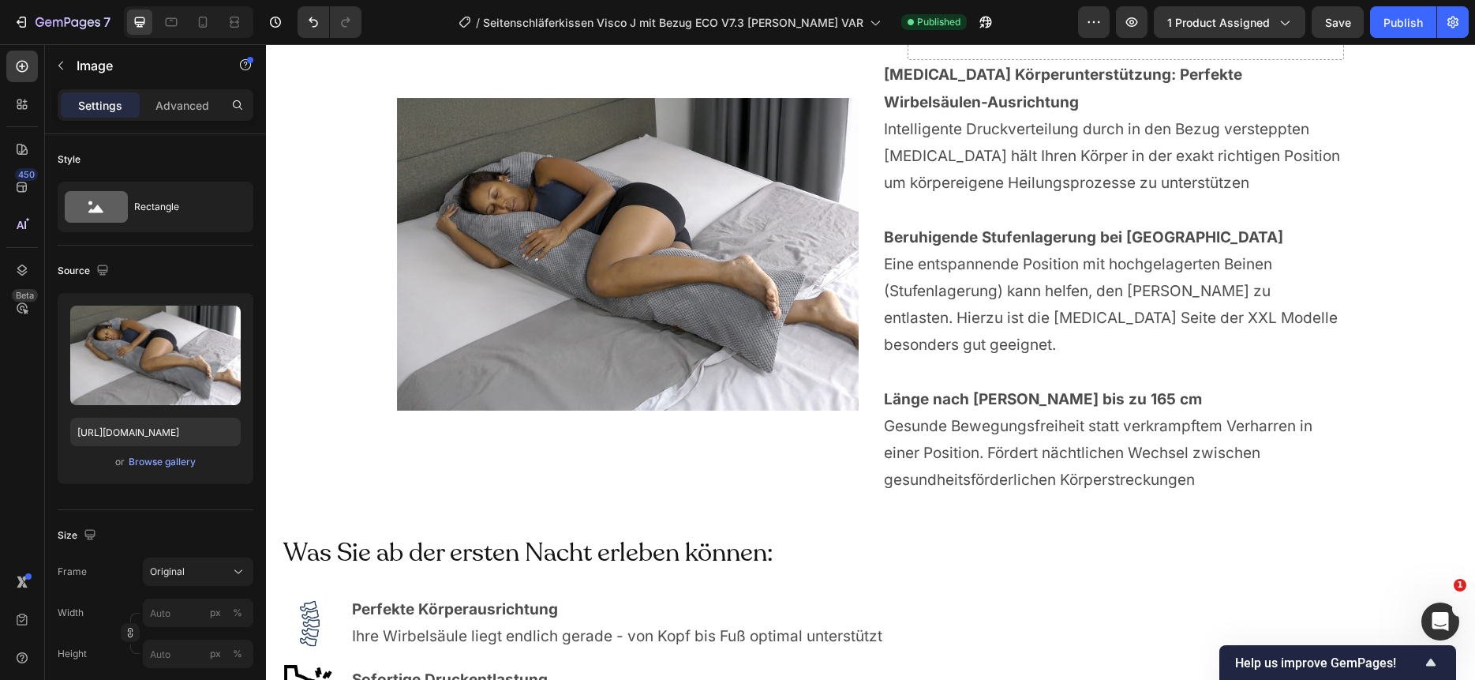
scroll to position [4388, 0]
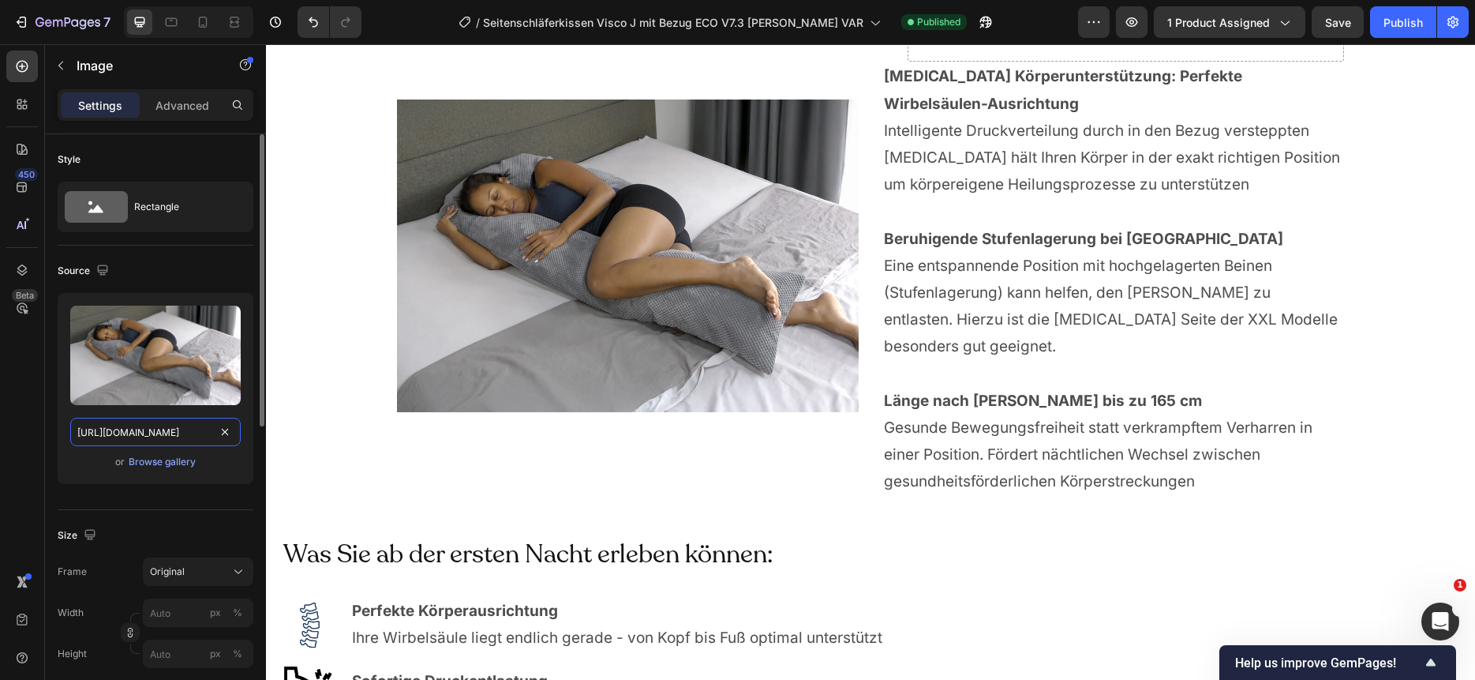
click at [148, 432] on input "[URL][DOMAIN_NAME]" at bounding box center [155, 432] width 170 height 28
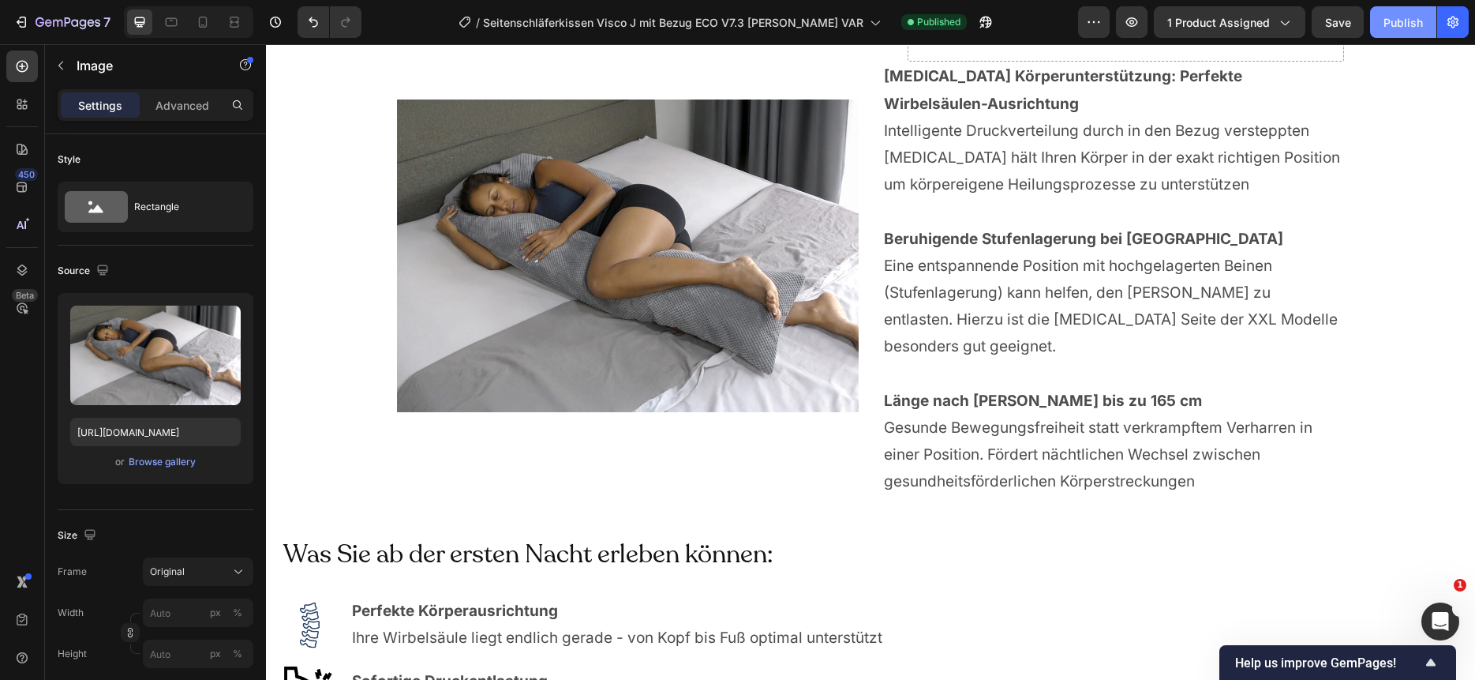
click at [1389, 24] on div "Publish" at bounding box center [1403, 22] width 39 height 17
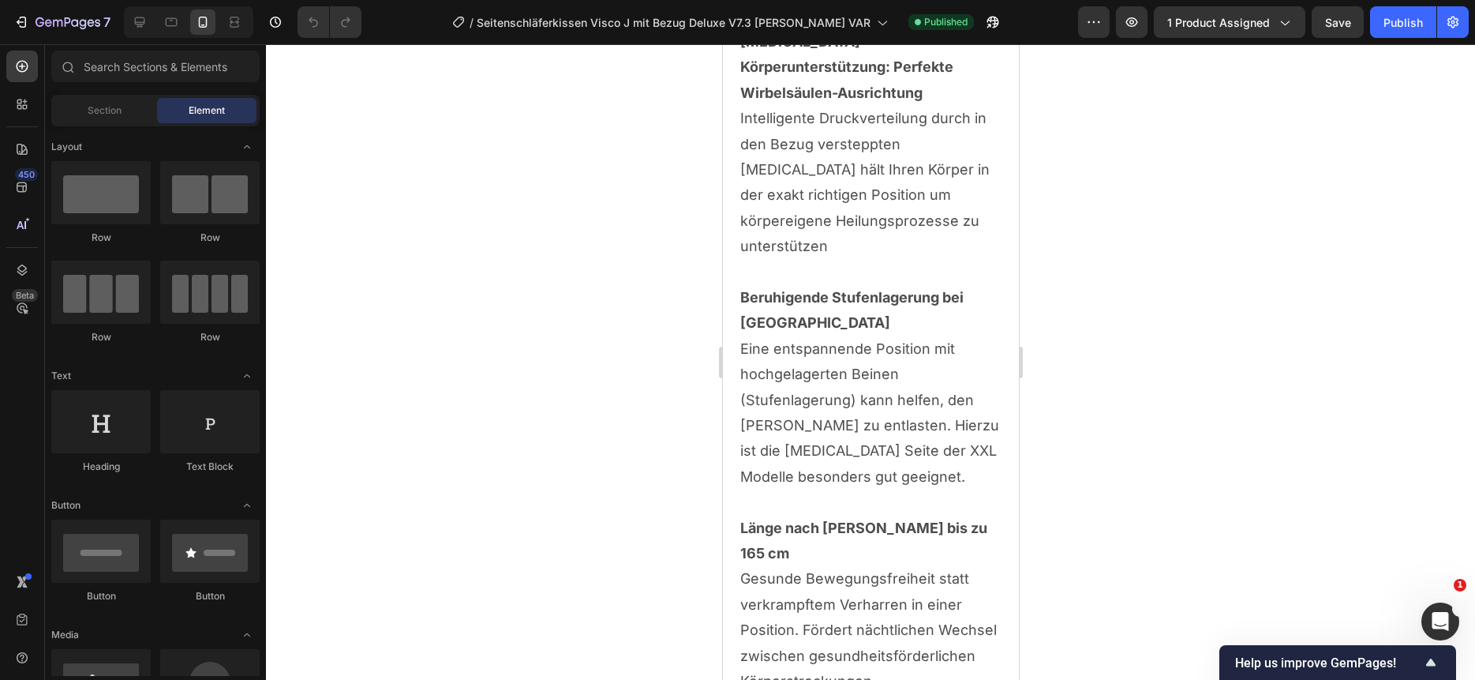
scroll to position [5442, 0]
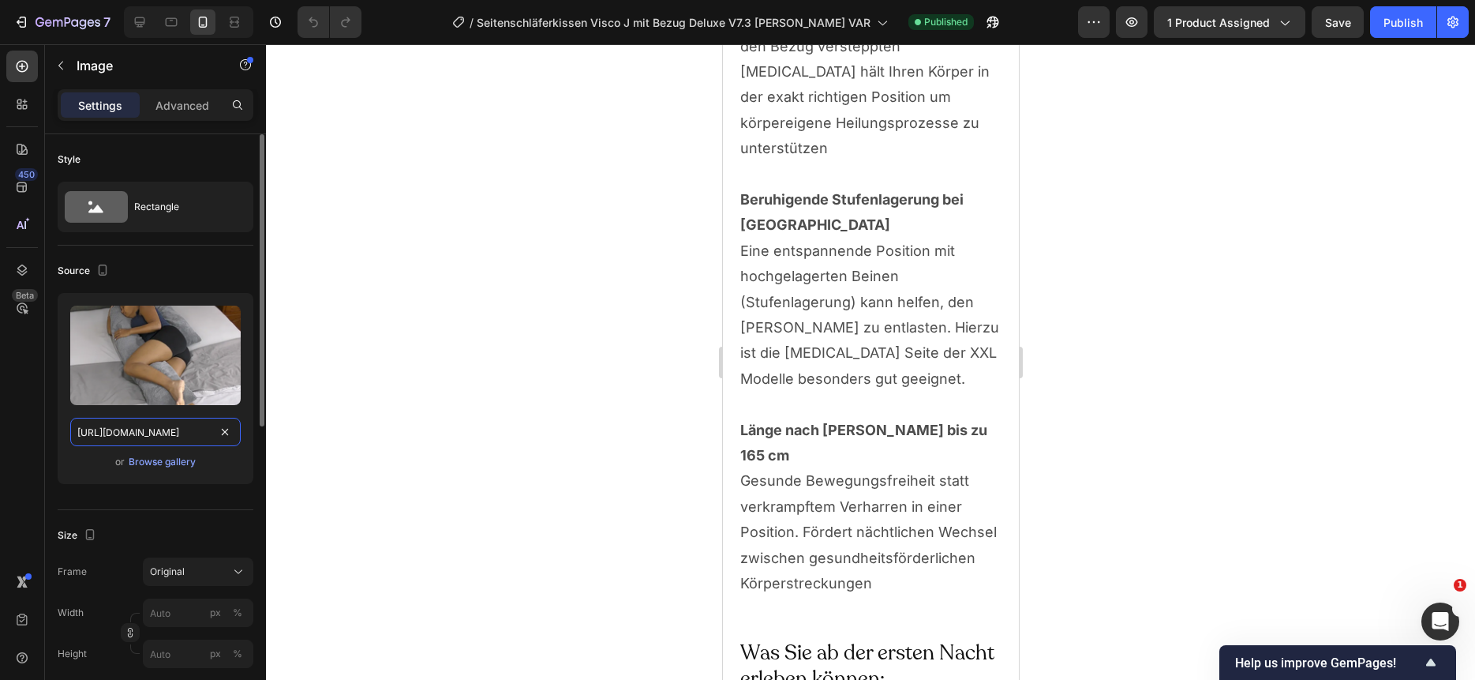
click at [182, 438] on input "[URL][DOMAIN_NAME]" at bounding box center [155, 432] width 170 height 28
paste input "dc2247e7-df5d-4abd-8210-66ed95c38f11.jpg"
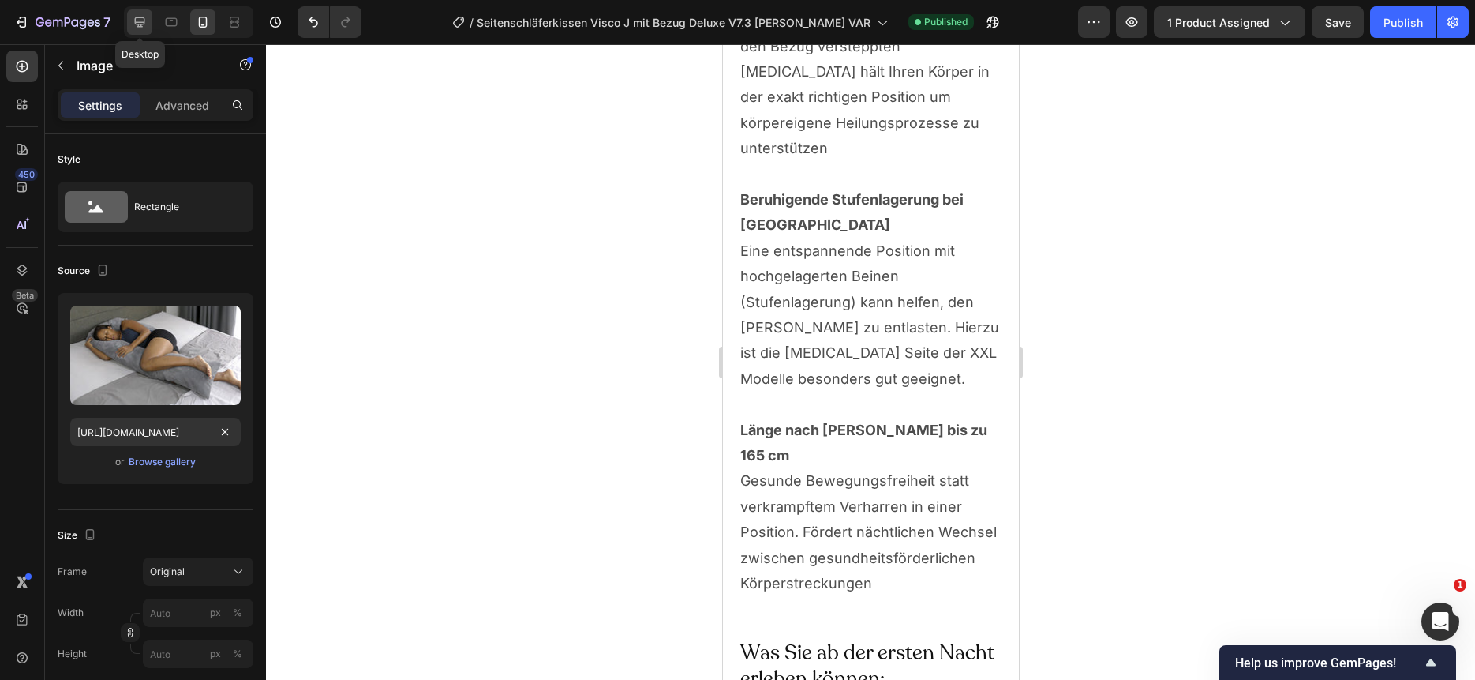
scroll to position [0, 0]
click at [142, 17] on icon at bounding box center [140, 22] width 10 height 10
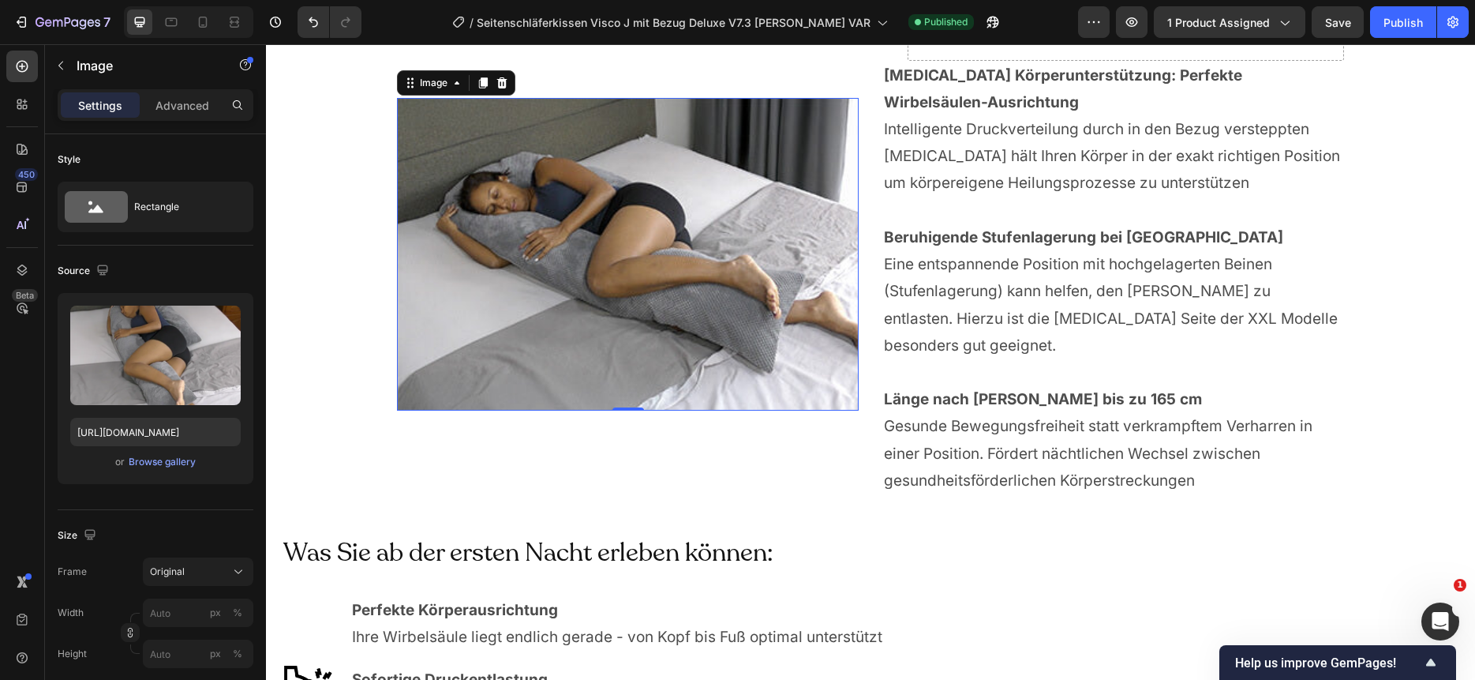
scroll to position [5131, 0]
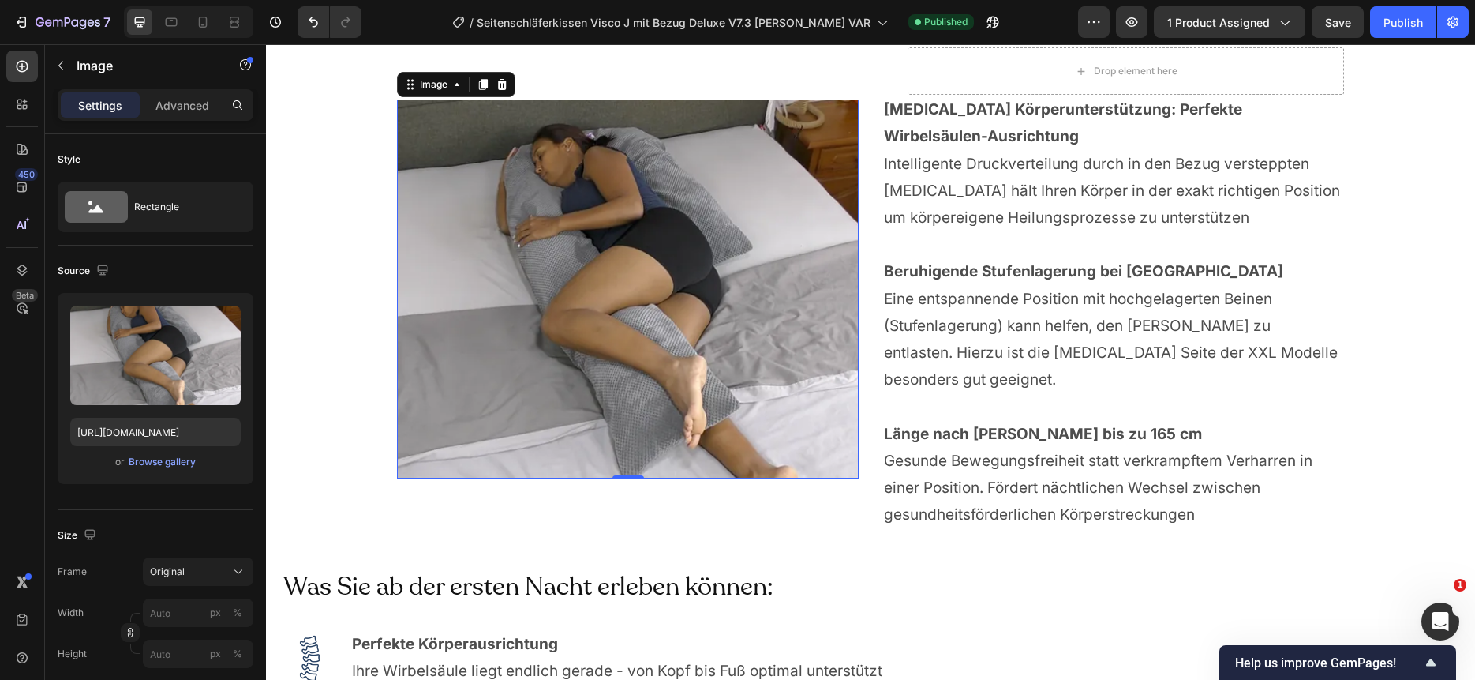
click at [604, 258] on img at bounding box center [628, 288] width 462 height 379
click at [163, 433] on input "[URL][DOMAIN_NAME]" at bounding box center [155, 432] width 170 height 28
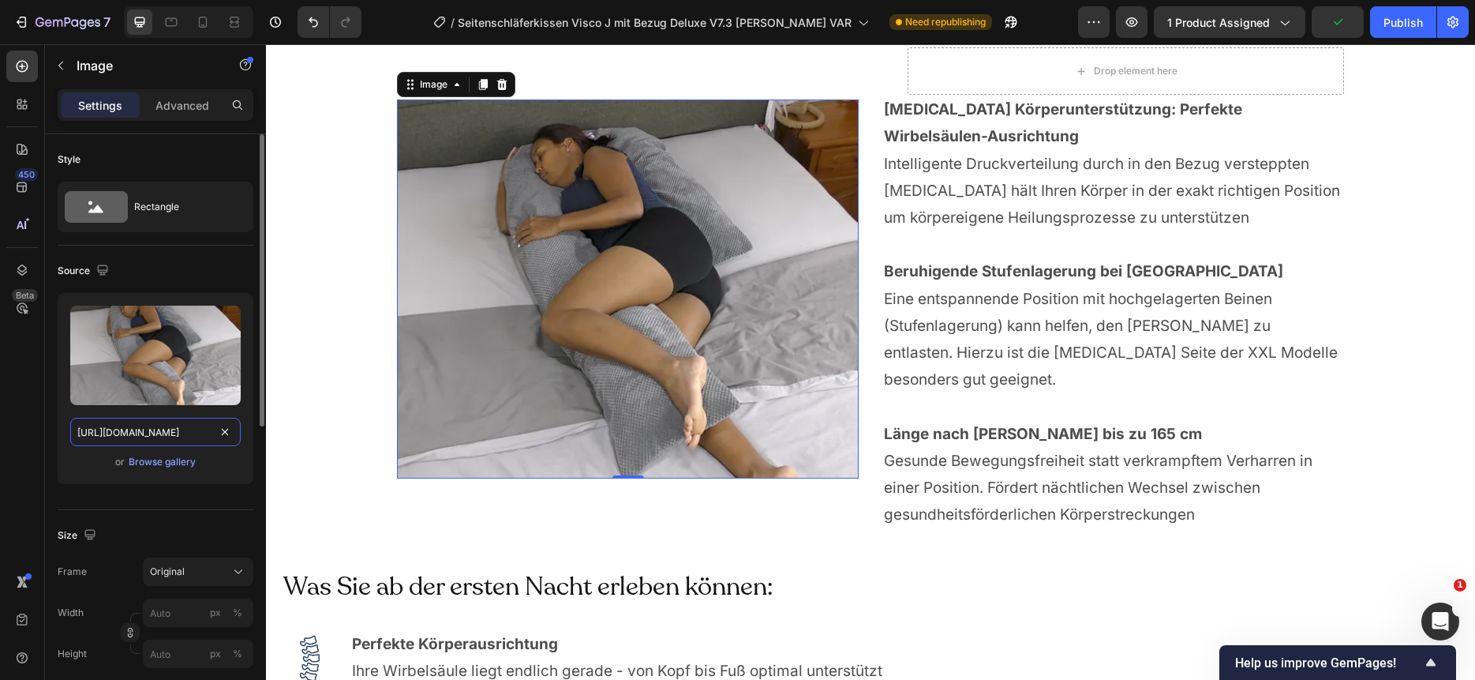
paste input "c8fe139c-50fd-489f-ad03-0bfdba99ebd2.jpg"
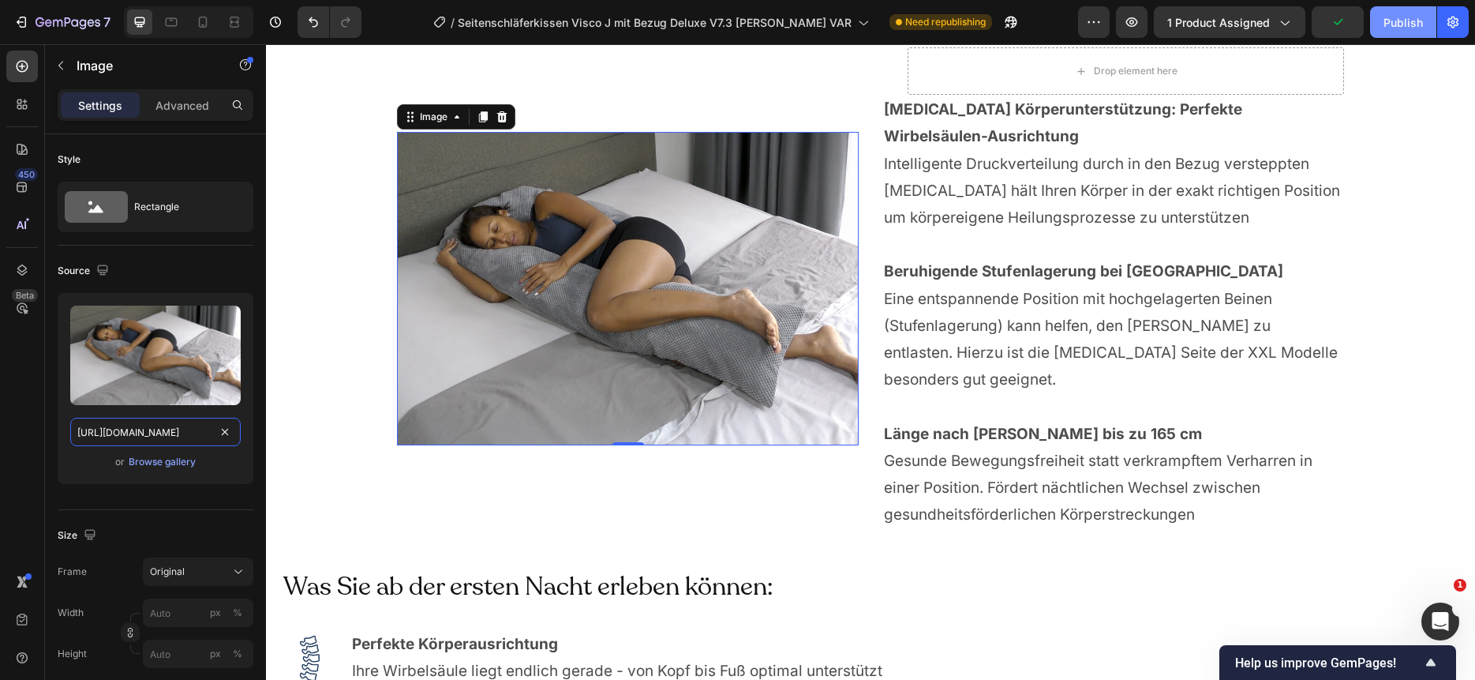
type input "[URL][DOMAIN_NAME]"
click at [1403, 23] on div "Publish" at bounding box center [1403, 22] width 39 height 17
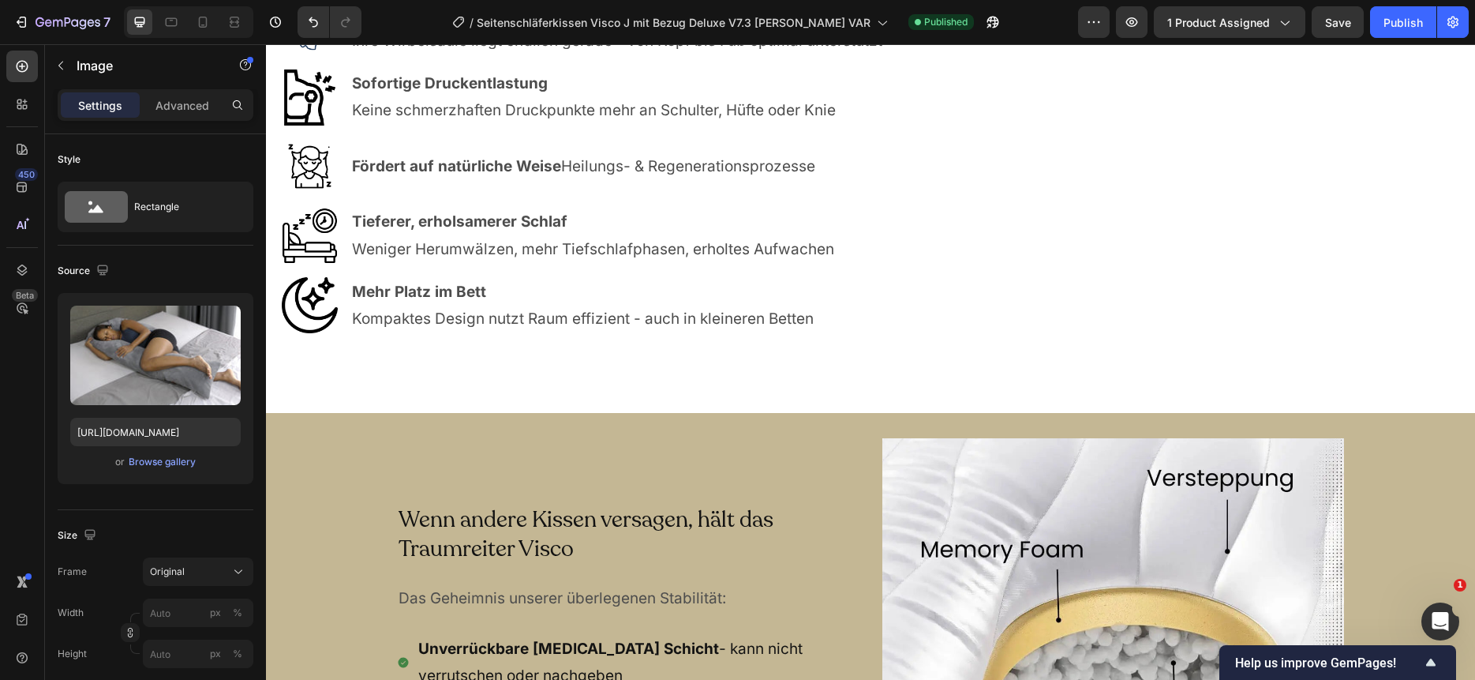
scroll to position [5598, 0]
